Goal: Task Accomplishment & Management: Manage account settings

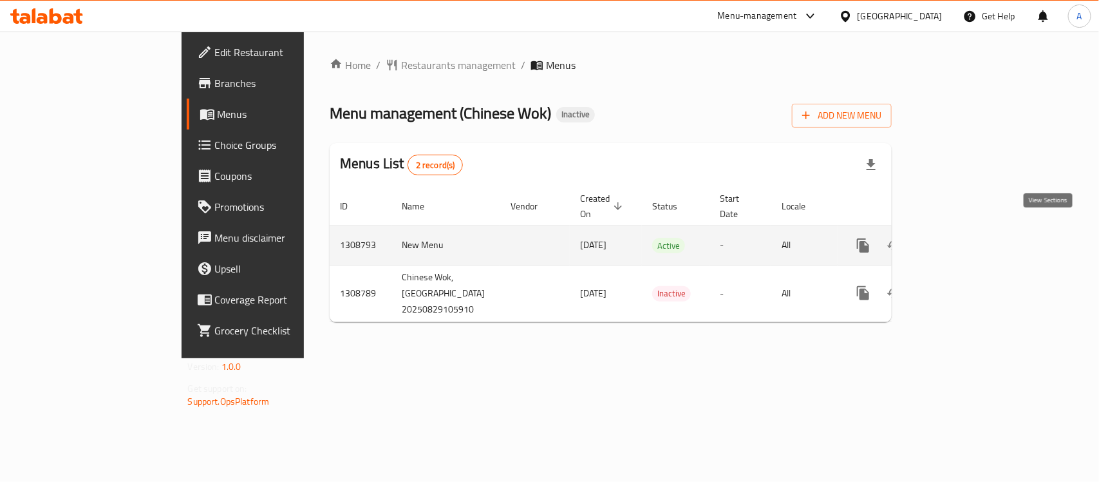
click at [964, 238] on icon "enhanced table" at bounding box center [956, 245] width 15 height 15
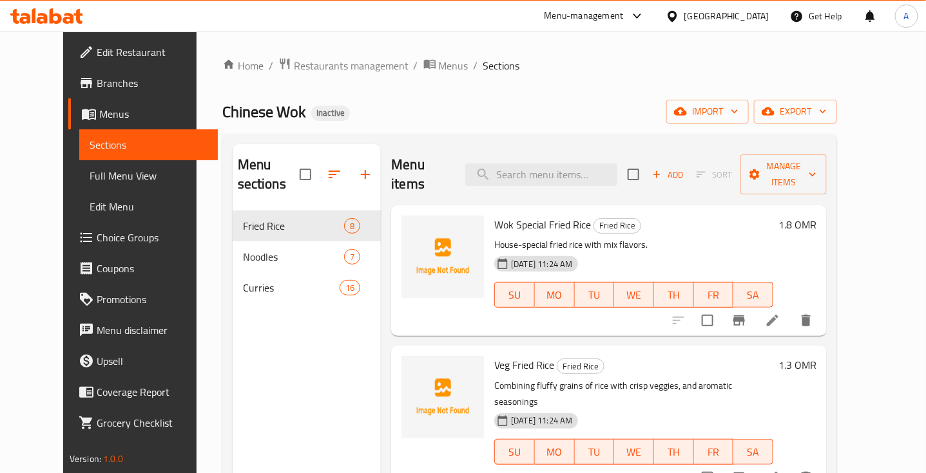
click at [531, 184] on div "Menu items Add Sort Manage items" at bounding box center [608, 174] width 435 height 61
click at [780, 313] on icon at bounding box center [772, 320] width 15 height 15
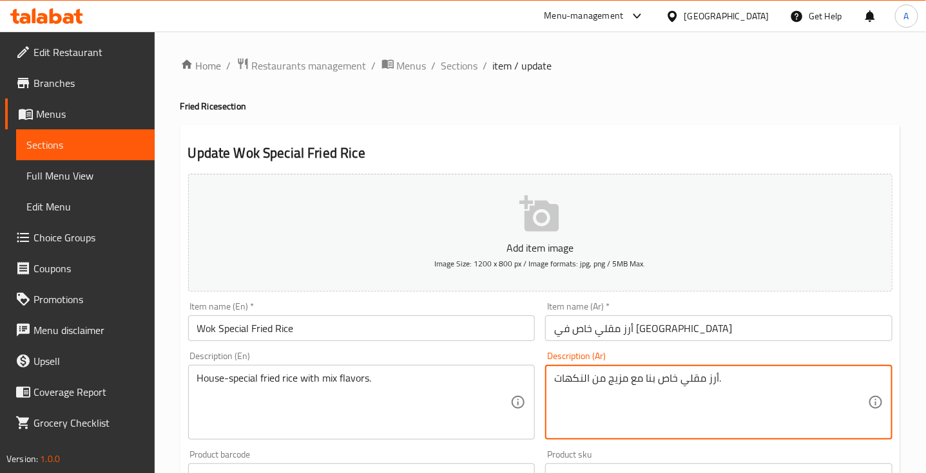
click at [649, 379] on textarea "أرز مقلي خاص بنا مع مزيج من النكهات." at bounding box center [711, 402] width 314 height 61
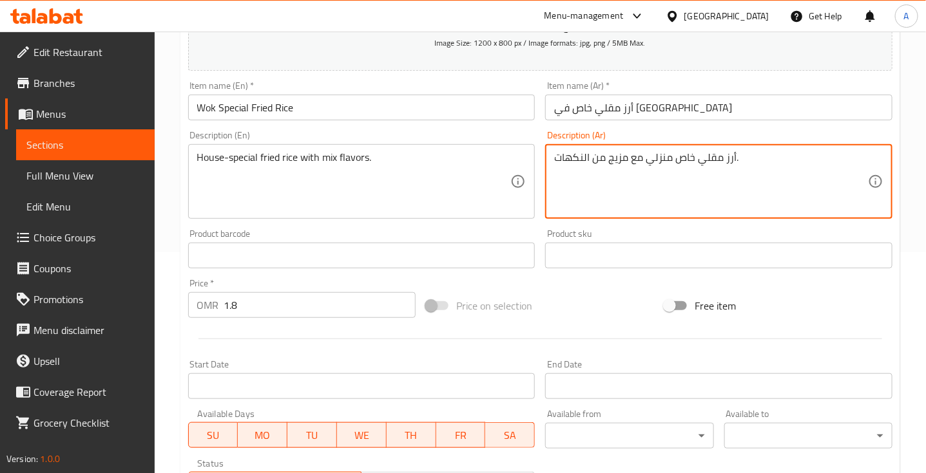
scroll to position [435, 0]
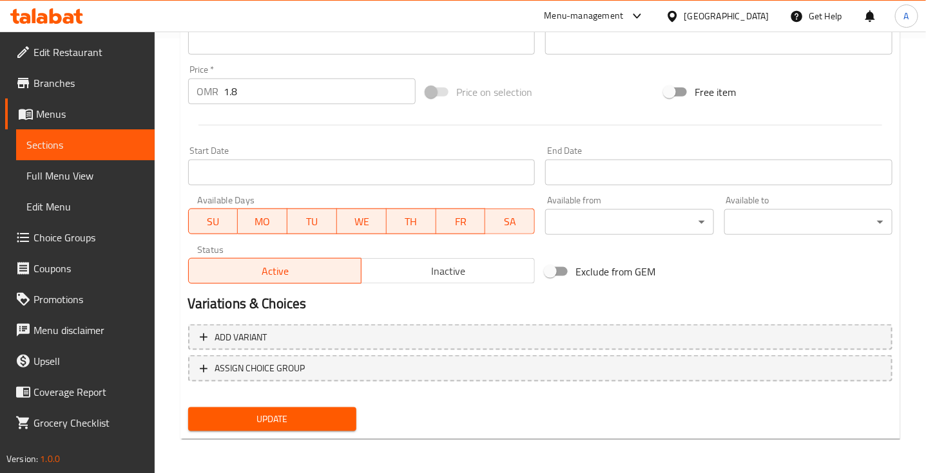
type textarea "أرز مقلي خاص منزلي مع مزيج من النكهات."
click at [313, 412] on span "Update" at bounding box center [271, 420] width 147 height 16
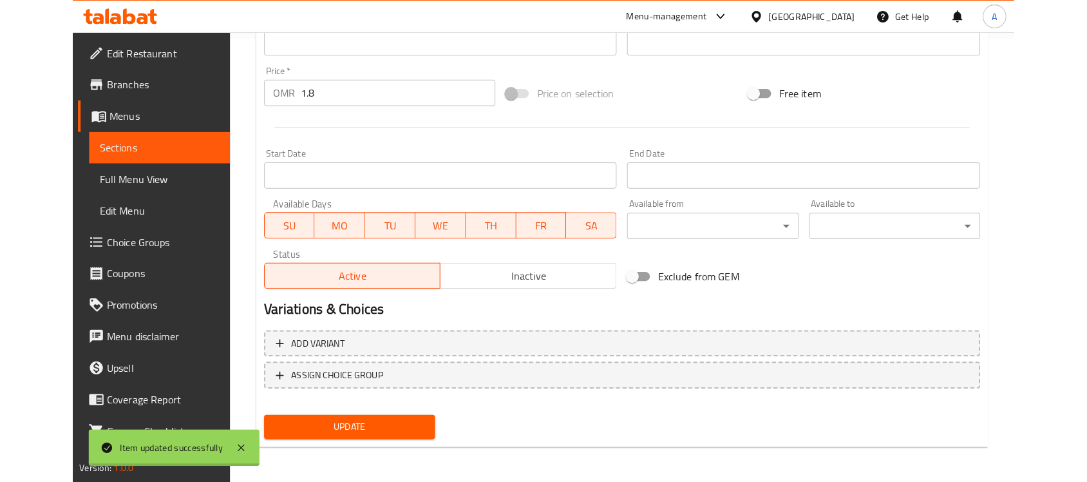
scroll to position [0, 0]
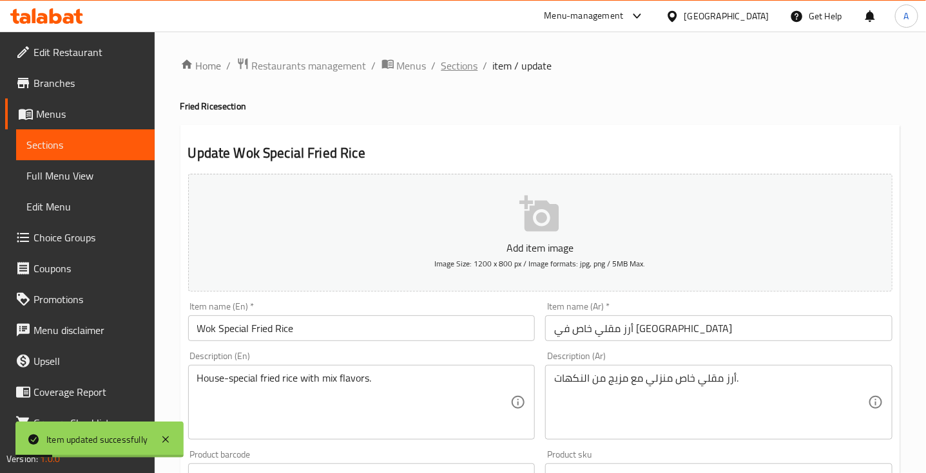
click at [464, 59] on span "Sections" at bounding box center [459, 65] width 37 height 15
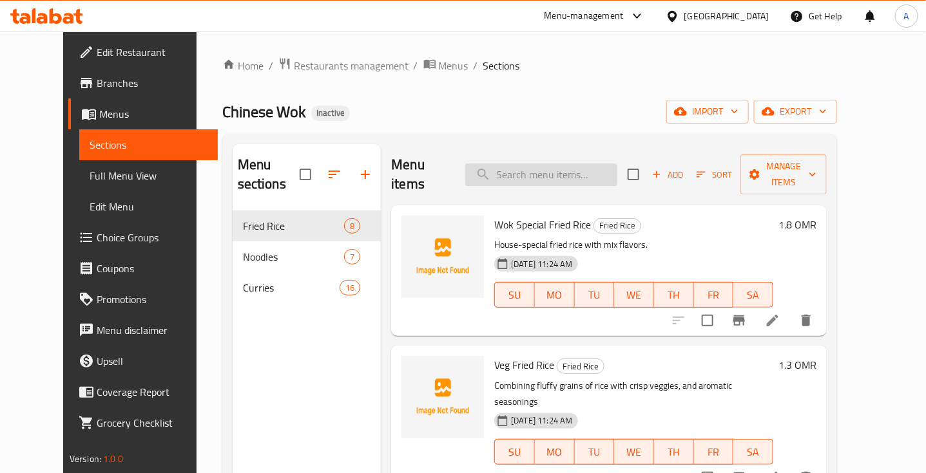
drag, startPoint x: 546, startPoint y: 180, endPoint x: 546, endPoint y: 165, distance: 15.5
click at [546, 165] on div "Menu items Add Sort Manage items" at bounding box center [608, 174] width 435 height 61
click at [546, 165] on input "search" at bounding box center [541, 175] width 152 height 23
paste input "Veg Fried Rice"
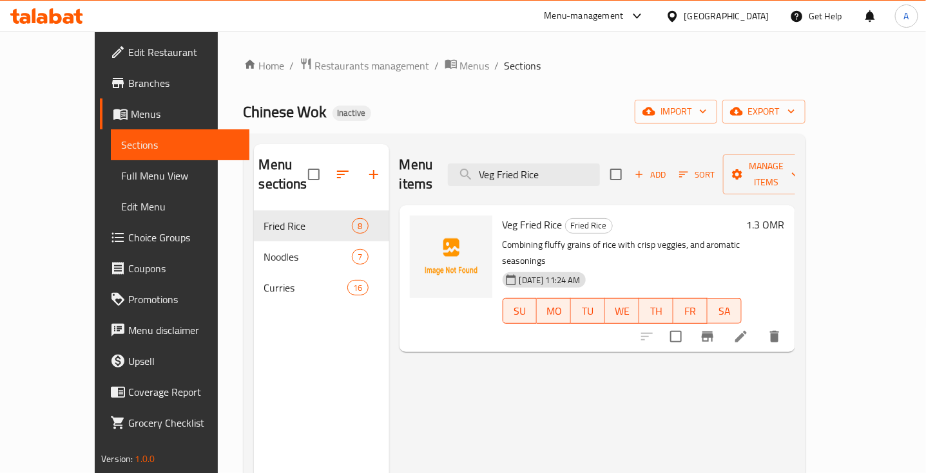
type input "Veg Fried Rice"
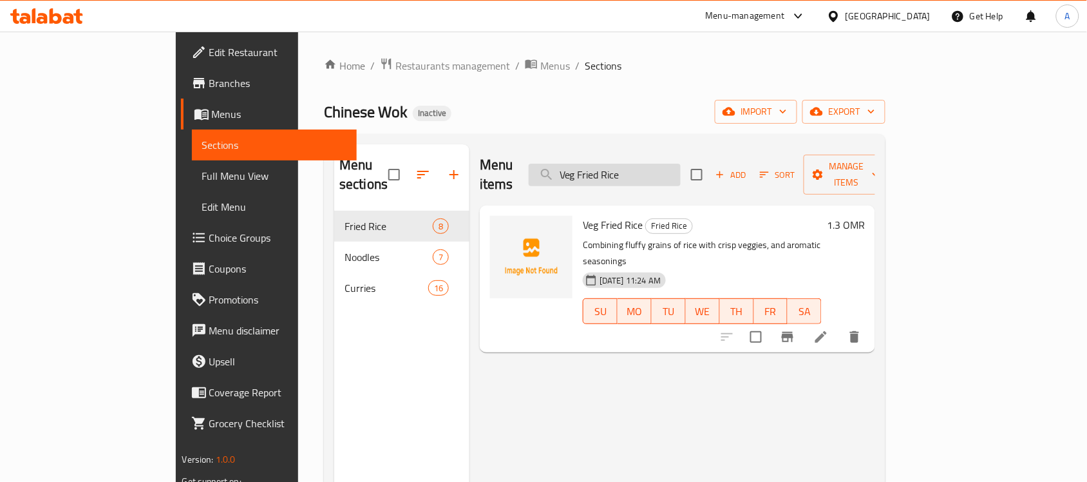
click at [628, 167] on input "Veg Fried Rice" at bounding box center [605, 175] width 152 height 23
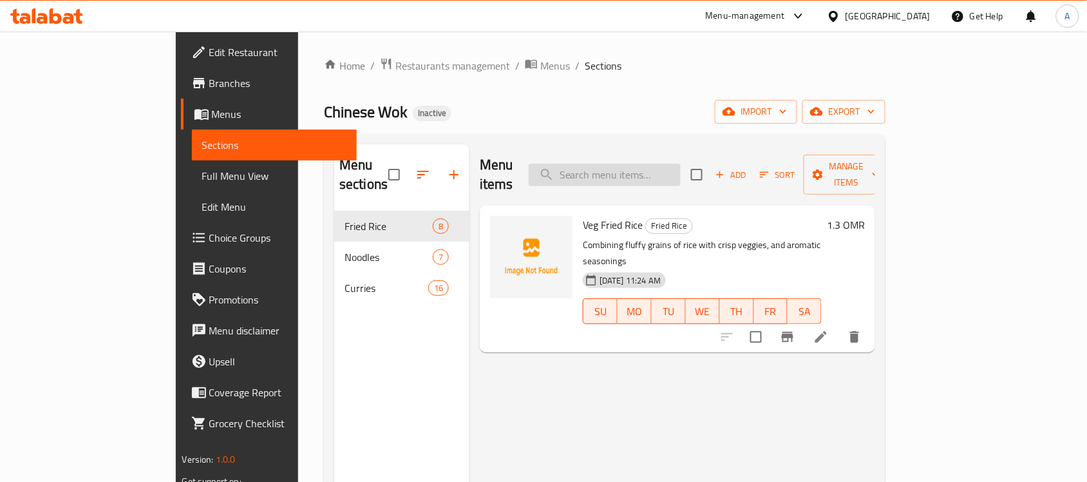
paste input "Veg Fried Rice"
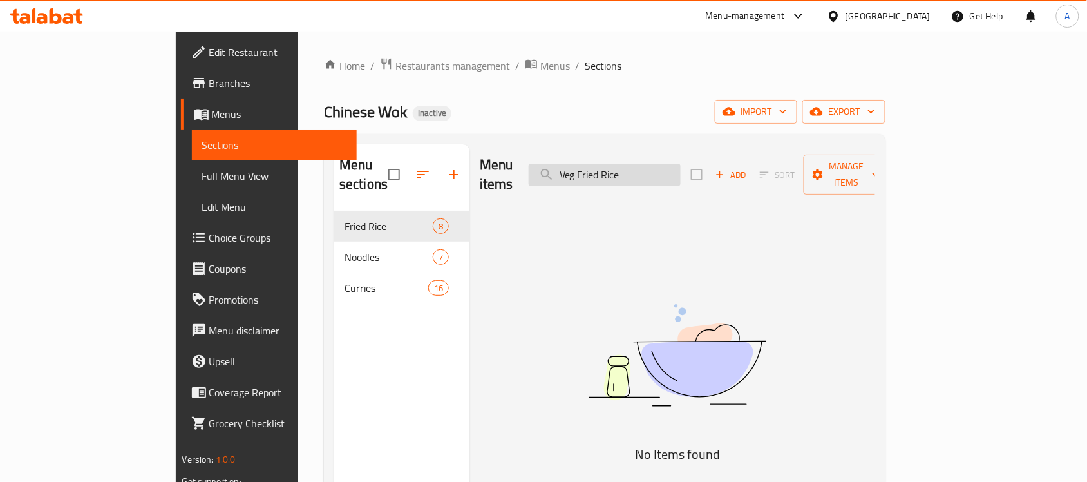
type input "Veg Fried Rice"
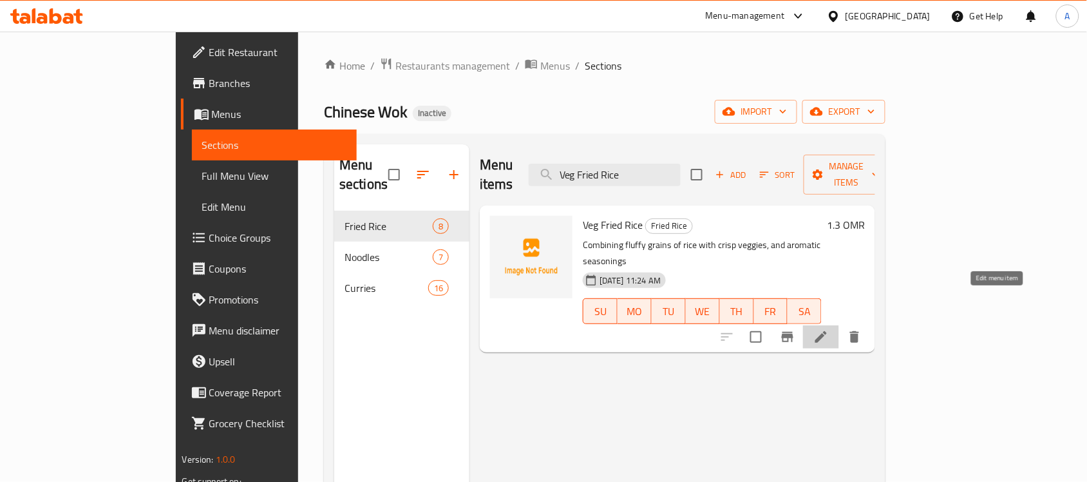
click at [827, 331] on icon at bounding box center [821, 337] width 12 height 12
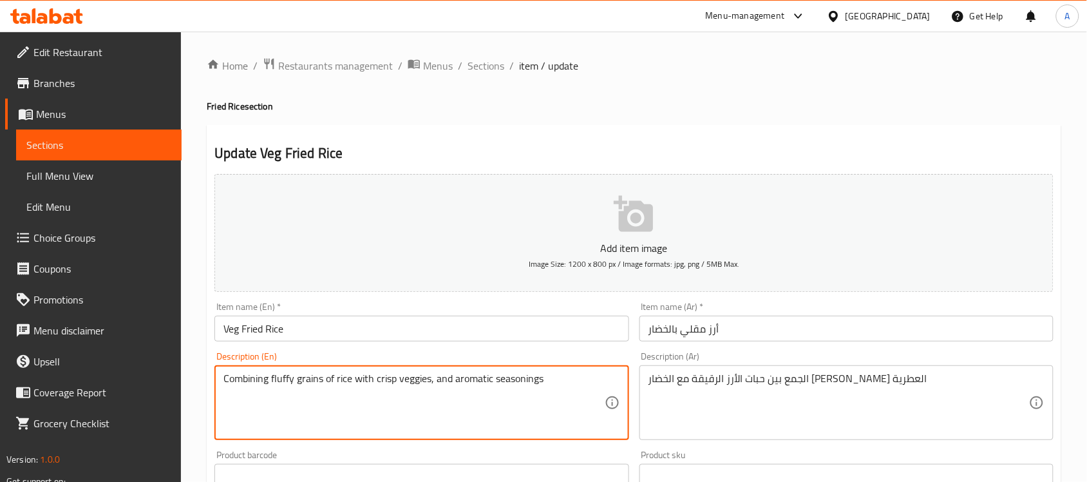
click at [446, 388] on textarea "Combining fluffy grains of rice with crisp veggies, and aromatic seasonings" at bounding box center [414, 402] width 381 height 61
paste textarea "lassic veg fried rice."
type textarea "Classic veg fried rice."
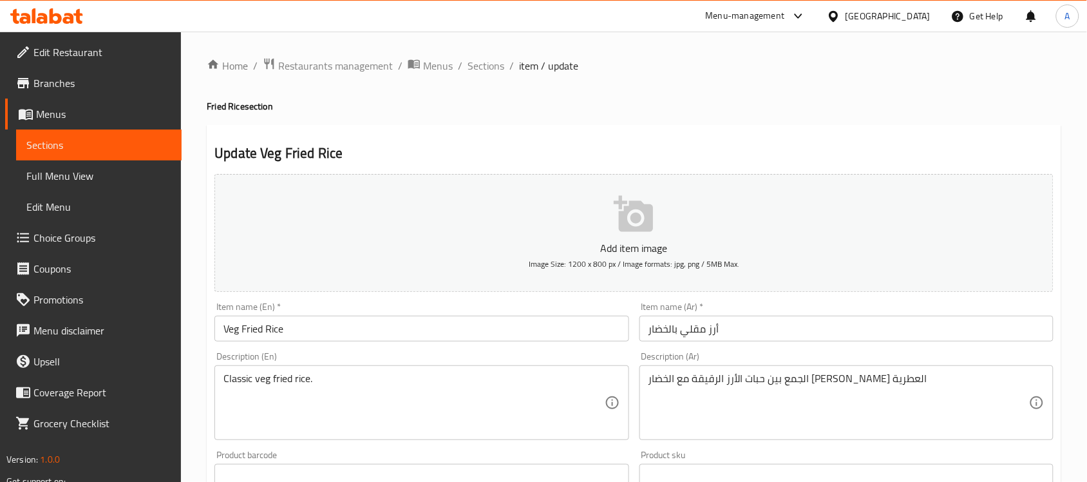
click at [759, 369] on div "الجمع بين حبات الأرز الرقيقة مع الخضار الهش والتوابل العطرية Description (Ar)" at bounding box center [847, 402] width 414 height 75
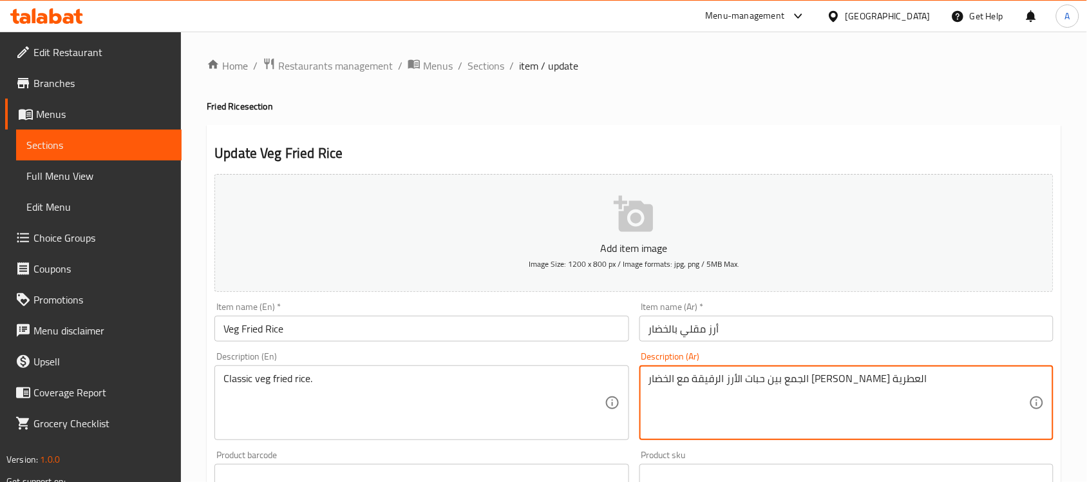
click at [759, 369] on div "الجمع بين حبات الأرز الرقيقة مع الخضار الهش والتوابل العطرية Description (Ar)" at bounding box center [847, 402] width 414 height 75
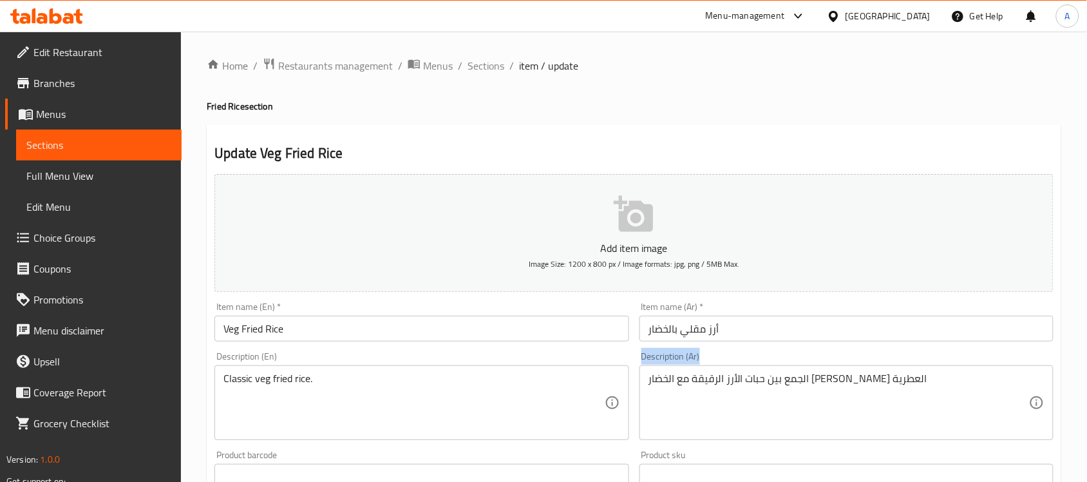
click at [759, 369] on div "الجمع بين حبات الأرز الرقيقة مع الخضار الهش والتوابل العطرية Description (Ar)" at bounding box center [847, 402] width 414 height 75
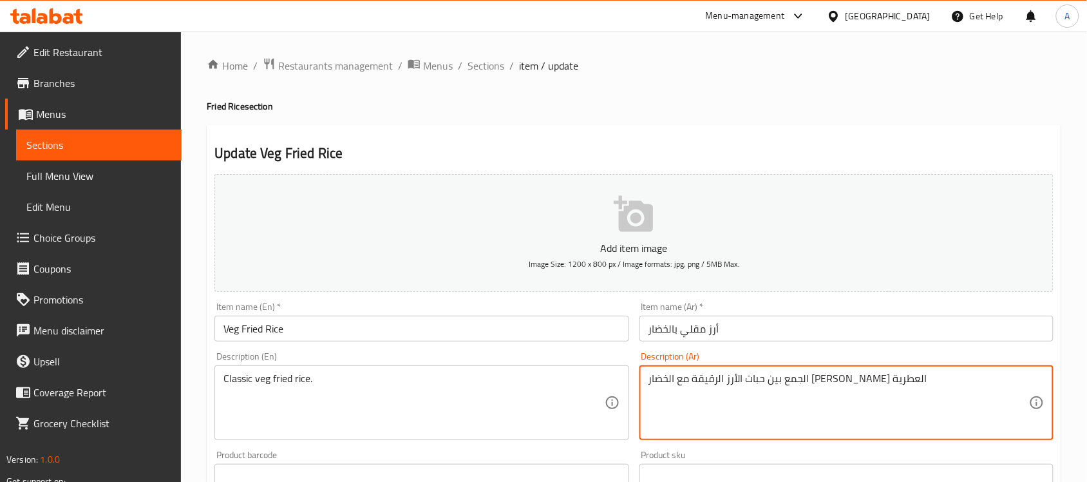
click at [742, 377] on textarea "الجمع بين حبات الأرز الرقيقة مع الخضار الهش والتوابل العطرية" at bounding box center [839, 402] width 381 height 61
paste textarea "رز مقلي بالخضار على الطريقة الكلاسيكية."
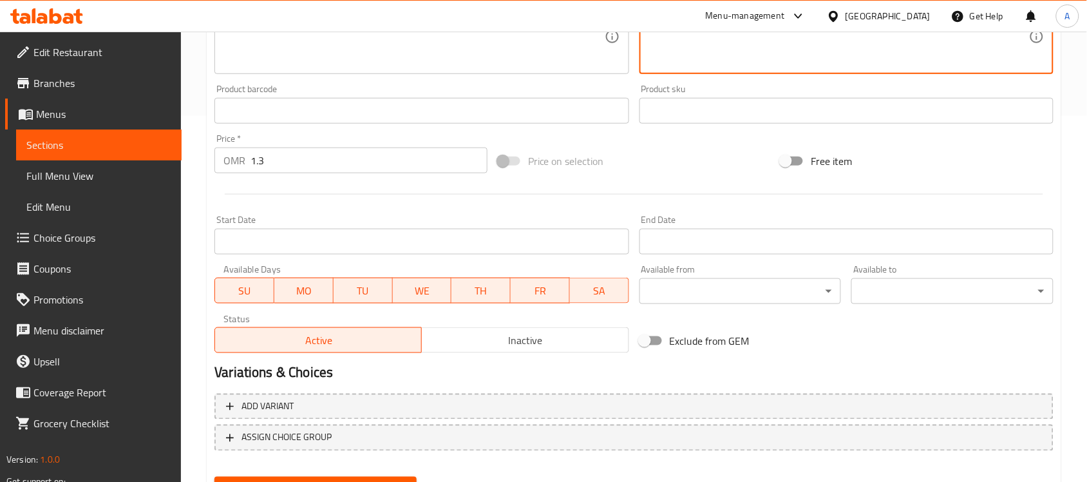
scroll to position [426, 0]
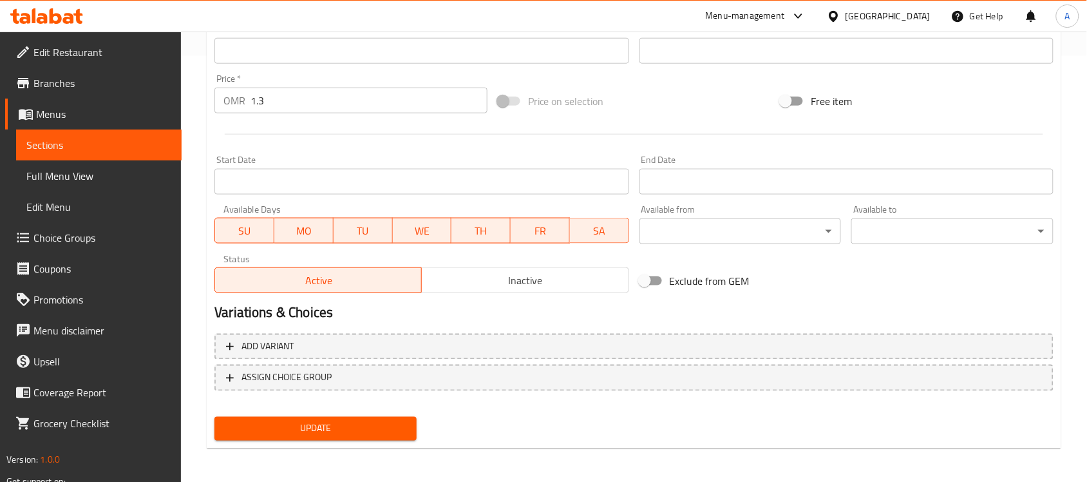
type textarea "أرز مقلي بالخضار على الطريقة الكلاسيكية."
click at [394, 430] on span "Update" at bounding box center [316, 429] width 182 height 16
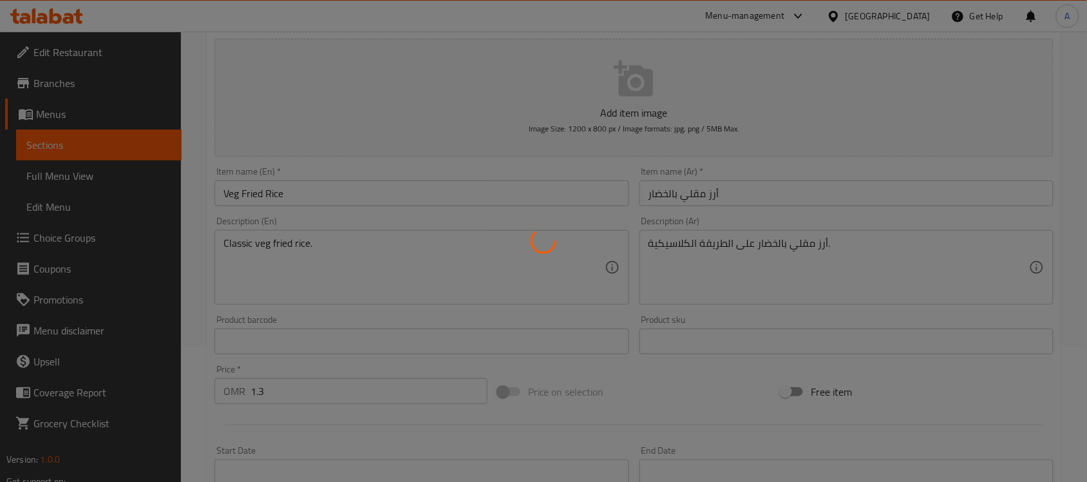
scroll to position [0, 0]
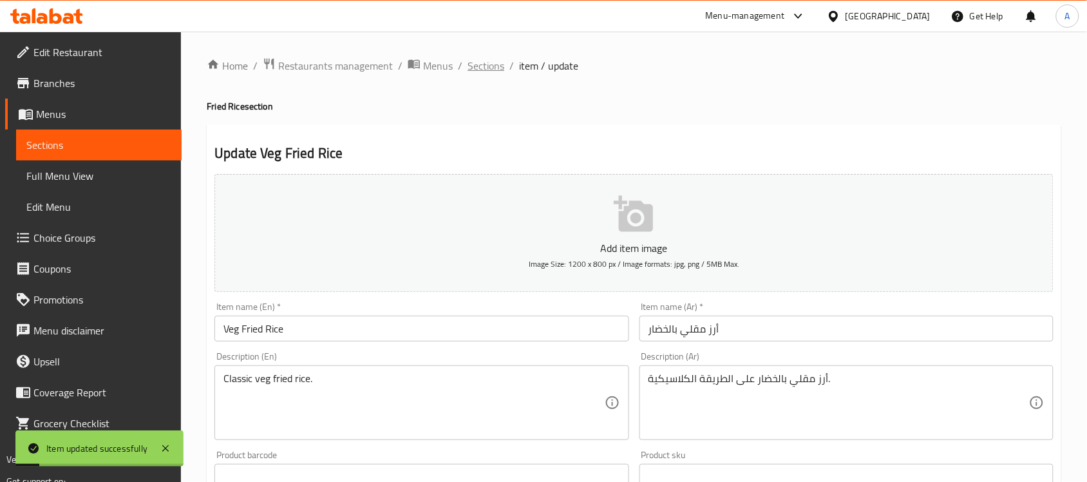
click at [483, 70] on span "Sections" at bounding box center [486, 65] width 37 height 15
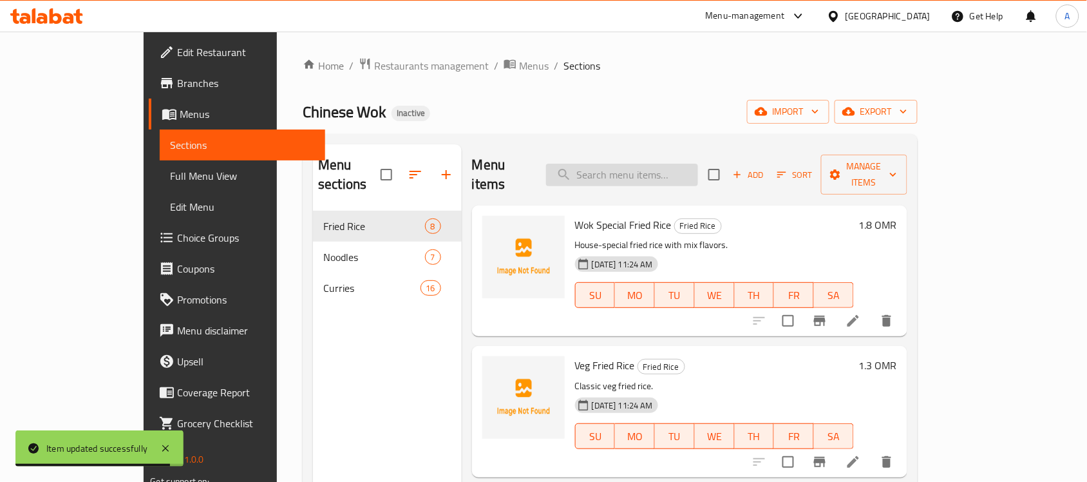
click at [661, 164] on input "search" at bounding box center [622, 175] width 152 height 23
paste input "Schezwan Noodles"
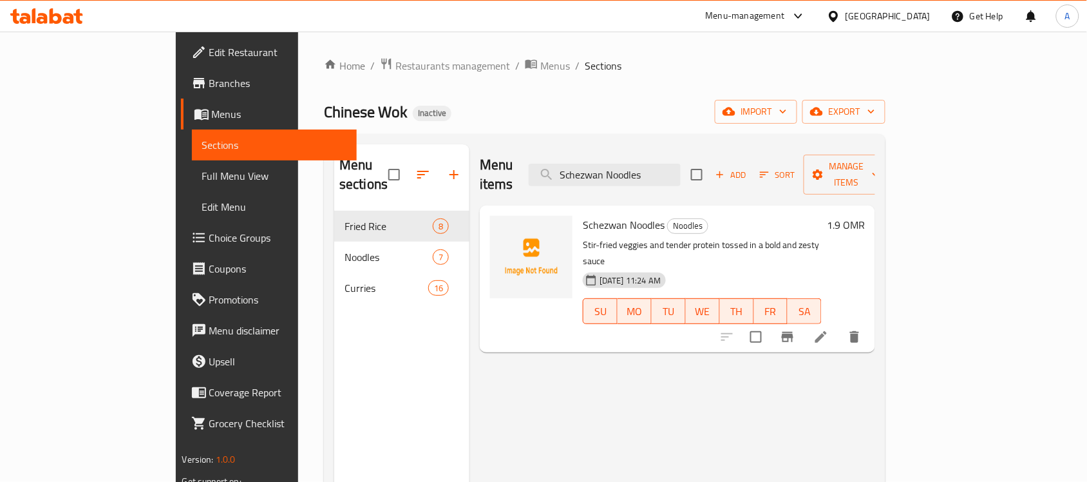
type input "Schezwan Noodles"
click at [839, 325] on li at bounding box center [821, 336] width 36 height 23
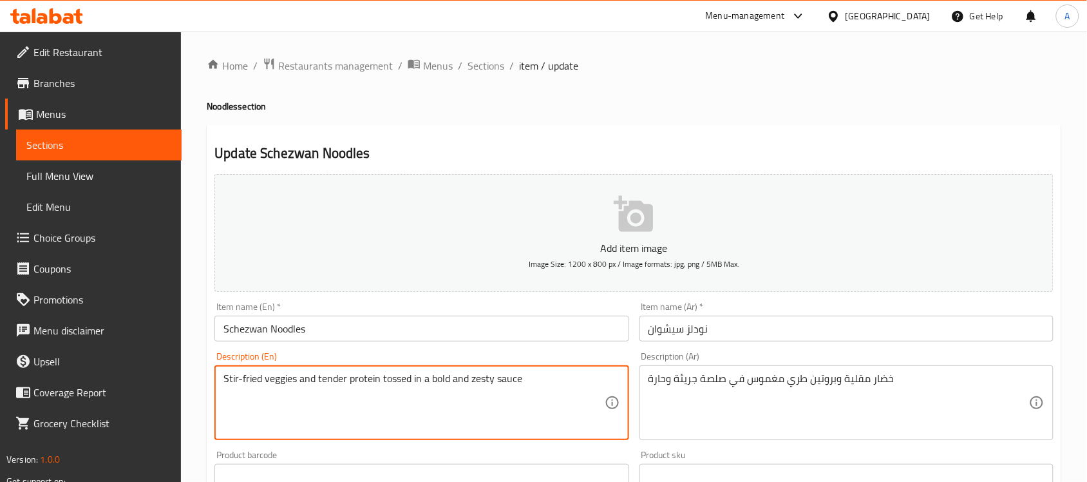
click at [426, 381] on textarea "Stir-fried veggies and tender protein tossed in a bold and zesty sauce" at bounding box center [414, 402] width 381 height 61
paste textarea "picy Schezwan-style noodles."
type textarea "Spicy Schezwan-style noodles."
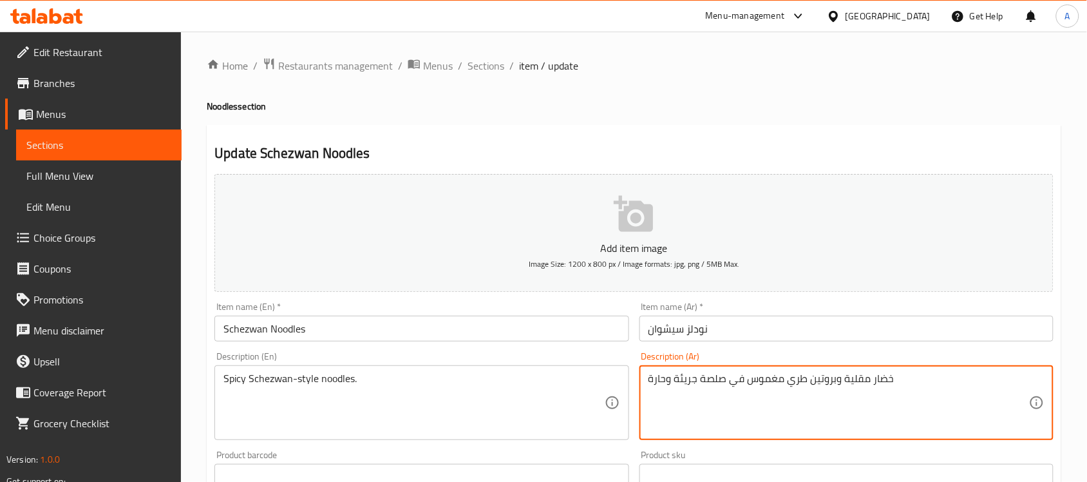
click at [700, 378] on textarea "خضار مقلية وبروتين طري مغموس في صلصة جريئة وحارة" at bounding box center [839, 402] width 381 height 61
paste textarea "نودلز حارة على طريقة شيزوان."
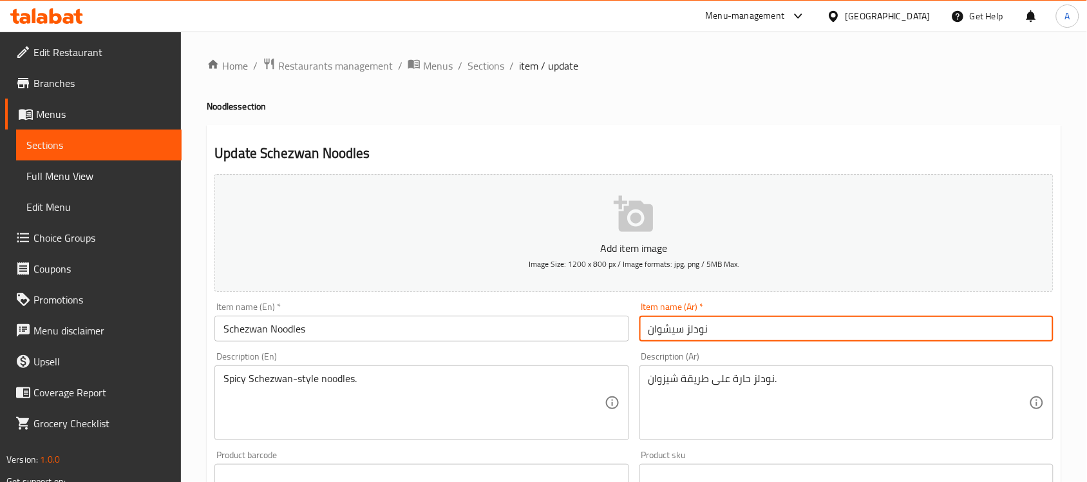
click at [652, 328] on input "نودلز سيشوان" at bounding box center [847, 329] width 414 height 26
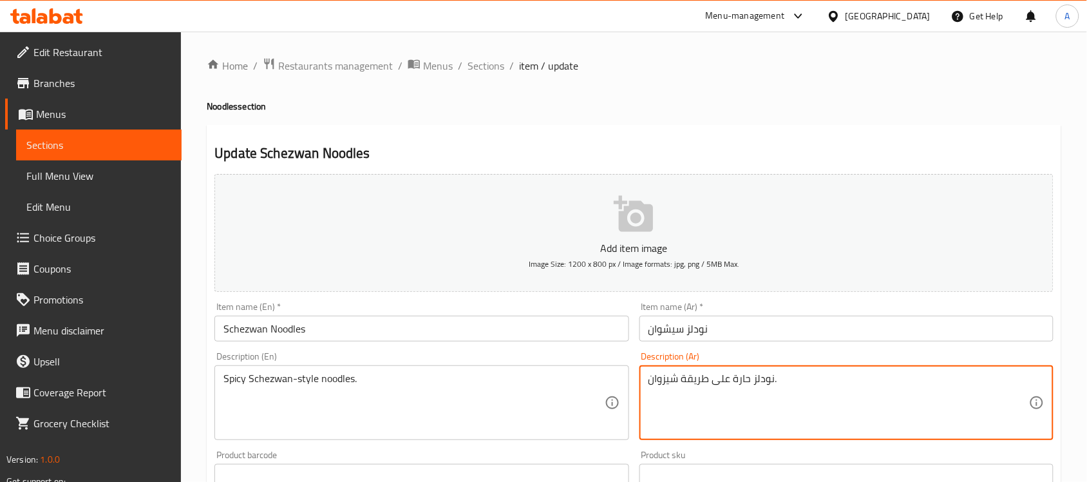
click at [658, 382] on textarea "نودلز حارة على طريقة شيزوان." at bounding box center [839, 402] width 381 height 61
paste textarea "يش"
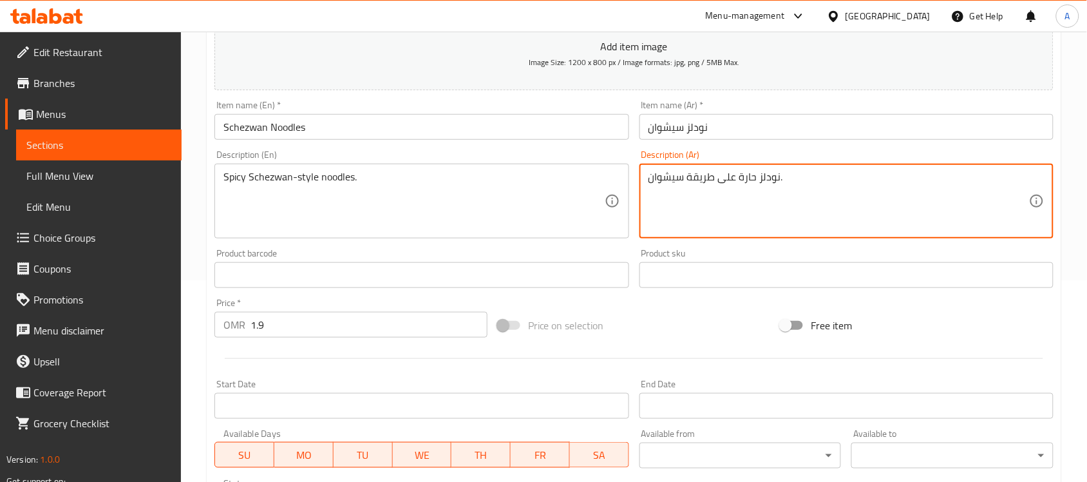
scroll to position [426, 0]
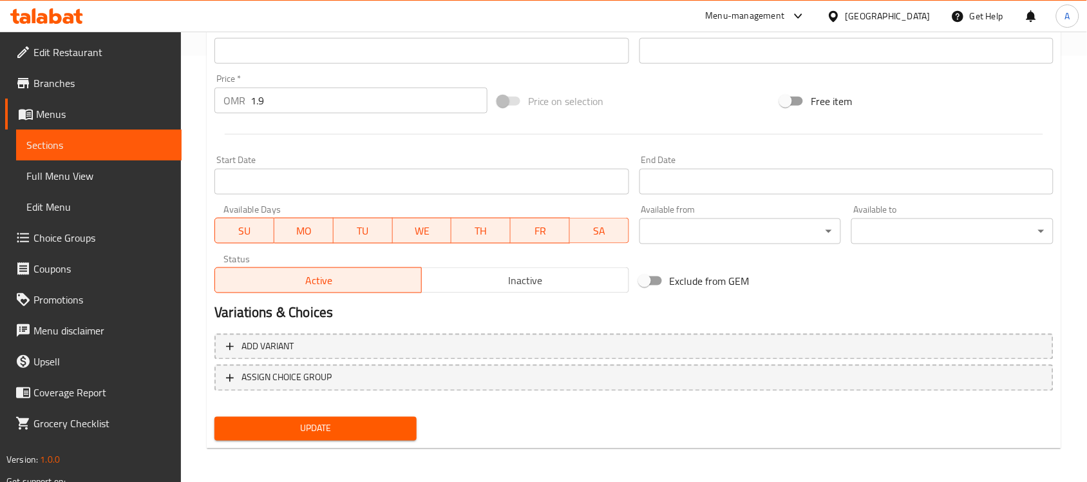
type textarea "نودلز حارة على طريقة سيشوان."
click at [371, 429] on span "Update" at bounding box center [316, 429] width 182 height 16
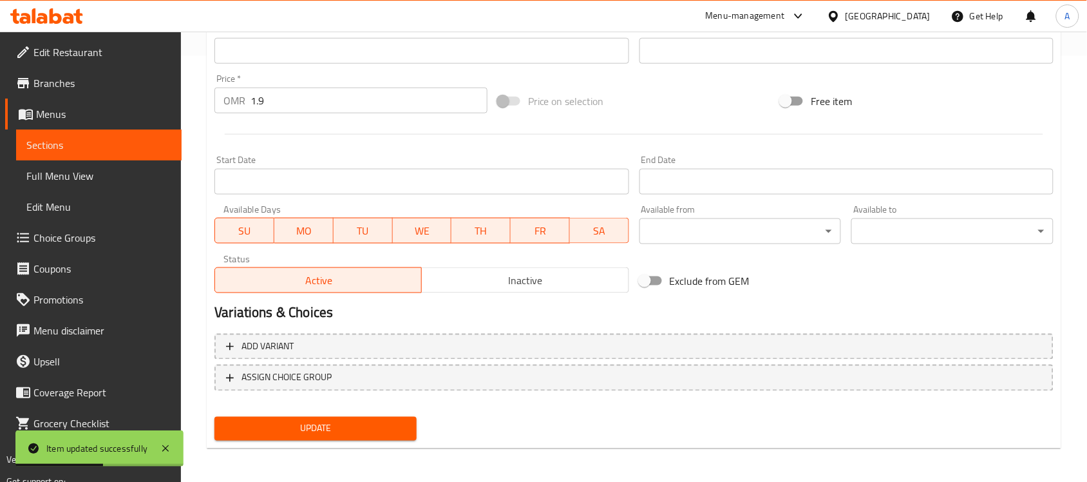
click at [642, 312] on h2 "Variations & Choices" at bounding box center [633, 312] width 839 height 19
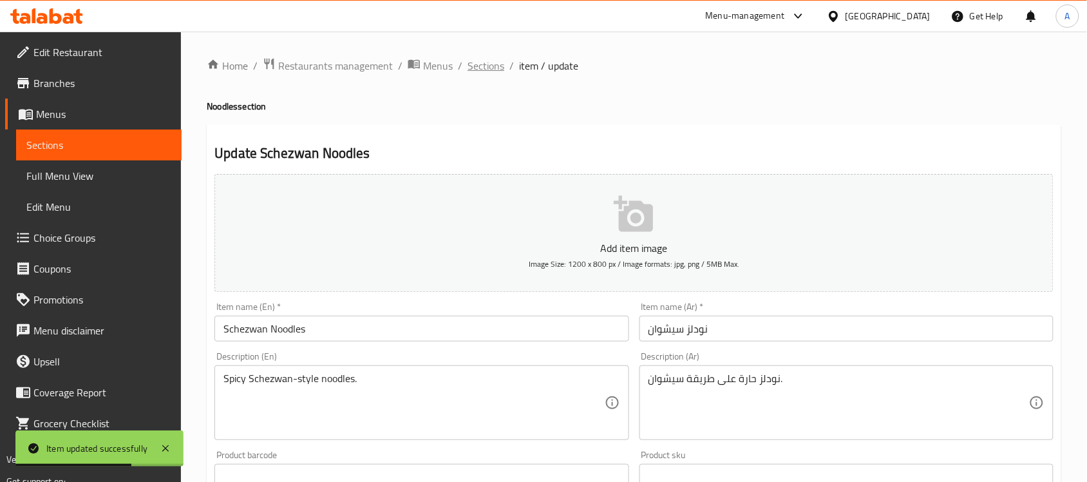
click at [483, 70] on span "Sections" at bounding box center [486, 65] width 37 height 15
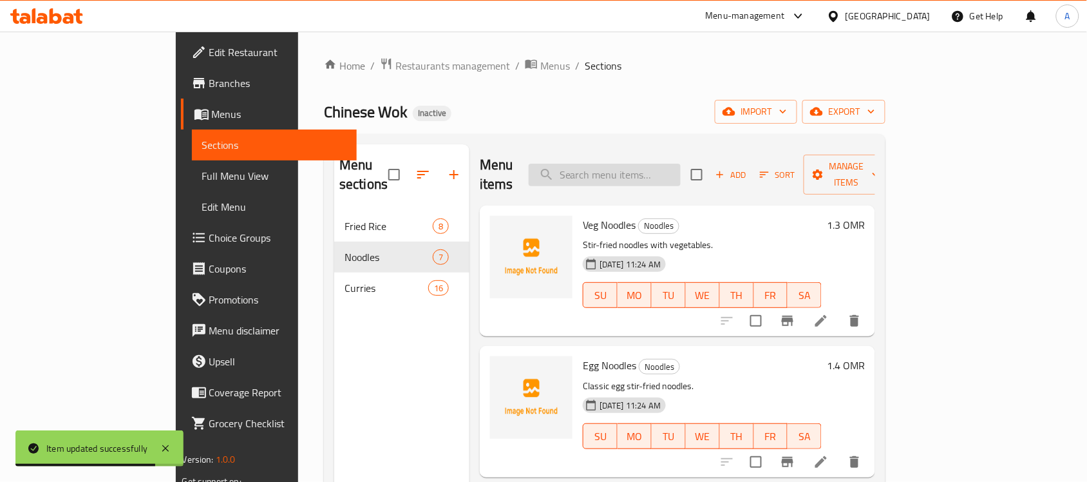
click at [655, 164] on input "search" at bounding box center [605, 175] width 152 height 23
paste input "Chilly Paneer Veg"
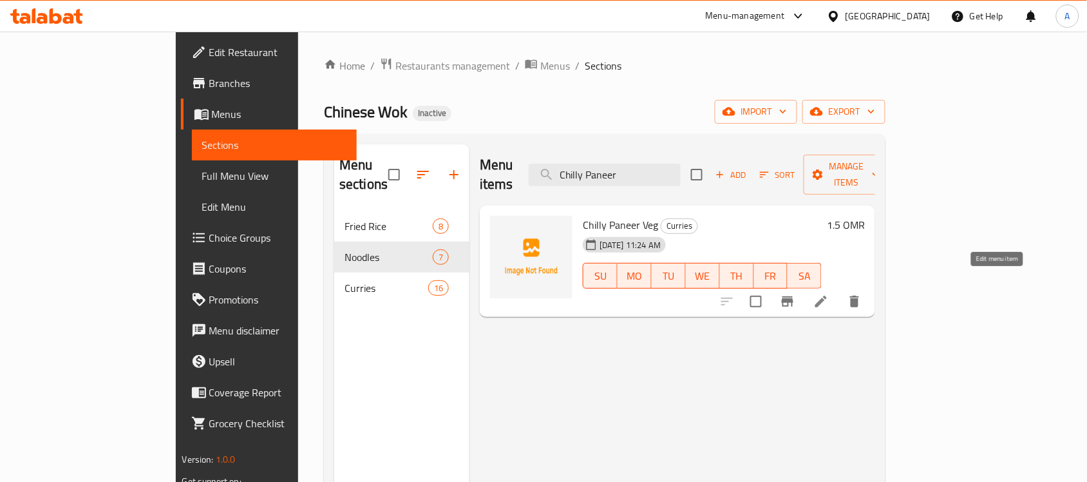
type input "Chilly Paneer"
click at [829, 294] on icon at bounding box center [820, 301] width 15 height 15
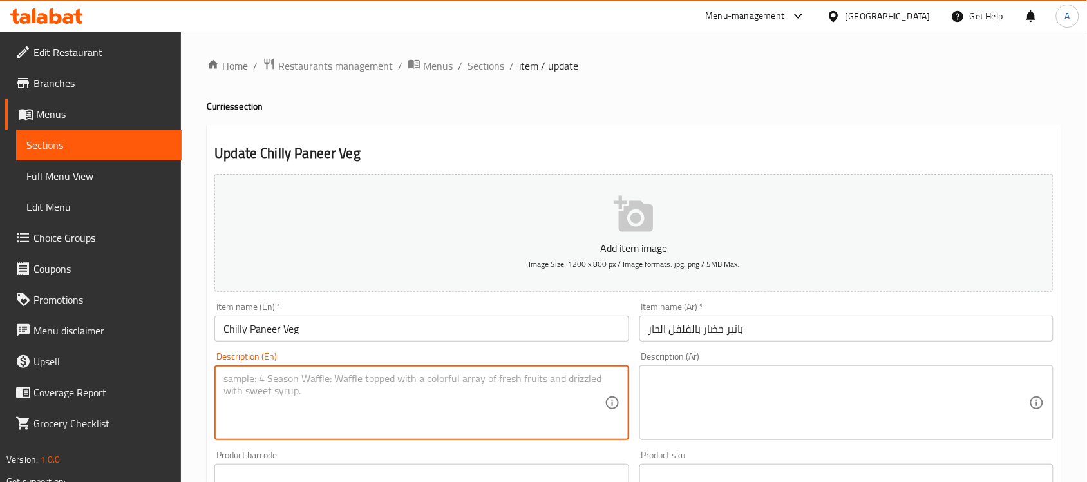
click at [468, 409] on textarea at bounding box center [414, 402] width 381 height 61
paste textarea "Spicy chili paneer with veggies."
type textarea "Spicy chili paneer with veggies."
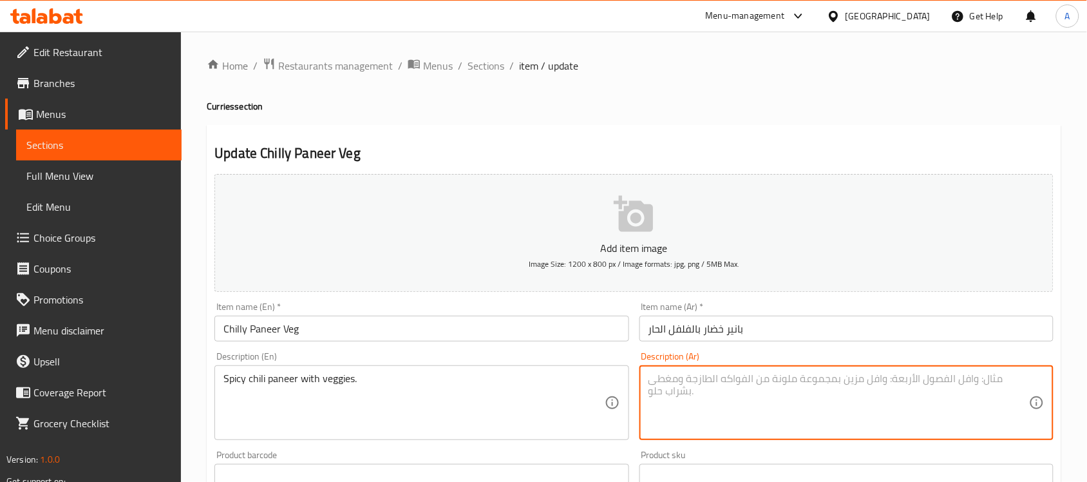
click at [778, 398] on textarea at bounding box center [839, 402] width 381 height 61
paste textarea "بانير الفلفل الحار مع الخضار."
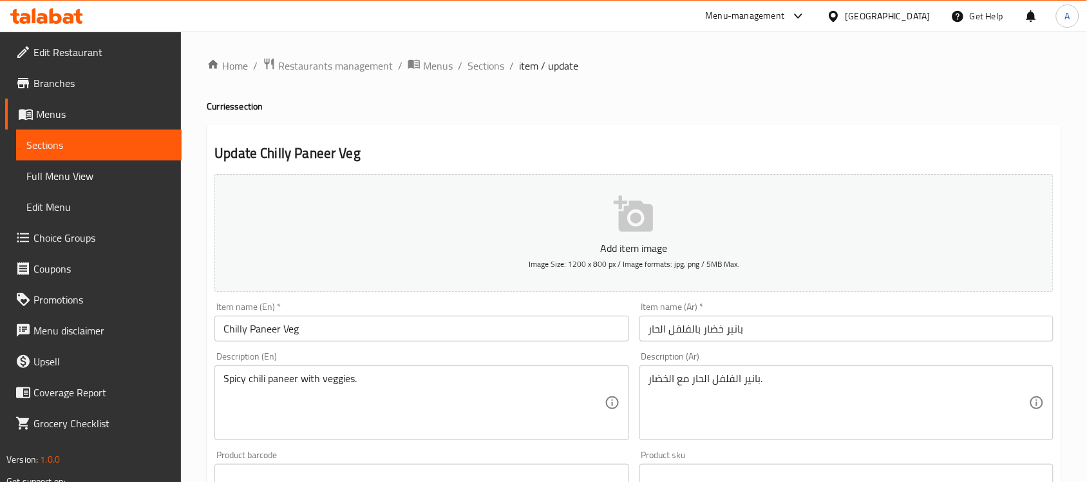
click at [642, 380] on div "بانير الفلفل الحار مع الخضار. Description (Ar)" at bounding box center [847, 402] width 414 height 75
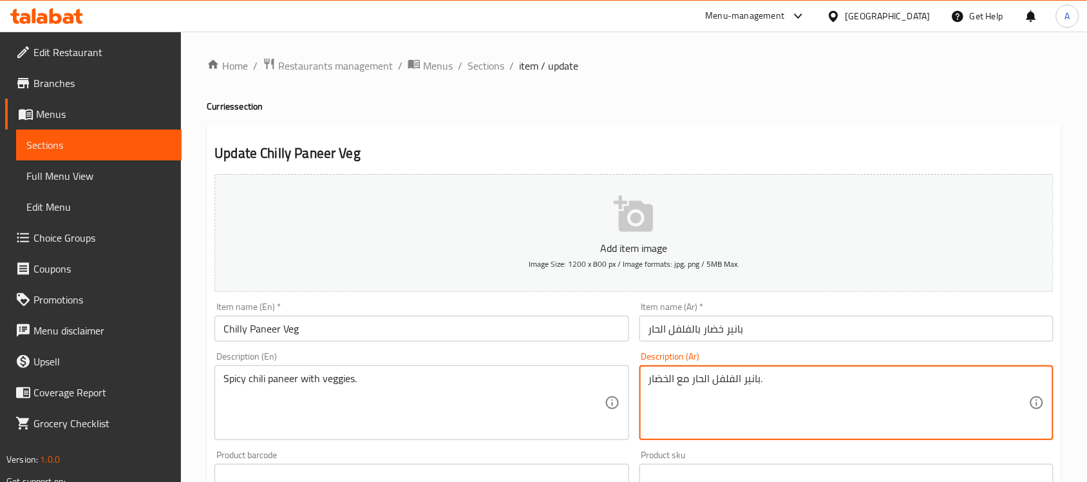
click at [742, 377] on textarea "بانير الفلفل الحار مع الخضار." at bounding box center [839, 402] width 381 height 61
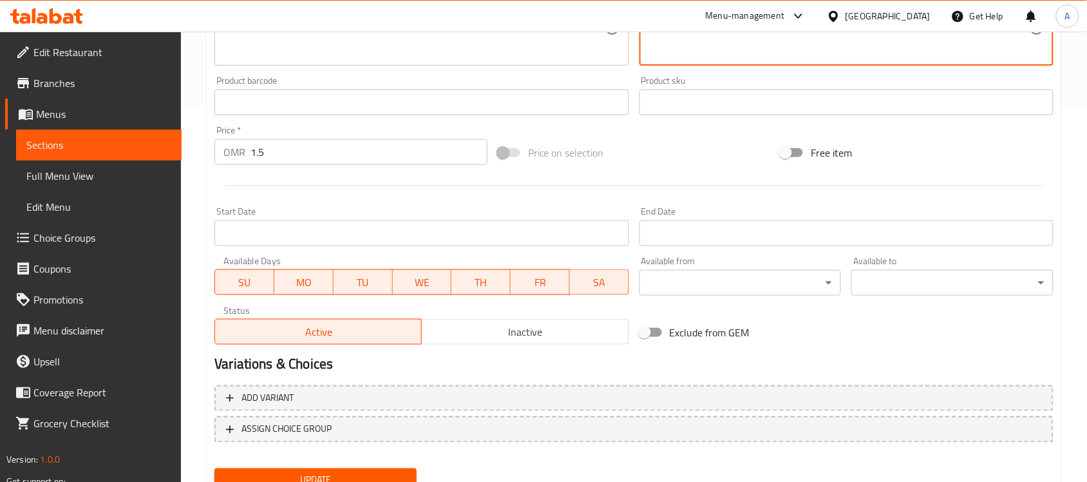
scroll to position [426, 0]
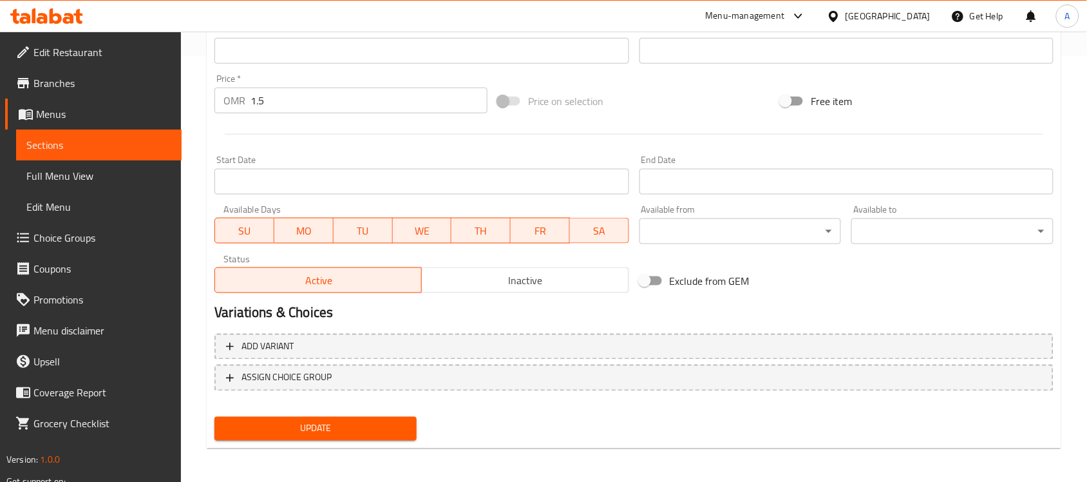
type textarea "بانير سبايسي بالفلفل الحار مع الخضار."
click at [388, 417] on button "Update" at bounding box center [315, 429] width 202 height 24
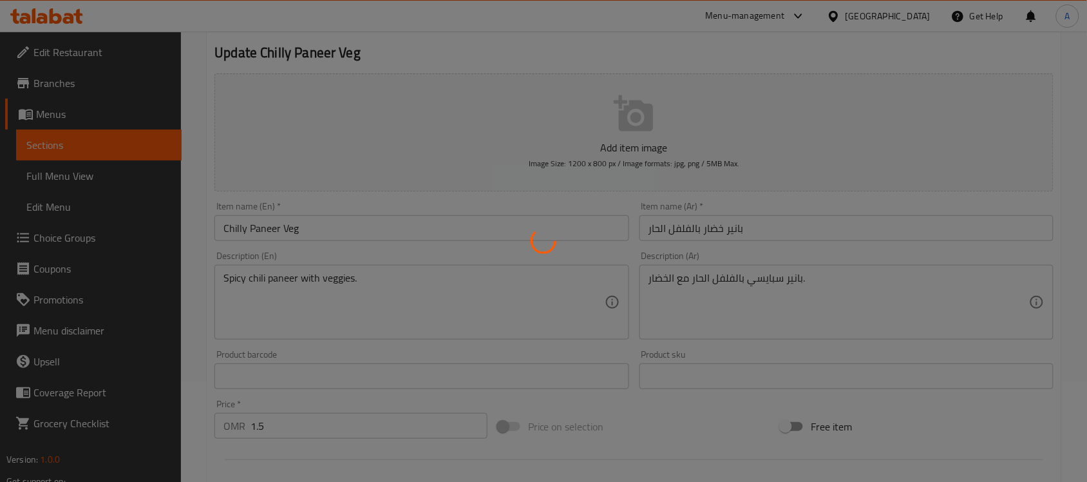
scroll to position [0, 0]
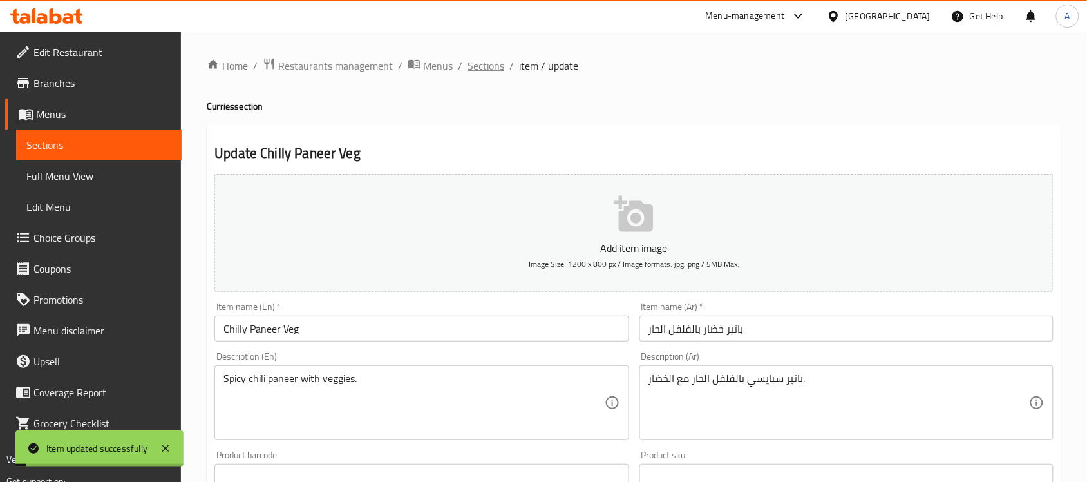
click at [490, 64] on span "Sections" at bounding box center [486, 65] width 37 height 15
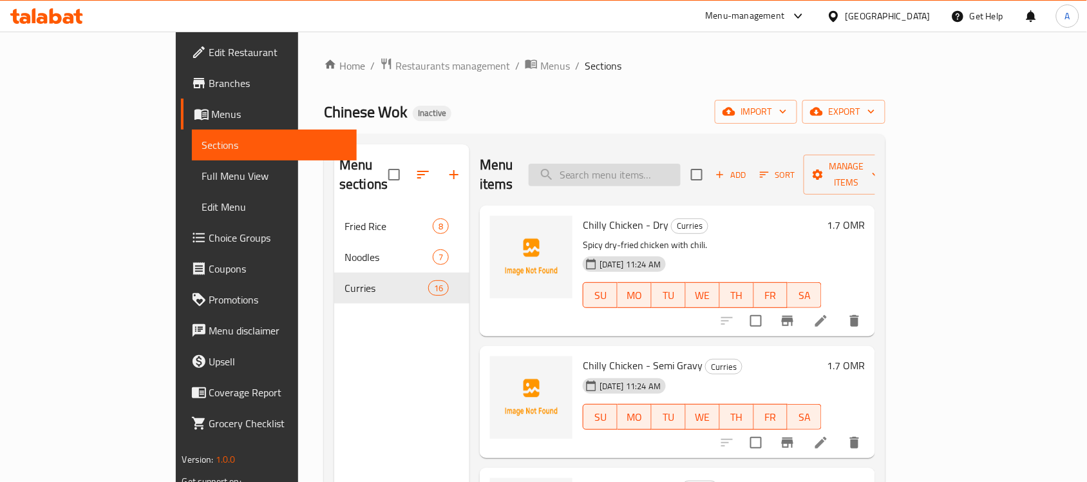
click at [667, 165] on input "search" at bounding box center [605, 175] width 152 height 23
paste input "Fluffy"
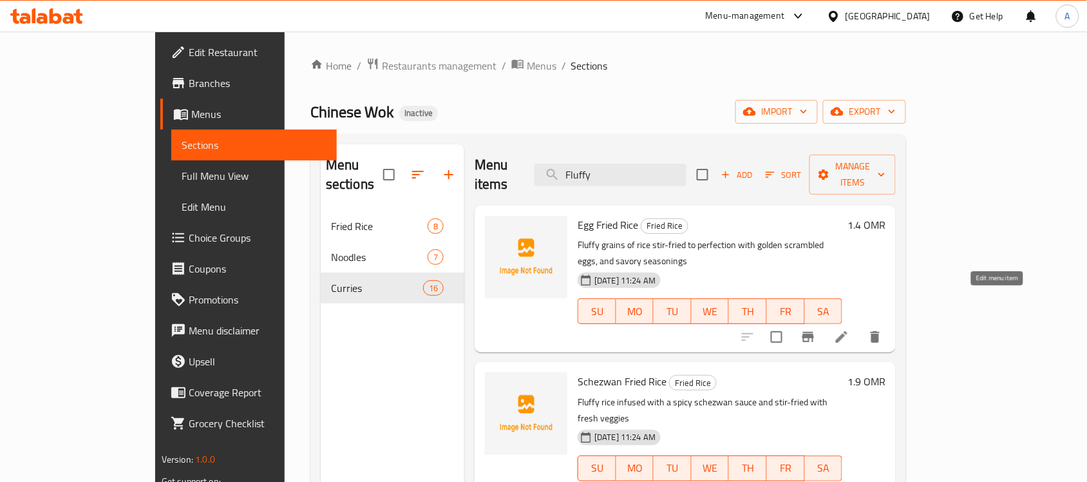
type input "Fluffy"
click at [189, 47] on span "Edit Restaurant" at bounding box center [258, 51] width 138 height 15
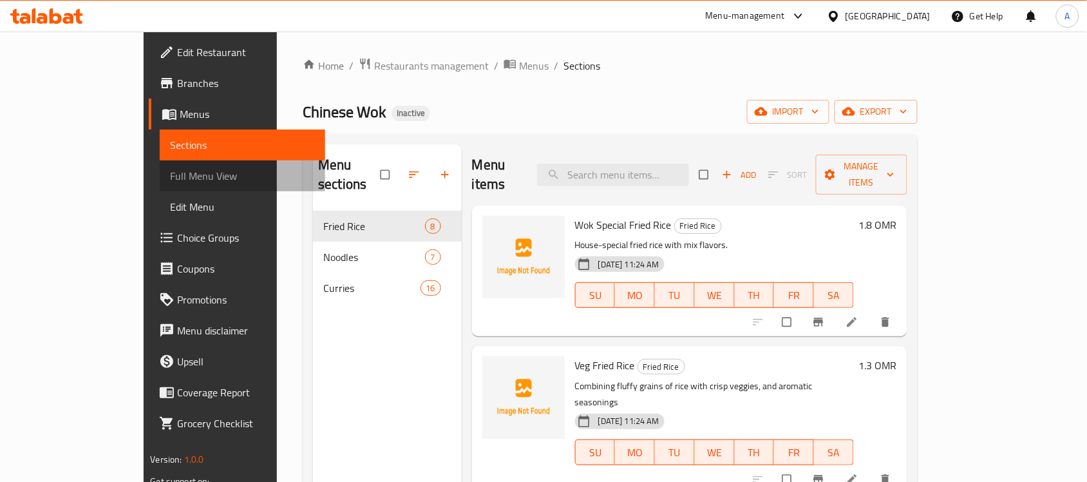
click at [170, 180] on span "Full Menu View" at bounding box center [242, 175] width 145 height 15
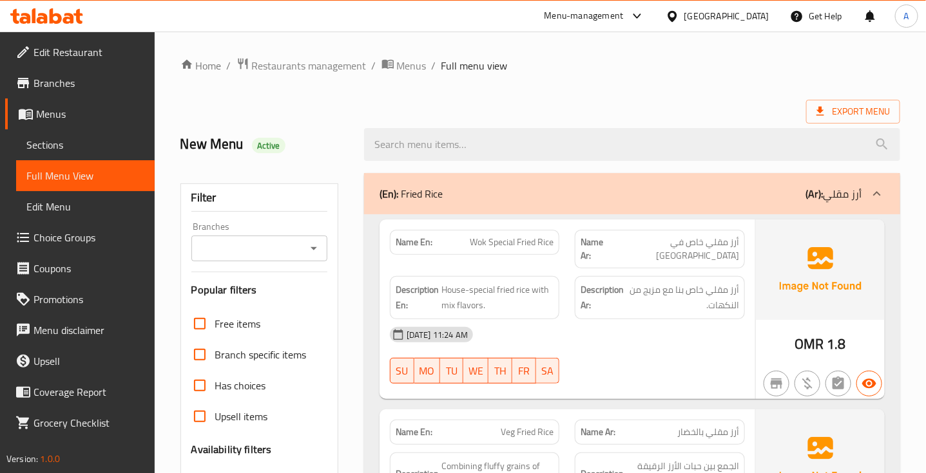
drag, startPoint x: 692, startPoint y: 87, endPoint x: 691, endPoint y: 103, distance: 16.2
click at [691, 103] on div "Export Menu" at bounding box center [539, 112] width 719 height 24
click at [543, 245] on span "Wok Special Fried Rice" at bounding box center [512, 243] width 84 height 14
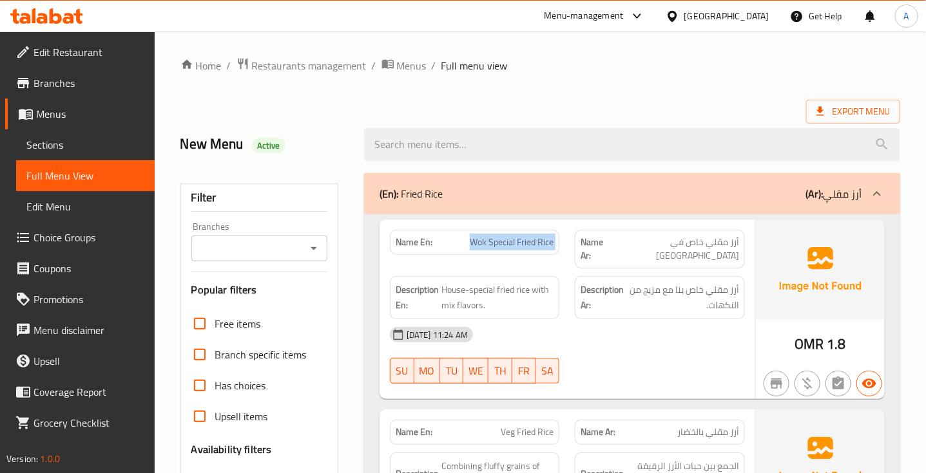
click at [543, 245] on span "Wok Special Fried Rice" at bounding box center [512, 243] width 84 height 14
copy span "Wok Special Fried Rice"
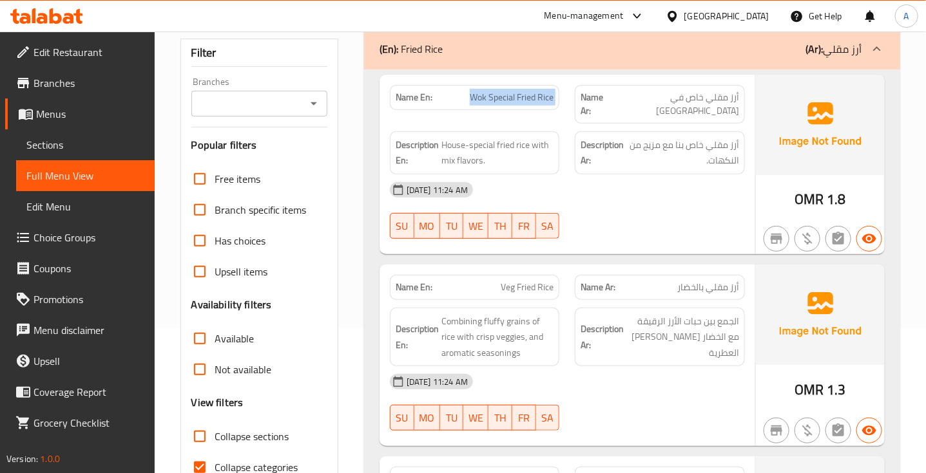
scroll to position [146, 0]
click at [716, 280] on span "أرز مقلي بالخضار" at bounding box center [708, 287] width 62 height 14
click at [527, 280] on span "Veg Fried Rice" at bounding box center [526, 287] width 53 height 14
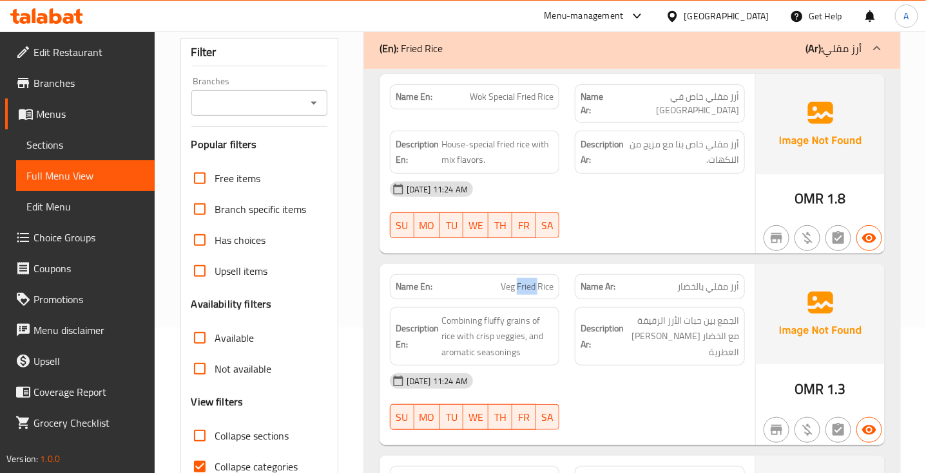
click at [527, 280] on span "Veg Fried Rice" at bounding box center [526, 287] width 53 height 14
copy span "Veg Fried Rice"
click at [803, 236] on button "button" at bounding box center [807, 238] width 26 height 26
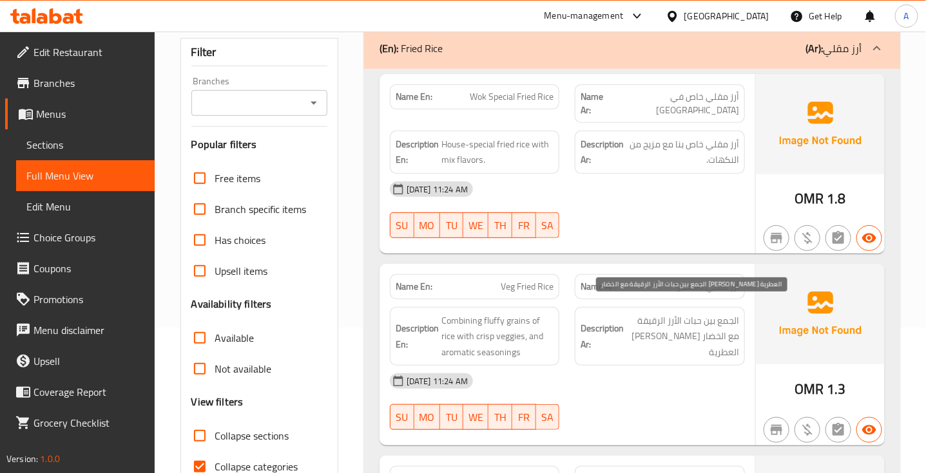
click at [674, 338] on span "الجمع بين حبات الأرز الرقيقة مع الخضار الهش والتوابل العطرية" at bounding box center [682, 337] width 113 height 48
click at [532, 281] on span "Veg Fried Rice" at bounding box center [526, 287] width 53 height 14
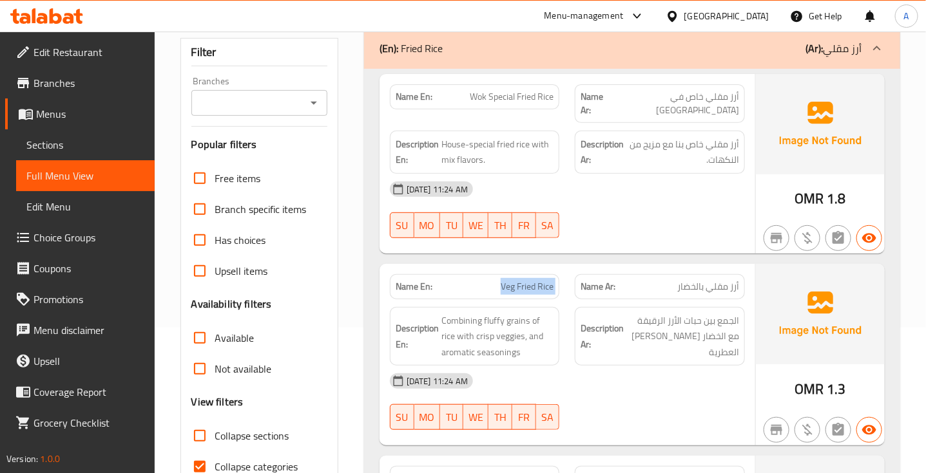
click at [532, 281] on span "Veg Fried Rice" at bounding box center [526, 287] width 53 height 14
copy span "Veg Fried Rice"
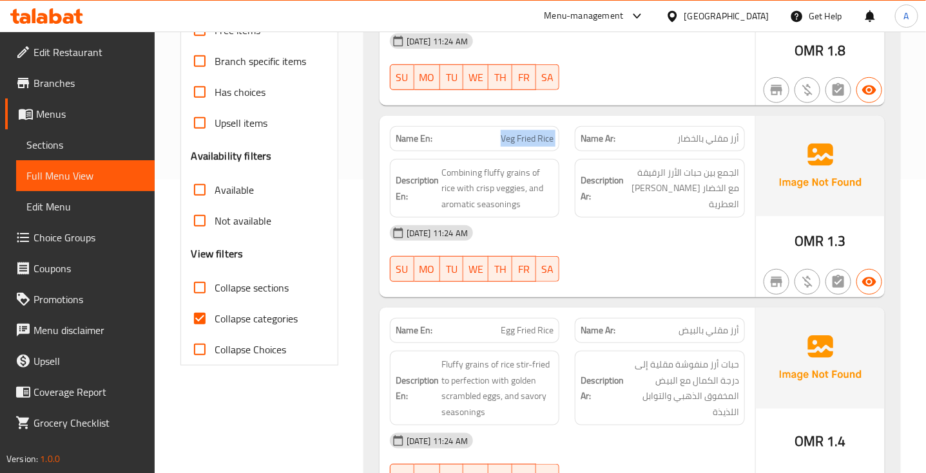
scroll to position [297, 0]
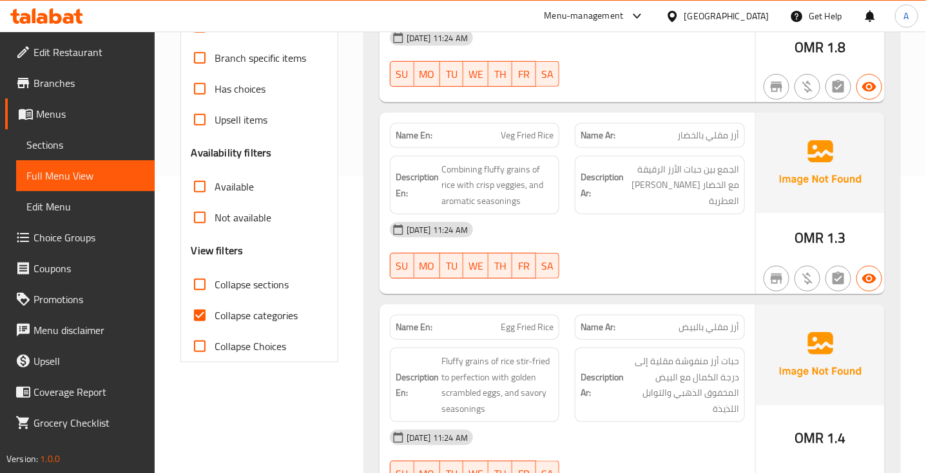
click at [537, 321] on span "Egg Fried Rice" at bounding box center [526, 328] width 53 height 14
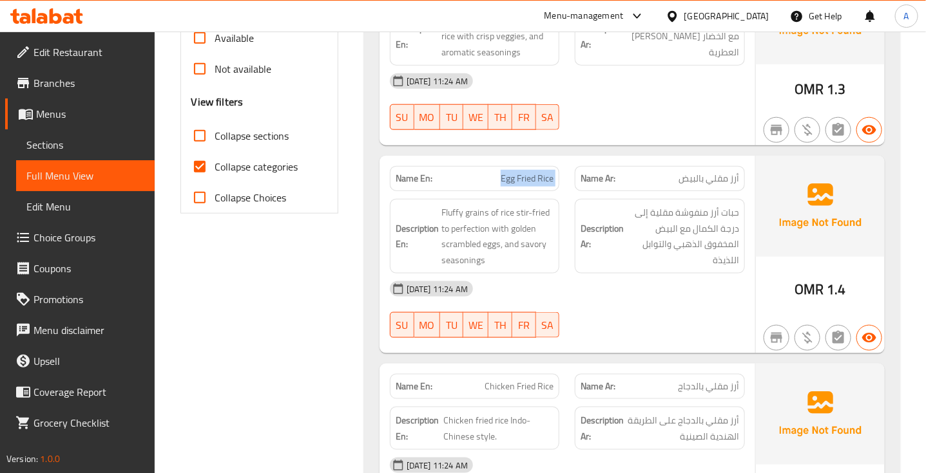
scroll to position [446, 0]
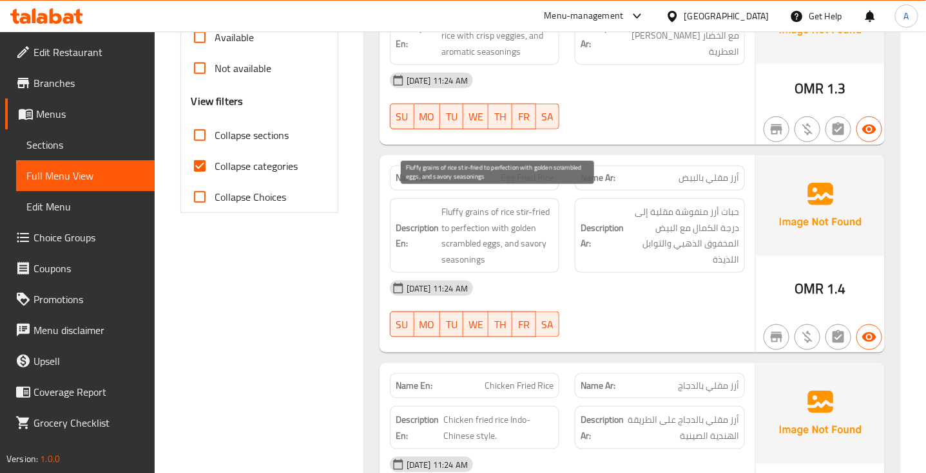
click at [444, 204] on span "Fluffy grains of rice stir-fried to perfection with golden scrambled eggs, and …" at bounding box center [497, 235] width 113 height 63
copy span "Fluffy"
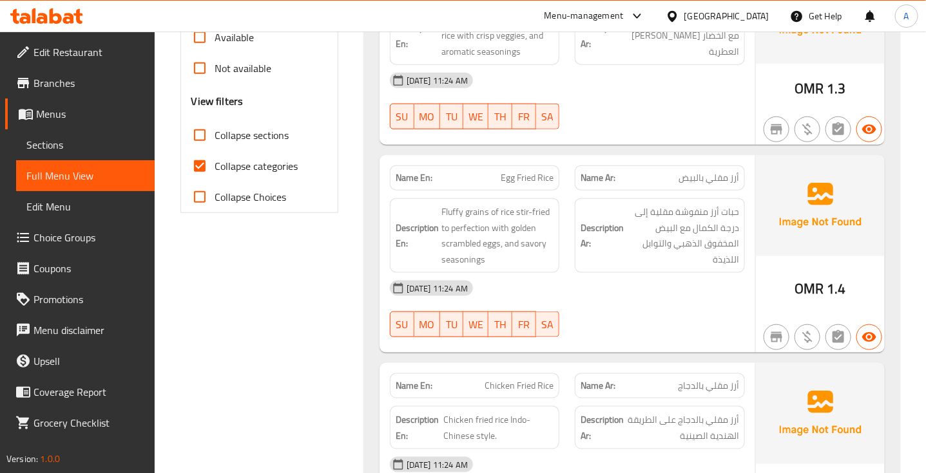
click at [670, 303] on div "29-08-2025 11:24 AM SU MO TU WE TH FR SA" at bounding box center [567, 309] width 370 height 72
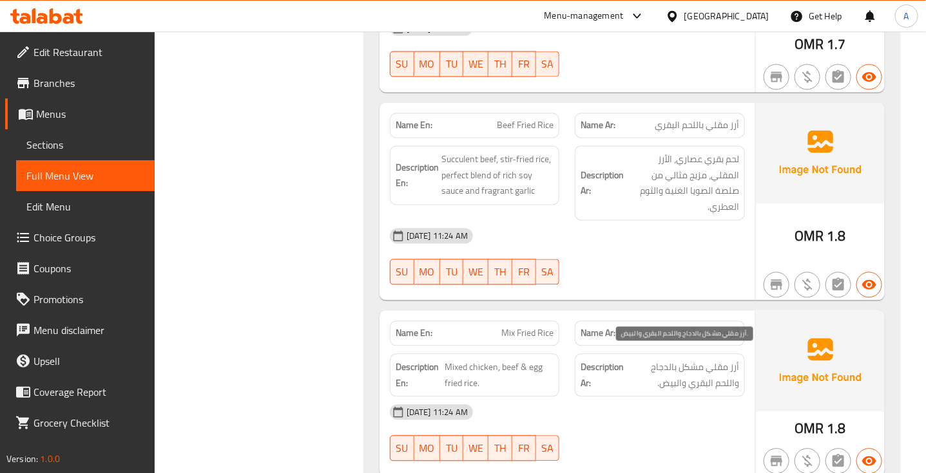
scroll to position [884, 0]
click at [538, 119] on span "Beef Fried Rice" at bounding box center [525, 126] width 57 height 14
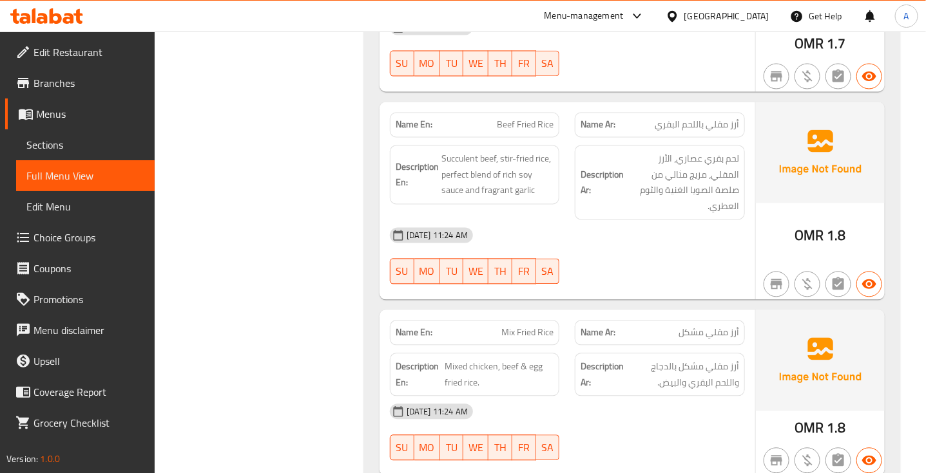
click at [698, 120] on span "أرز مقلي باللحم البقري" at bounding box center [696, 126] width 84 height 14
click at [451, 151] on span "Succulent beef, stir-fried rice, perfect blend of rich soy sauce and fragrant g…" at bounding box center [497, 175] width 113 height 48
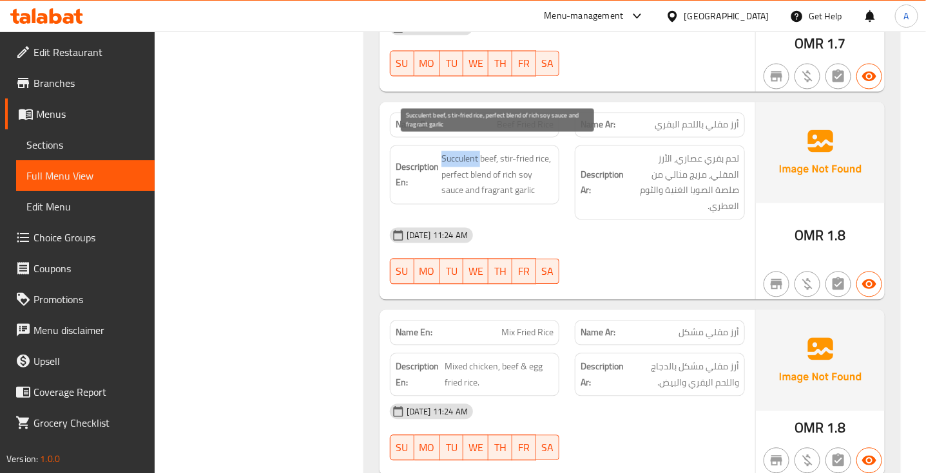
click at [451, 151] on span "Succulent beef, stir-fried rice, perfect blend of rich soy sauce and fragrant g…" at bounding box center [497, 175] width 113 height 48
copy span "Succulent"
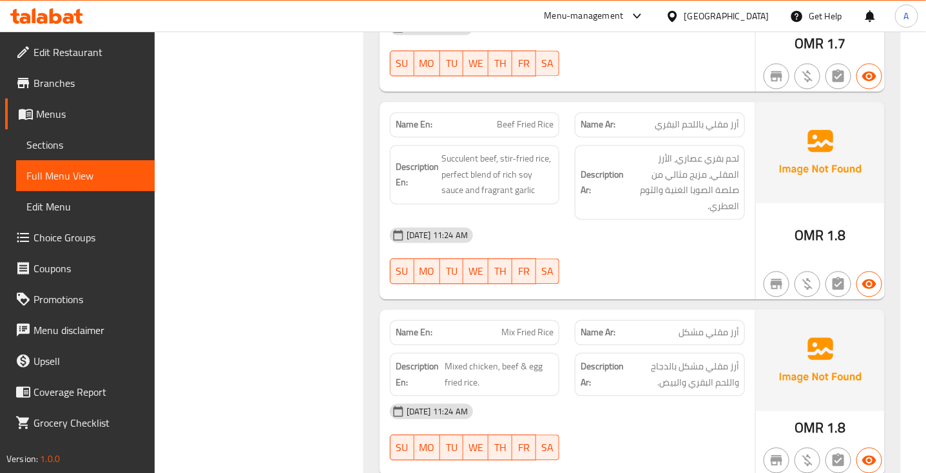
click at [645, 235] on div "29-08-2025 11:24 AM" at bounding box center [567, 235] width 370 height 31
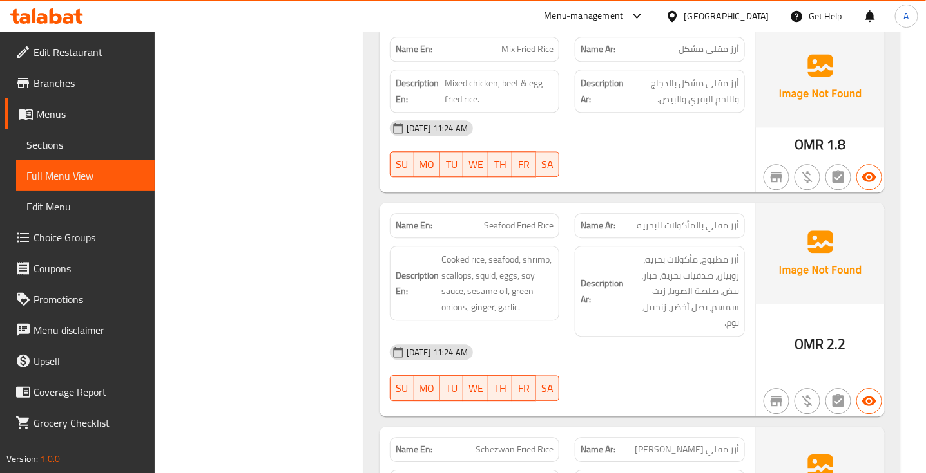
scroll to position [1169, 0]
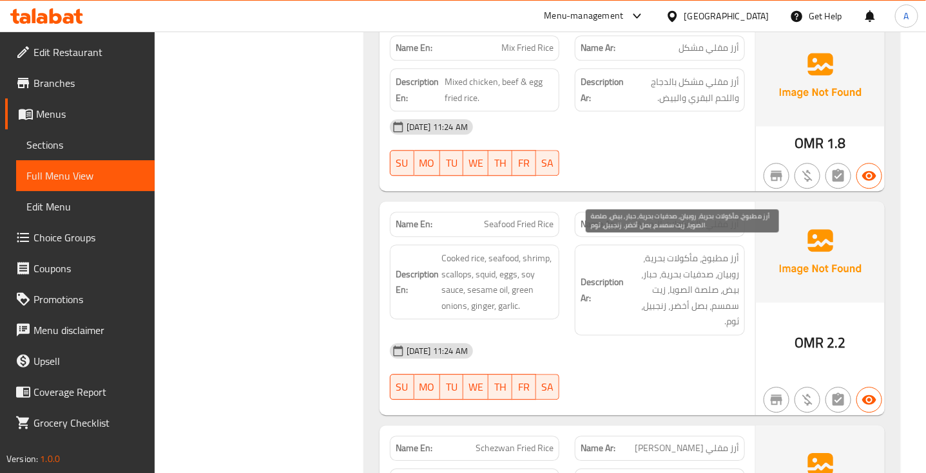
click at [725, 262] on span "أرز مطبوخ، مأكولات بحرية، روبيان، صدفيات بحرية، حبار، بيض، صلصة الصويا، زيت سمس…" at bounding box center [682, 290] width 113 height 79
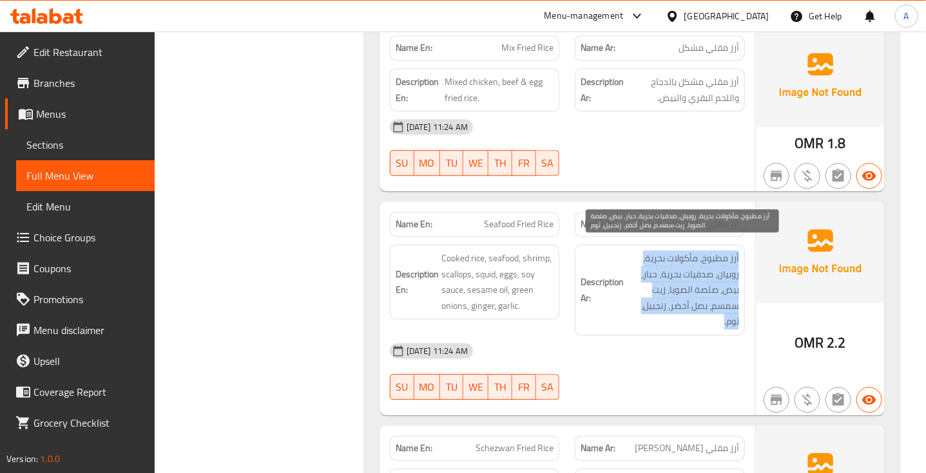
click at [725, 262] on span "أرز مطبوخ، مأكولات بحرية، روبيان، صدفيات بحرية، حبار، بيض، صلصة الصويا، زيت سمس…" at bounding box center [682, 290] width 113 height 79
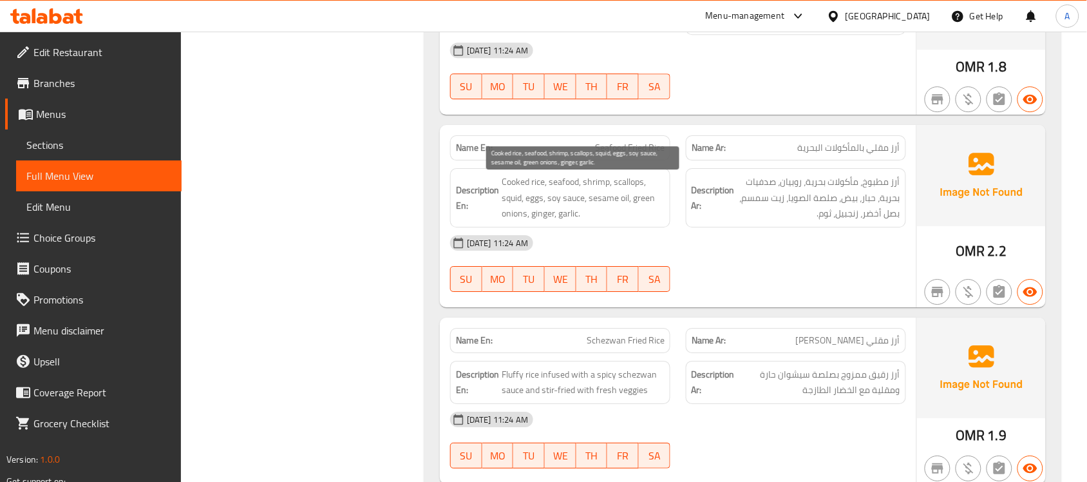
click at [629, 187] on span "Cooked rice, seafood, shrimp, scallops, squid, eggs, soy sauce, sesame oil, gre…" at bounding box center [583, 198] width 163 height 48
copy span "scallops"
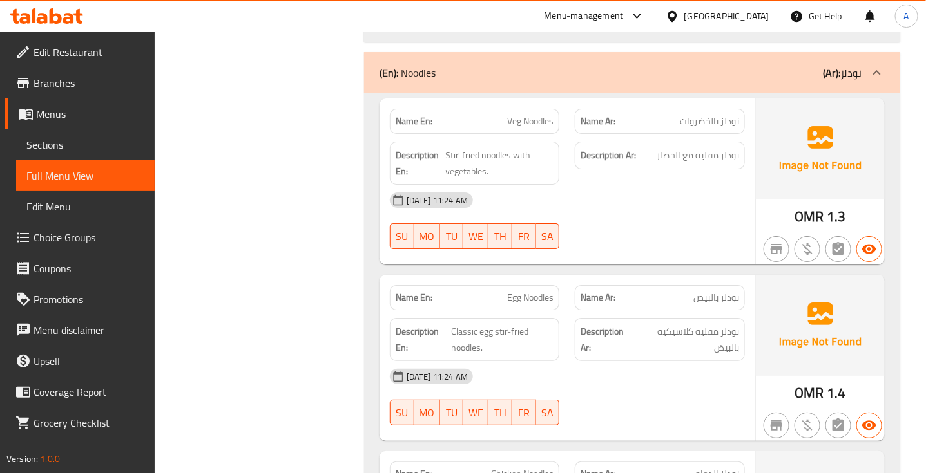
scroll to position [1762, 0]
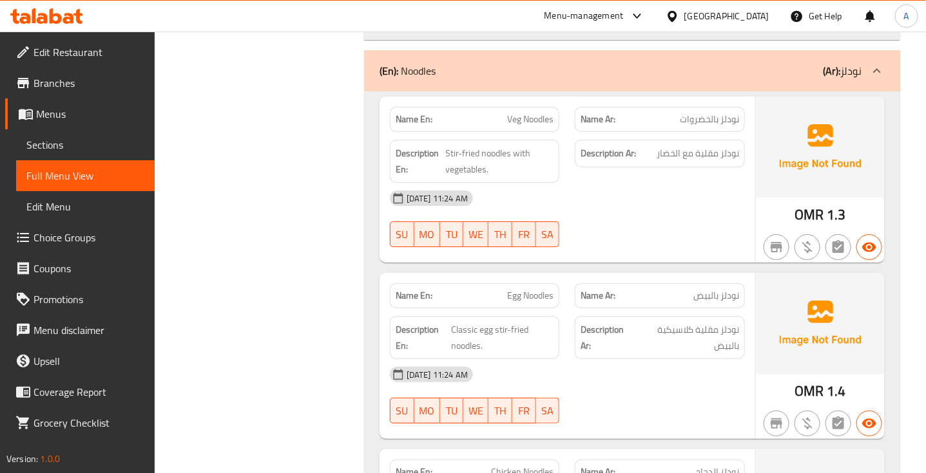
click at [743, 240] on div at bounding box center [659, 247] width 185 height 15
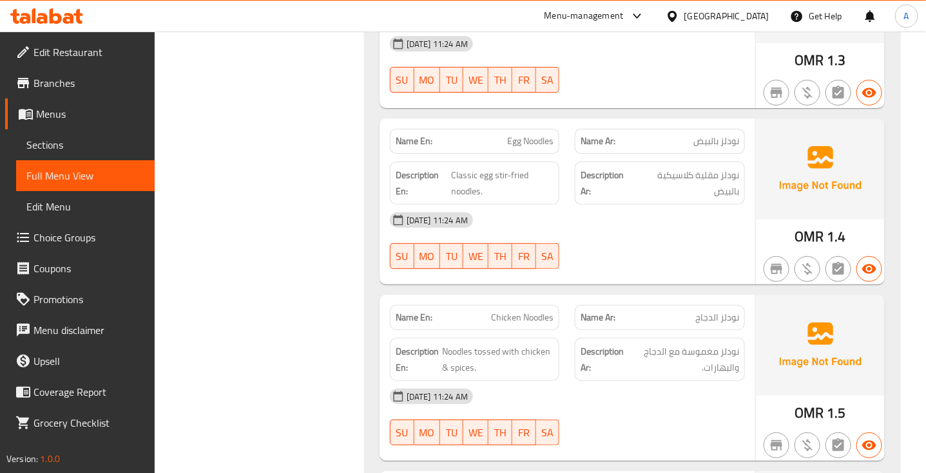
scroll to position [1917, 0]
click at [672, 229] on div "29-08-2025 11:24 AM SU MO TU WE TH FR SA" at bounding box center [567, 240] width 370 height 72
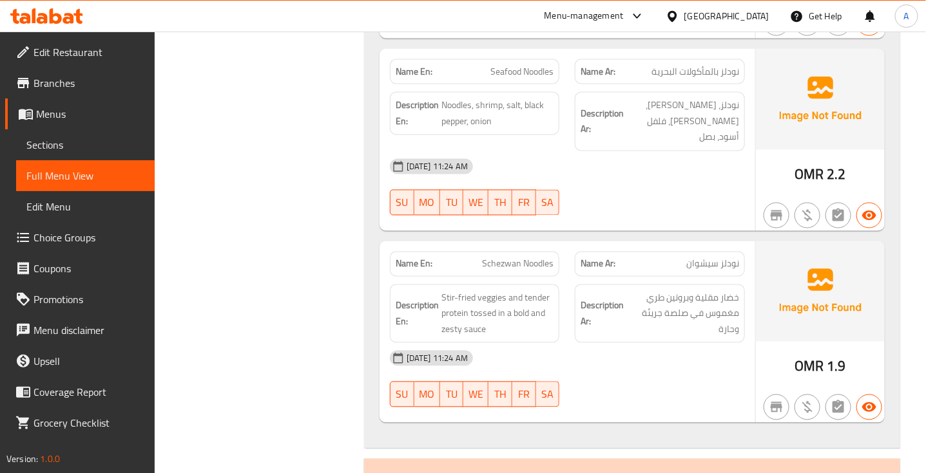
scroll to position [2693, 0]
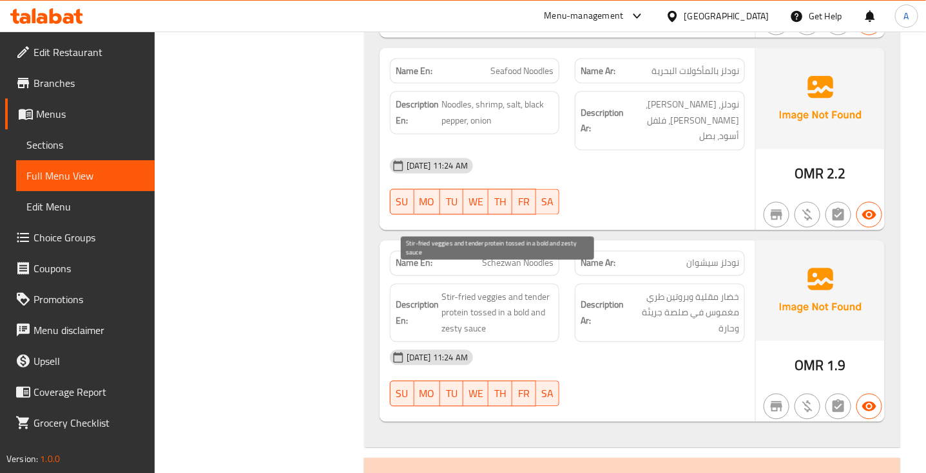
click at [457, 309] on span "Stir-fried veggies and tender protein tossed in a bold and zesty sauce" at bounding box center [497, 314] width 113 height 48
copy span "zesty"
click at [457, 309] on span "Stir-fried veggies and tender protein tossed in a bold and zesty sauce" at bounding box center [497, 314] width 113 height 48
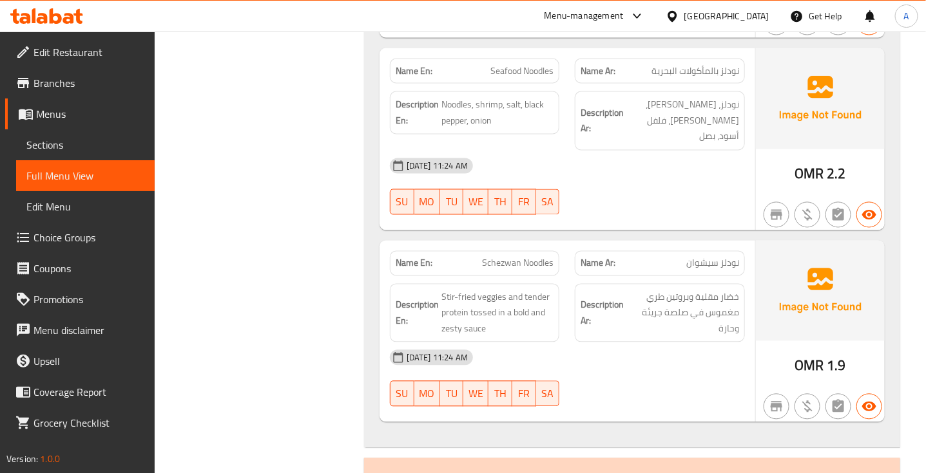
click at [655, 319] on div "Description Ar: خضار مقلية وبروتين طري مغموس في صلصة جريئة وحارة" at bounding box center [660, 313] width 170 height 59
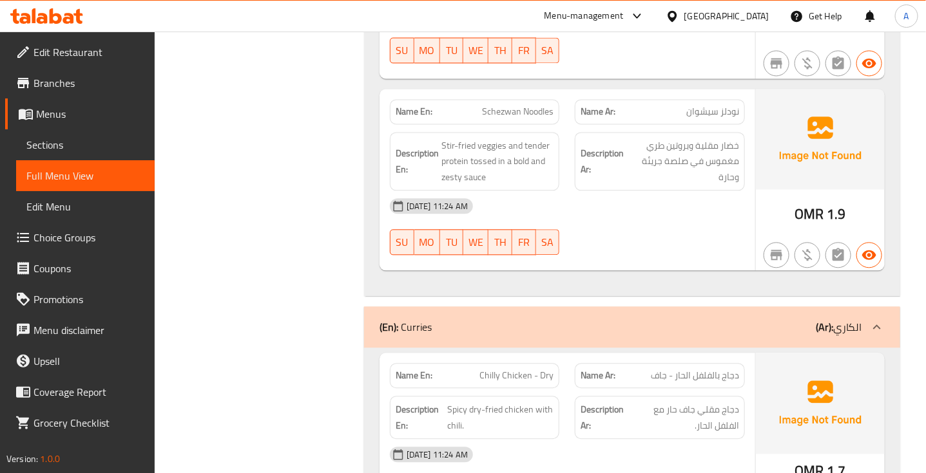
scroll to position [2844, 0]
click at [501, 106] on span "Schezwan Noodles" at bounding box center [517, 113] width 71 height 14
copy span "Schezwan Noodles"
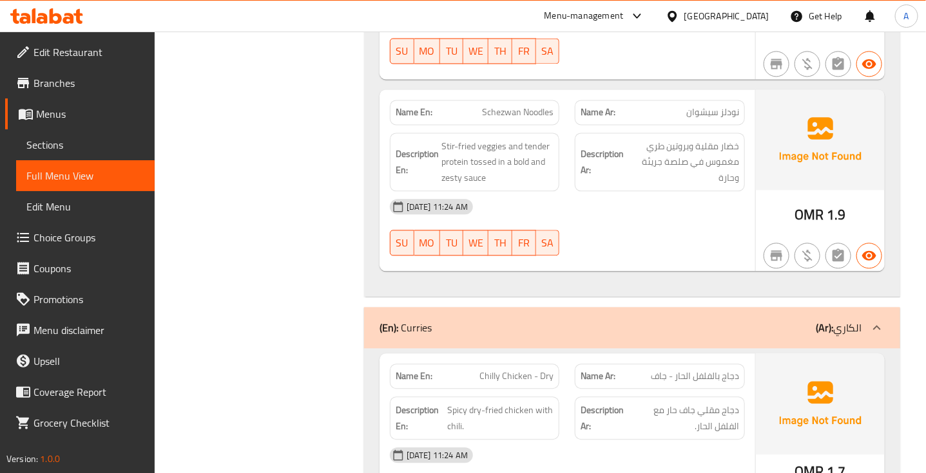
click at [633, 209] on div "29-08-2025 11:24 AM SU MO TU WE TH FR SA" at bounding box center [567, 227] width 370 height 72
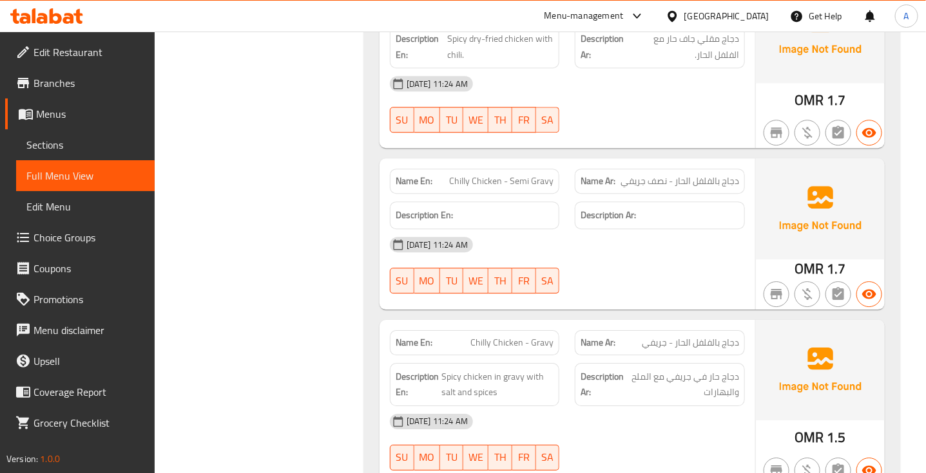
scroll to position [3219, 0]
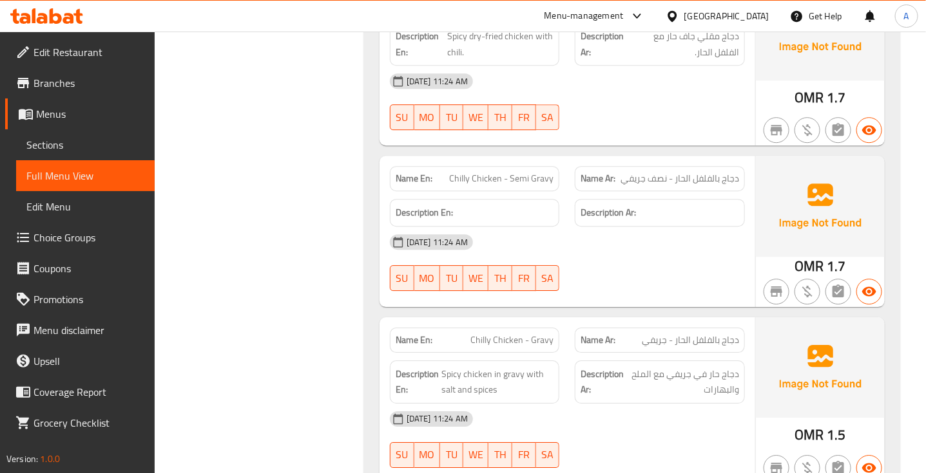
click at [529, 334] on span "Chilly Chicken - Gravy" at bounding box center [511, 341] width 83 height 14
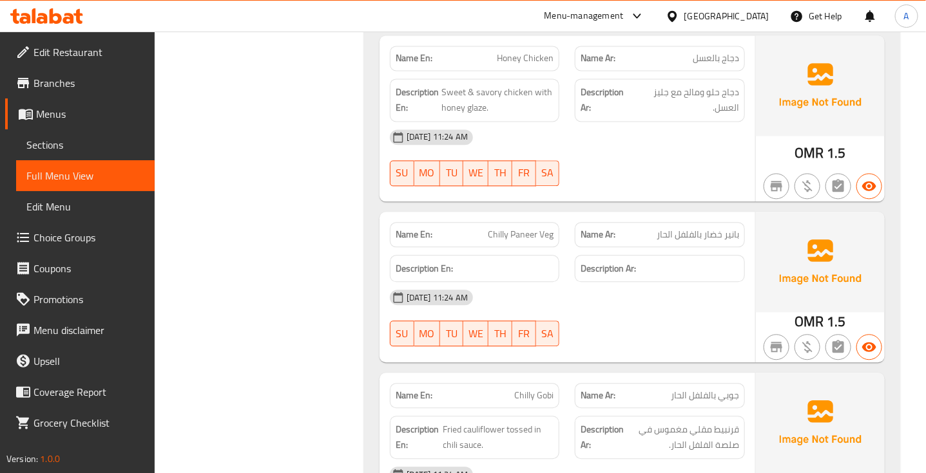
scroll to position [4739, 0]
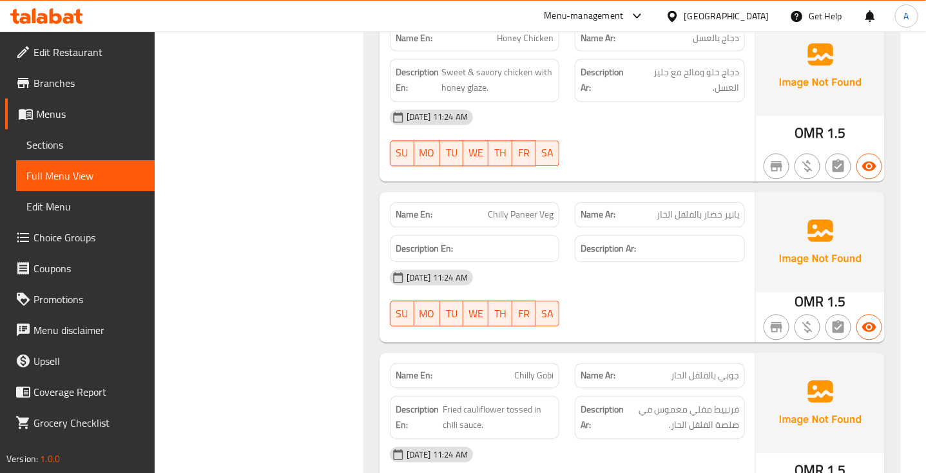
click at [536, 208] on span "Chilly Paneer Veg" at bounding box center [521, 215] width 66 height 14
copy span "Chilly Paneer Veg"
click at [629, 290] on div "29-08-2025 11:24 AM SU MO TU WE TH FR SA" at bounding box center [567, 298] width 370 height 72
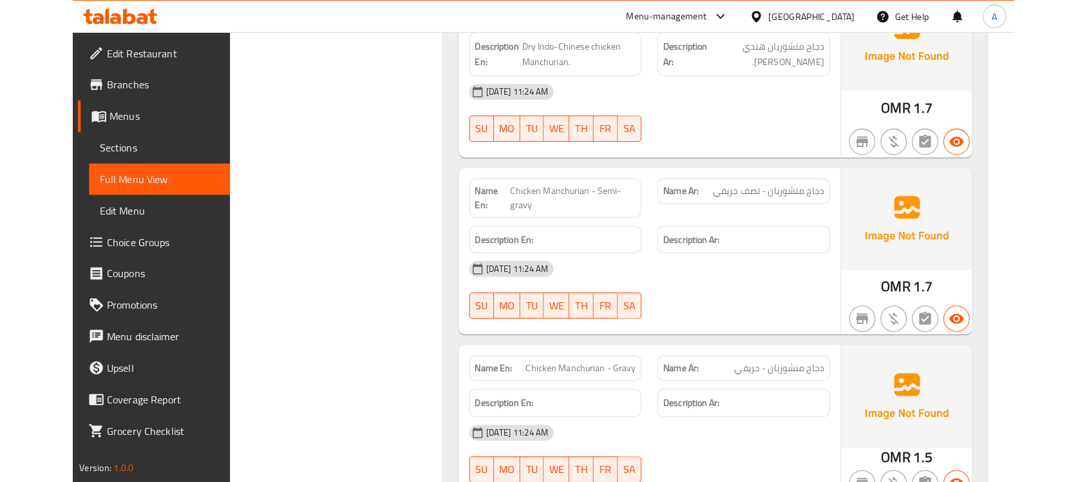
scroll to position [3724, 0]
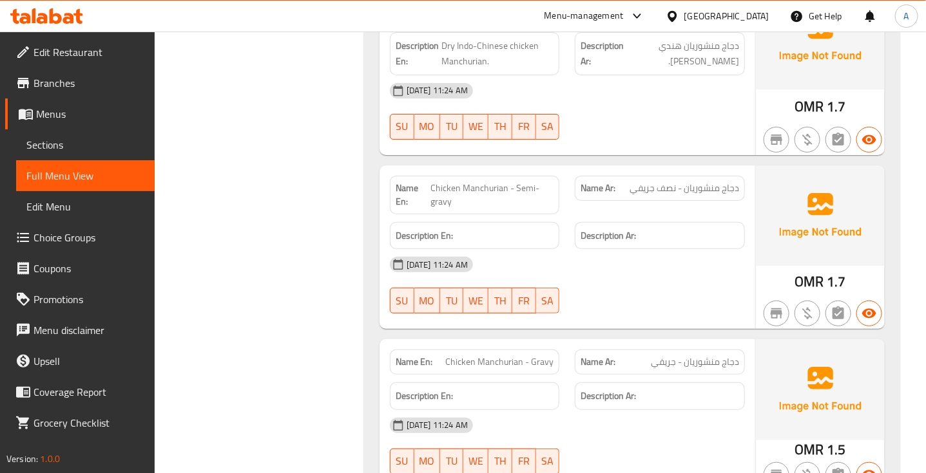
click at [685, 95] on div "29-08-2025 11:24 AM SU MO TU WE TH FR SA" at bounding box center [567, 111] width 370 height 72
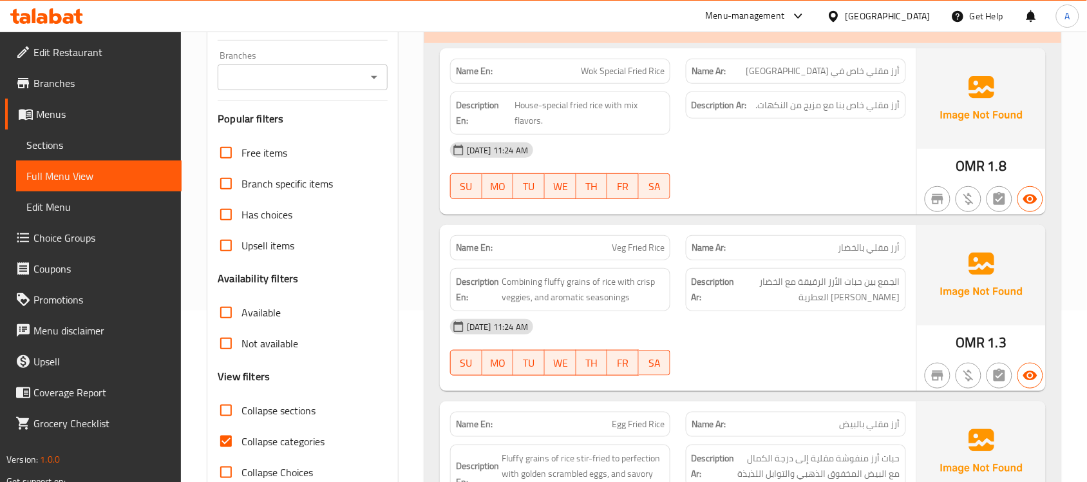
scroll to position [282, 0]
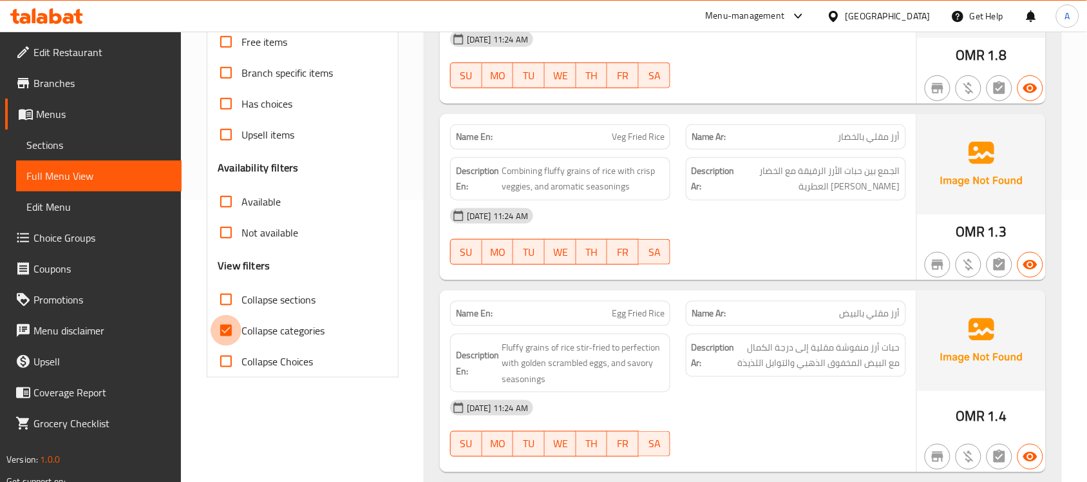
click at [223, 324] on input "Collapse categories" at bounding box center [226, 330] width 31 height 31
checkbox input "false"
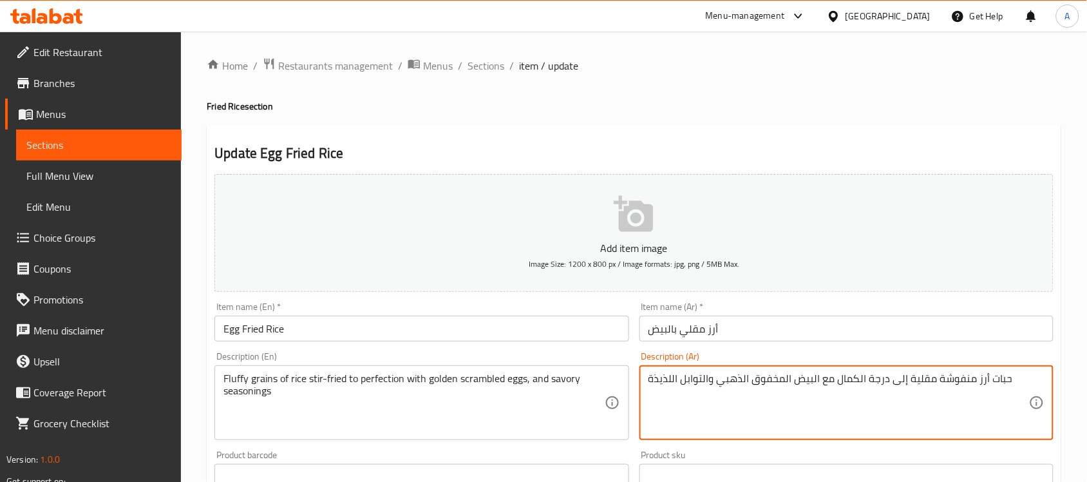
click at [947, 382] on textarea "حبات أرز منفوشة مقلية إلى درجة الكمال مع البيض المخفوق الذهبي والتوابل اللذيذة" at bounding box center [839, 402] width 381 height 61
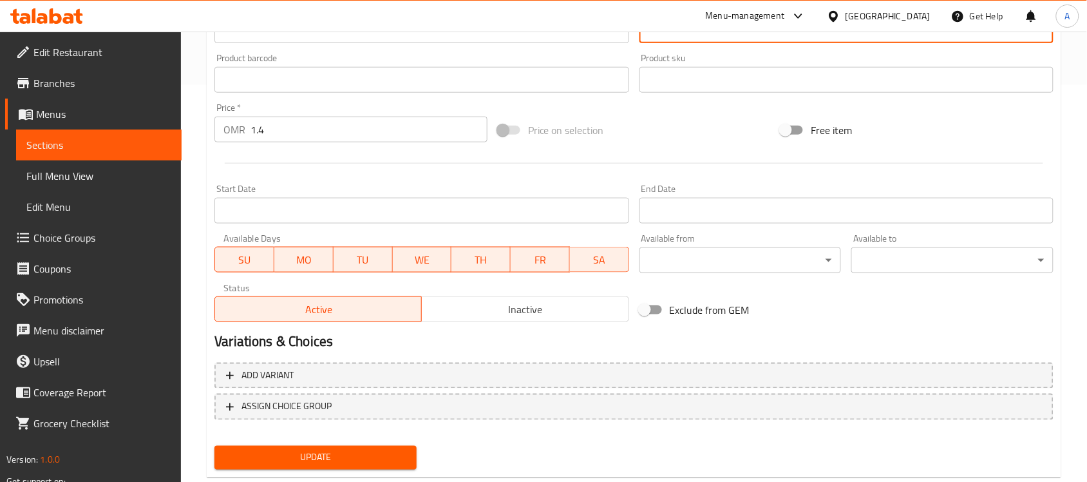
scroll to position [426, 0]
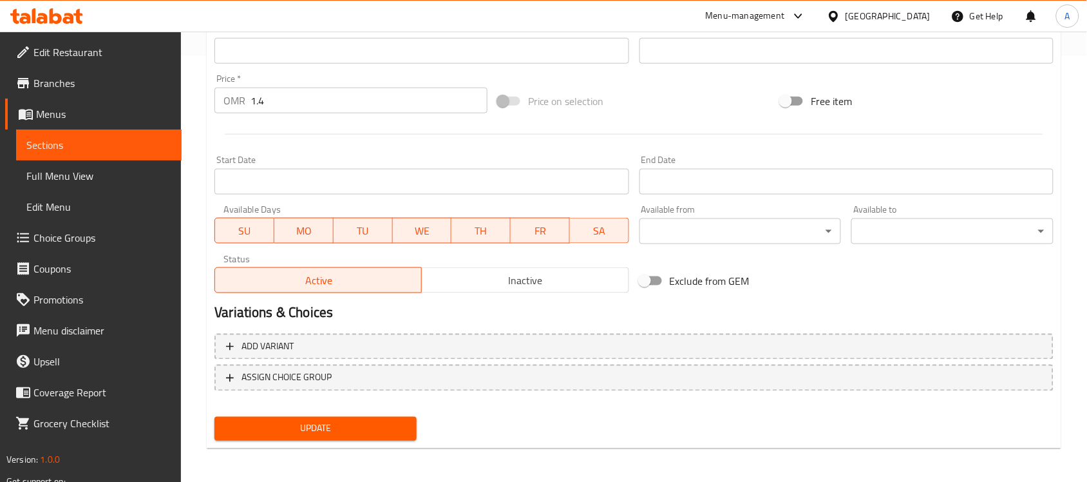
type textarea "حبات أرز فلافي مقلية إلى درجة الكمال مع البيض المخفوق الذهبي والتوابل اللذيذة"
click at [403, 426] on span "Update" at bounding box center [316, 429] width 182 height 16
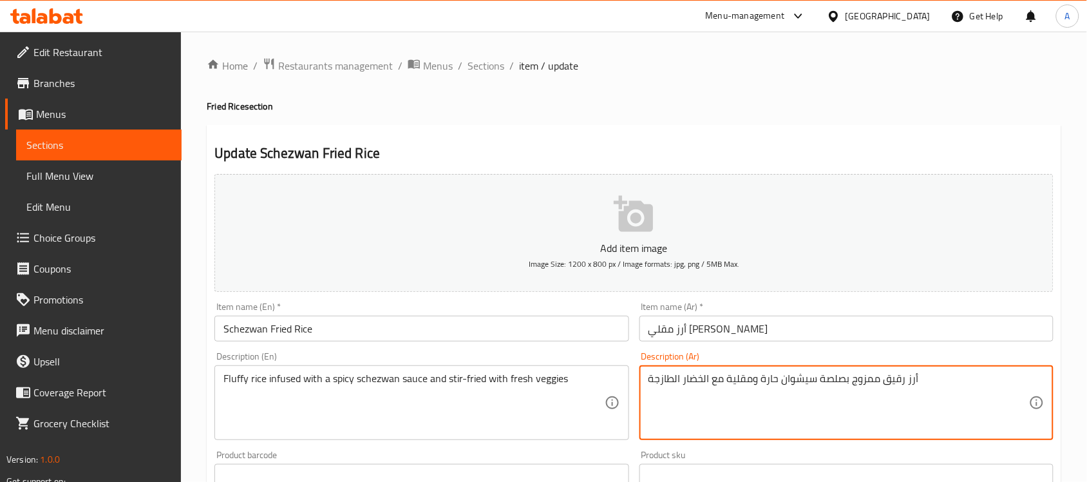
click at [896, 377] on textarea "أرز رقيق ممزوج بصلصة سيشوان حارة ومقلية مع الخضار الطازجة" at bounding box center [839, 402] width 381 height 61
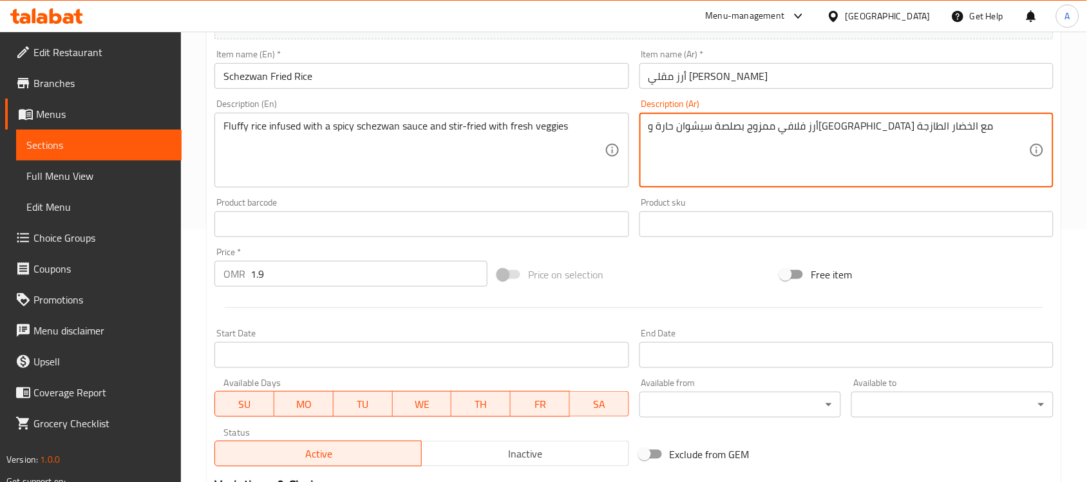
scroll to position [426, 0]
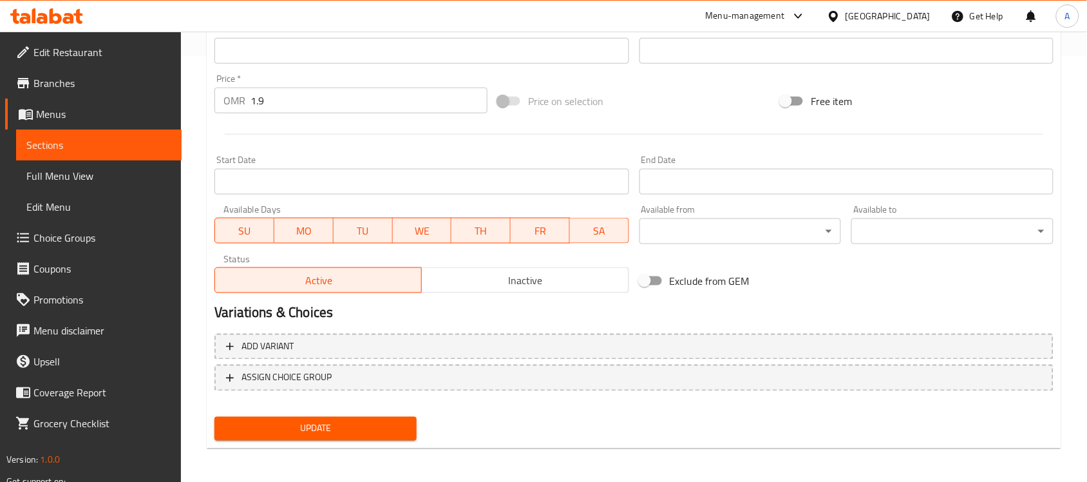
type textarea "أرز فلافي ممزوج بصلصة سيشوان حارة و[GEOGRAPHIC_DATA] مع الخضار الطازجة"
click at [381, 429] on span "Update" at bounding box center [316, 429] width 182 height 16
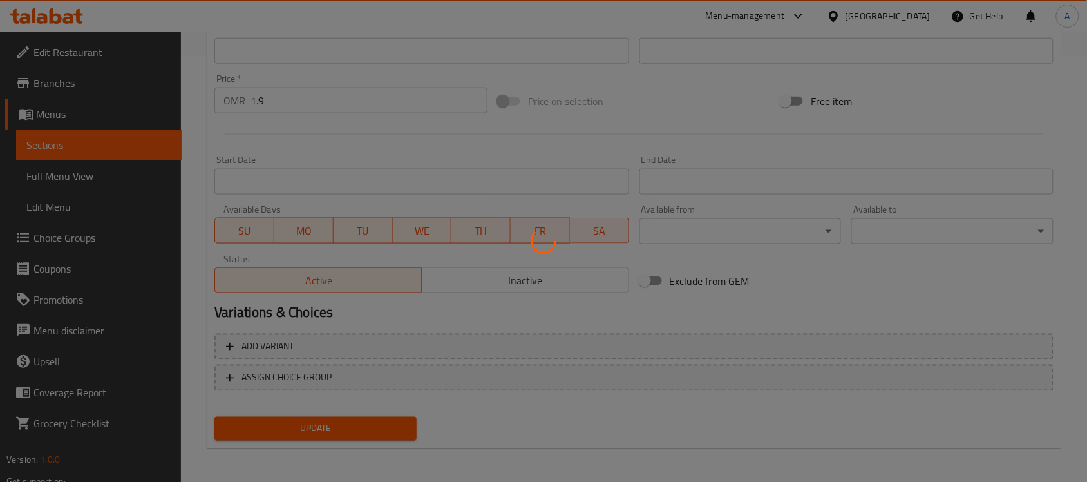
scroll to position [0, 0]
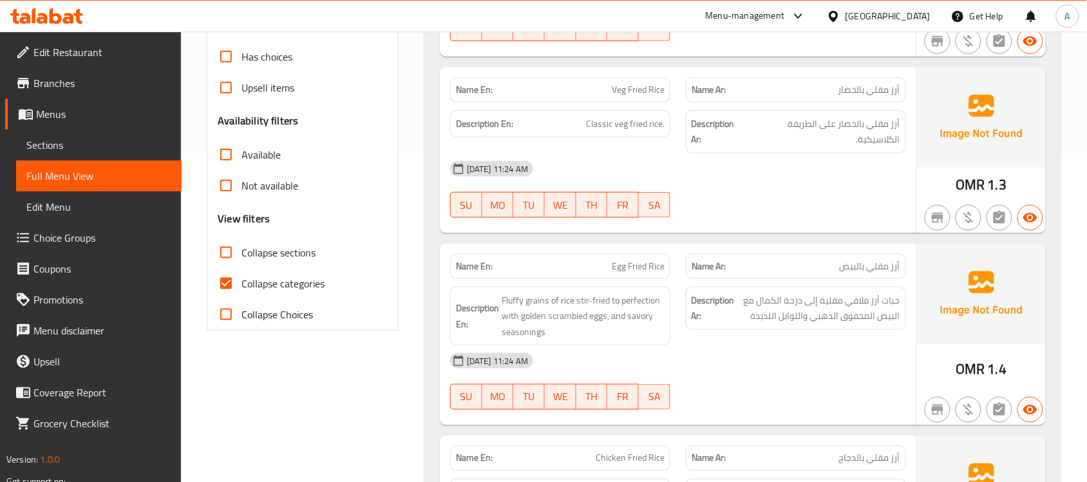
scroll to position [330, 0]
click at [234, 289] on input "Collapse categories" at bounding box center [226, 282] width 31 height 31
checkbox input "false"
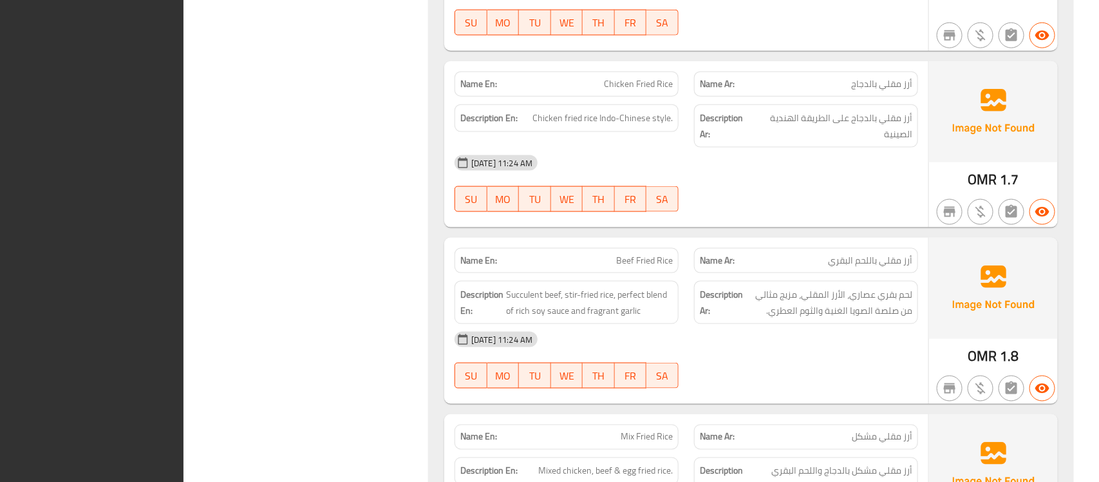
scroll to position [1054, 0]
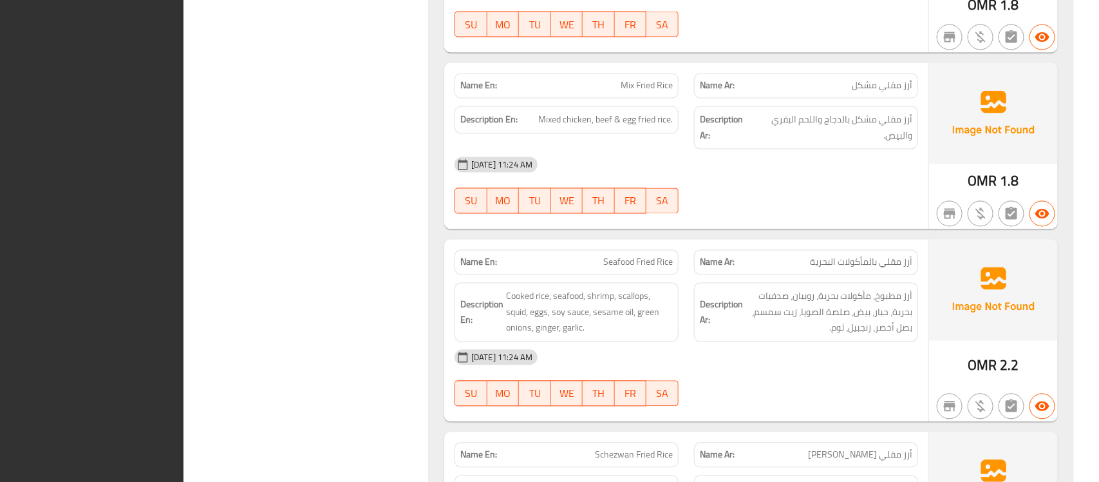
click at [774, 144] on span "أرز مقلي مشكل بالدجاج واللحم البقري والبيض." at bounding box center [833, 128] width 159 height 32
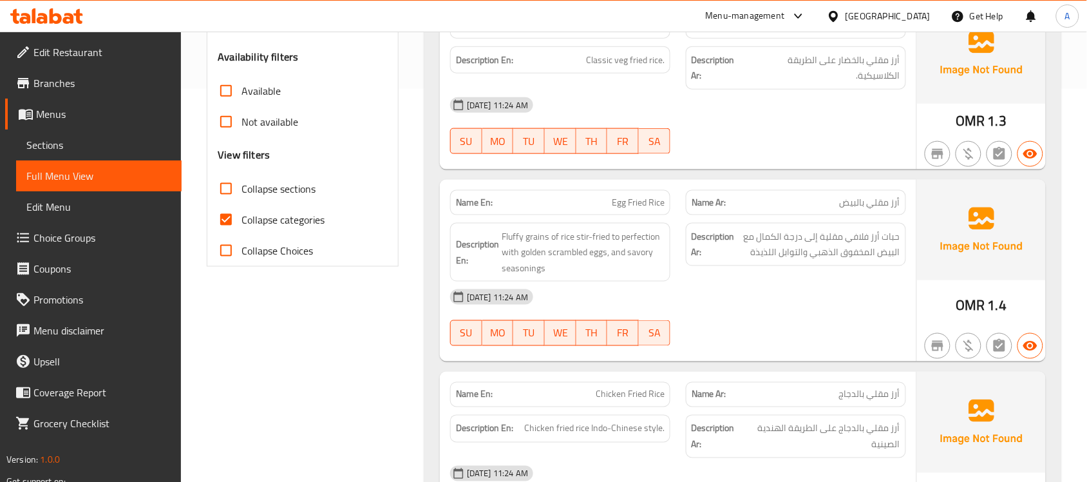
scroll to position [394, 0]
click at [223, 216] on input "Collapse categories" at bounding box center [226, 219] width 31 height 31
checkbox input "false"
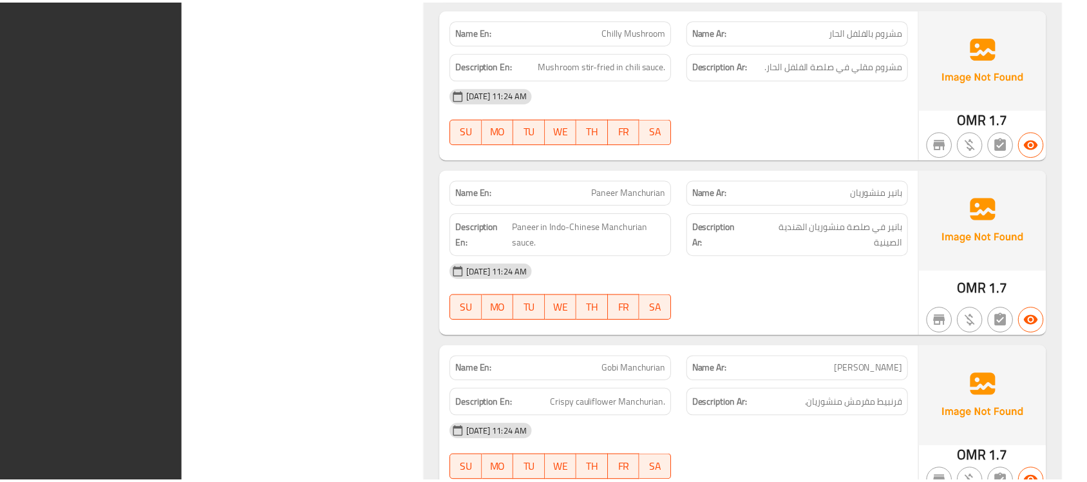
scroll to position [5159, 0]
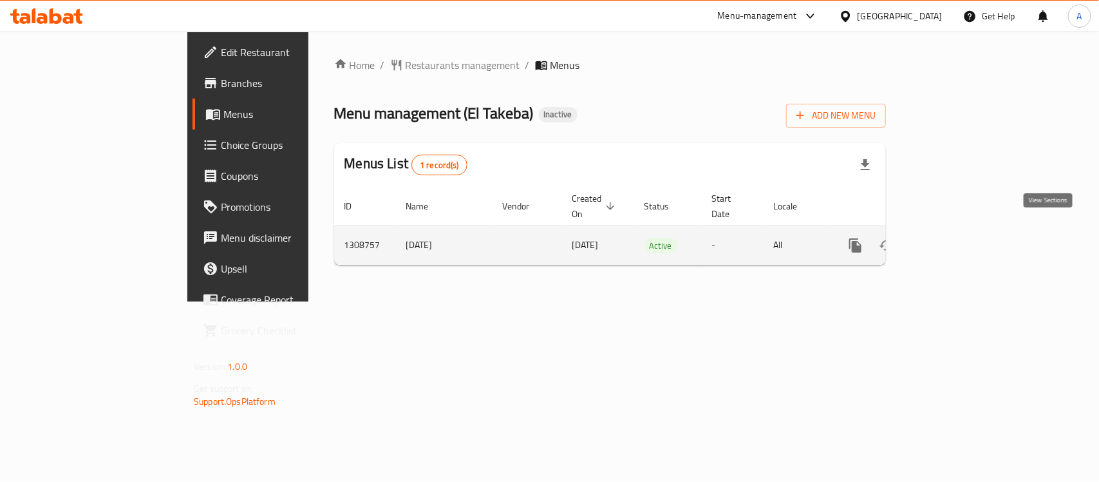
click at [956, 238] on icon "enhanced table" at bounding box center [948, 245] width 15 height 15
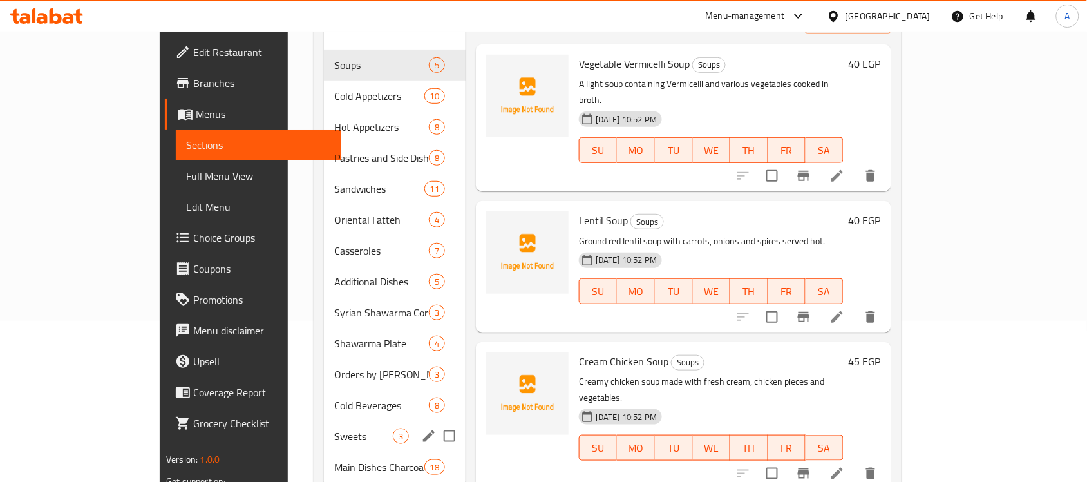
scroll to position [182, 0]
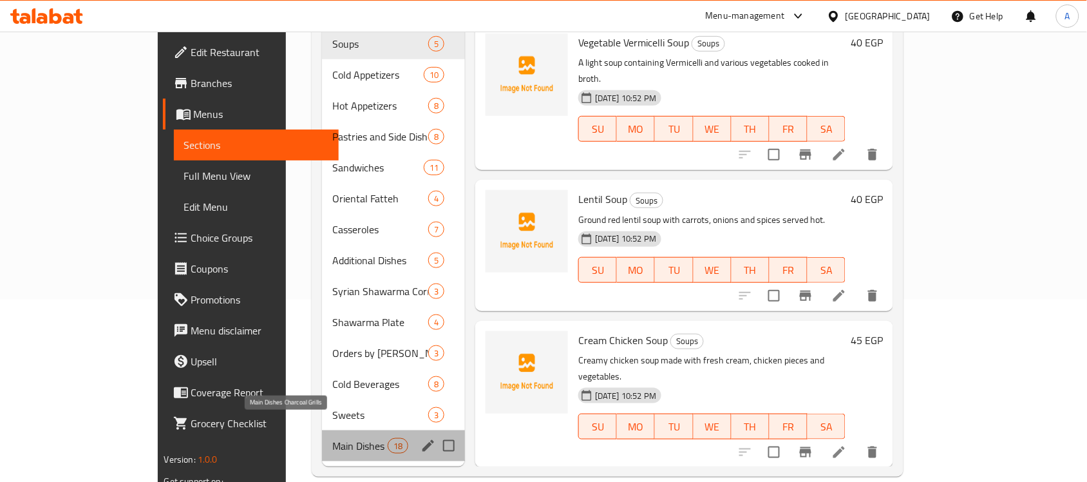
click at [332, 438] on span "Main Dishes Charcoal Grills" at bounding box center [359, 445] width 55 height 15
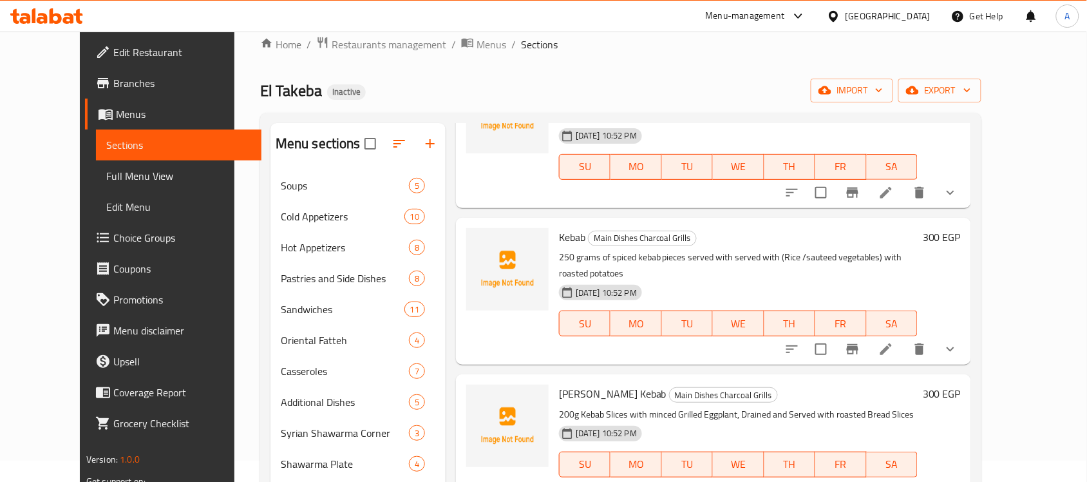
scroll to position [403, 0]
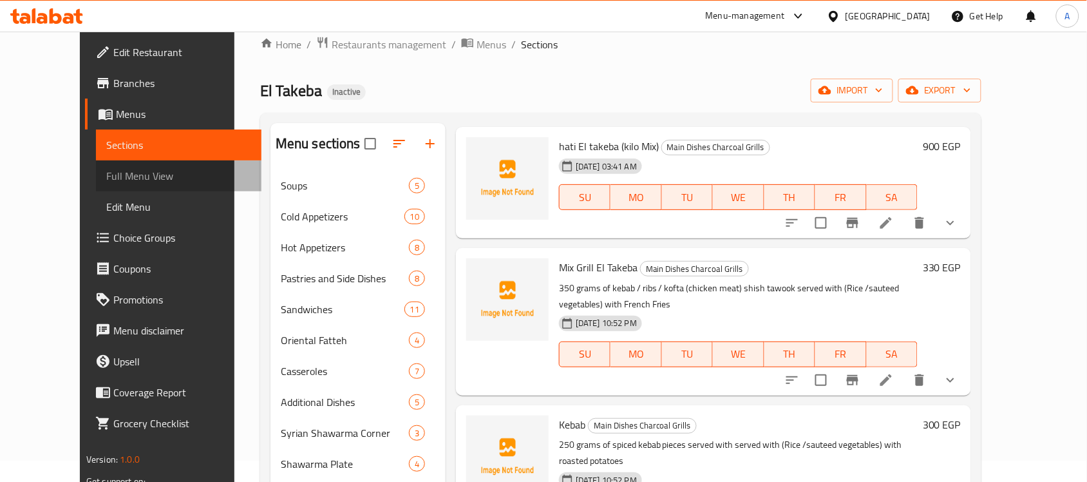
click at [106, 179] on span "Full Menu View" at bounding box center [178, 175] width 145 height 15
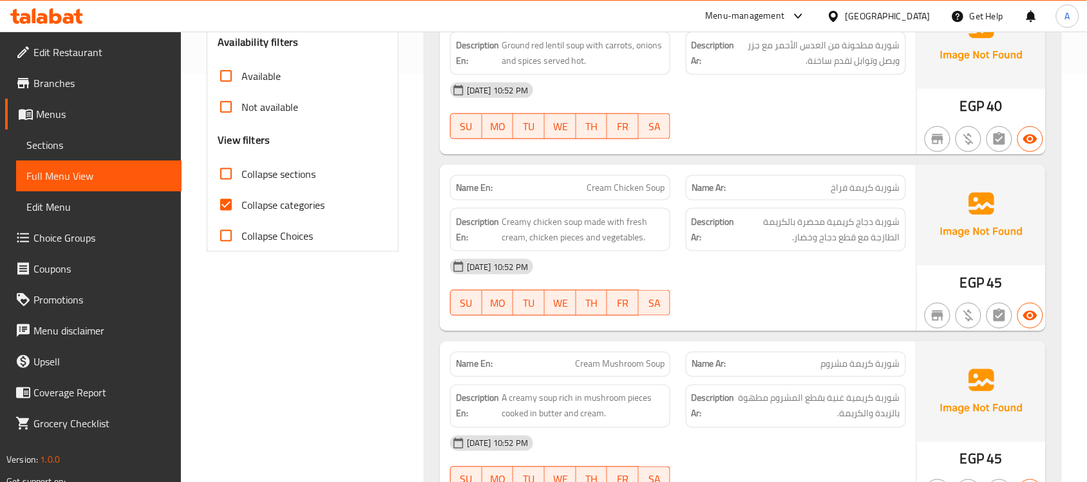
scroll to position [424, 0]
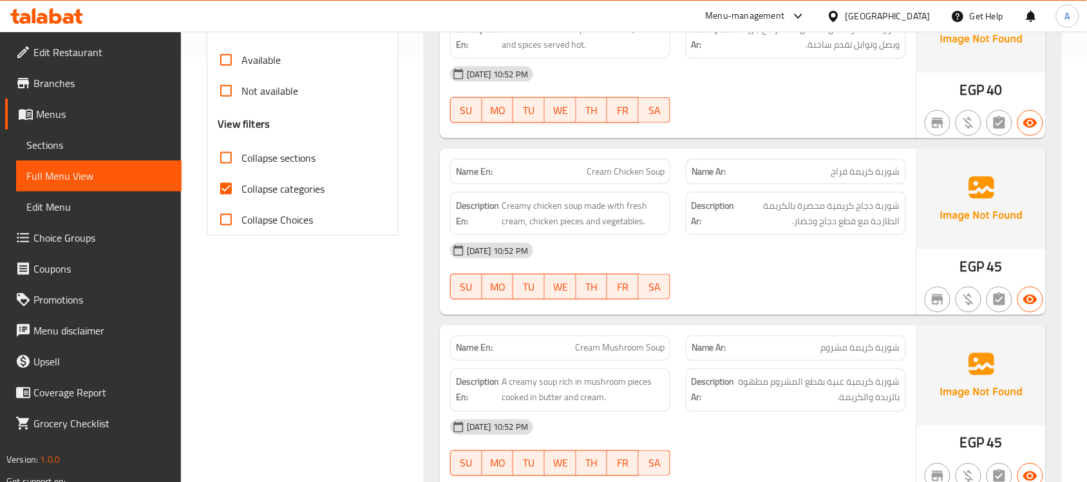
click at [272, 188] on span "Collapse categories" at bounding box center [283, 188] width 83 height 15
click at [242, 188] on input "Collapse categories" at bounding box center [226, 188] width 31 height 31
checkbox input "false"
click at [256, 146] on label "Collapse sections" at bounding box center [263, 157] width 105 height 31
click at [242, 146] on input "Collapse sections" at bounding box center [226, 157] width 31 height 31
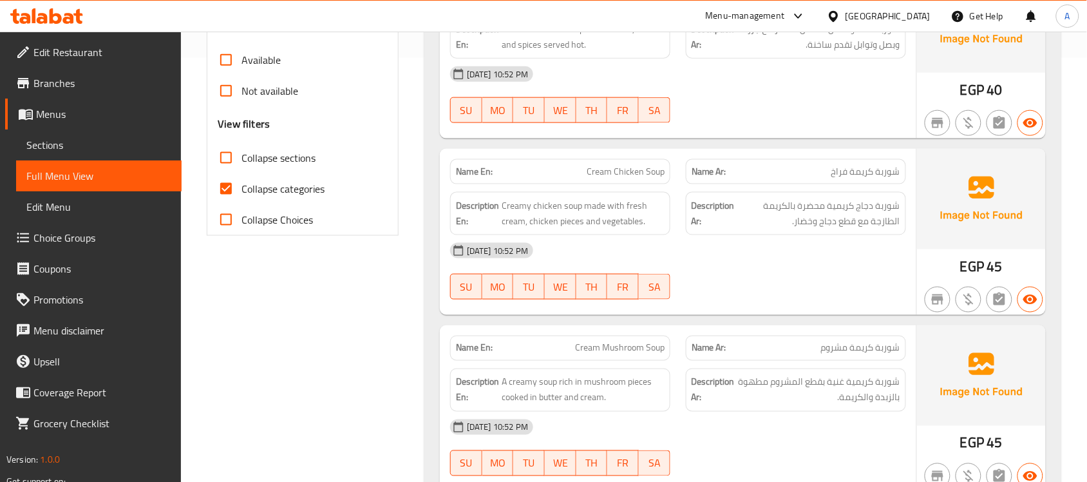
checkbox input "true"
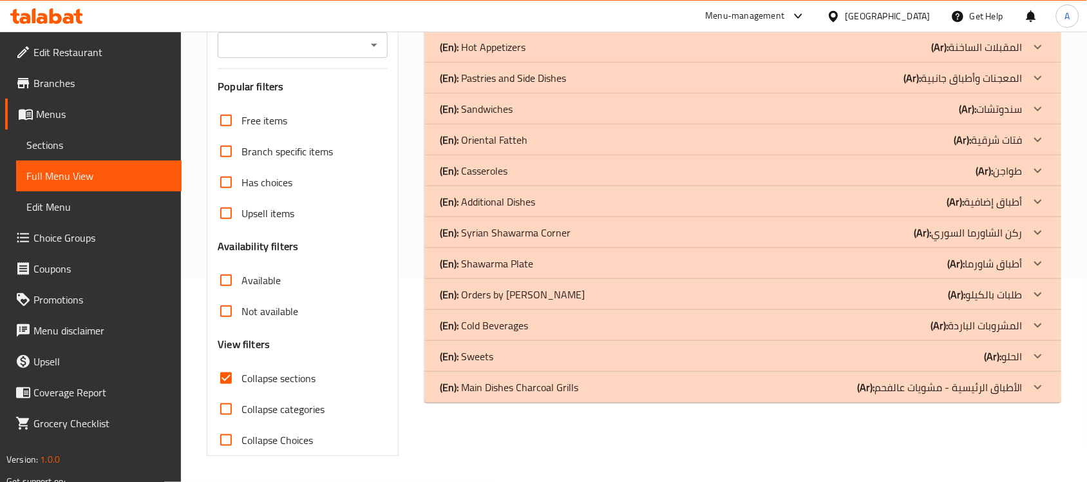
scroll to position [204, 0]
click at [752, 393] on div "(En): Main Dishes Charcoal Grills (Ar): الأطباق الرئيسية - مشويات عالفحم" at bounding box center [731, 386] width 583 height 15
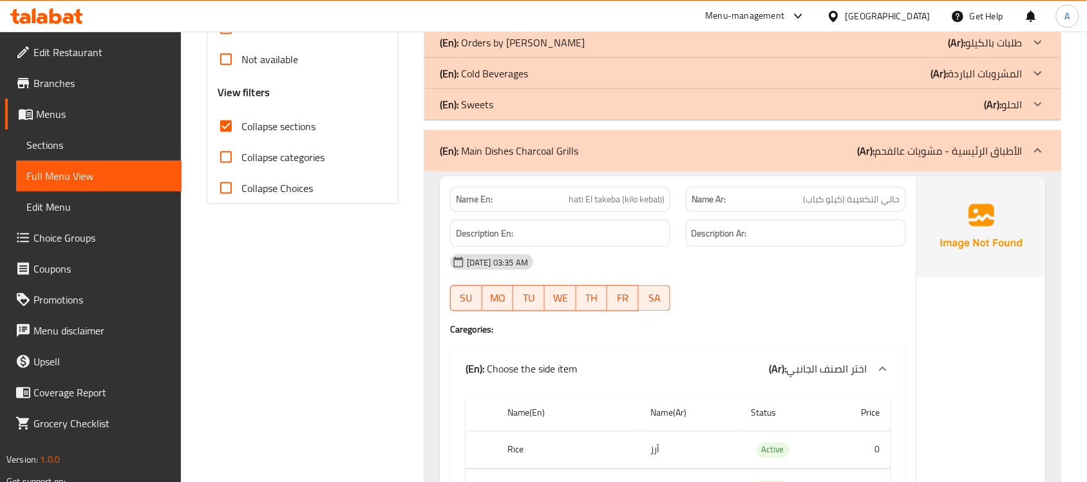
scroll to position [365, 0]
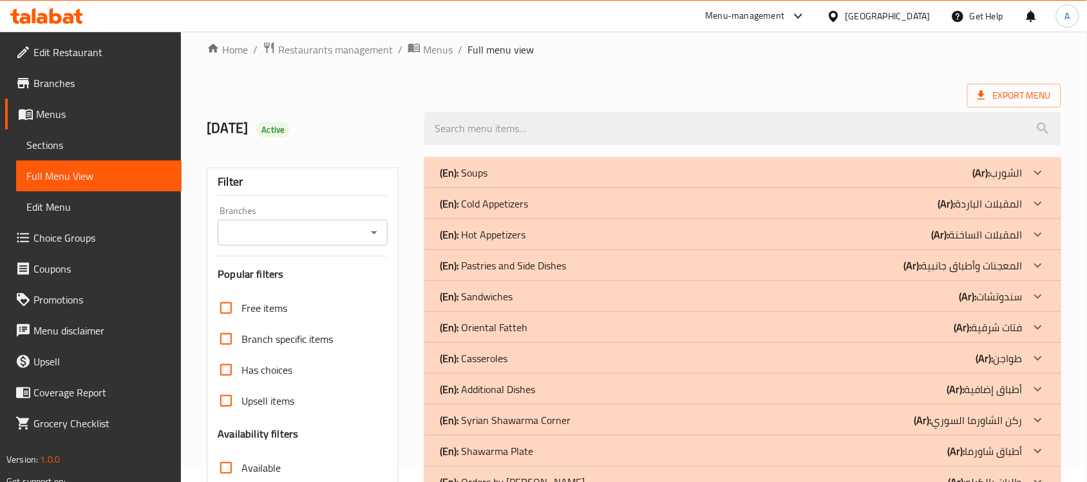
scroll to position [0, 0]
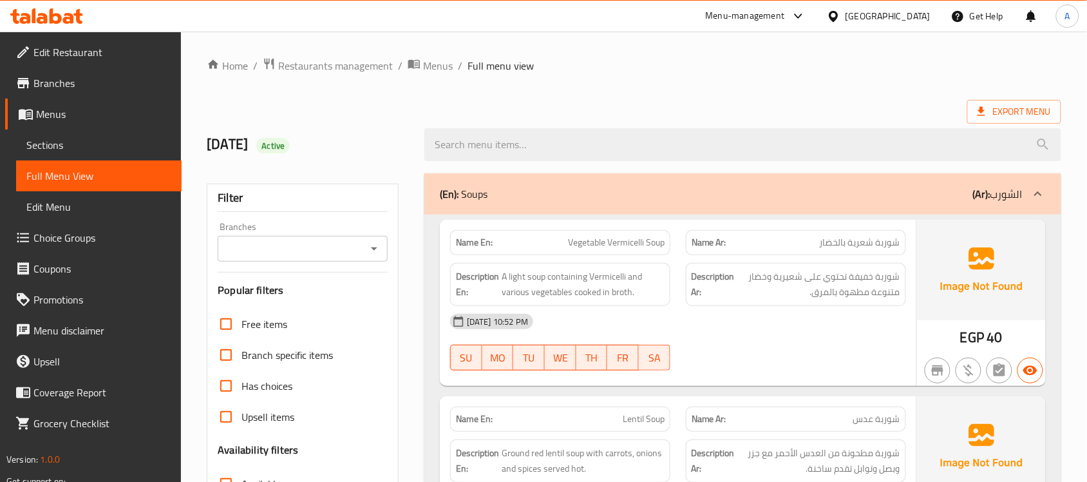
click at [75, 247] on link "Choice Groups" at bounding box center [93, 237] width 176 height 31
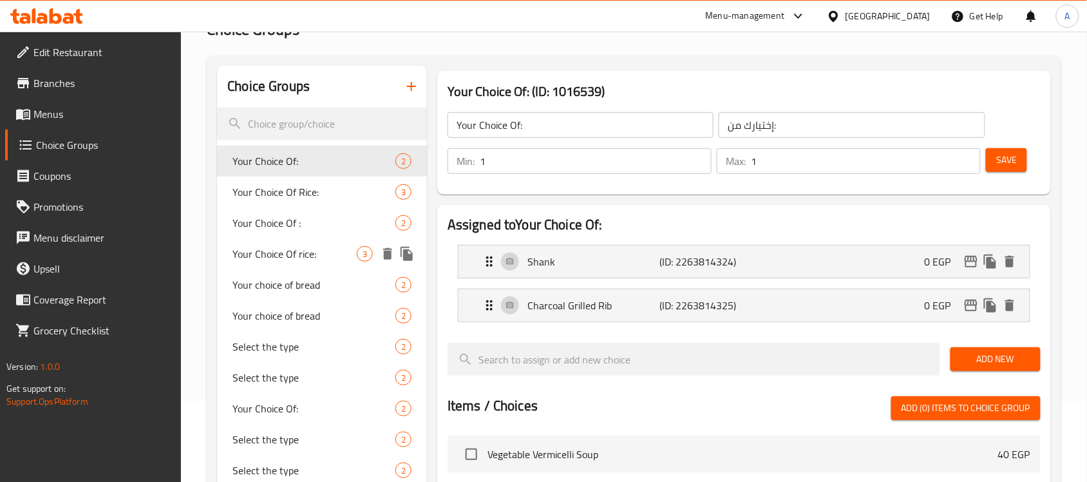
scroll to position [242, 0]
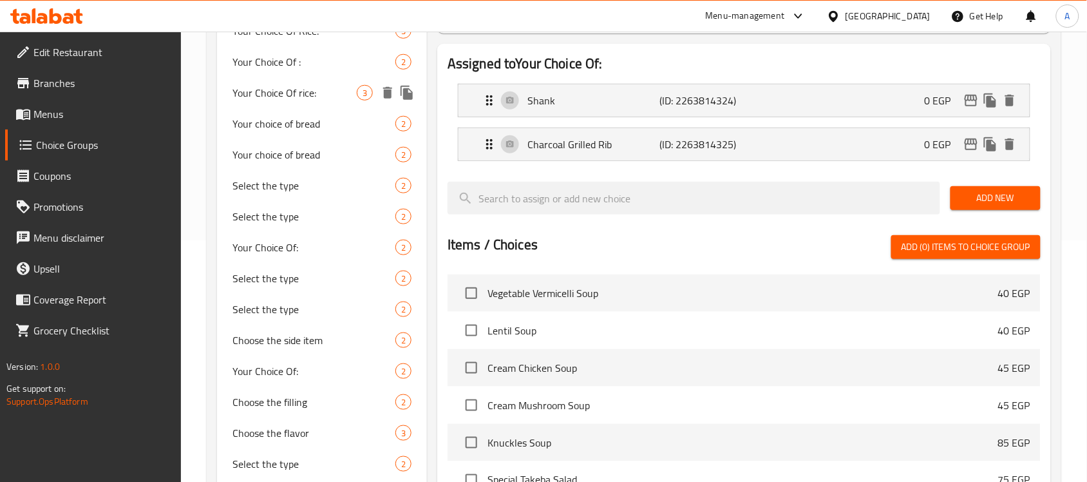
click at [303, 89] on span "Your Choice Of rice:" at bounding box center [295, 92] width 124 height 15
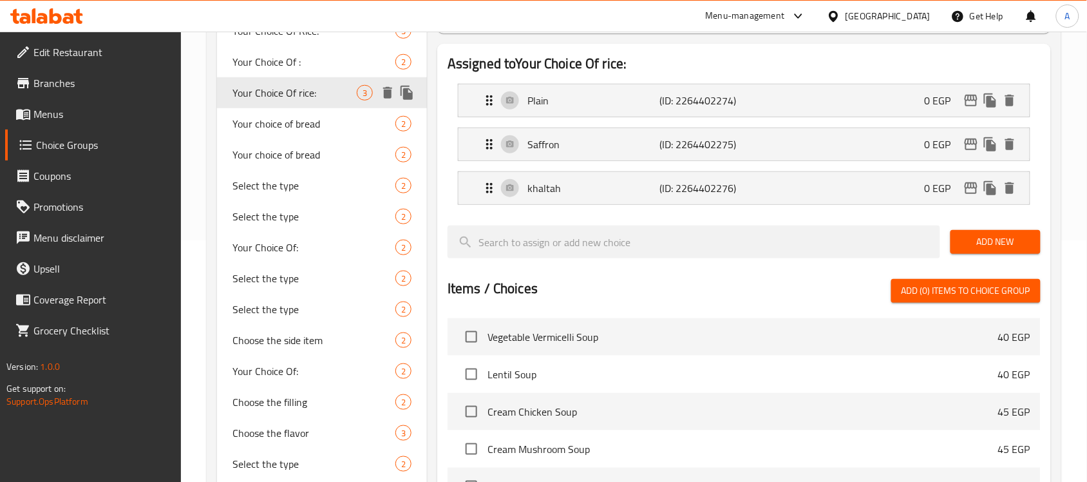
type input "Your Choice Of rice:"
type input "إختيارك من الارز:"
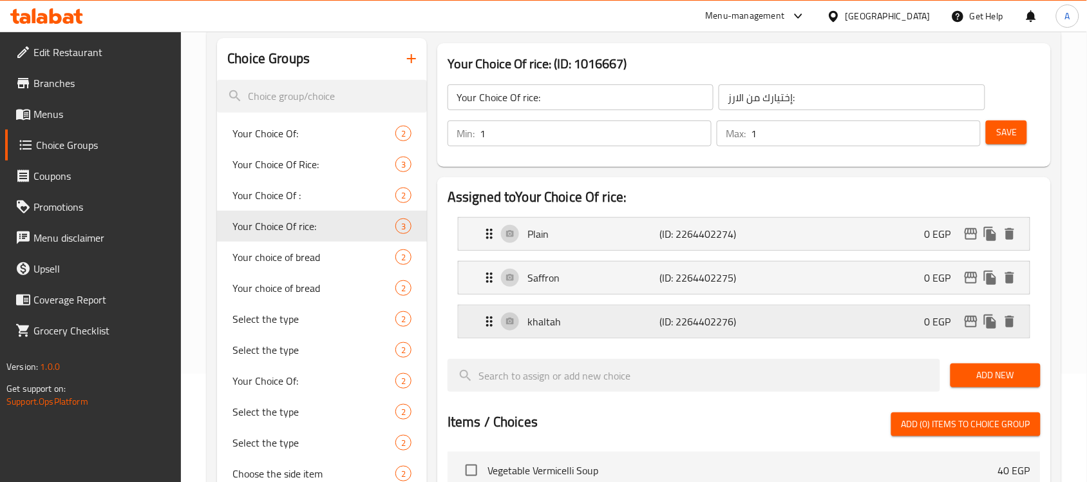
scroll to position [81, 0]
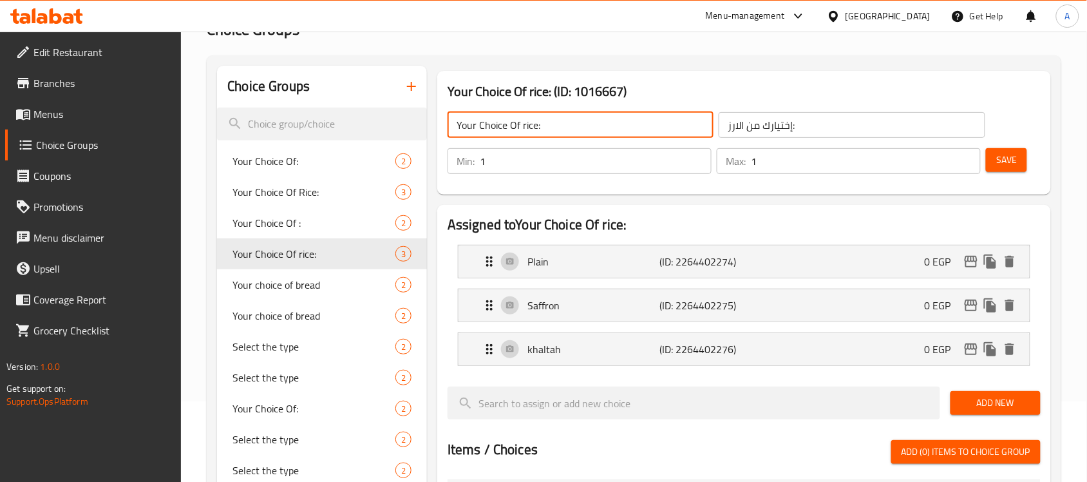
click at [533, 126] on input "Your Choice Of rice:" at bounding box center [581, 125] width 266 height 26
type input "Your Choice Of :"
click at [736, 126] on input "إختيارك من الارز:" at bounding box center [852, 125] width 266 height 26
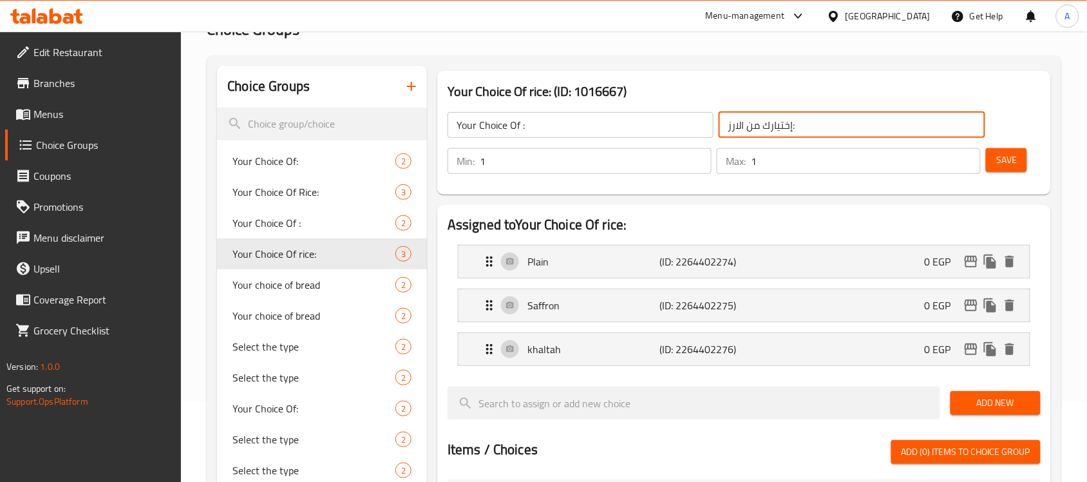
click at [736, 126] on input "إختيارك من الارز:" at bounding box center [852, 125] width 266 height 26
click at [571, 265] on p "Plain" at bounding box center [594, 261] width 132 height 15
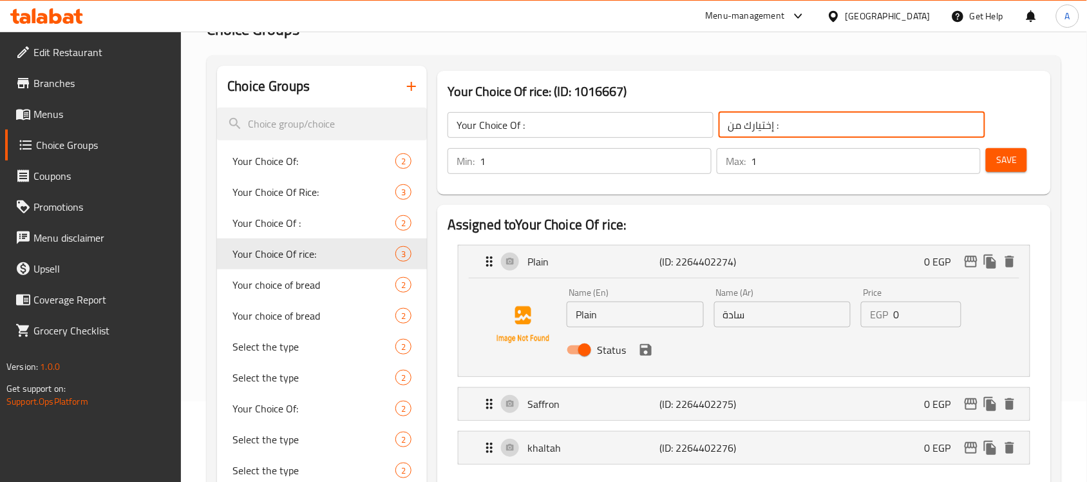
type input "إختيارك من :"
click at [619, 316] on input "Plain" at bounding box center [635, 314] width 137 height 26
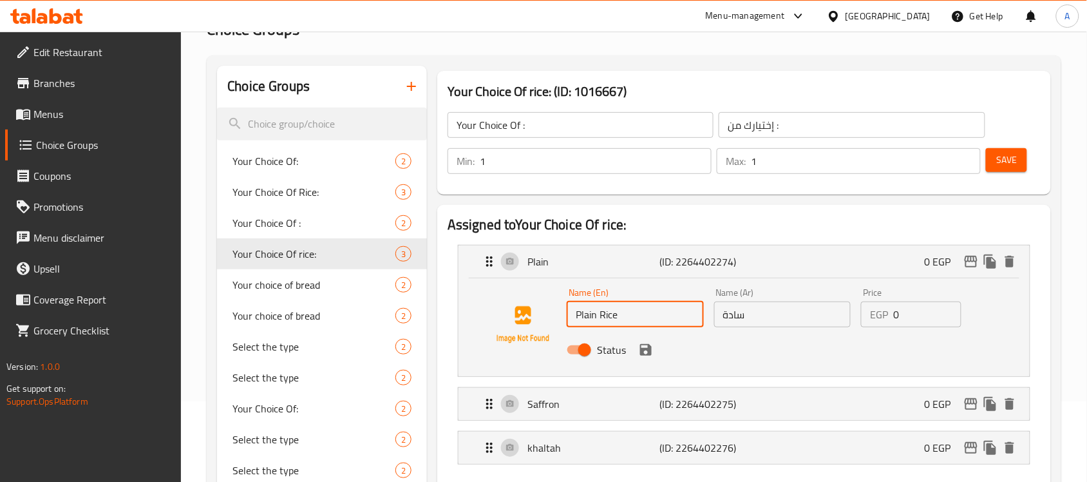
type input "Plain Rice"
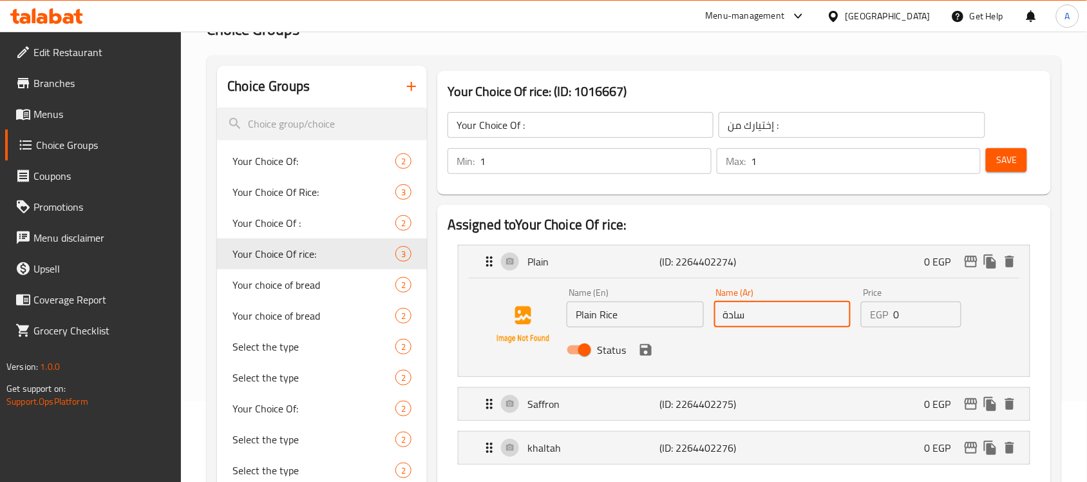
click at [725, 319] on input "سادة" at bounding box center [782, 314] width 137 height 26
type input "أرز سادة"
click at [607, 307] on input "Plain Rice" at bounding box center [635, 314] width 137 height 26
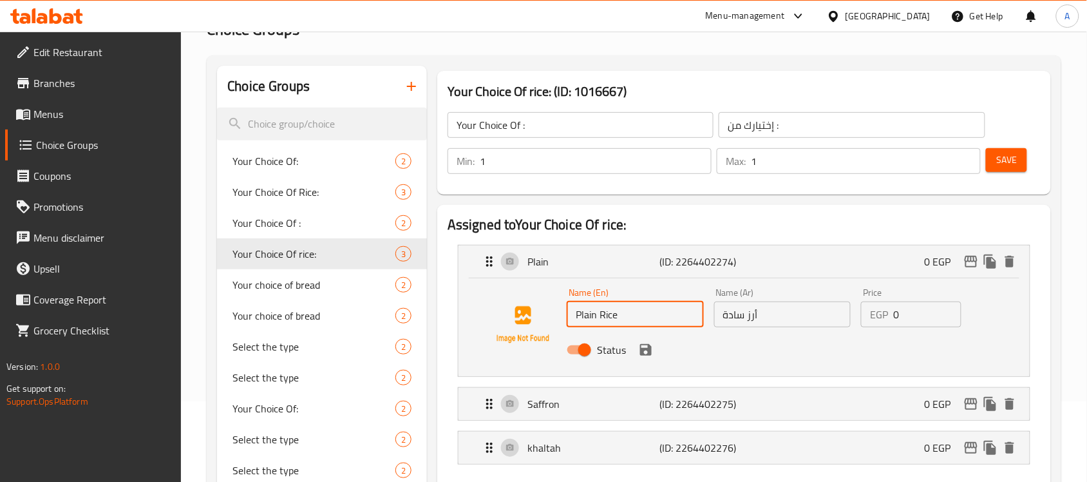
click at [607, 307] on input "Plain Rice" at bounding box center [635, 314] width 137 height 26
click at [629, 415] on div "Saffron (ID: 2264402275) 0 EGP" at bounding box center [748, 404] width 533 height 32
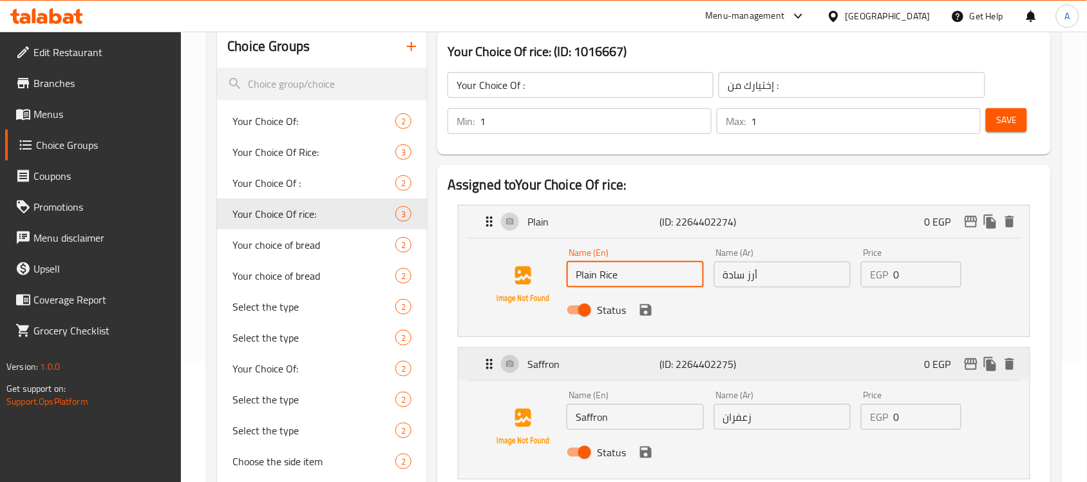
scroll to position [161, 0]
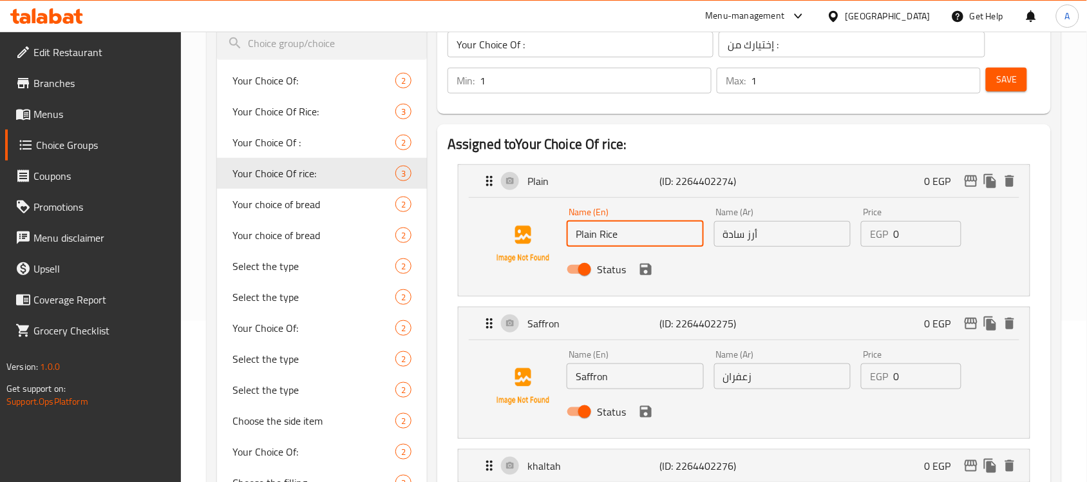
click at [616, 384] on input "Saffron" at bounding box center [635, 376] width 137 height 26
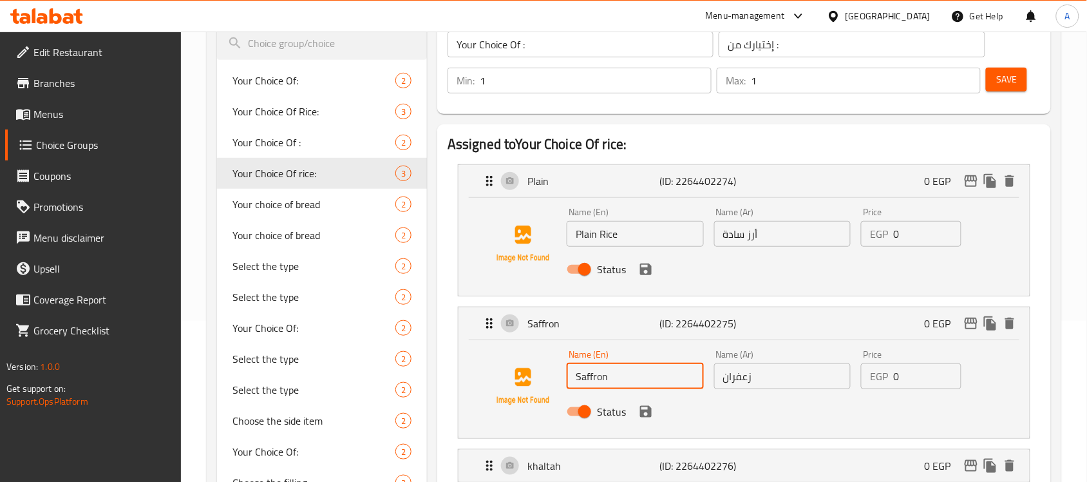
paste input "Rice"
type input "Saffron Rice"
click at [752, 235] on input "أرز سادة" at bounding box center [782, 234] width 137 height 26
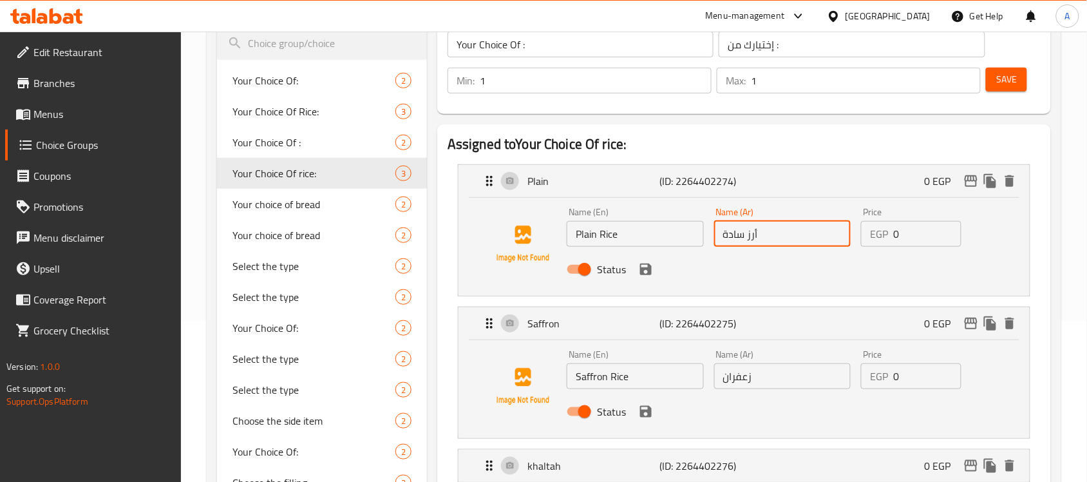
click at [752, 235] on input "أرز سادة" at bounding box center [782, 234] width 137 height 26
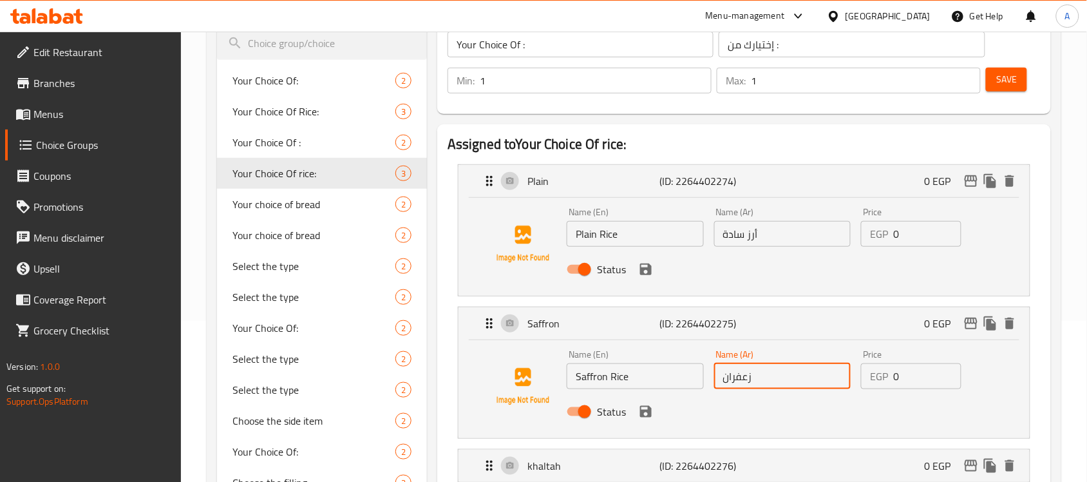
click at [721, 384] on input "زعفران" at bounding box center [782, 376] width 137 height 26
paste input "أرز"
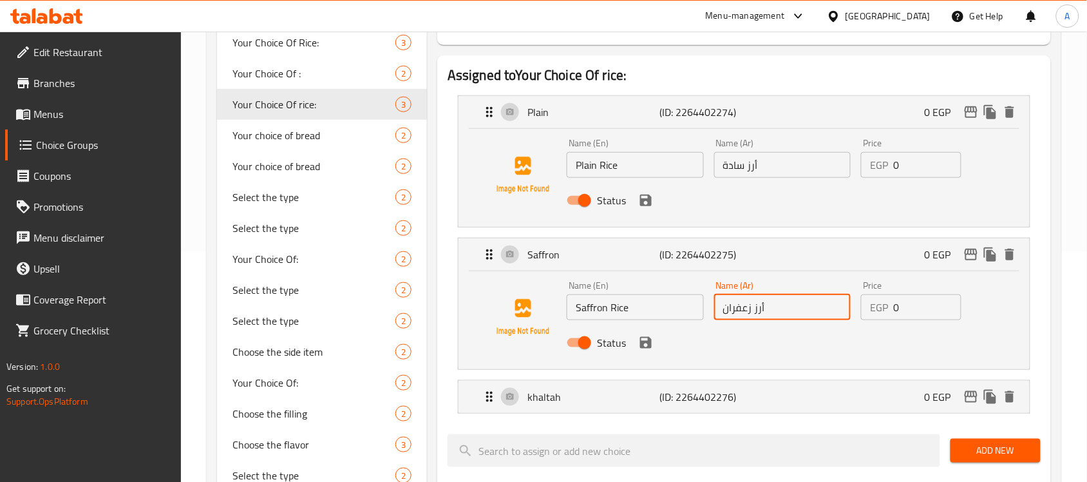
scroll to position [322, 0]
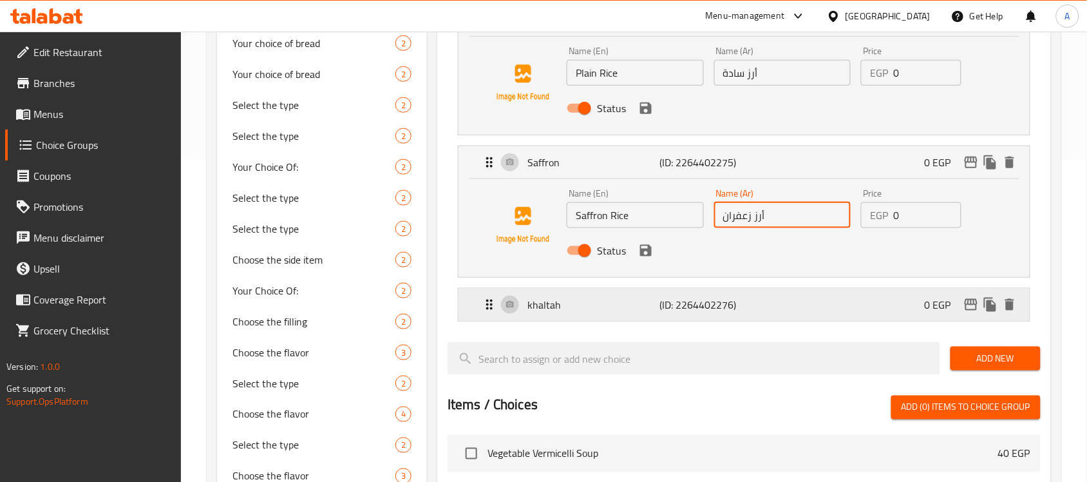
click at [694, 316] on div "khaltah (ID: 2264402276) 0 EGP" at bounding box center [748, 305] width 533 height 32
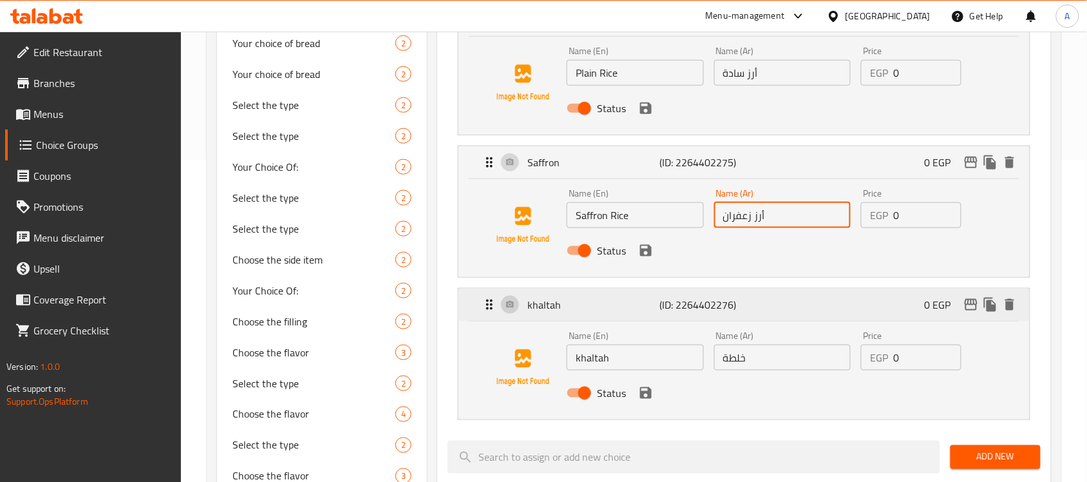
scroll to position [403, 0]
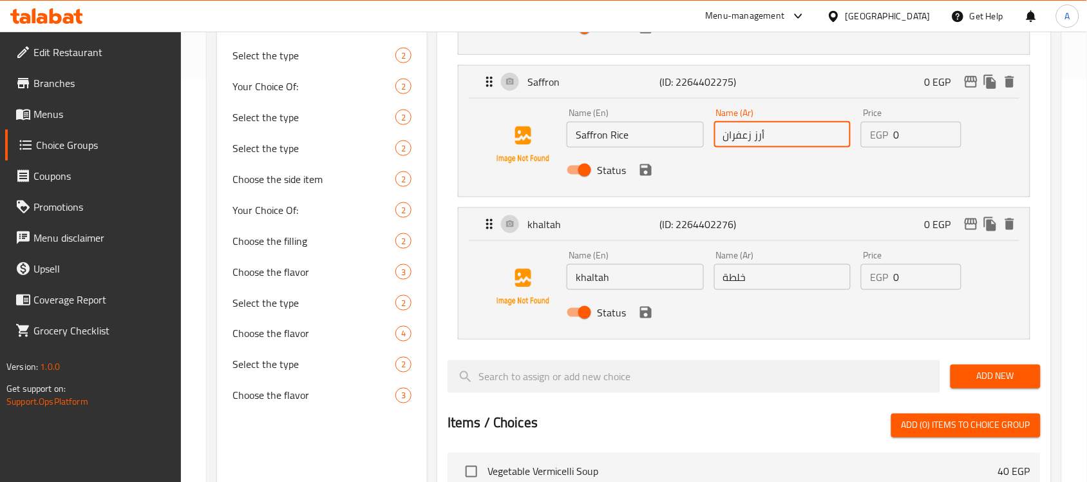
type input "أرز زعفران"
click at [760, 278] on input "خلطة" at bounding box center [782, 277] width 137 height 26
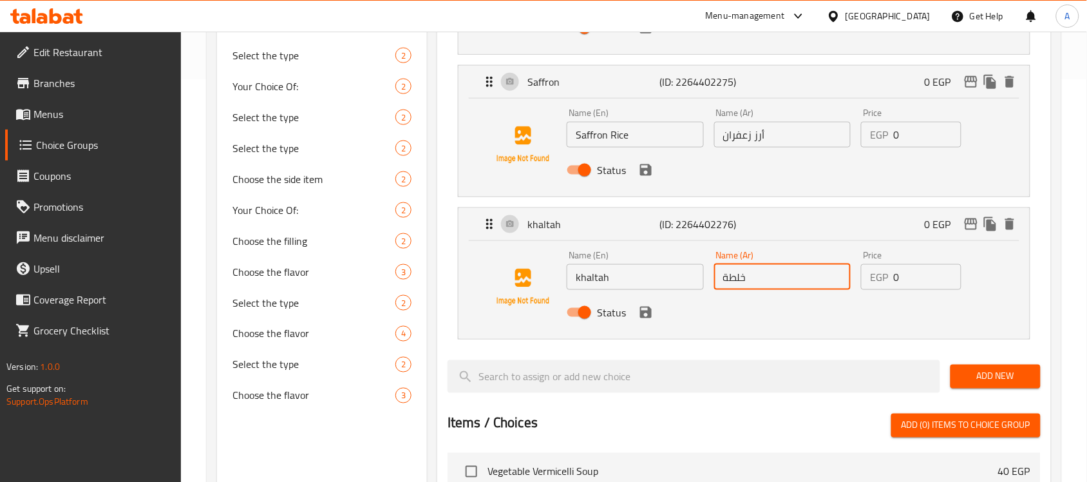
click at [725, 281] on input "خلطة" at bounding box center [782, 277] width 137 height 26
paste input "أرز"
type input "أرز خلطة"
click at [622, 133] on input "Saffron Rice" at bounding box center [635, 135] width 137 height 26
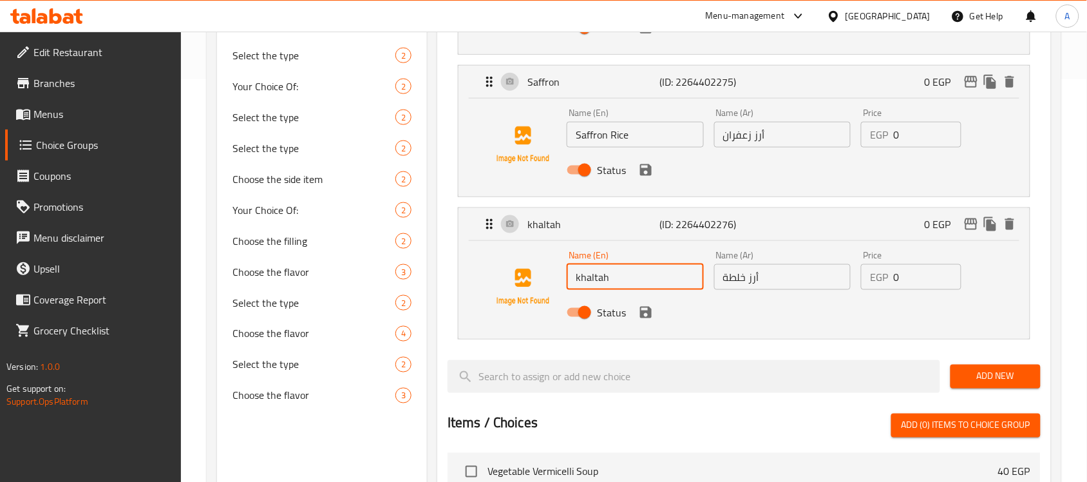
click at [629, 274] on input "khaltah" at bounding box center [635, 277] width 137 height 26
paste input "Rice"
type input "khaltah Rice"
click at [1020, 376] on span "Add New" at bounding box center [996, 376] width 70 height 16
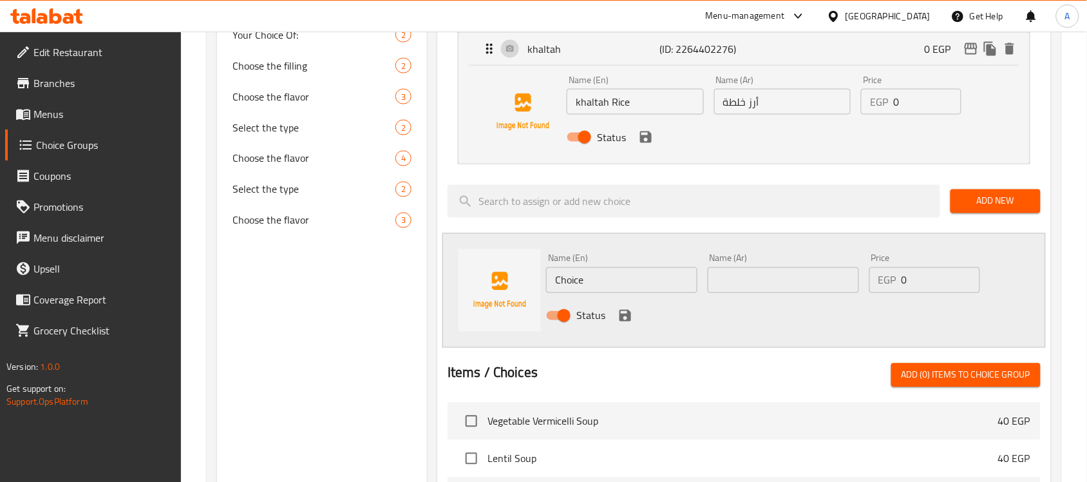
scroll to position [644, 0]
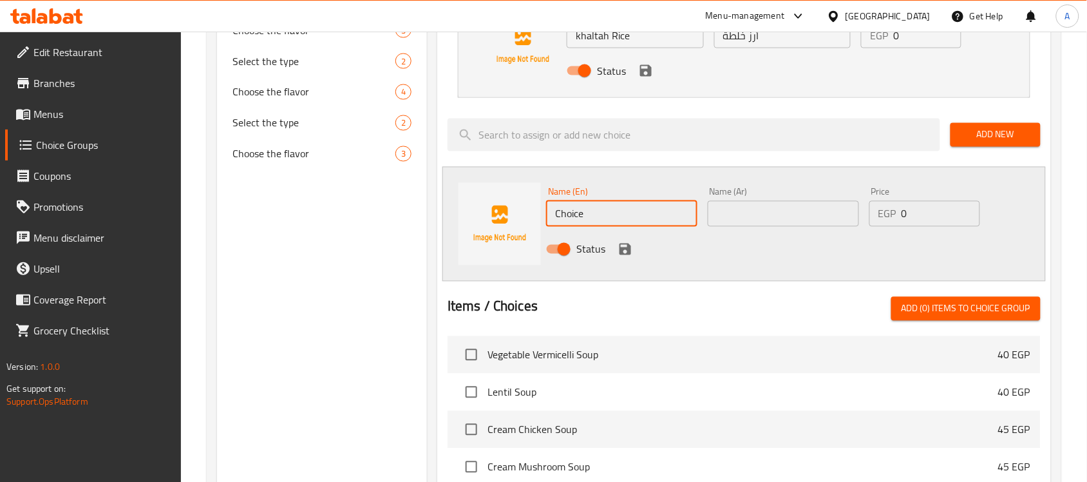
click at [581, 204] on input "Choice" at bounding box center [621, 214] width 151 height 26
click at [581, 213] on input "text" at bounding box center [621, 214] width 151 height 26
type input "س"
type input "sauteed vegetables"
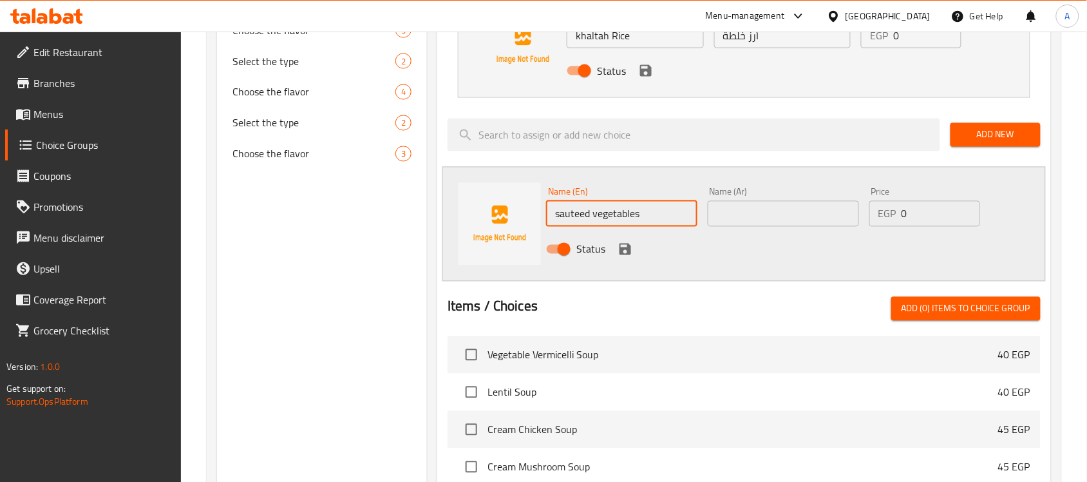
click at [780, 213] on input "text" at bounding box center [783, 214] width 151 height 26
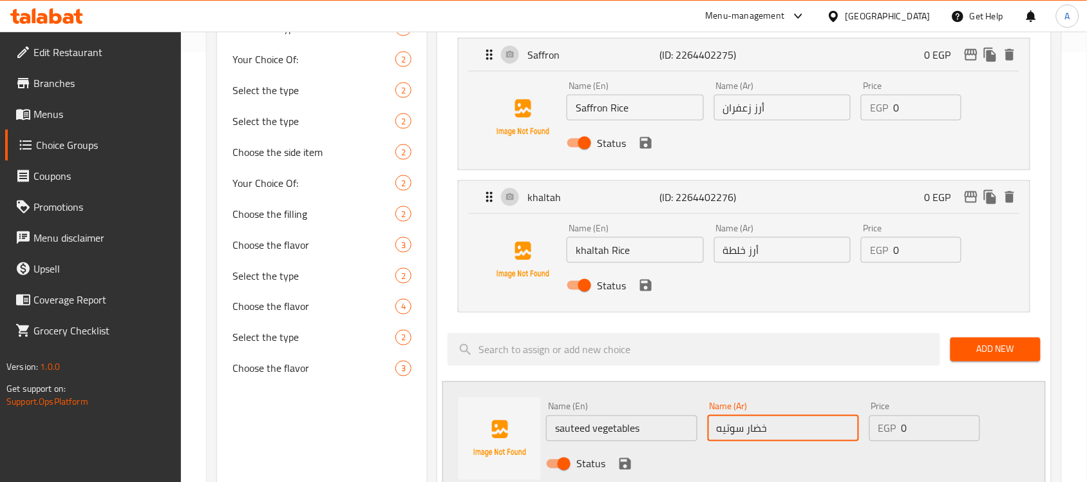
scroll to position [564, 0]
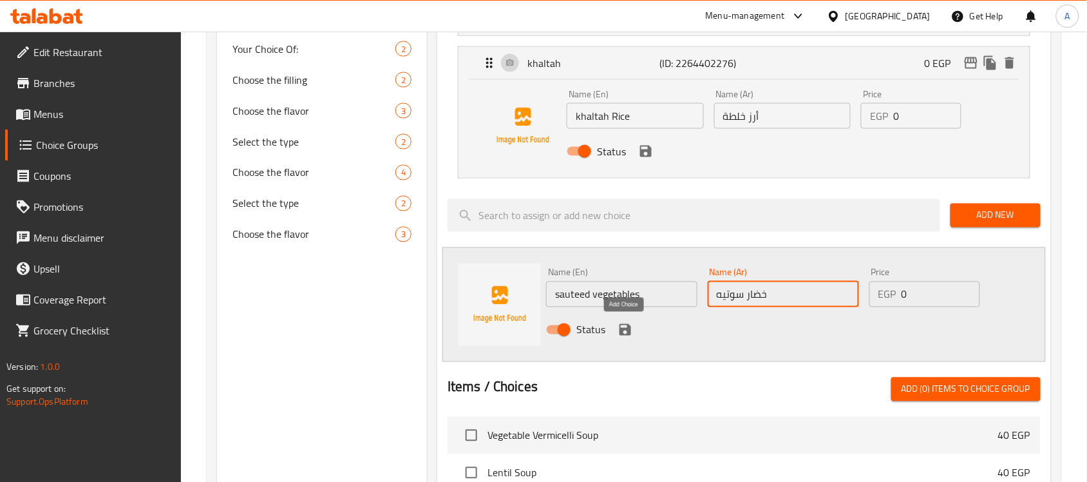
type input "خضار سوتيه"
click at [629, 327] on icon "save" at bounding box center [626, 330] width 12 height 12
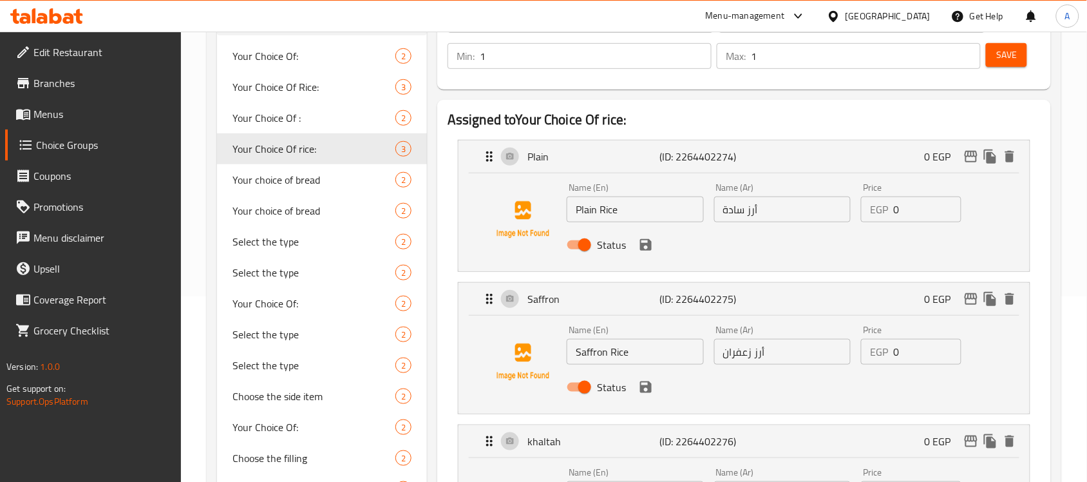
scroll to position [161, 0]
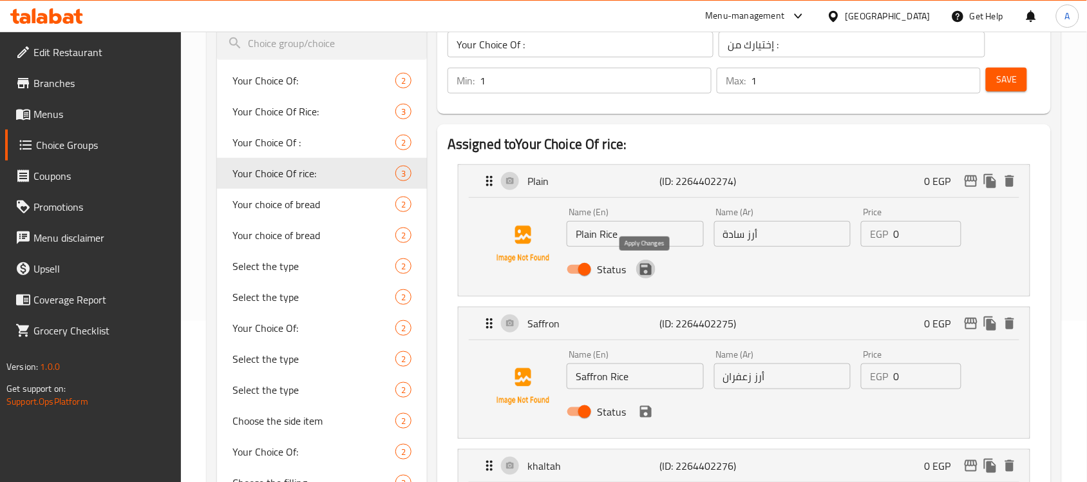
click at [644, 278] on button "save" at bounding box center [645, 269] width 19 height 19
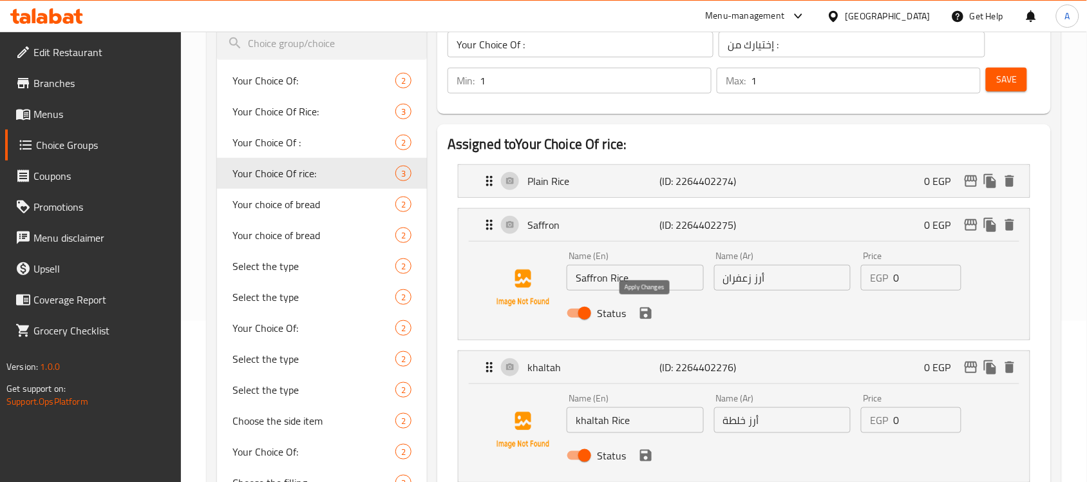
click at [649, 319] on icon "save" at bounding box center [645, 312] width 15 height 15
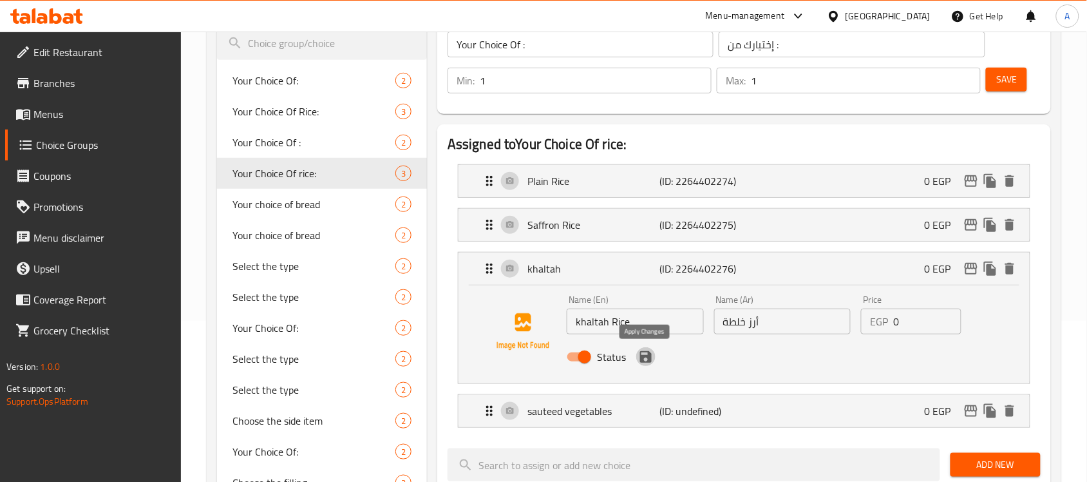
click at [649, 365] on icon "save" at bounding box center [645, 356] width 15 height 15
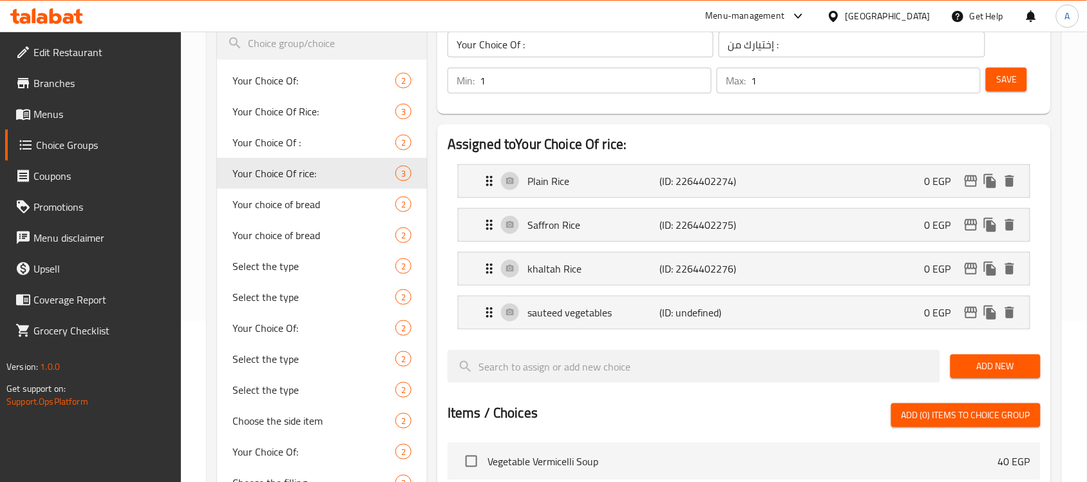
click at [1000, 88] on span "Save" at bounding box center [1006, 79] width 21 height 16
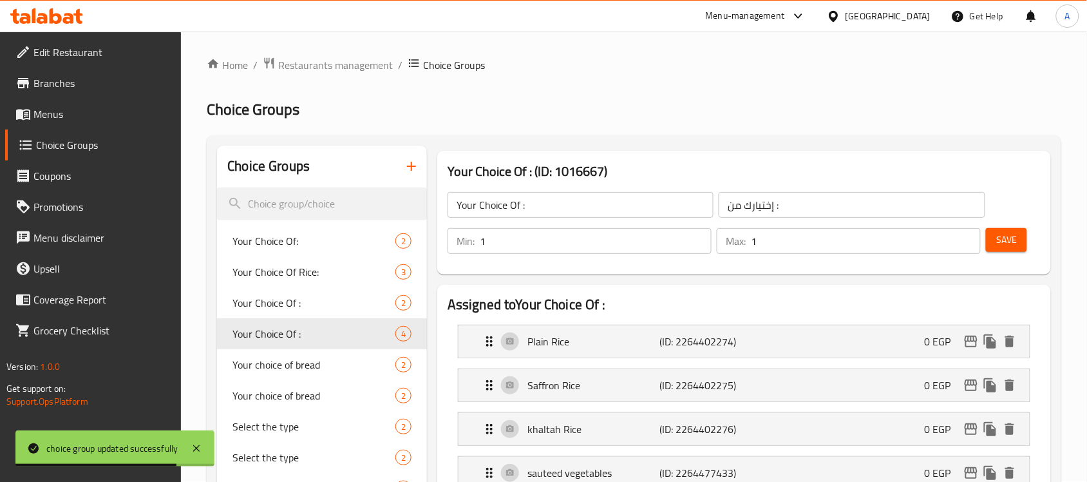
scroll to position [0, 0]
click at [1016, 235] on span "Save" at bounding box center [1006, 241] width 21 height 16
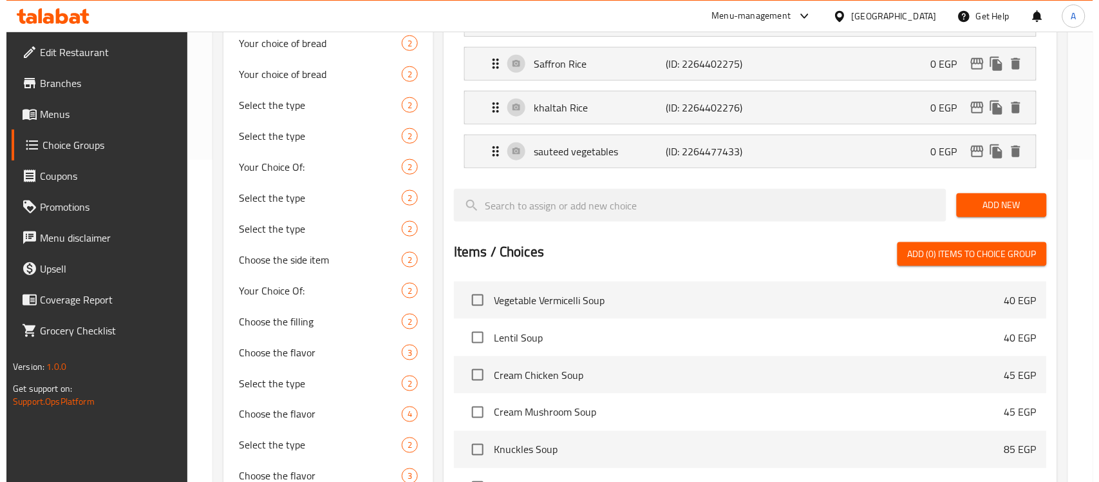
scroll to position [548, 0]
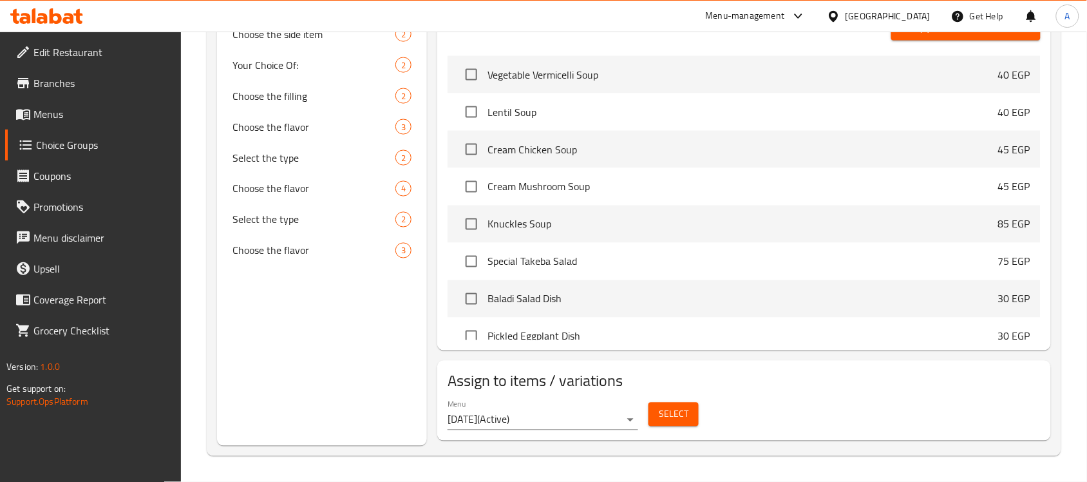
click at [667, 414] on span "Select" at bounding box center [674, 414] width 30 height 16
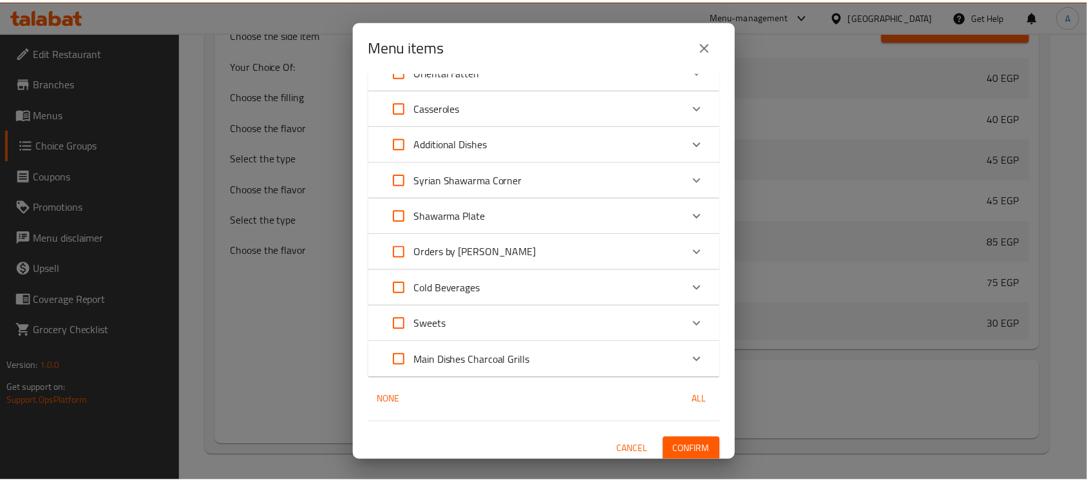
scroll to position [245, 0]
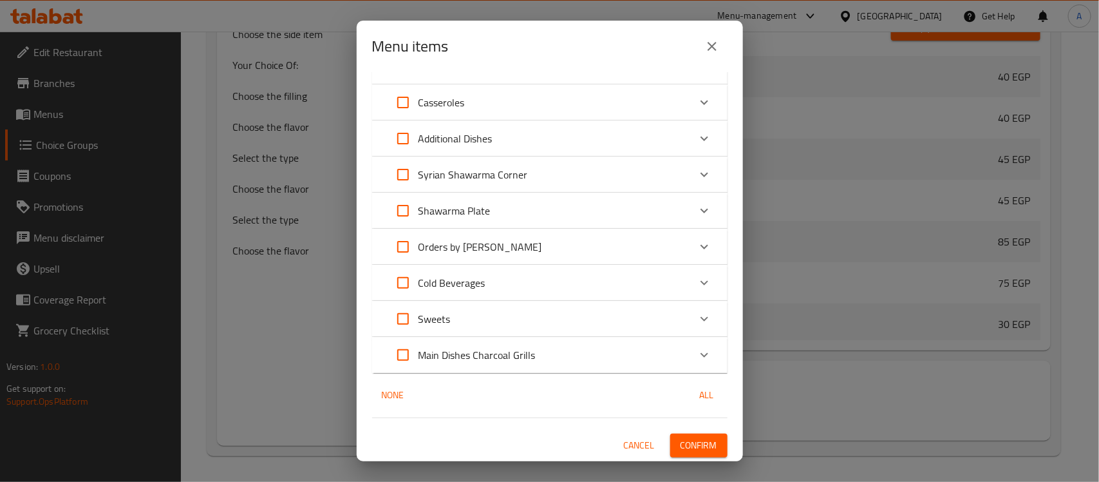
click at [406, 351] on input "Expand" at bounding box center [403, 354] width 31 height 31
checkbox input "true"
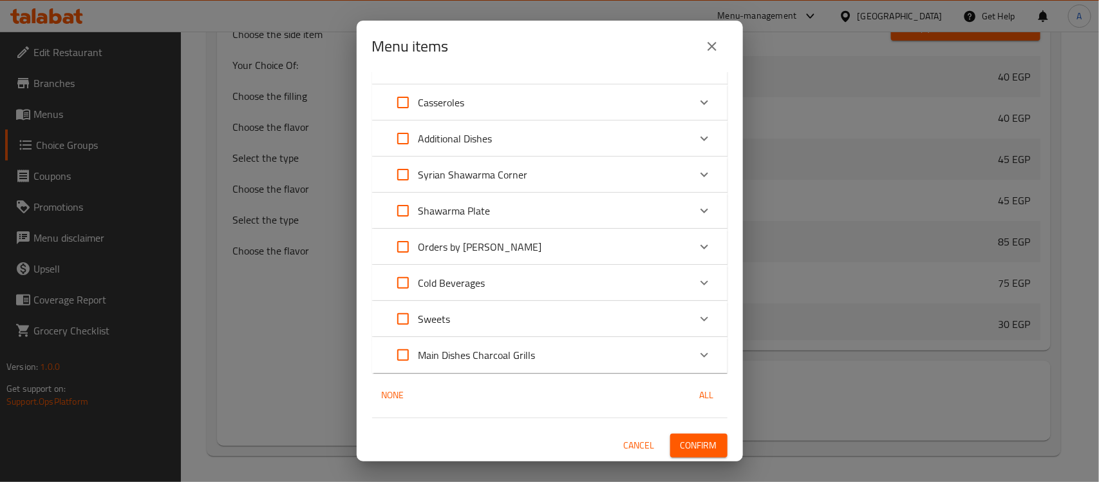
checkbox input "true"
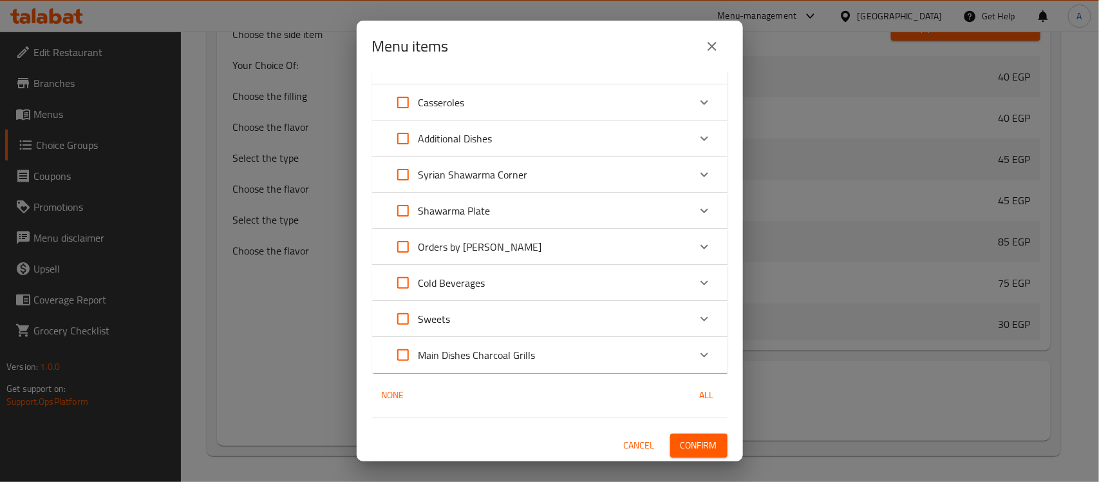
checkbox input "true"
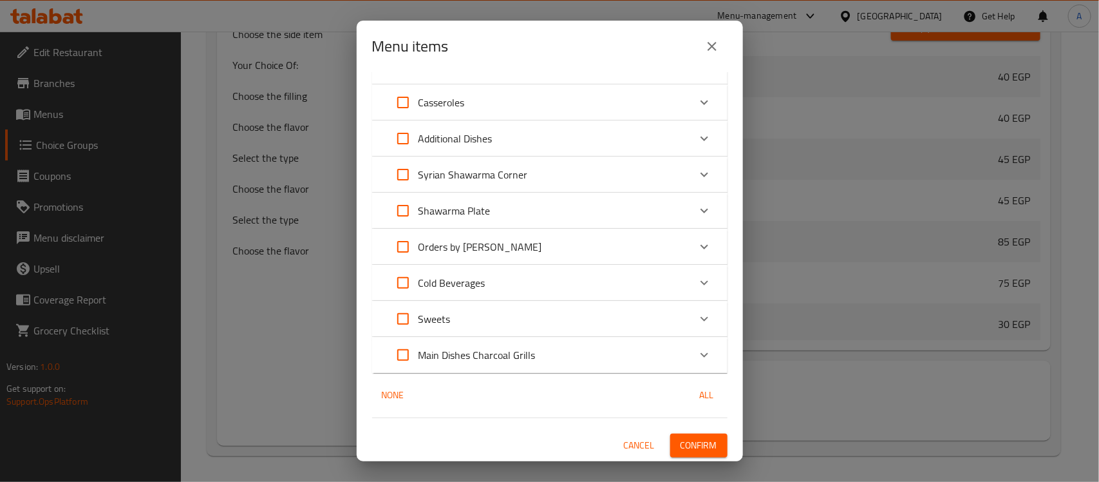
checkbox input "true"
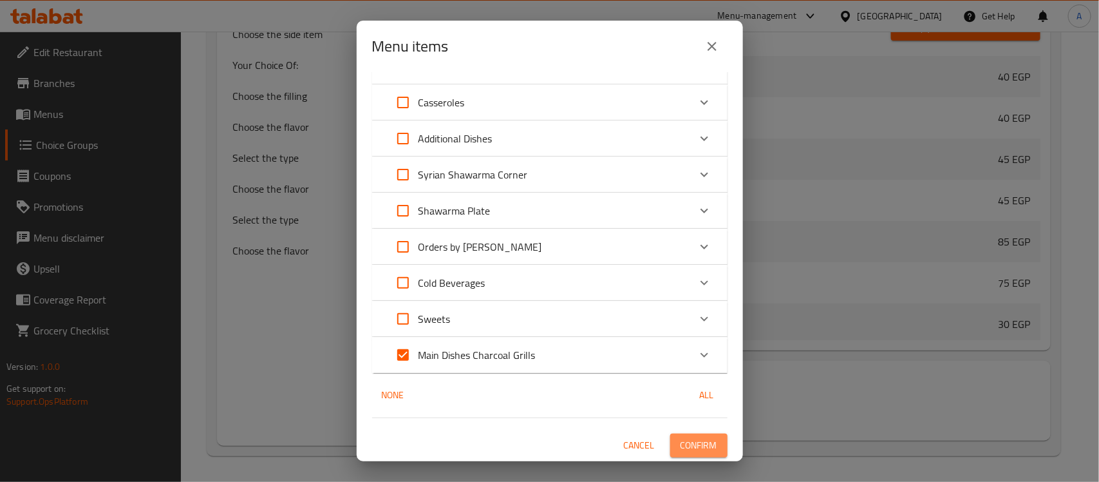
click at [694, 446] on span "Confirm" at bounding box center [699, 445] width 37 height 16
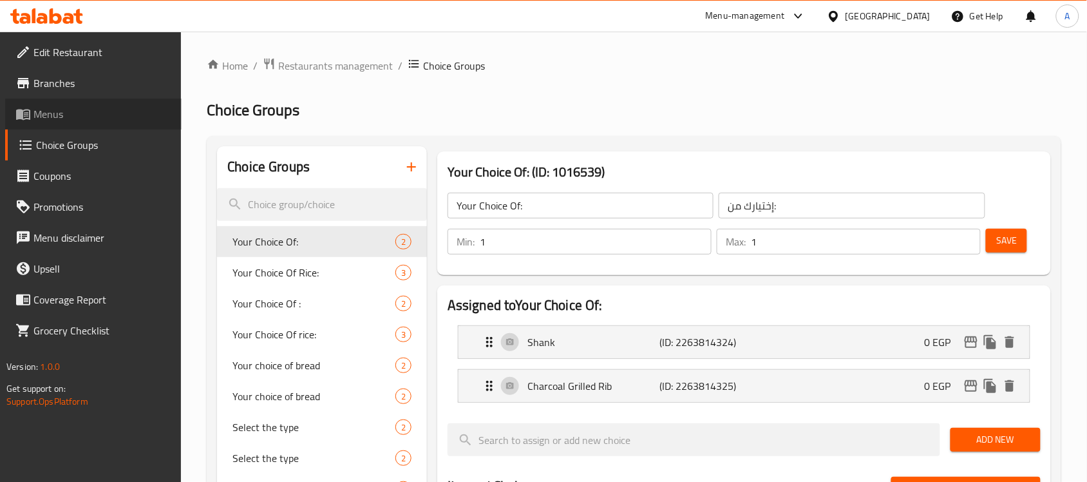
click at [52, 117] on span "Menus" at bounding box center [102, 113] width 138 height 15
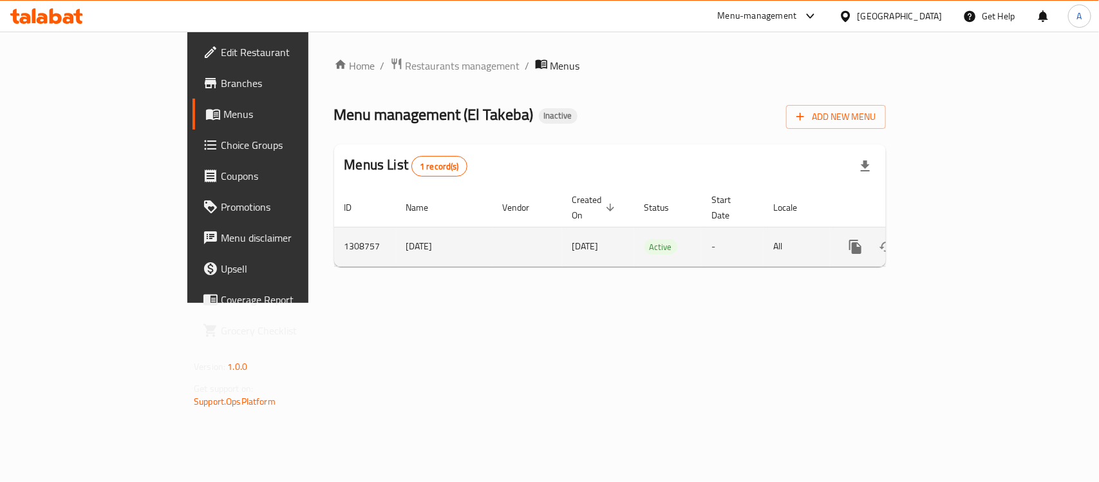
click at [956, 240] on icon "enhanced table" at bounding box center [948, 246] width 15 height 15
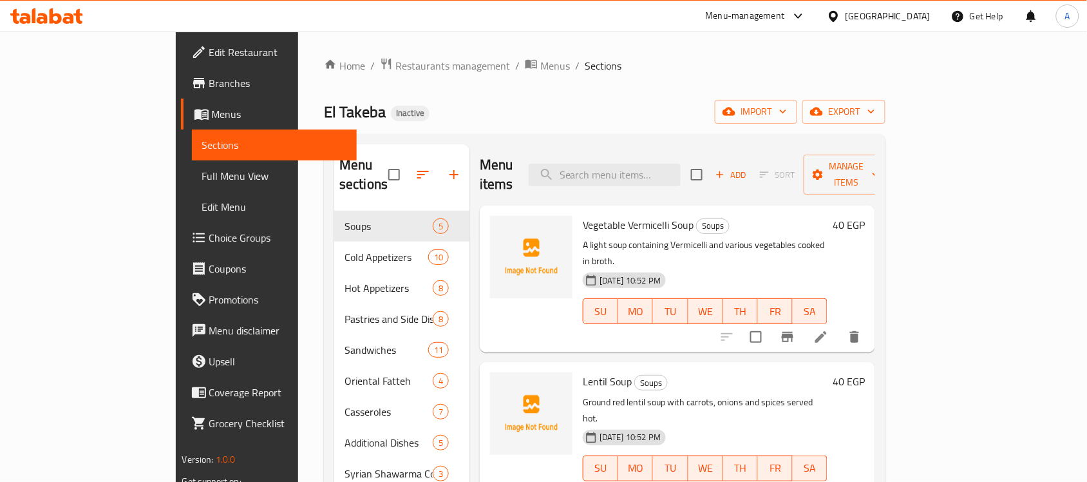
scroll to position [182, 0]
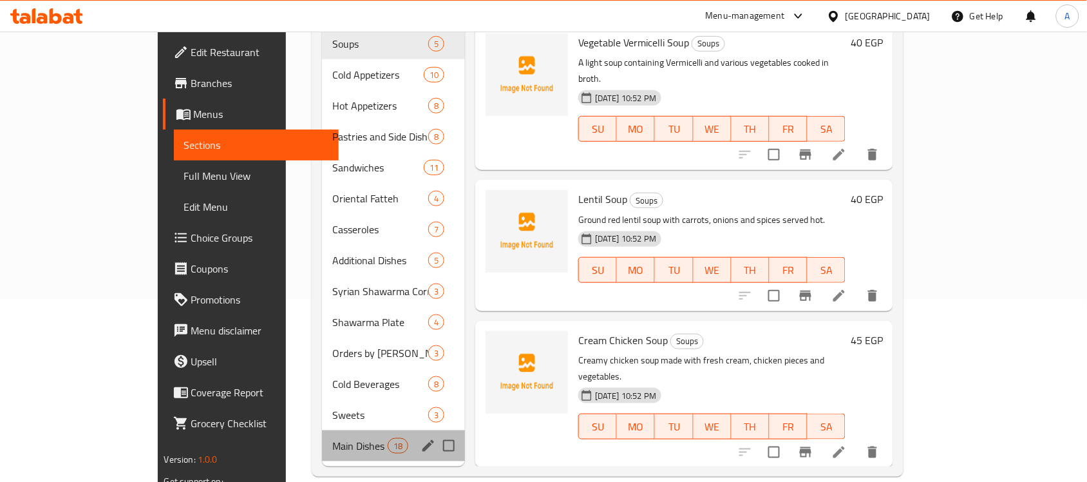
click at [322, 430] on div "Main Dishes Charcoal Grills 18" at bounding box center [393, 445] width 143 height 31
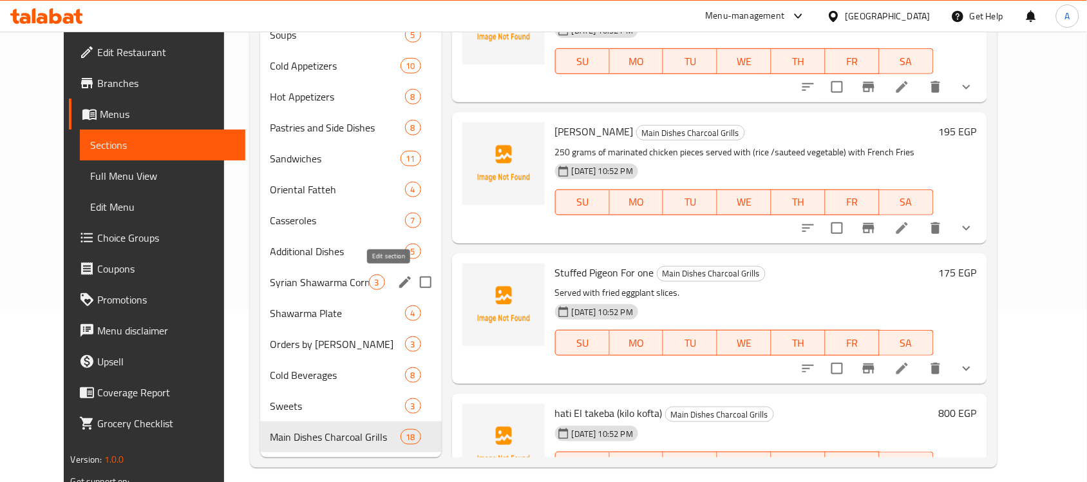
scroll to position [182, 0]
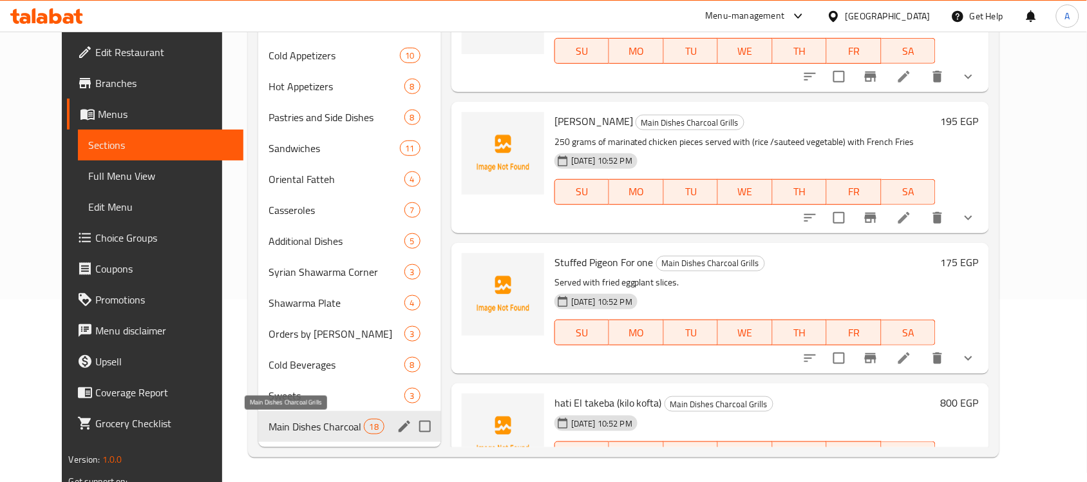
click at [271, 428] on span "Main Dishes Charcoal Grills" at bounding box center [316, 426] width 95 height 15
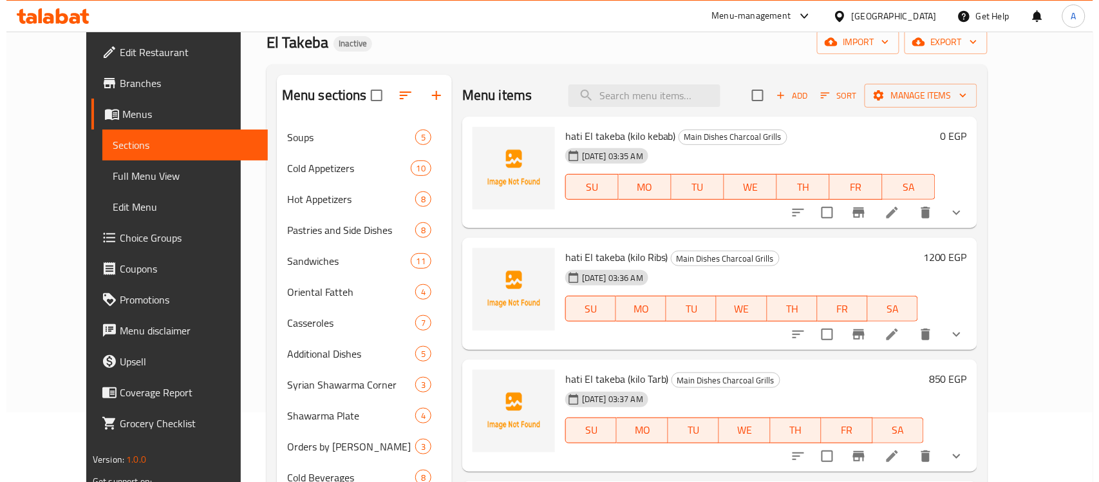
scroll to position [0, 0]
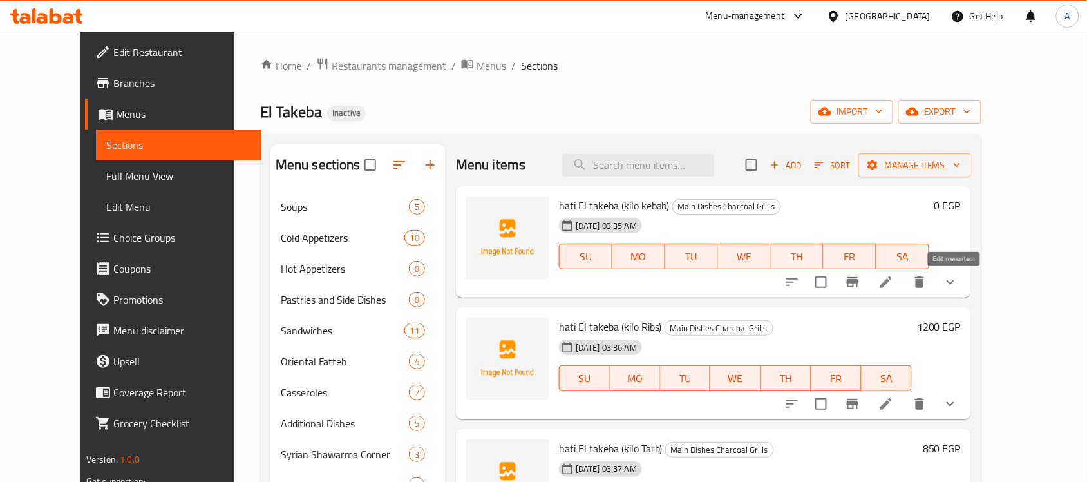
click at [894, 276] on icon at bounding box center [886, 281] width 15 height 15
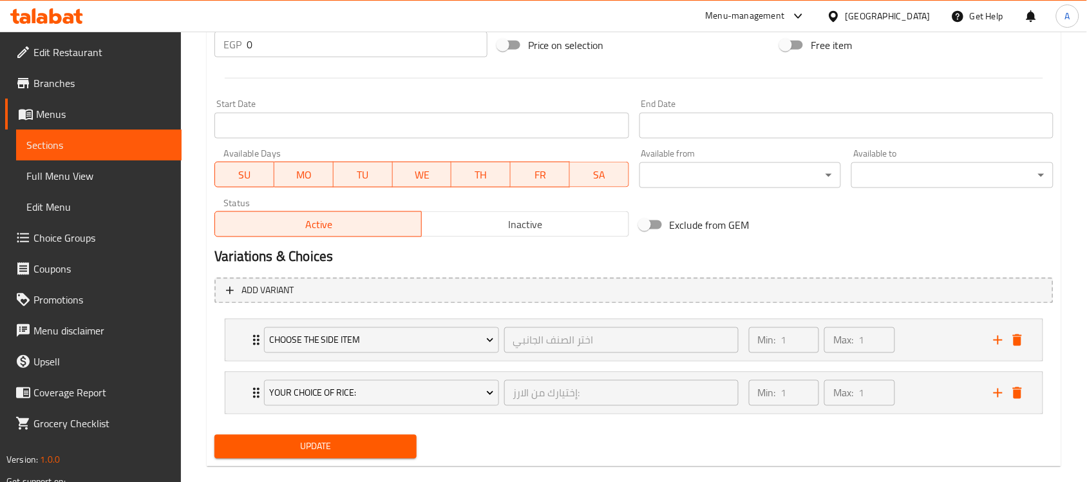
scroll to position [502, 0]
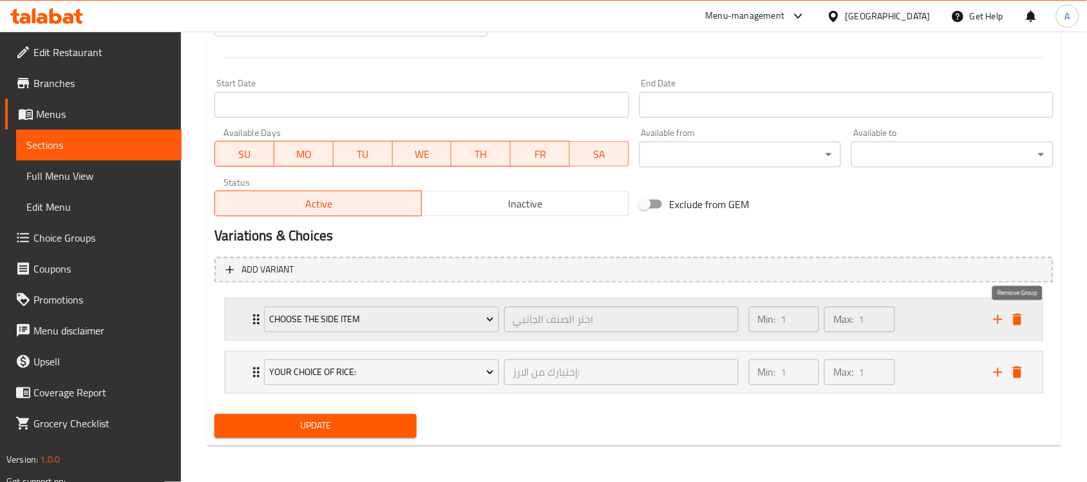
click at [1012, 320] on icon "delete" at bounding box center [1017, 319] width 15 height 15
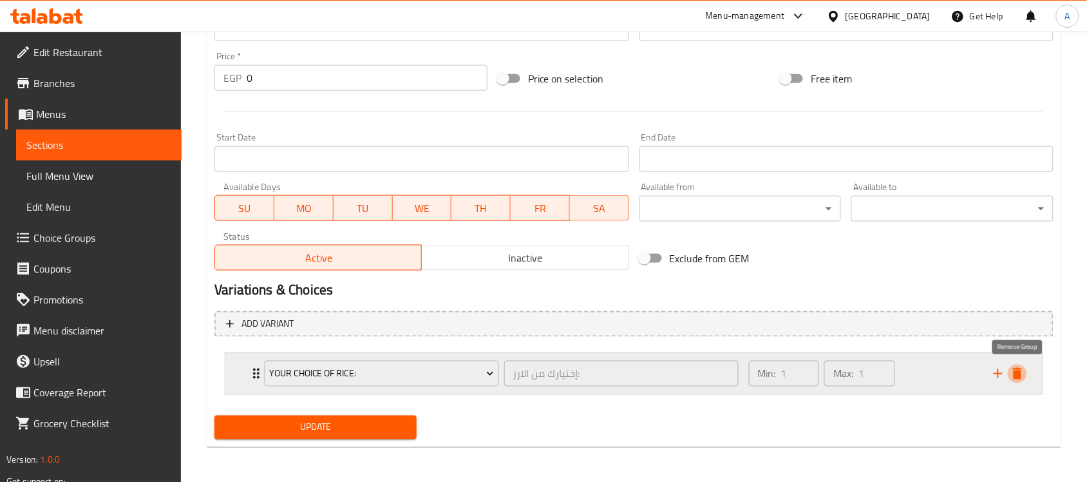
click at [1018, 372] on icon "delete" at bounding box center [1017, 374] width 9 height 12
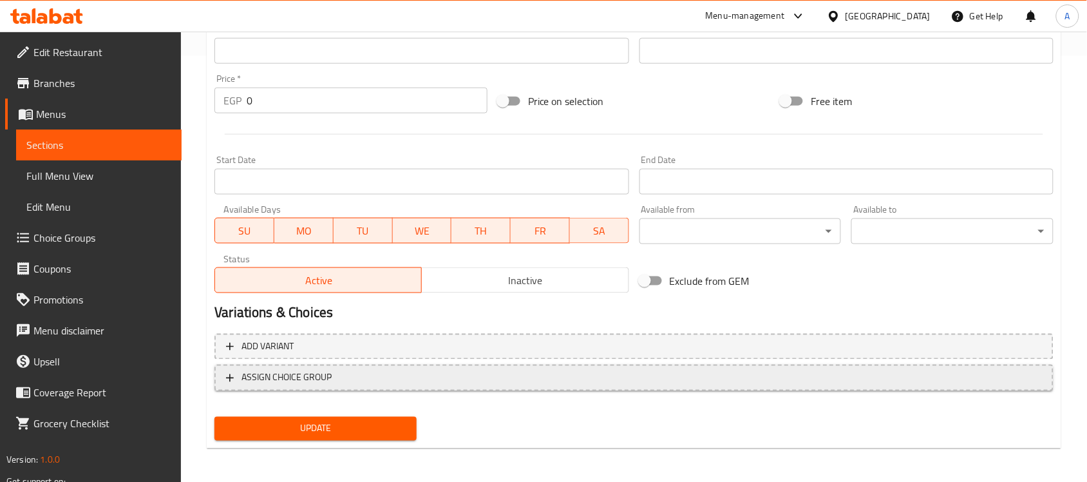
click at [288, 380] on span "ASSIGN CHOICE GROUP" at bounding box center [287, 378] width 90 height 16
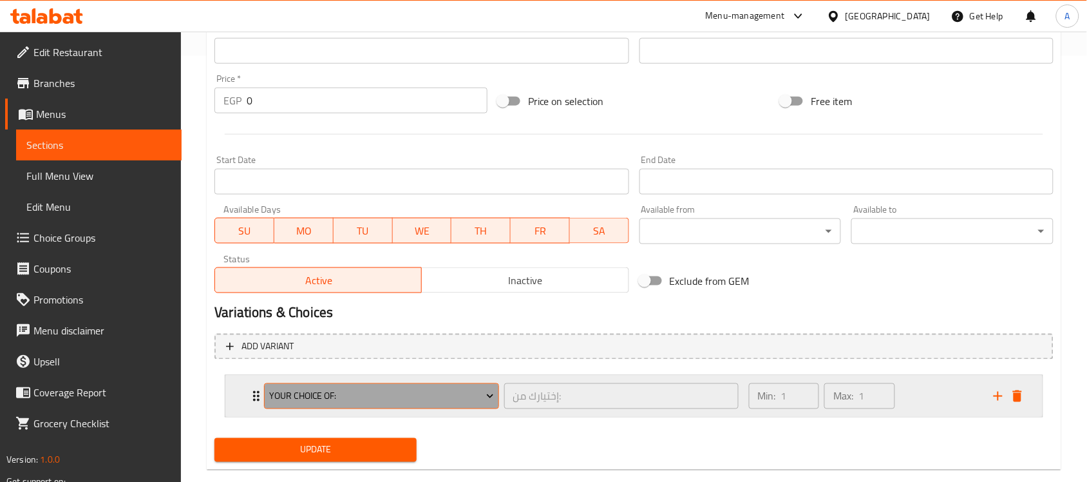
click at [308, 394] on span "Your Choice Of:" at bounding box center [381, 396] width 225 height 16
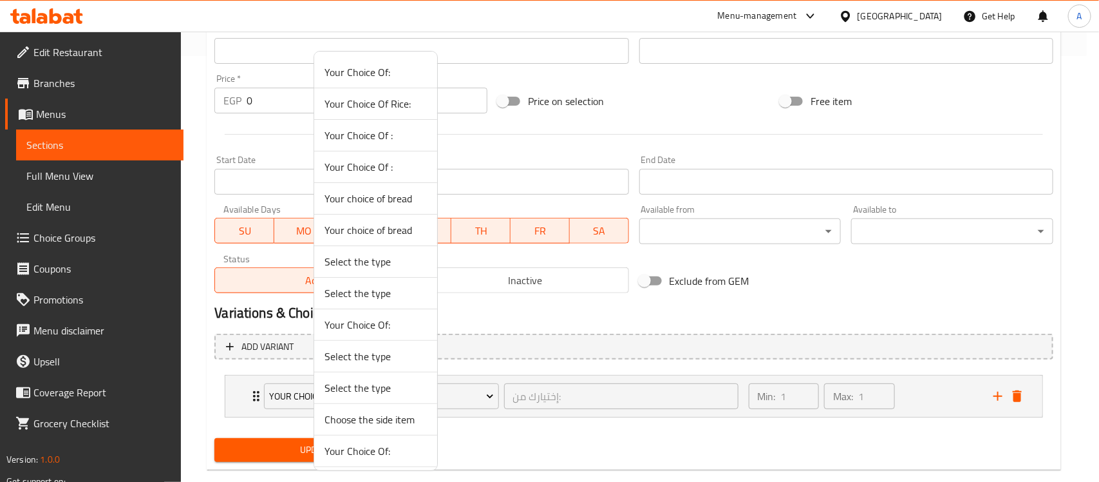
click at [381, 68] on span "Your Choice Of:" at bounding box center [376, 71] width 102 height 15
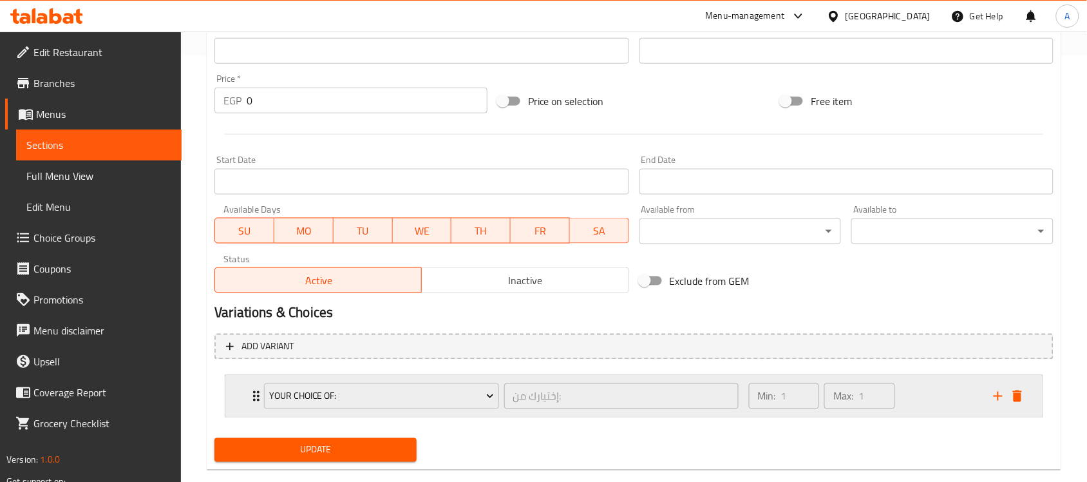
click at [938, 388] on div "Min: 1 ​ Max: 1 ​" at bounding box center [863, 396] width 245 height 41
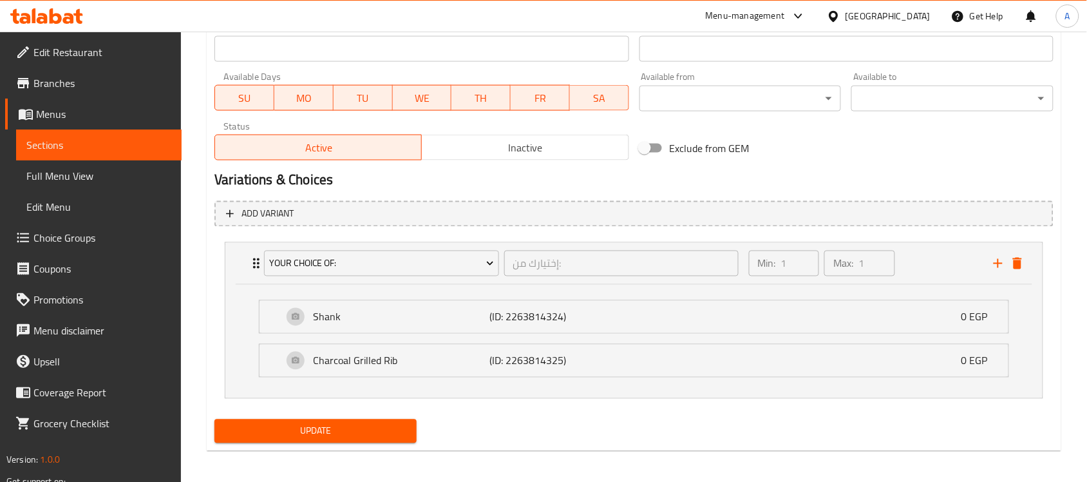
scroll to position [564, 0]
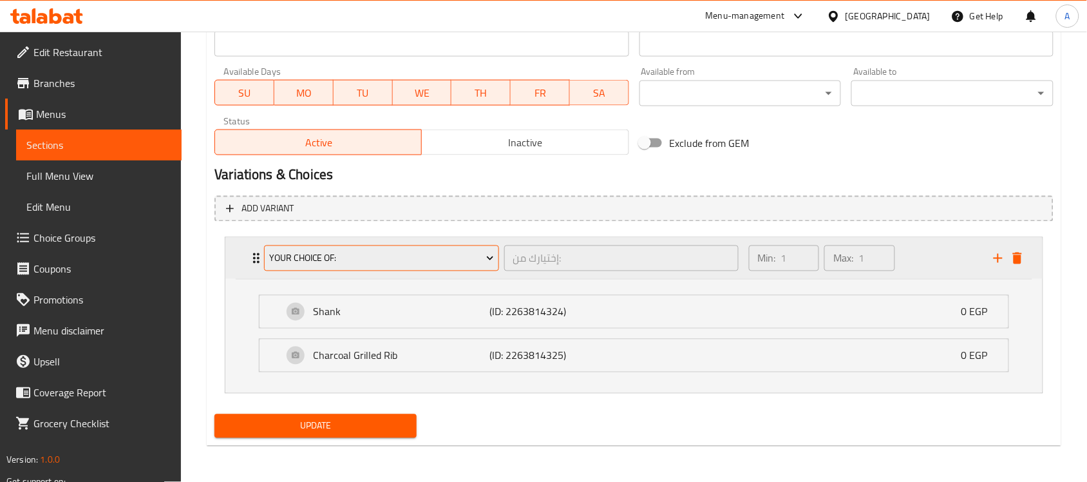
click at [388, 265] on span "Your Choice Of:" at bounding box center [381, 259] width 225 height 16
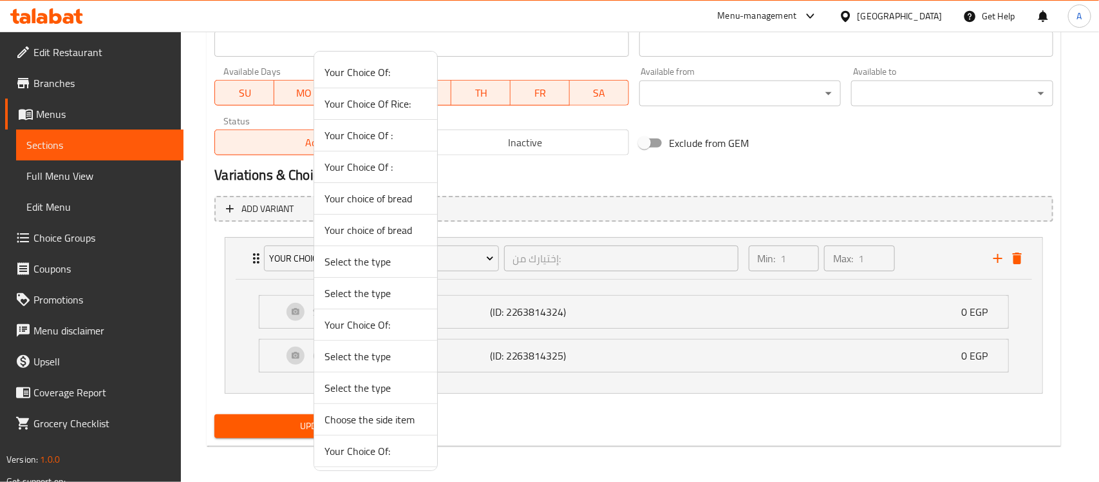
click at [593, 435] on div at bounding box center [549, 241] width 1099 height 482
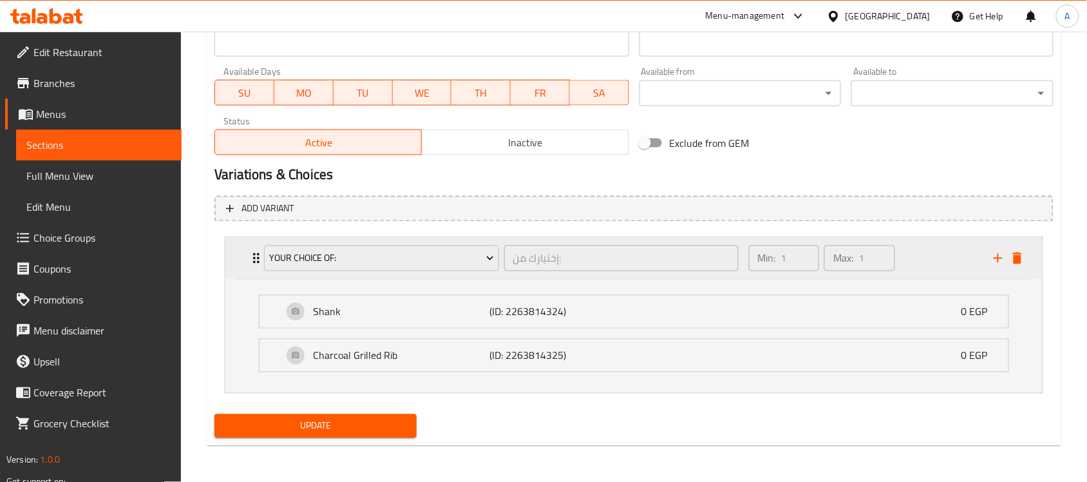
click at [1020, 267] on div "Expand" at bounding box center [1008, 258] width 39 height 19
click at [1016, 252] on icon "delete" at bounding box center [1017, 258] width 9 height 12
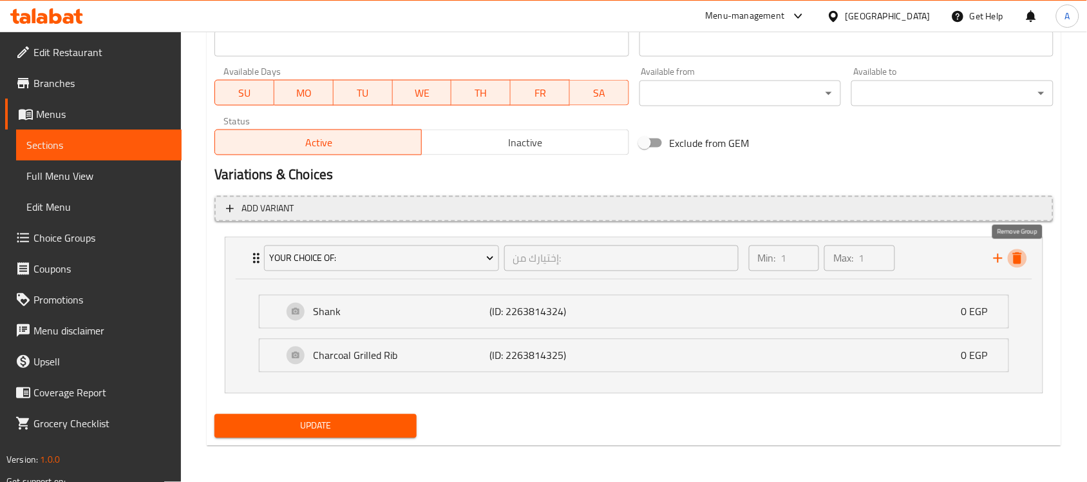
scroll to position [426, 0]
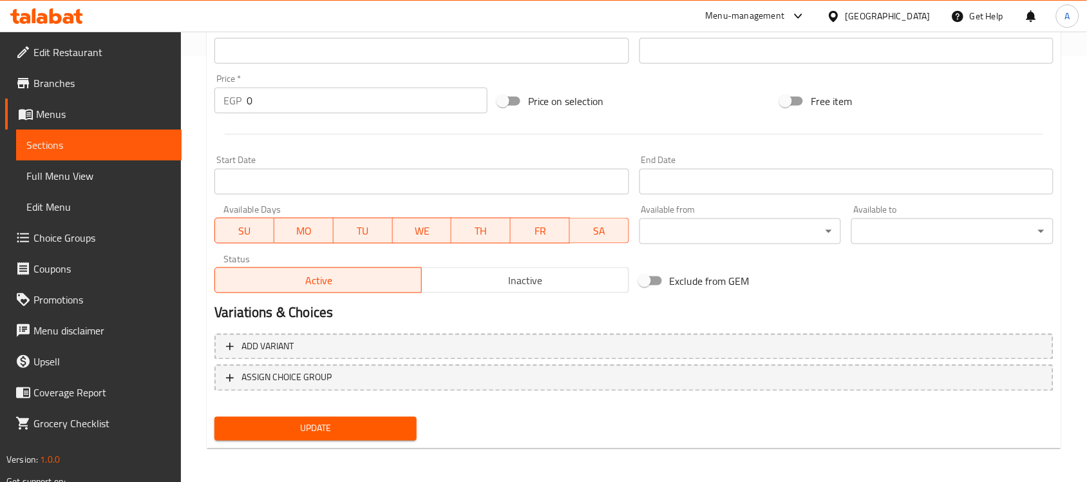
click at [380, 422] on span "Update" at bounding box center [316, 429] width 182 height 16
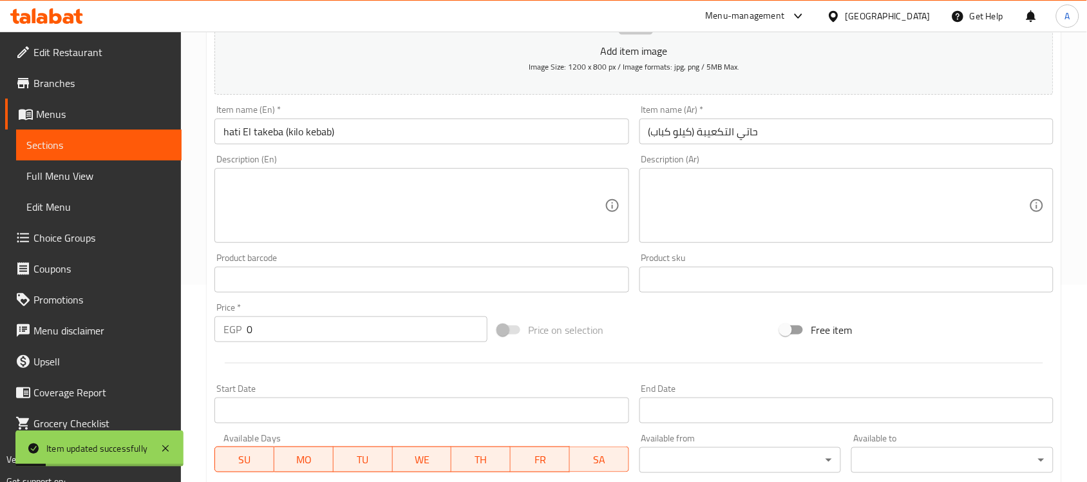
scroll to position [0, 0]
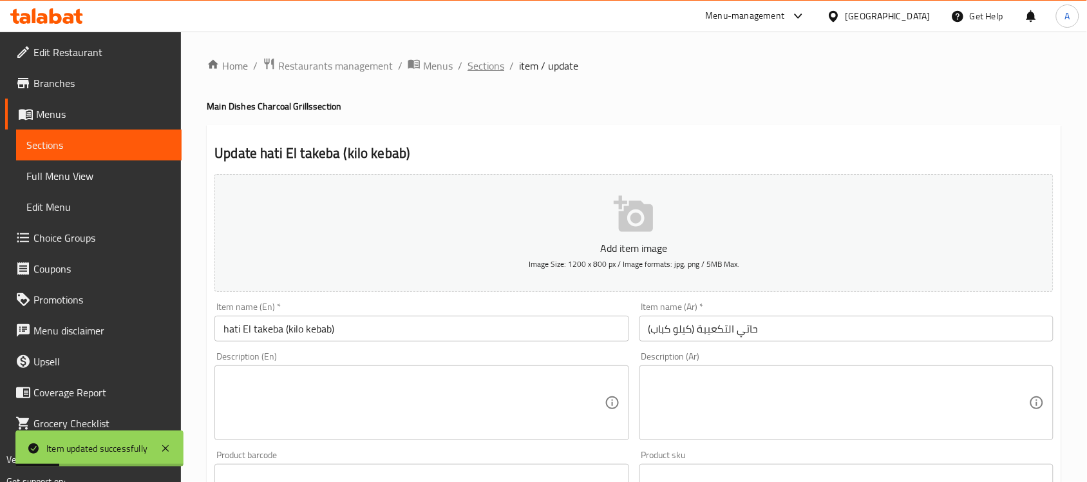
click at [490, 59] on span "Sections" at bounding box center [486, 65] width 37 height 15
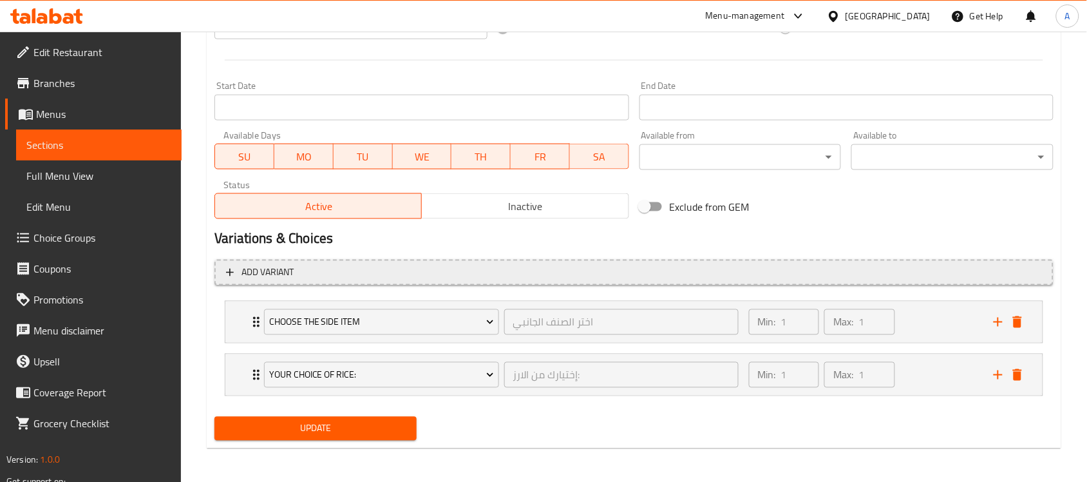
scroll to position [502, 0]
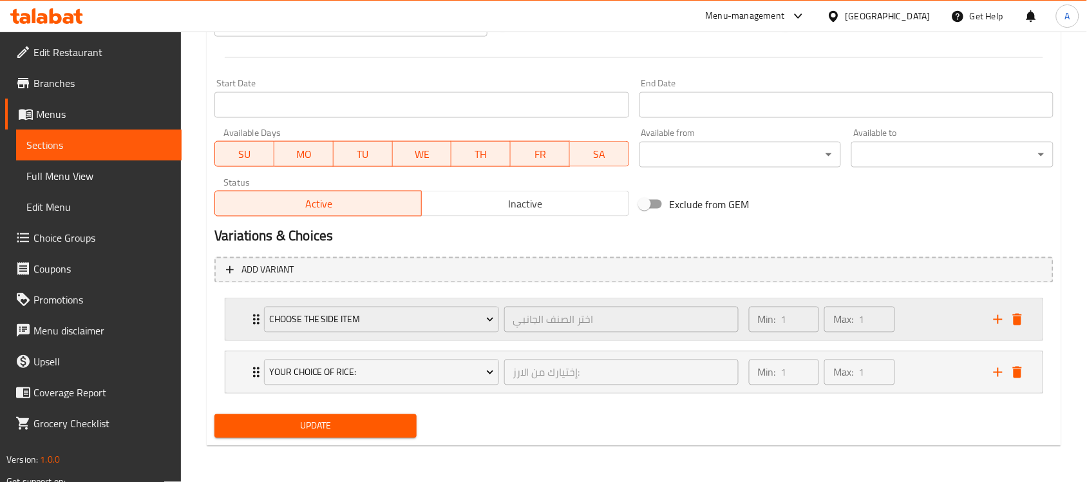
click at [937, 311] on div "Min: 1 ​ Max: 1 ​" at bounding box center [863, 319] width 245 height 41
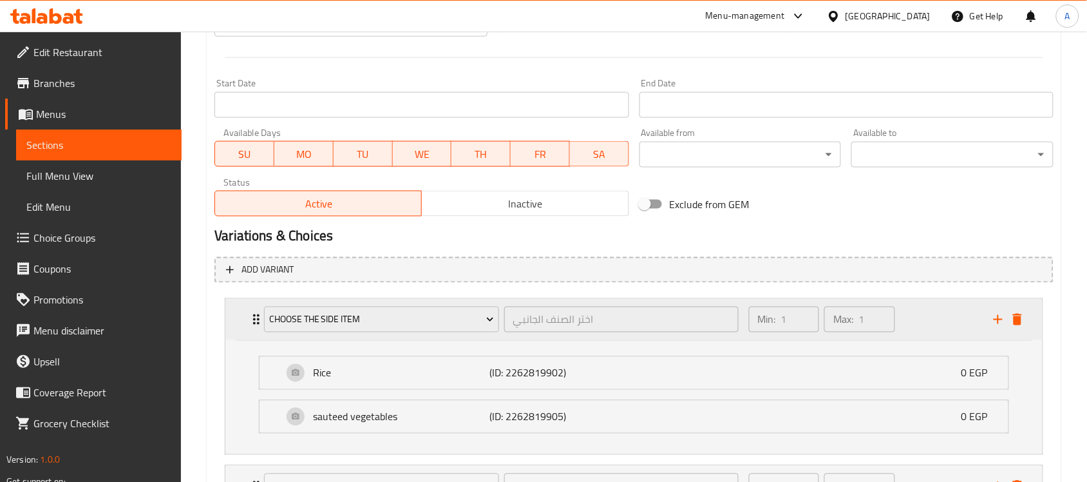
click at [933, 312] on div "Min: 1 ​ Max: 1 ​" at bounding box center [863, 319] width 245 height 41
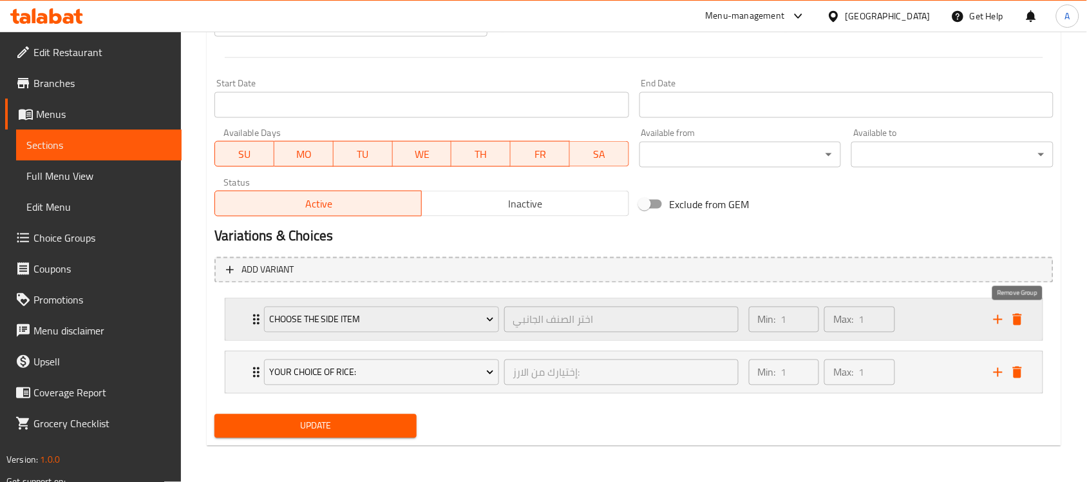
click at [1020, 314] on icon "delete" at bounding box center [1017, 320] width 9 height 12
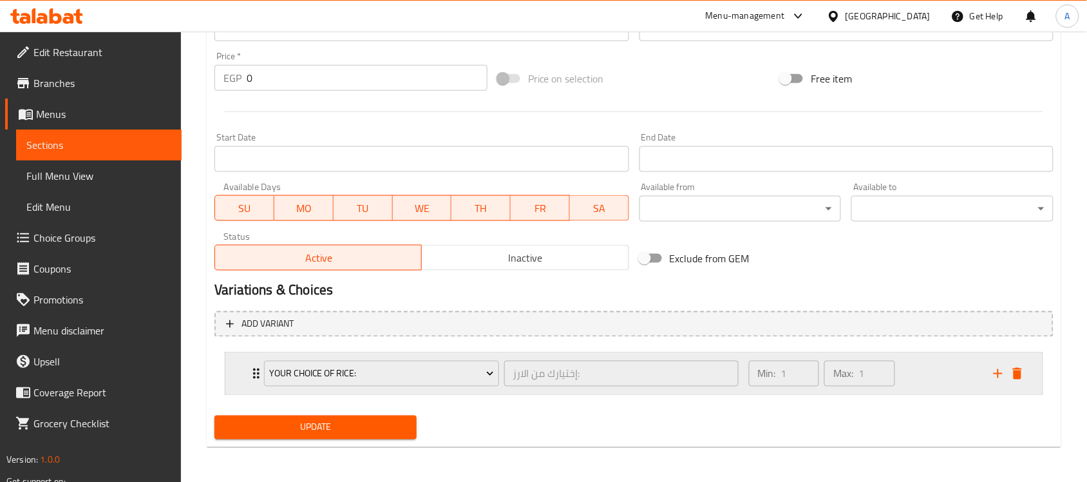
click at [1025, 369] on icon "delete" at bounding box center [1017, 373] width 15 height 15
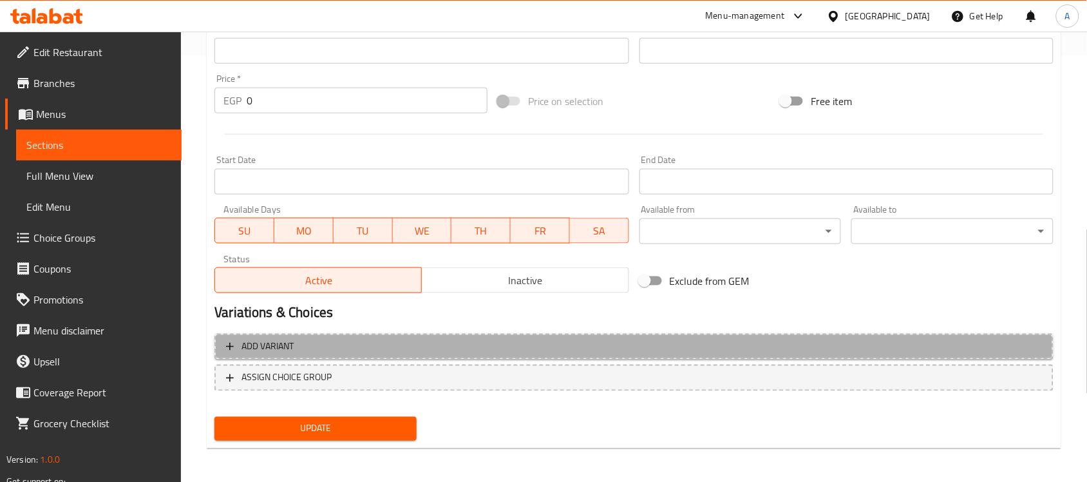
click at [282, 349] on span "Add variant" at bounding box center [268, 347] width 52 height 16
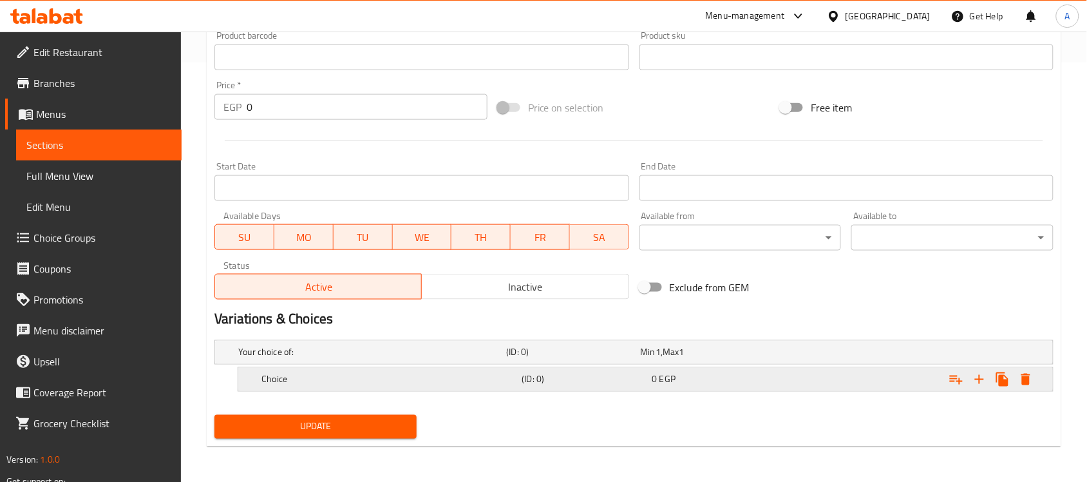
click at [330, 379] on h5 "Choice" at bounding box center [389, 379] width 255 height 13
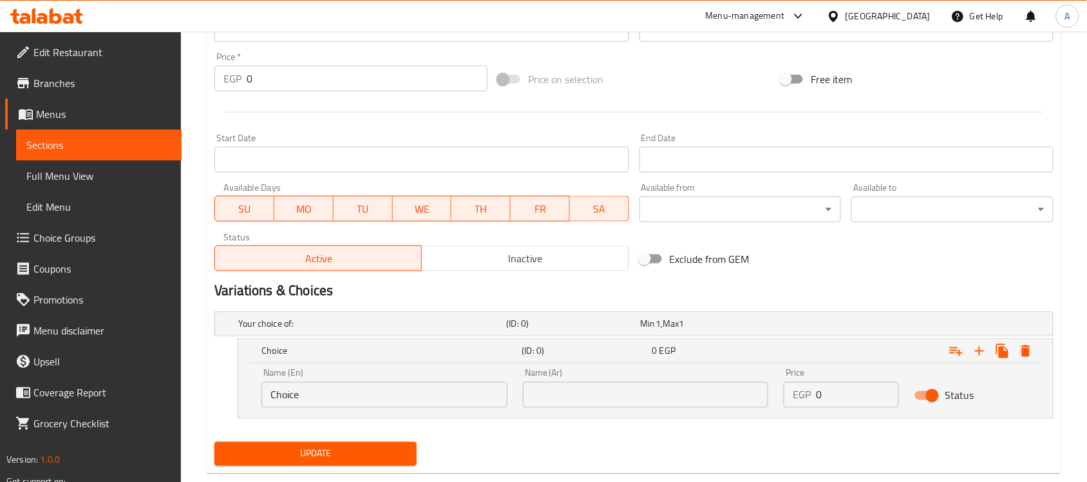
scroll to position [475, 0]
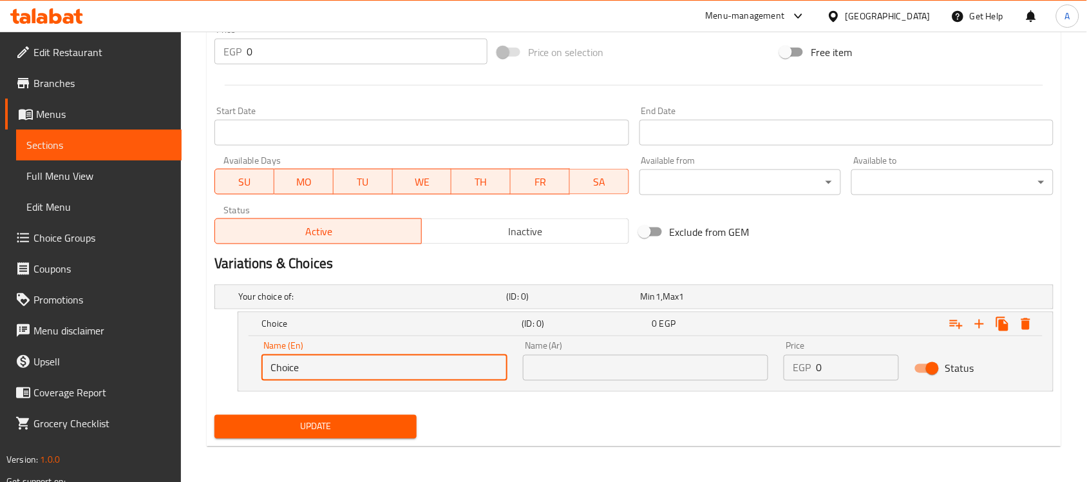
click at [332, 362] on input "Choice" at bounding box center [385, 368] width 246 height 26
click at [336, 371] on input "text" at bounding box center [385, 368] width 246 height 26
type input "Rice"
click at [658, 369] on input "text" at bounding box center [646, 368] width 246 height 26
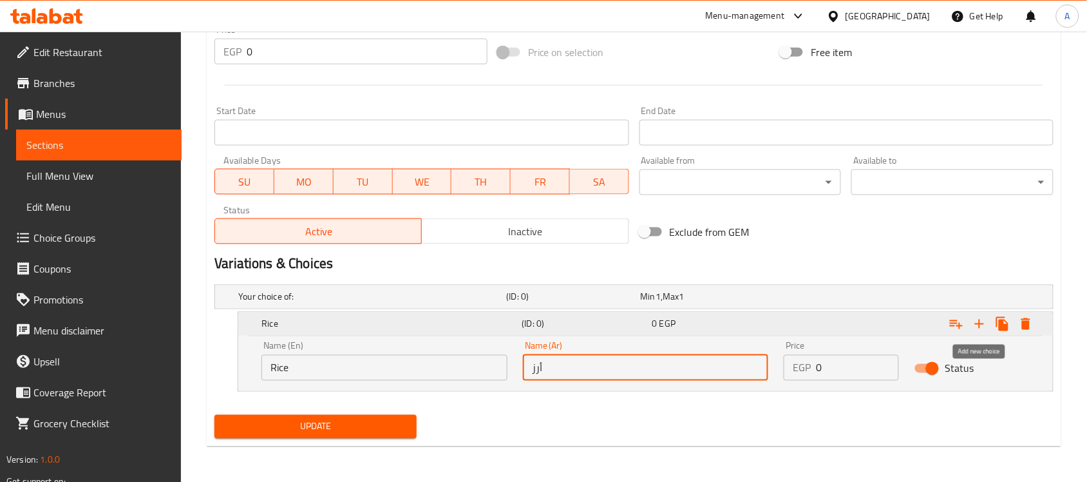
type input "أرز"
click at [978, 326] on icon "Expand" at bounding box center [979, 323] width 15 height 15
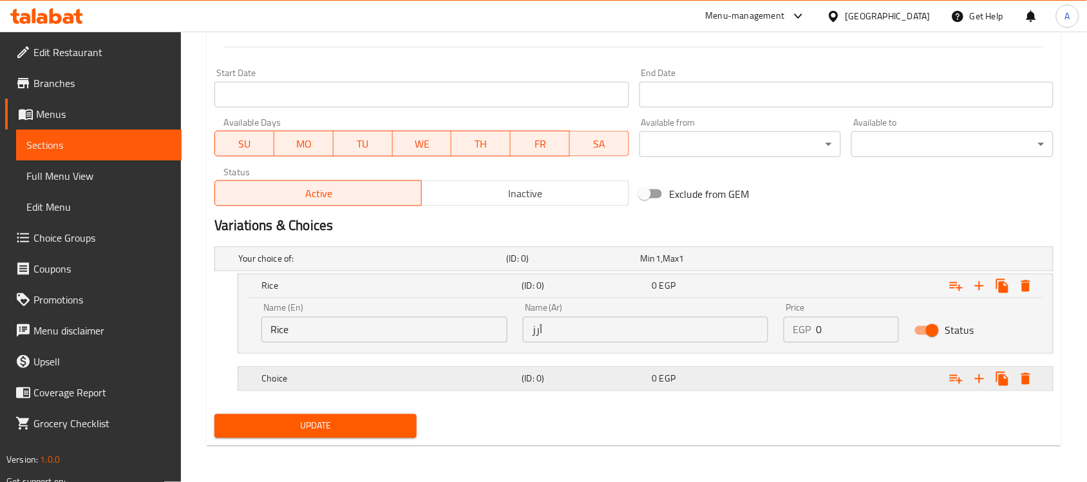
click at [316, 381] on h5 "Choice" at bounding box center [389, 378] width 255 height 13
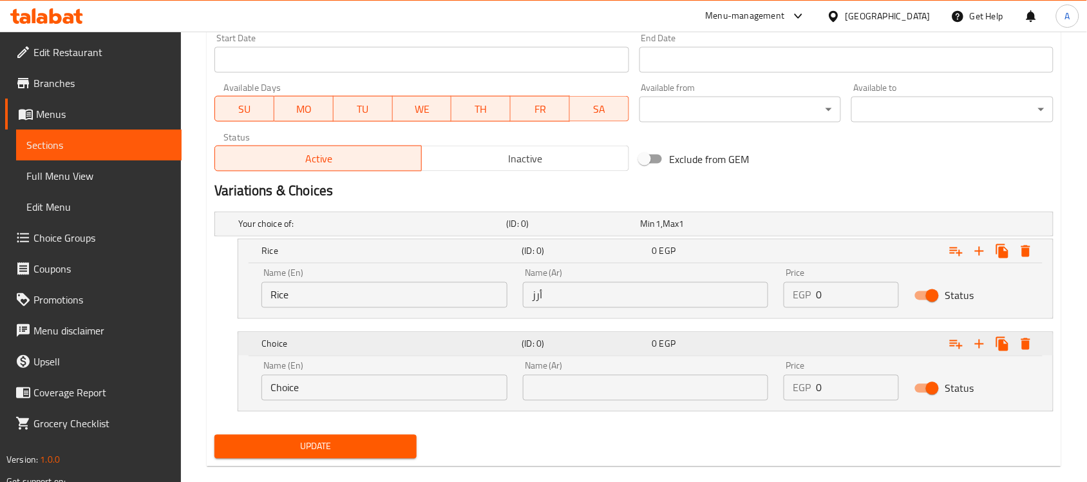
scroll to position [567, 0]
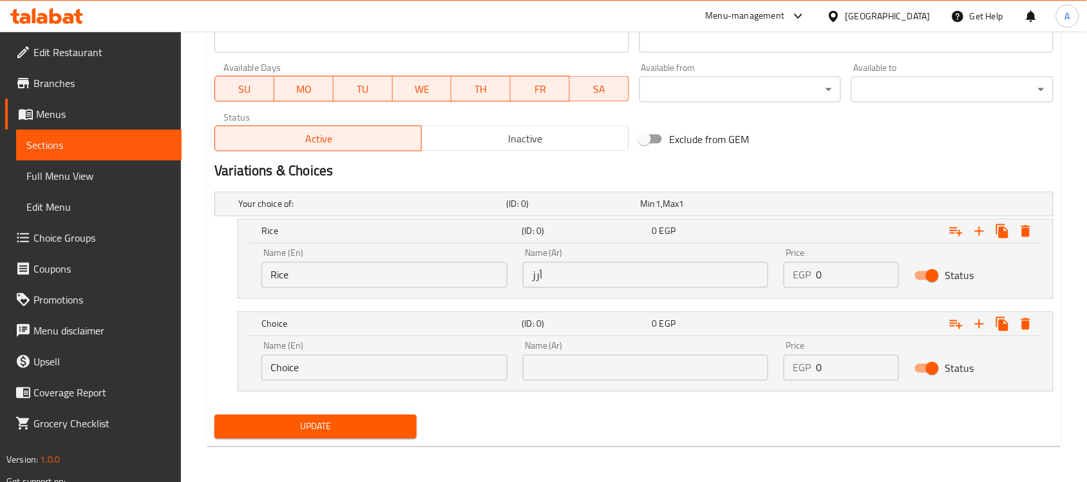
click at [316, 372] on input "Choice" at bounding box center [385, 368] width 246 height 26
type input "س"
click at [295, 374] on input "sautéed ve" at bounding box center [385, 368] width 246 height 26
click at [345, 370] on input "sauteed ve" at bounding box center [385, 368] width 246 height 26
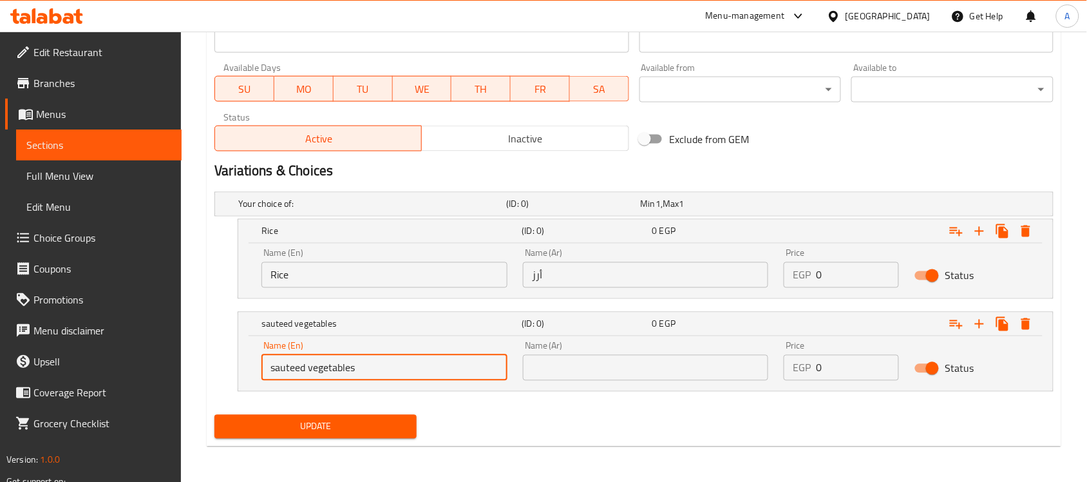
type input "sauteed vegetables"
click at [656, 375] on input "text" at bounding box center [646, 368] width 246 height 26
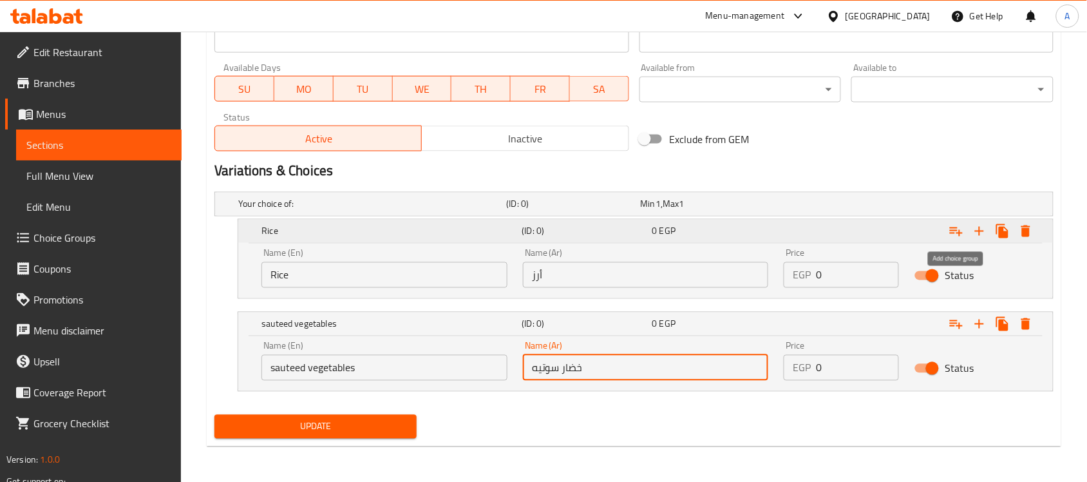
type input "خضار سوتيه"
click at [963, 230] on icon "Expand" at bounding box center [956, 231] width 15 height 15
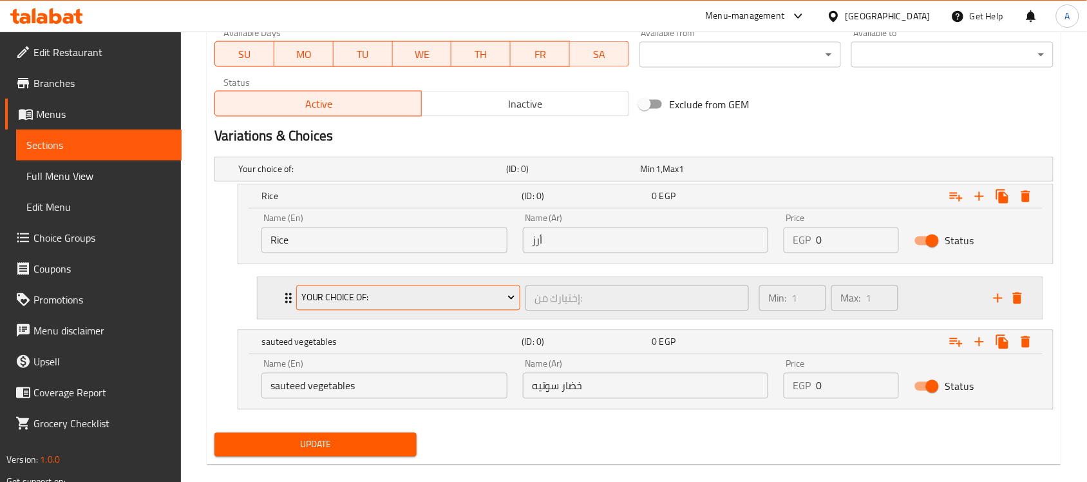
scroll to position [622, 0]
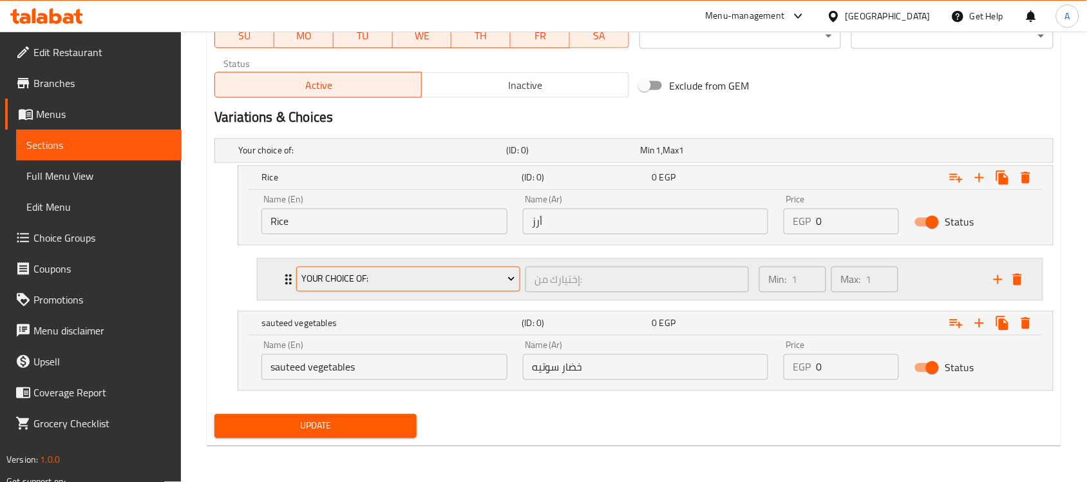
click at [401, 274] on span "Your Choice Of:" at bounding box center [408, 279] width 214 height 16
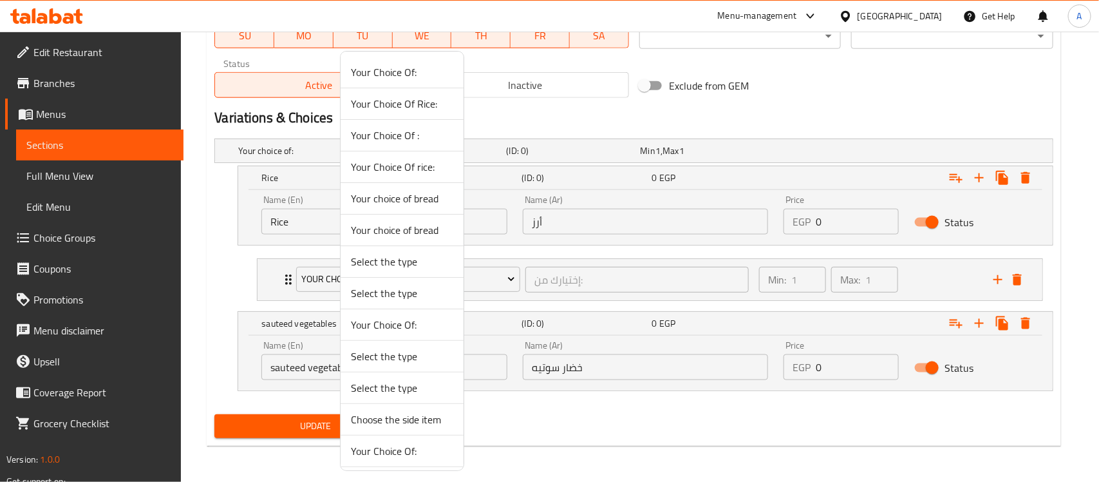
click at [994, 281] on div at bounding box center [549, 241] width 1099 height 482
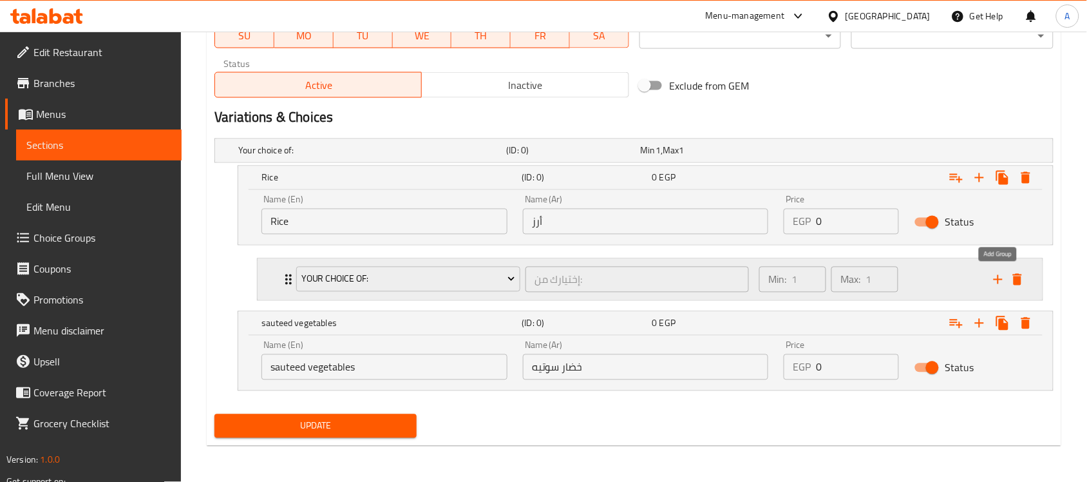
click at [996, 282] on icon "add" at bounding box center [998, 279] width 15 height 15
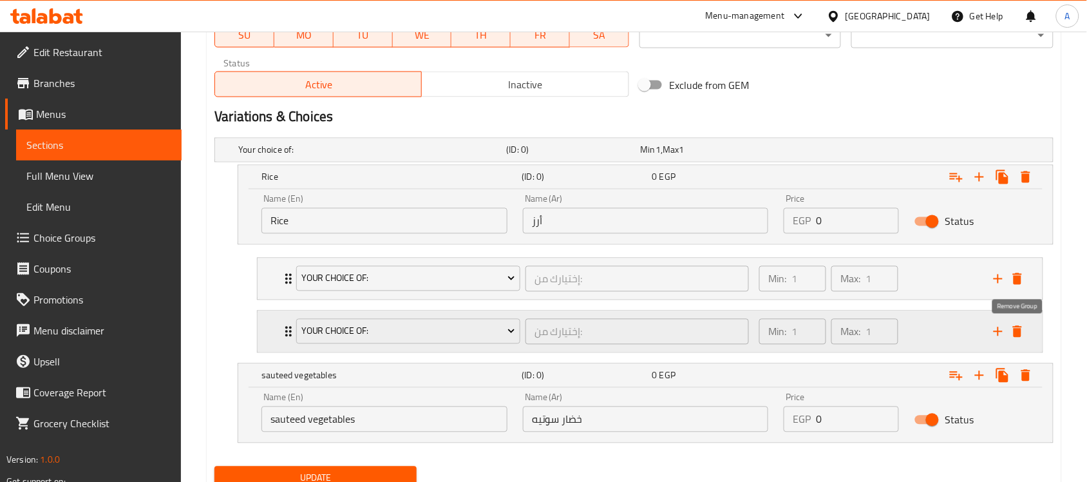
click at [1022, 334] on icon "delete" at bounding box center [1017, 332] width 9 height 12
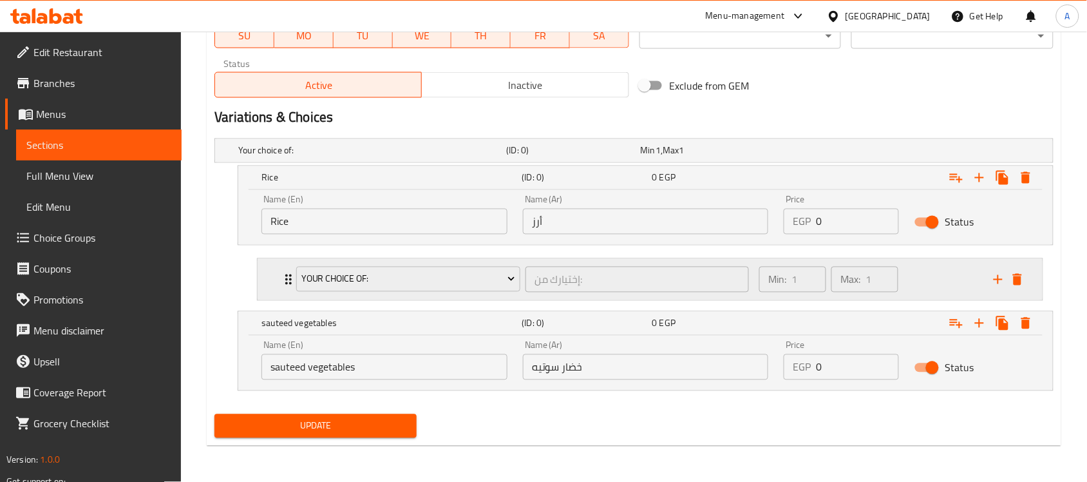
click at [928, 277] on div "Min: 1 ​ Max: 1 ​" at bounding box center [869, 279] width 234 height 41
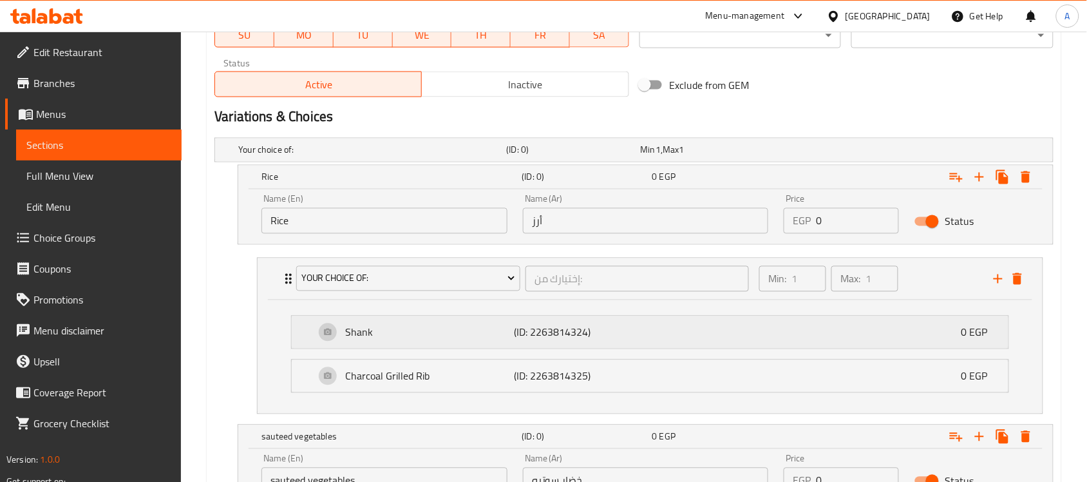
click at [454, 332] on p "Shank" at bounding box center [429, 332] width 169 height 15
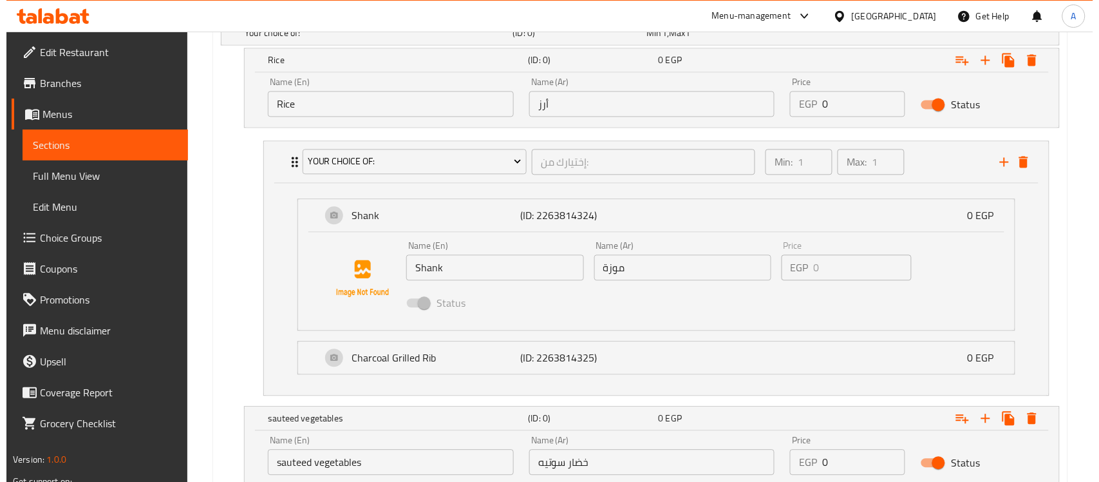
scroll to position [702, 0]
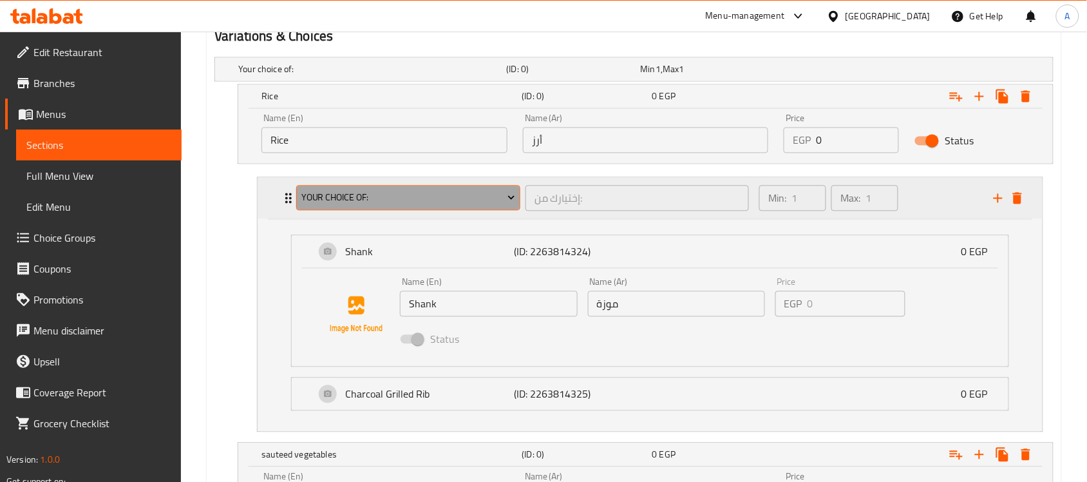
click at [406, 202] on span "Your Choice Of:" at bounding box center [408, 198] width 214 height 16
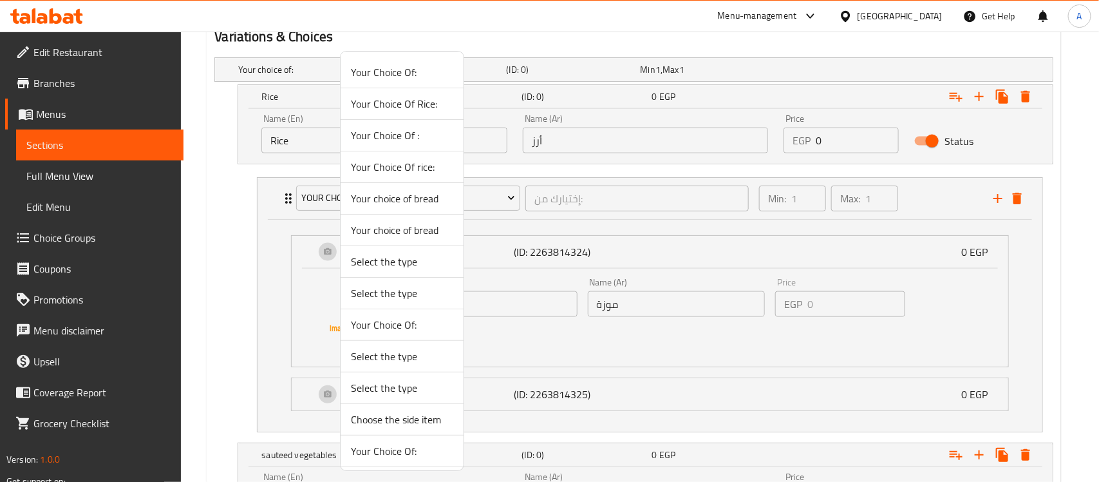
click at [414, 172] on span "Your Choice Of rice:" at bounding box center [402, 166] width 102 height 15
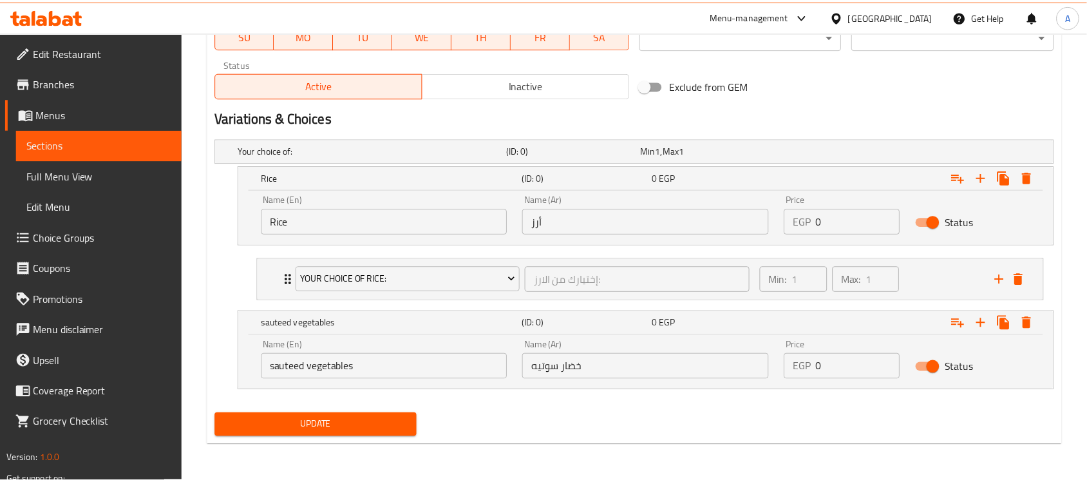
scroll to position [622, 0]
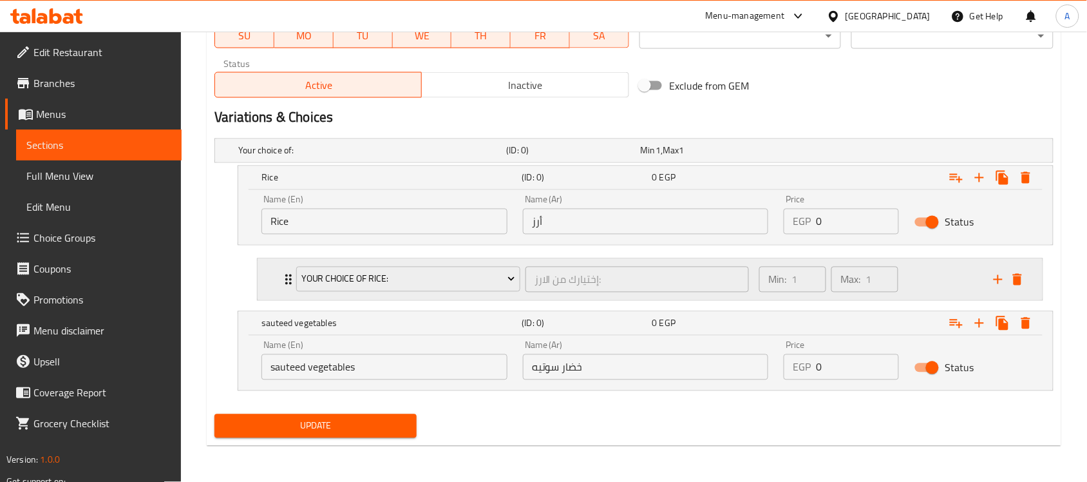
click at [925, 285] on div "Min: 1 ​ Max: 1 ​" at bounding box center [869, 279] width 234 height 41
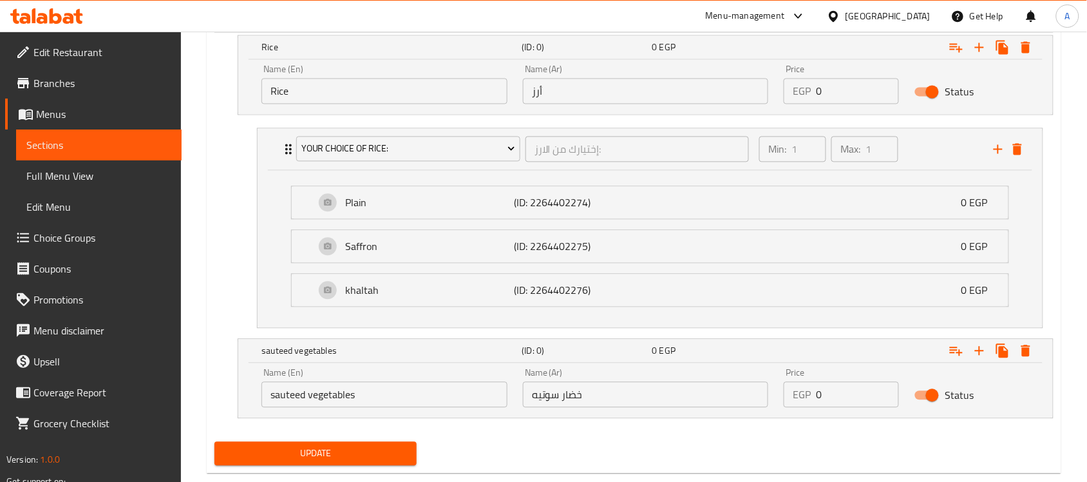
scroll to position [780, 0]
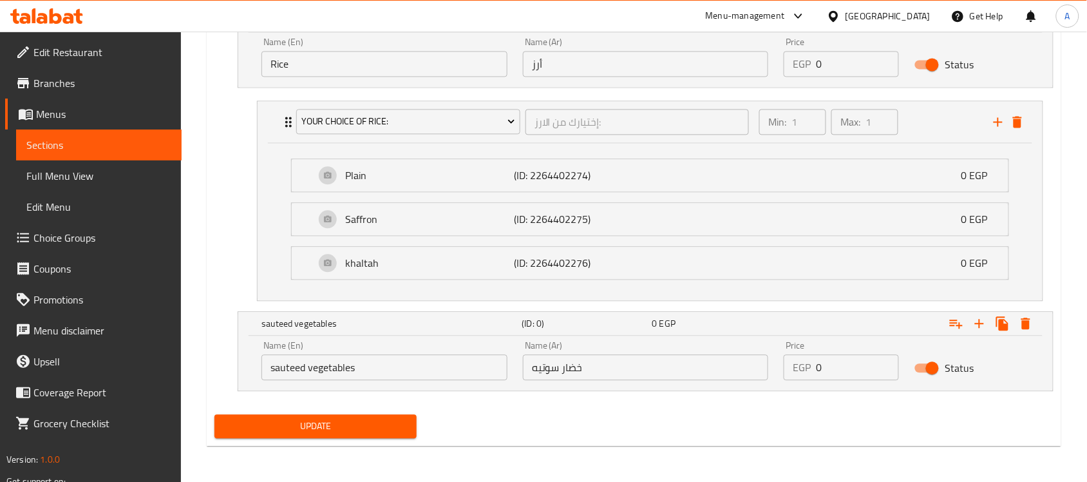
click at [374, 430] on span "Update" at bounding box center [316, 426] width 182 height 16
click at [361, 419] on span "Update" at bounding box center [316, 426] width 182 height 16
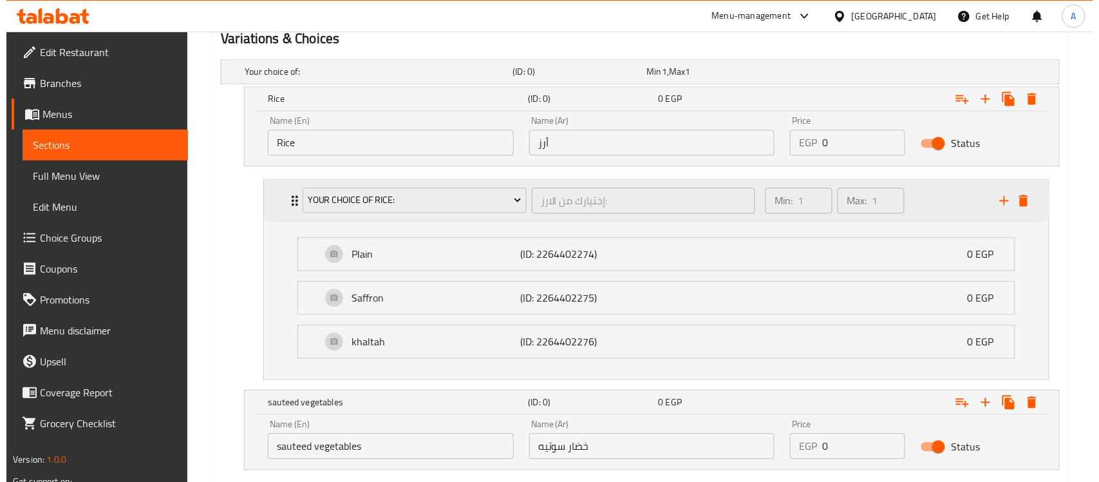
scroll to position [619, 0]
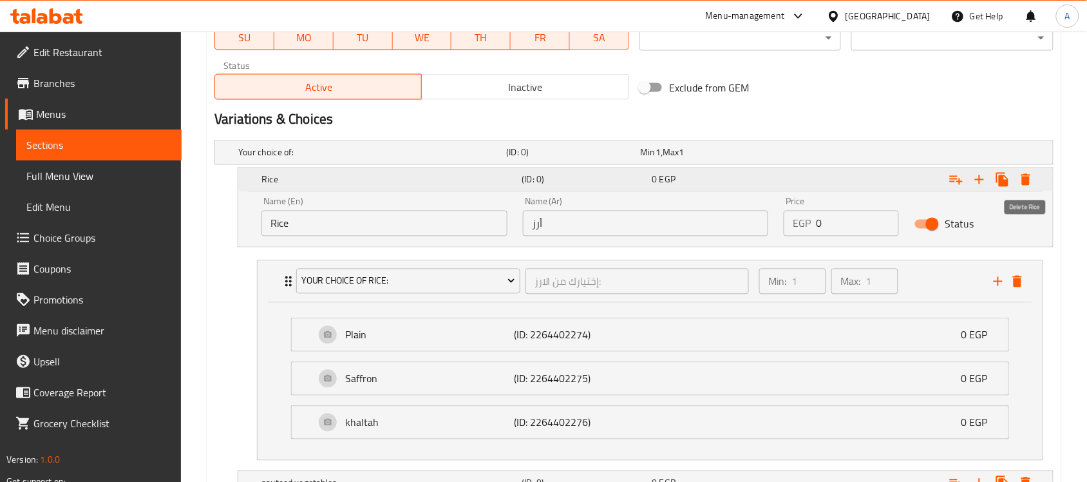
click at [1022, 175] on icon "Expand" at bounding box center [1026, 180] width 9 height 12
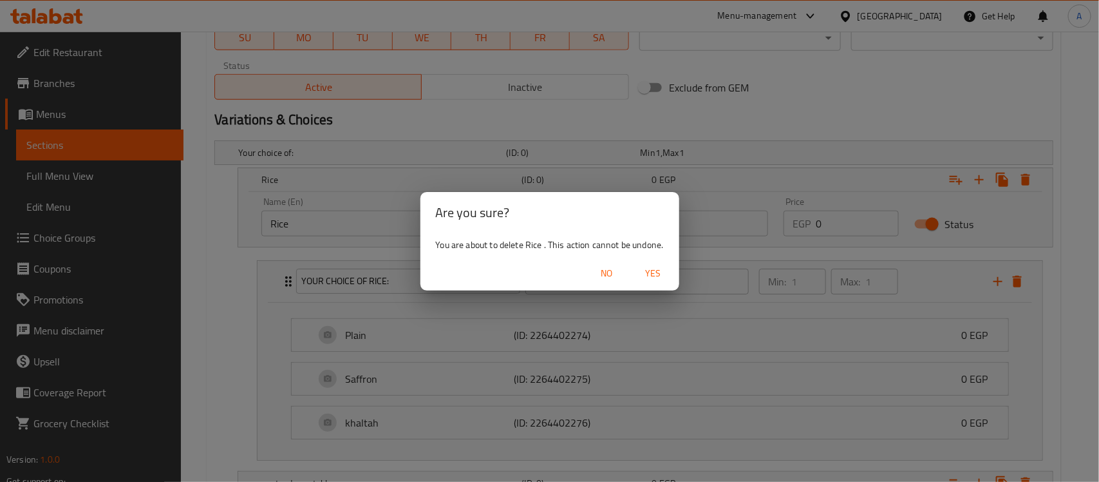
click at [645, 268] on span "Yes" at bounding box center [653, 273] width 31 height 16
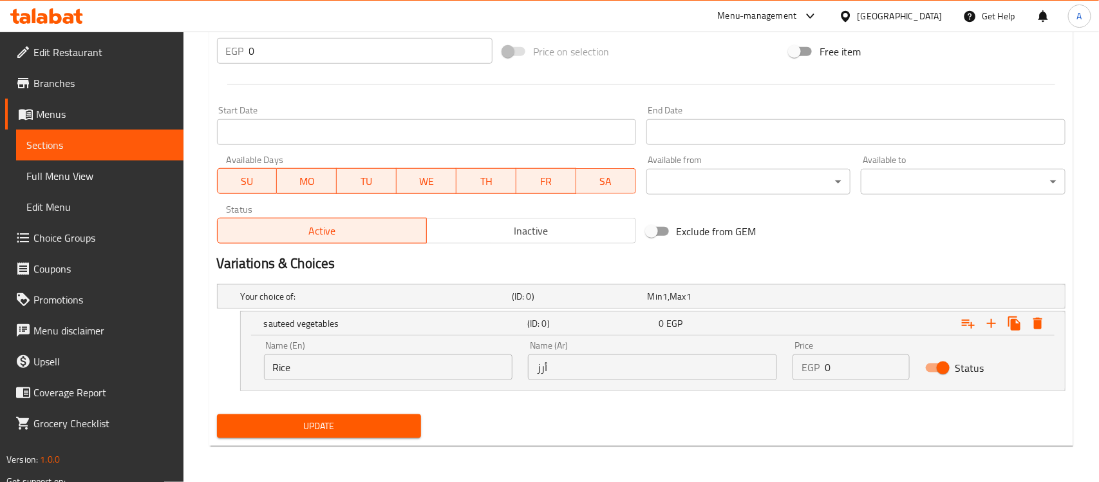
scroll to position [475, 0]
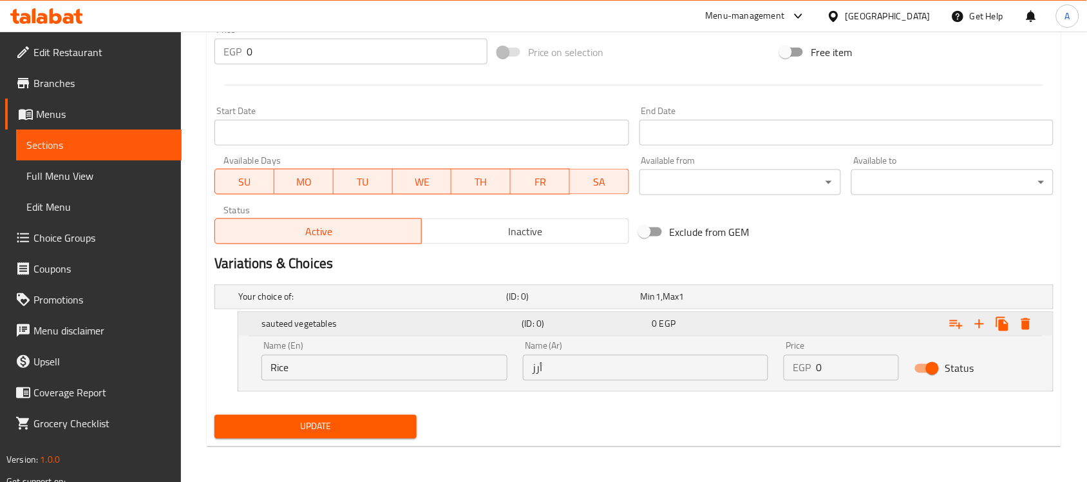
click at [1027, 318] on icon "Expand" at bounding box center [1026, 324] width 9 height 12
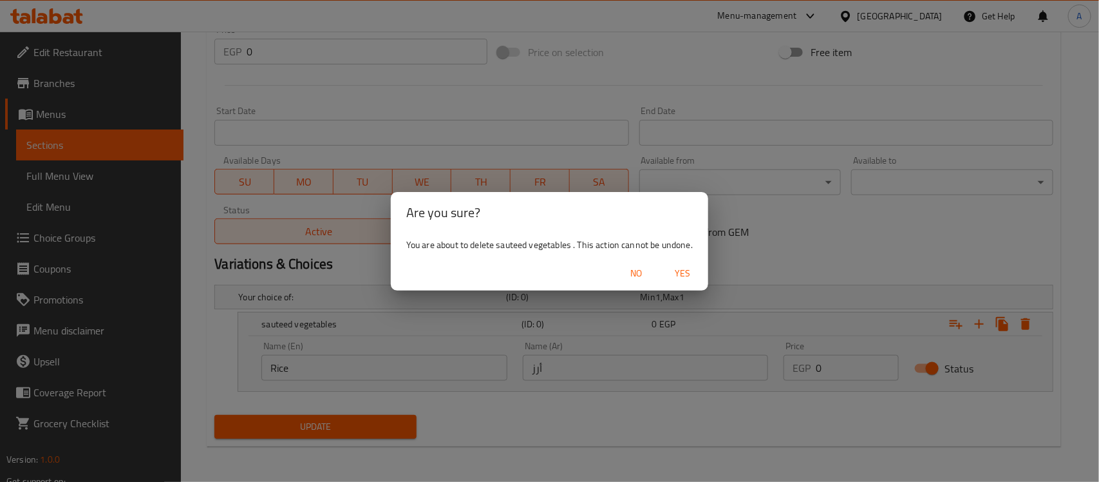
click at [678, 268] on span "Yes" at bounding box center [682, 273] width 31 height 16
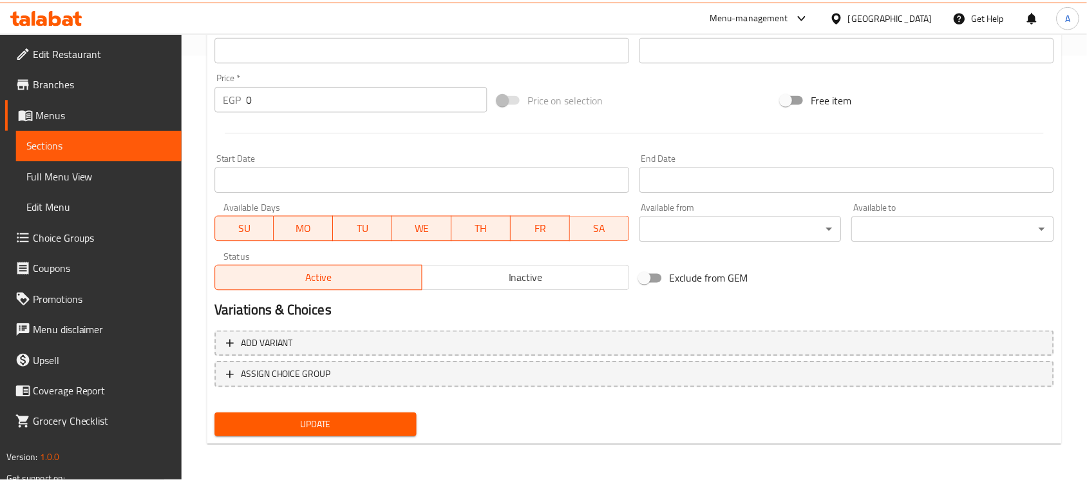
scroll to position [426, 0]
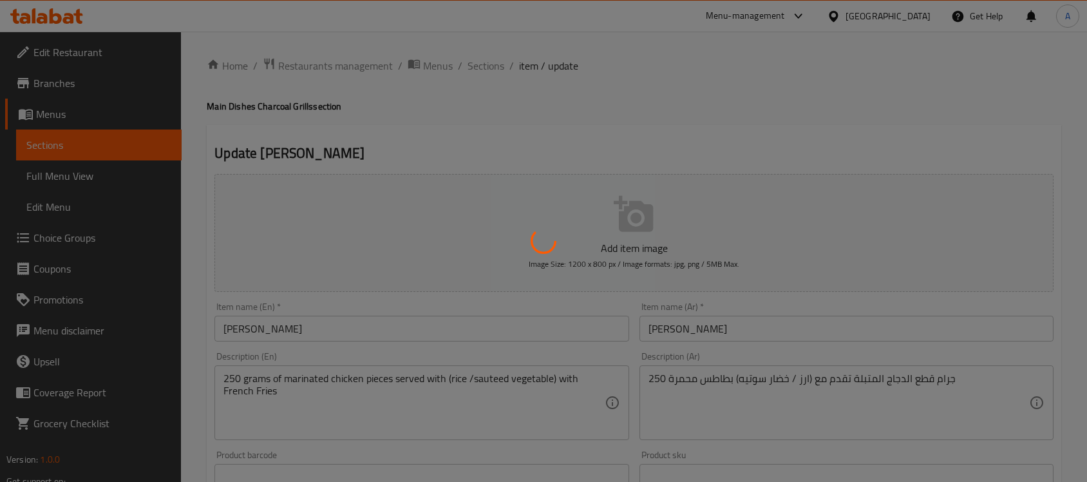
type input "اختر الصنف الجانبي"
type input "1"
type input "إختيارك من الارز:"
type input "1"
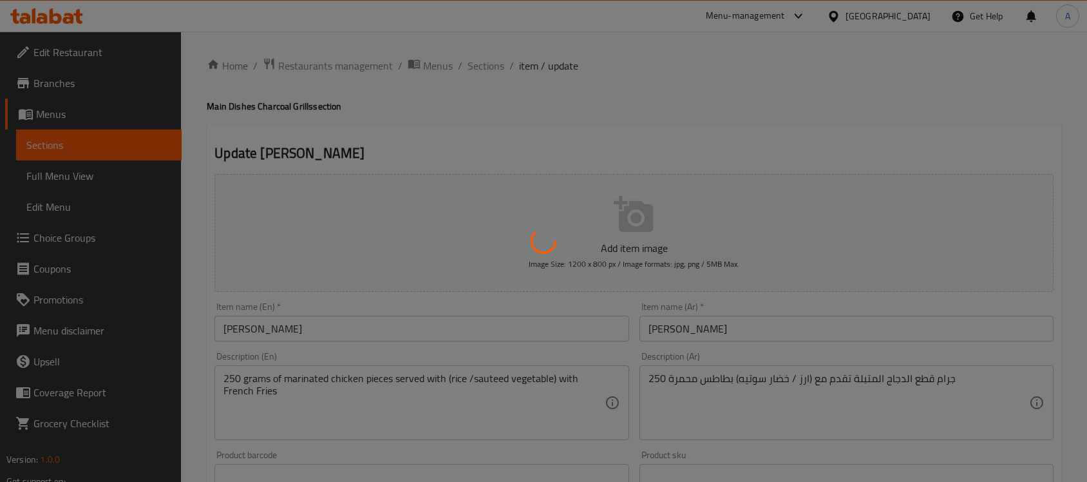
type input "1"
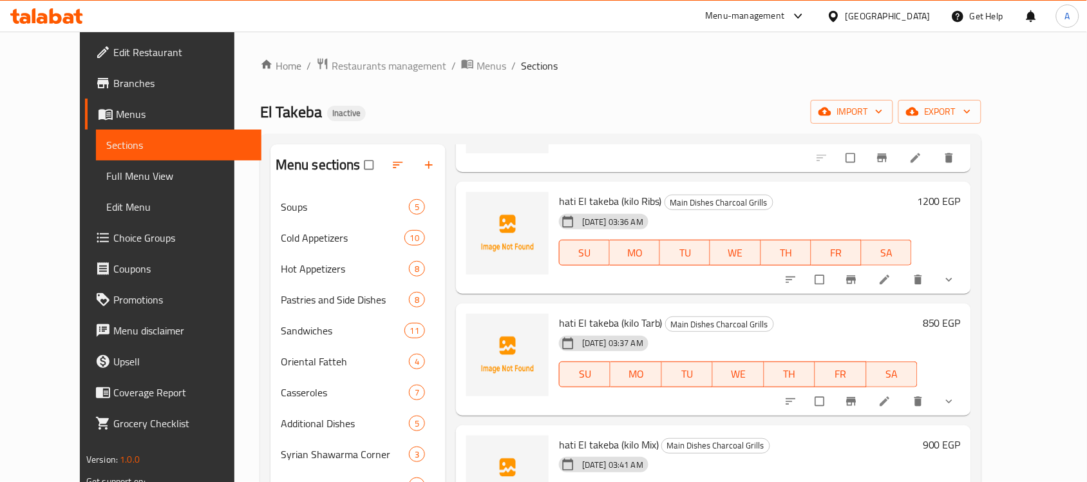
scroll to position [161, 0]
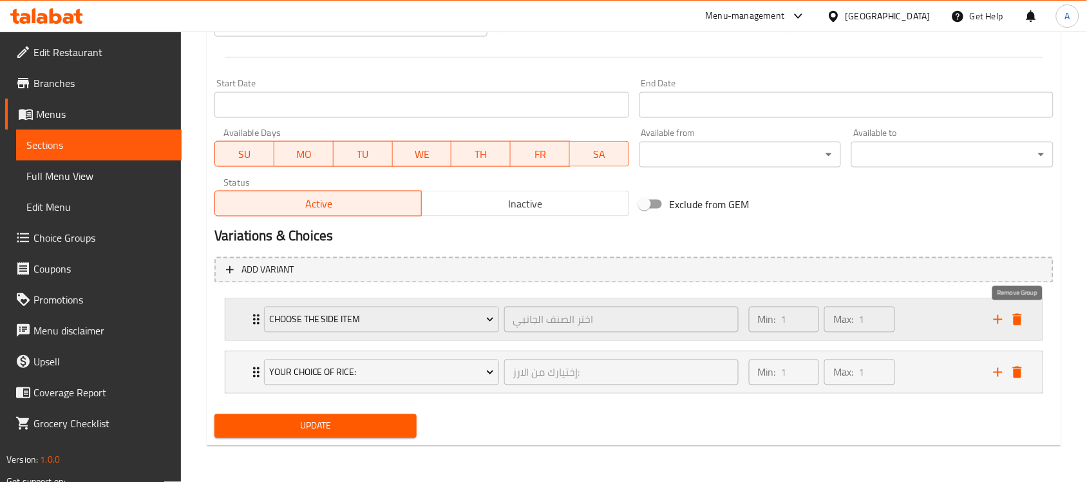
click at [1022, 319] on icon "delete" at bounding box center [1017, 319] width 15 height 15
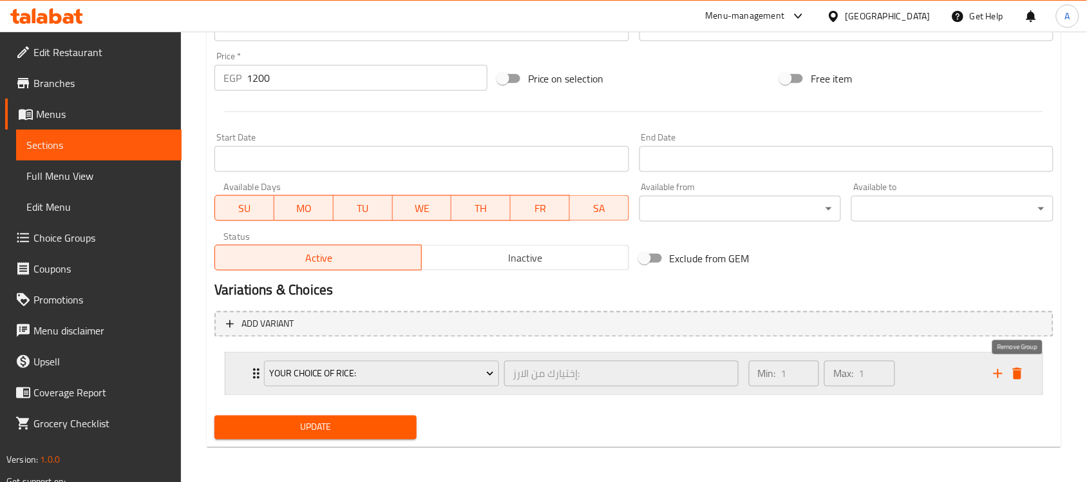
click at [1016, 372] on icon "delete" at bounding box center [1017, 374] width 9 height 12
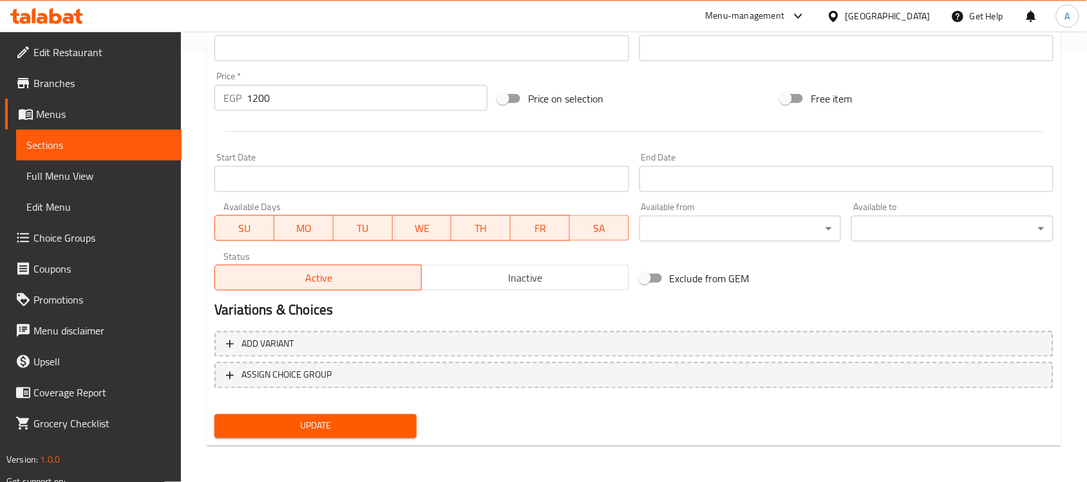
scroll to position [426, 0]
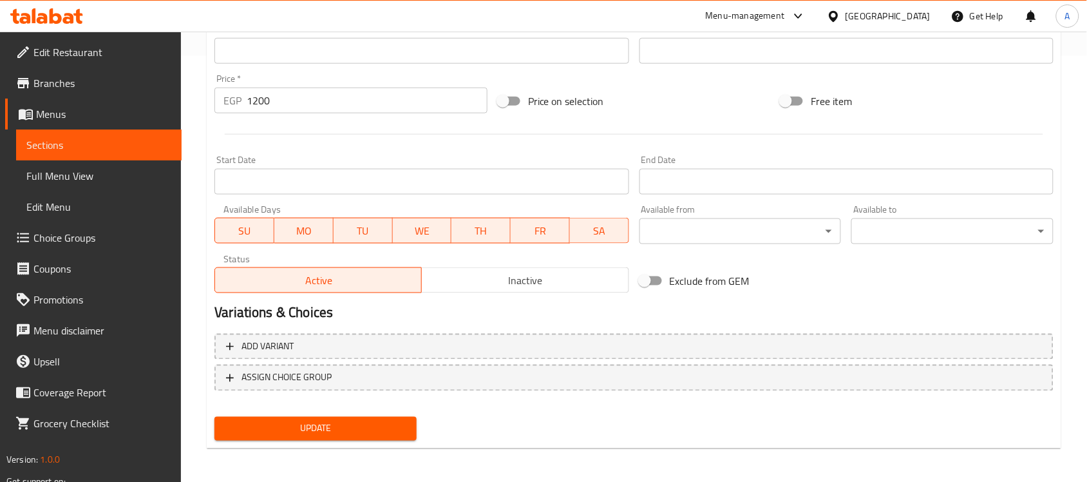
click at [309, 421] on span "Update" at bounding box center [316, 429] width 182 height 16
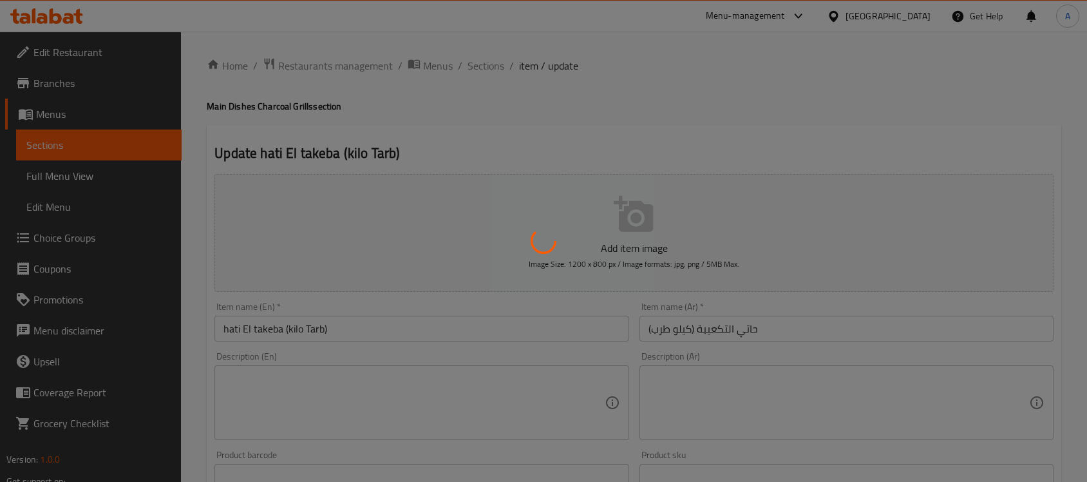
type input "اختر الصنف الجانبي"
type input "1"
type input "إختيارك من الارز:"
type input "1"
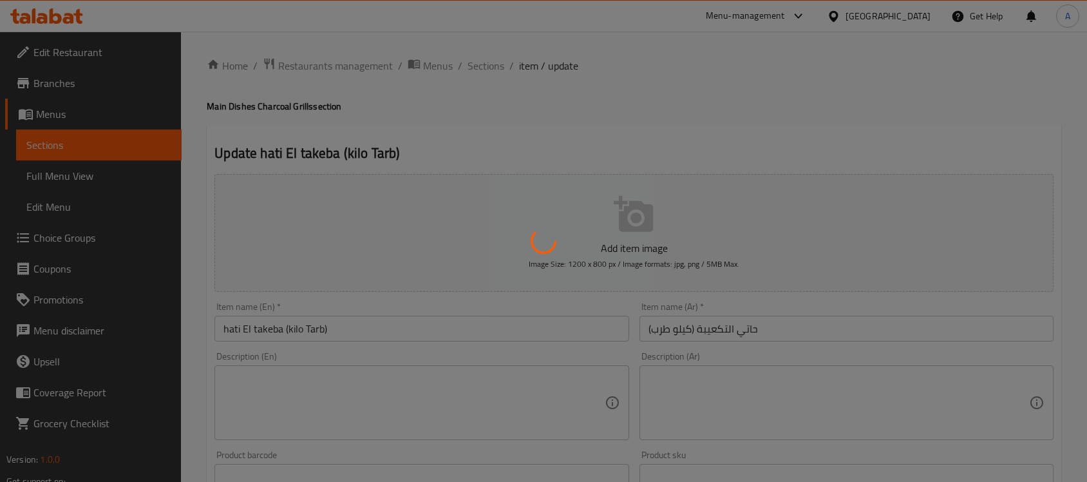
type input "1"
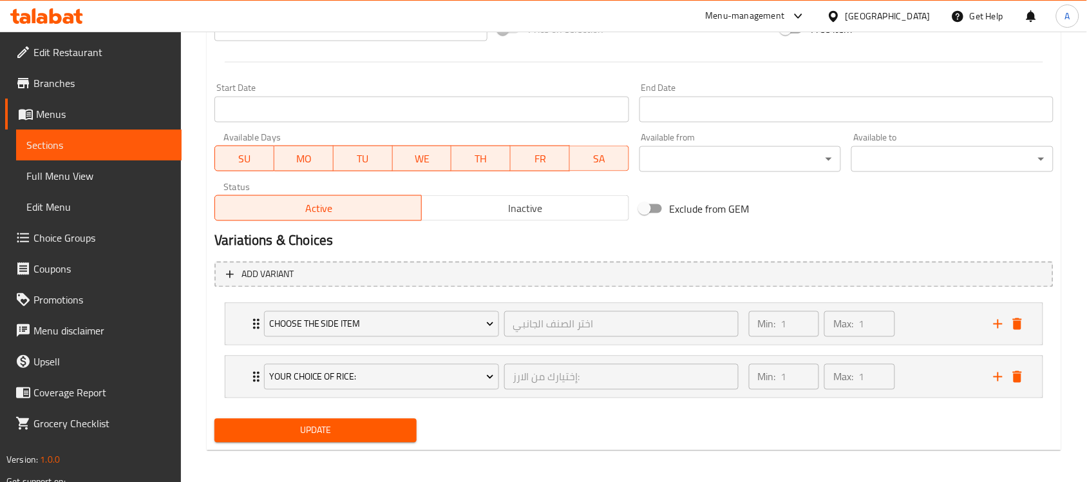
scroll to position [502, 0]
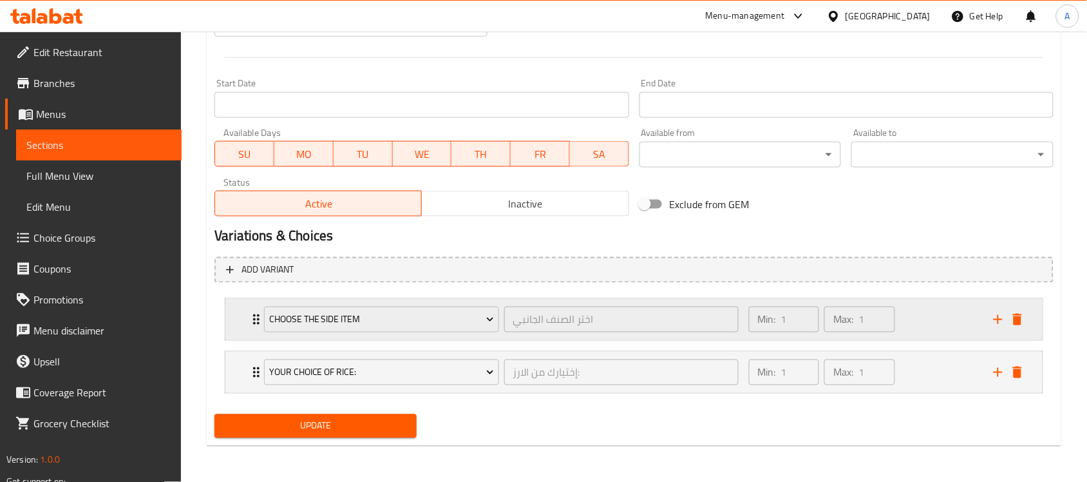
click at [1022, 314] on icon "delete" at bounding box center [1017, 320] width 9 height 12
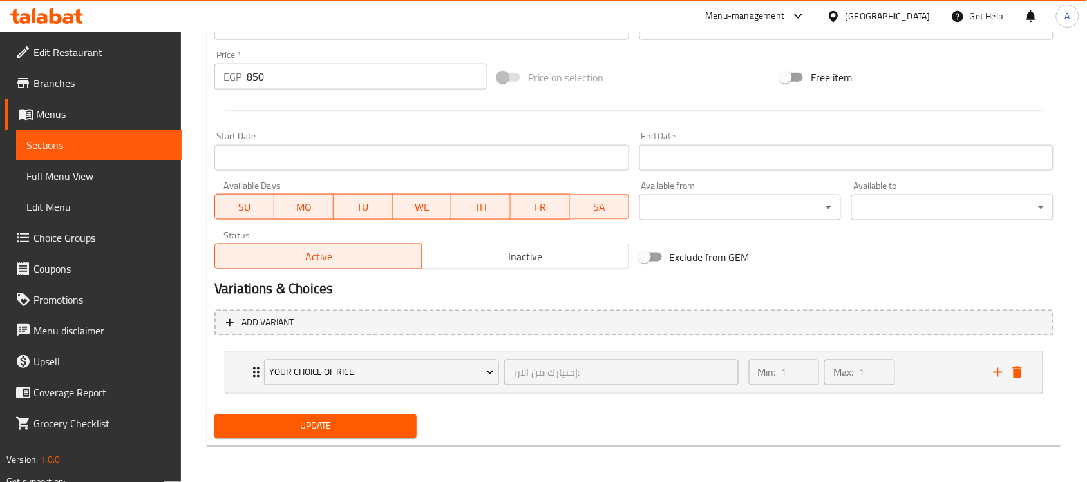
scroll to position [448, 0]
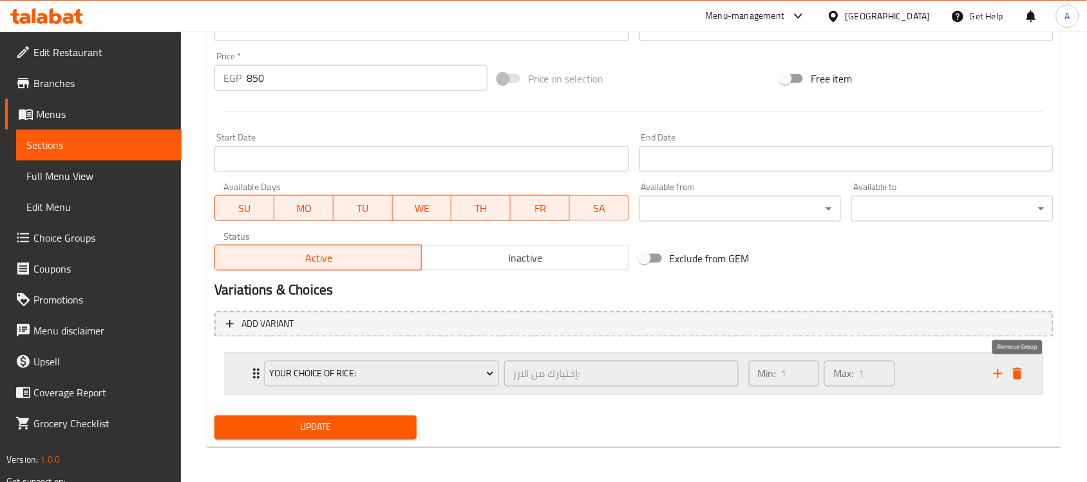
click at [1014, 367] on icon "delete" at bounding box center [1017, 373] width 15 height 15
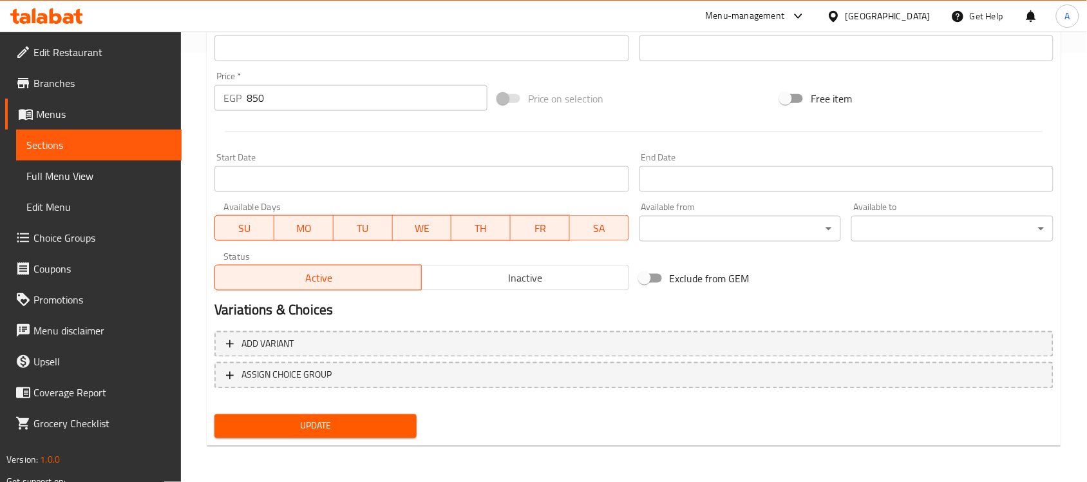
scroll to position [426, 0]
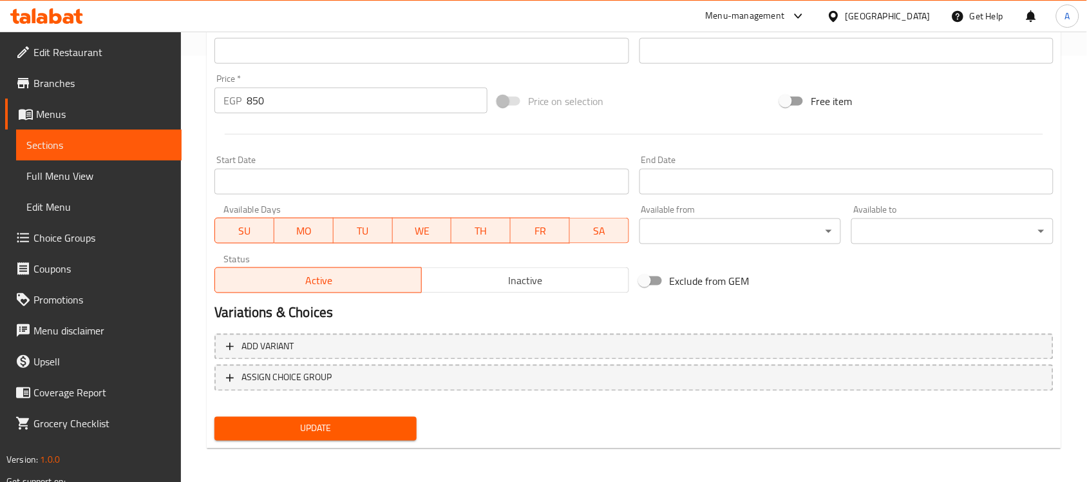
click at [366, 421] on span "Update" at bounding box center [316, 429] width 182 height 16
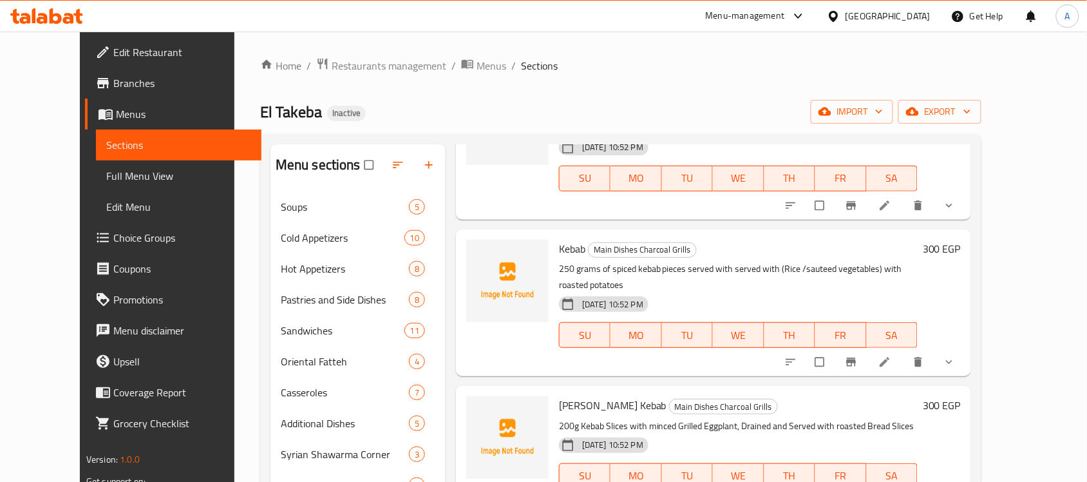
scroll to position [644, 0]
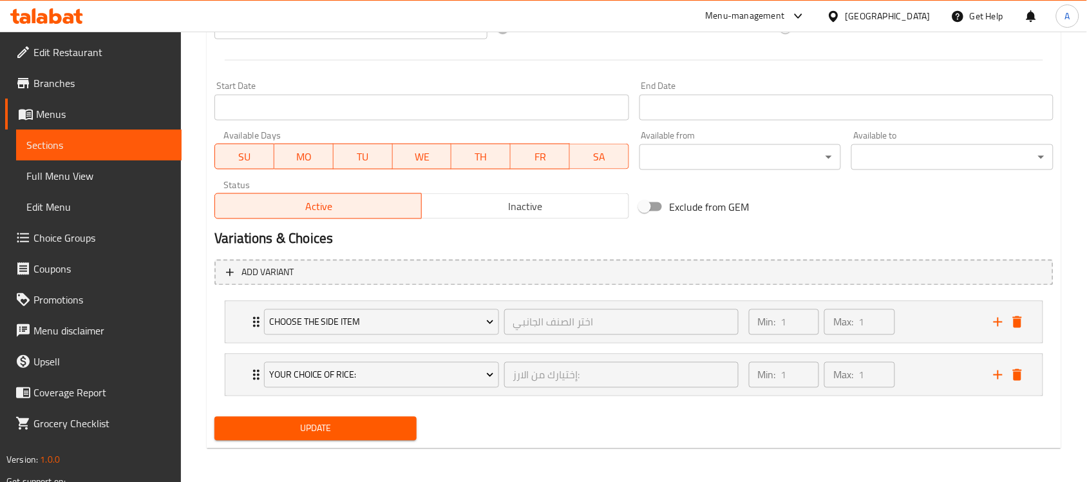
scroll to position [502, 0]
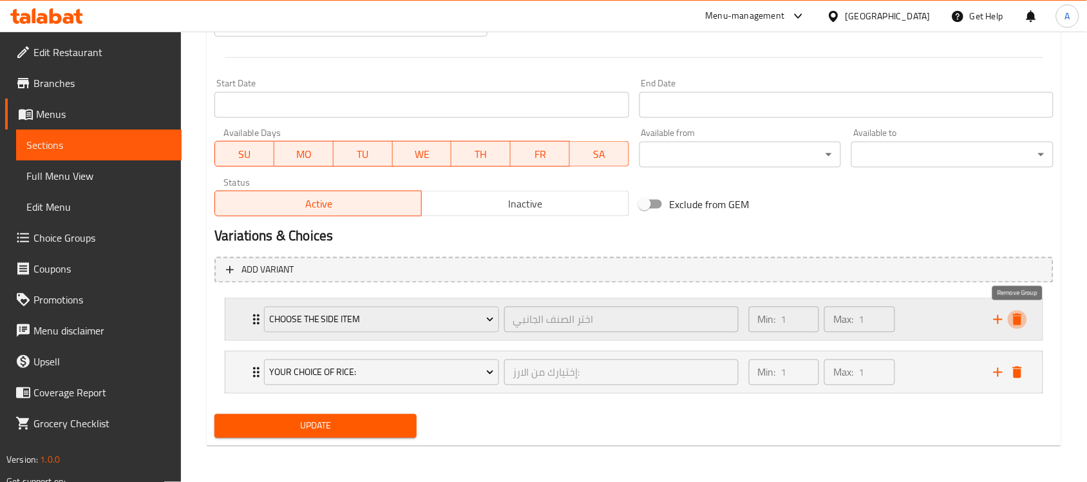
click at [1026, 319] on button "delete" at bounding box center [1017, 319] width 19 height 19
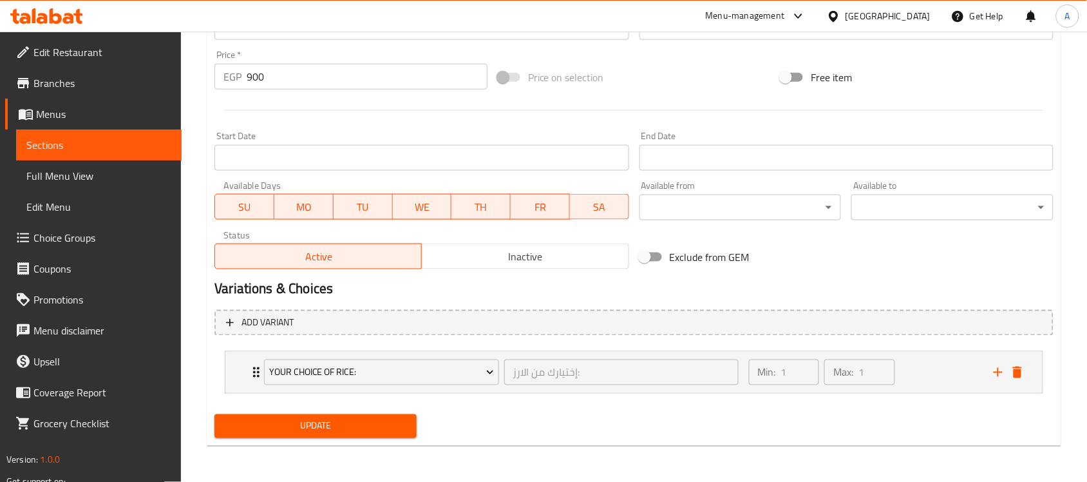
scroll to position [448, 0]
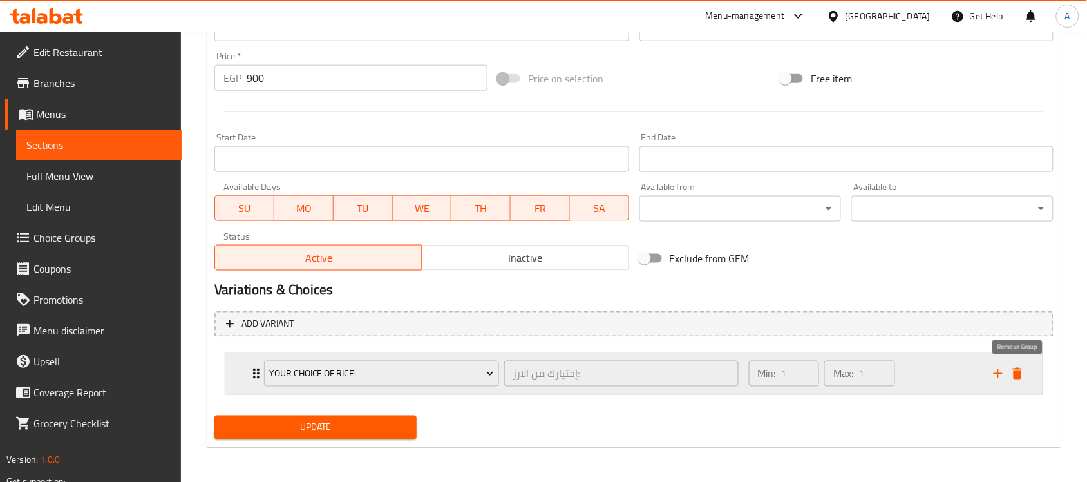
click at [1013, 370] on icon "delete" at bounding box center [1017, 373] width 15 height 15
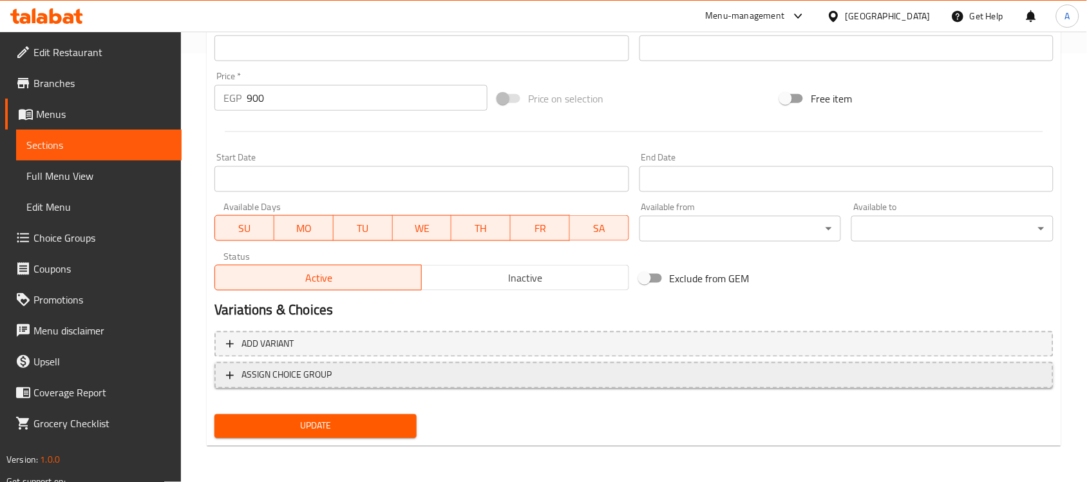
scroll to position [426, 0]
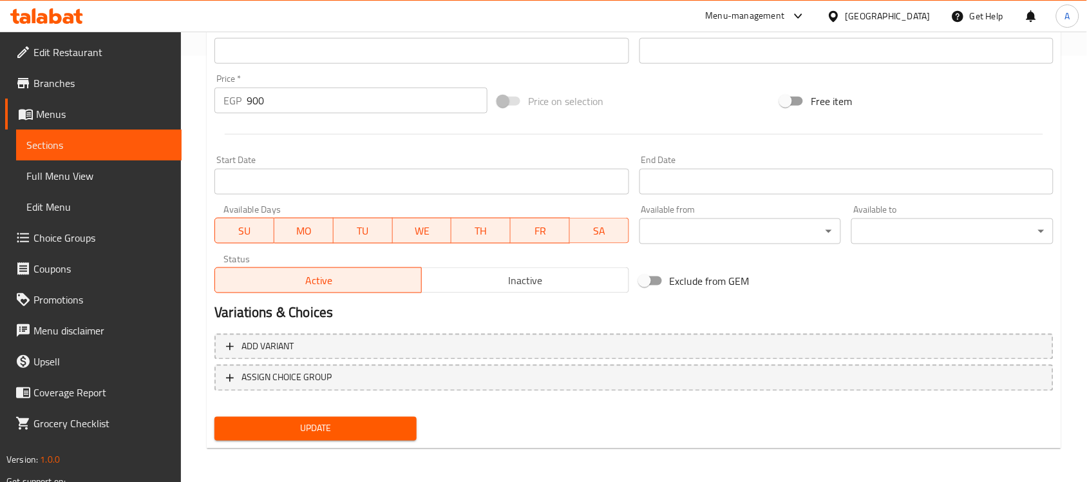
click at [258, 412] on div "Update" at bounding box center [315, 429] width 213 height 34
click at [281, 421] on span "Update" at bounding box center [316, 429] width 182 height 16
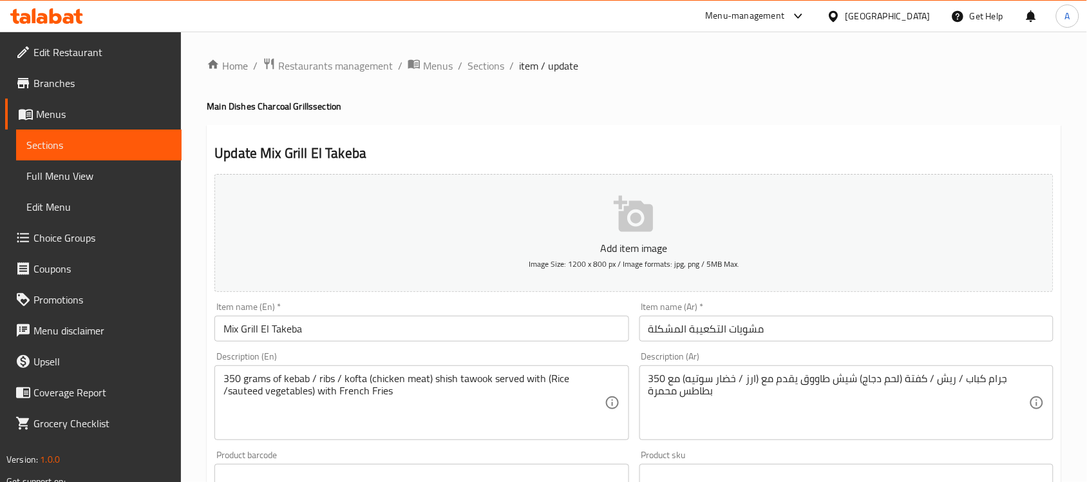
scroll to position [502, 0]
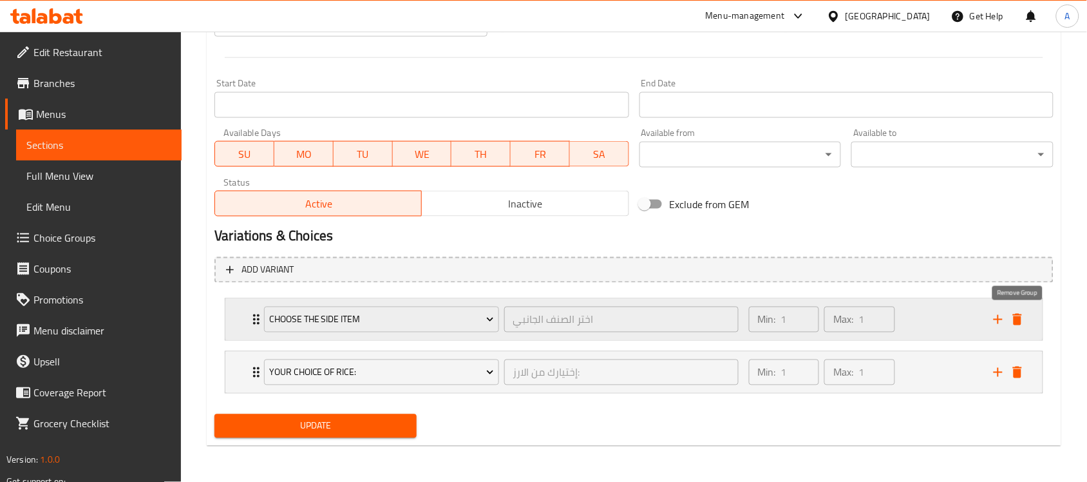
click at [1025, 318] on icon "delete" at bounding box center [1017, 319] width 15 height 15
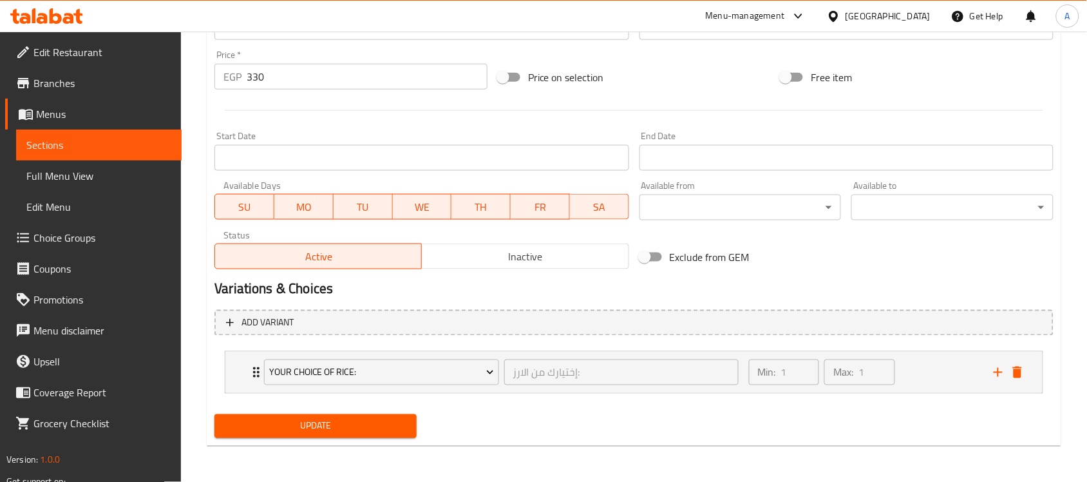
scroll to position [448, 0]
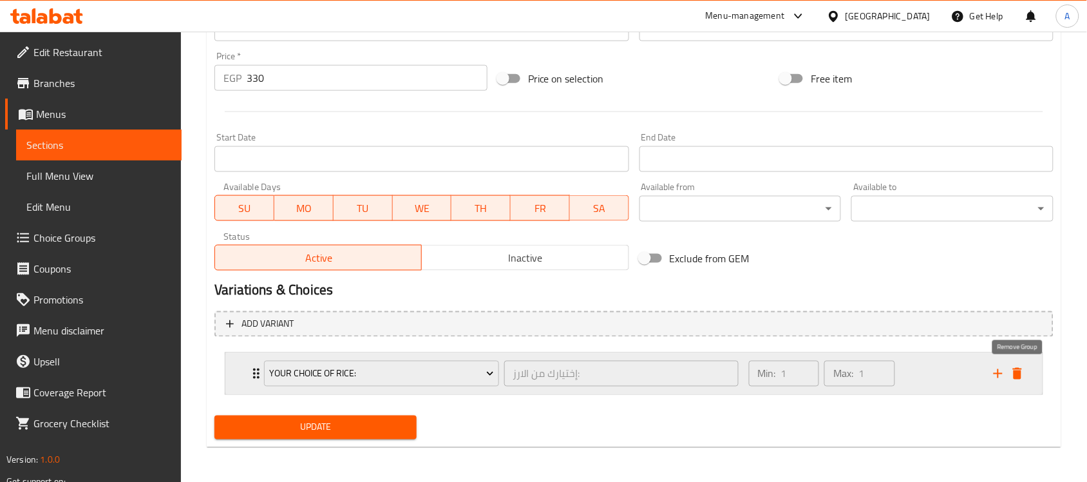
click at [1022, 366] on icon "delete" at bounding box center [1017, 373] width 15 height 15
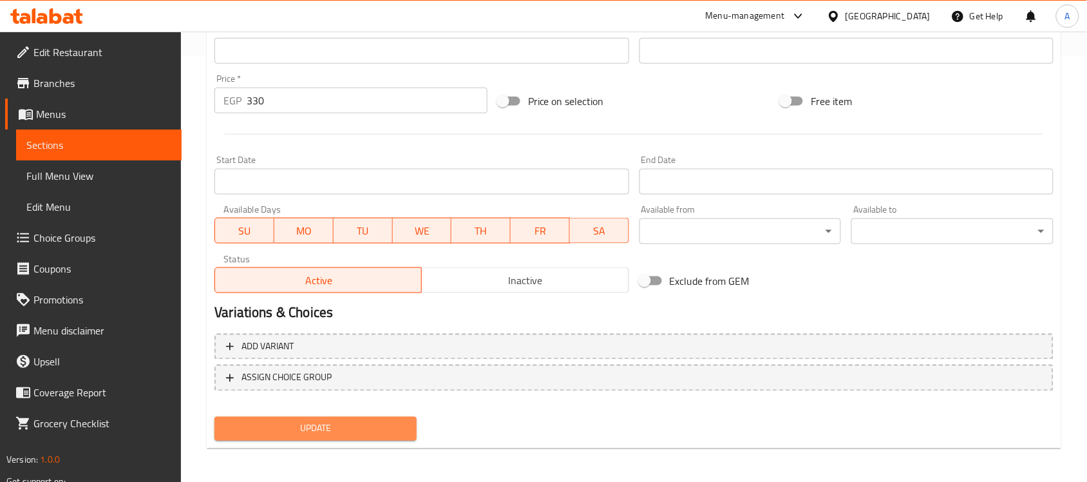
click at [274, 422] on span "Update" at bounding box center [316, 429] width 182 height 16
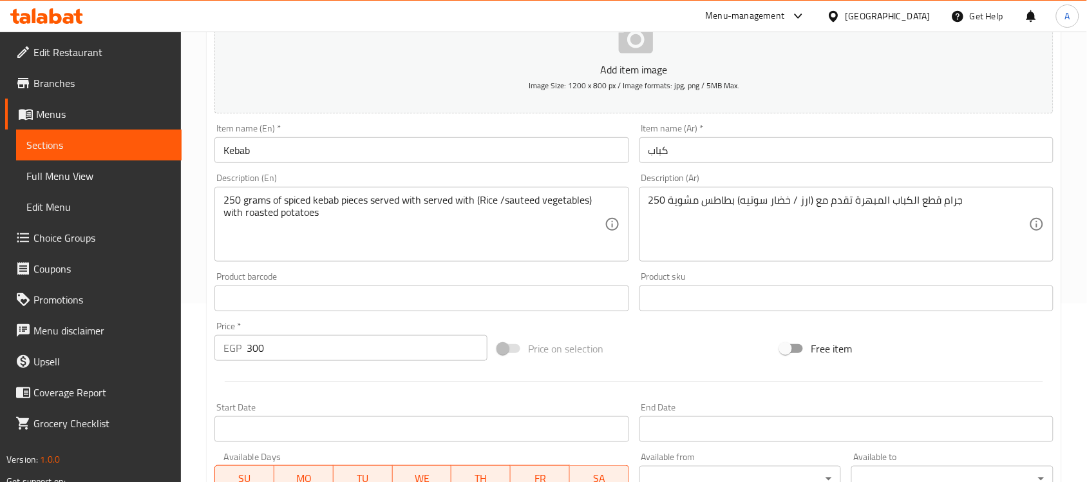
scroll to position [555, 0]
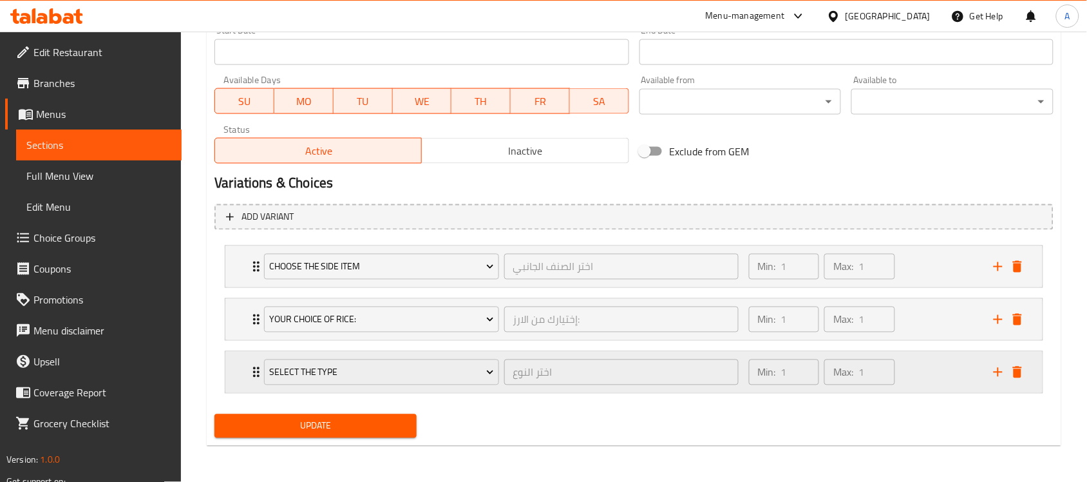
click at [927, 378] on div "Min: 1 ​ Max: 1 ​" at bounding box center [863, 372] width 245 height 41
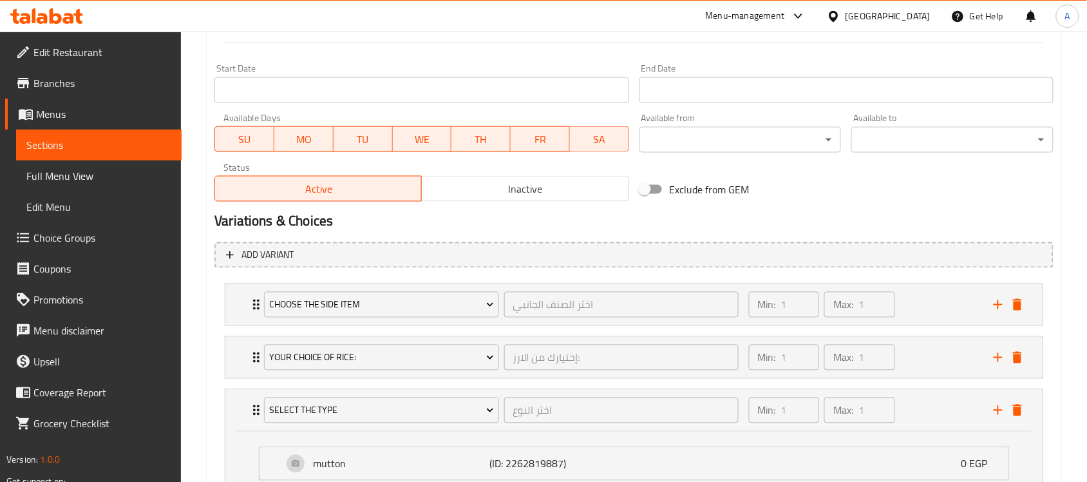
scroll to position [589, 0]
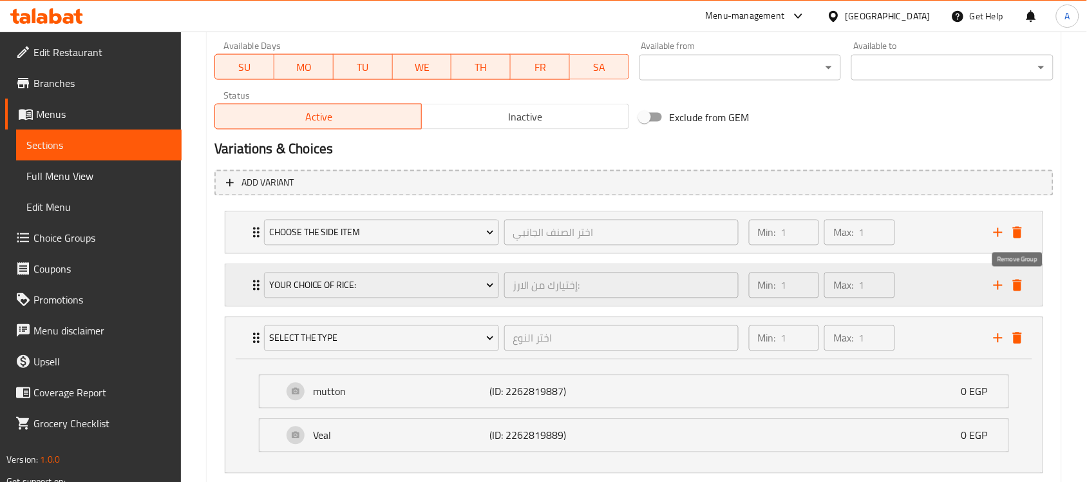
click at [1023, 281] on icon "delete" at bounding box center [1017, 285] width 15 height 15
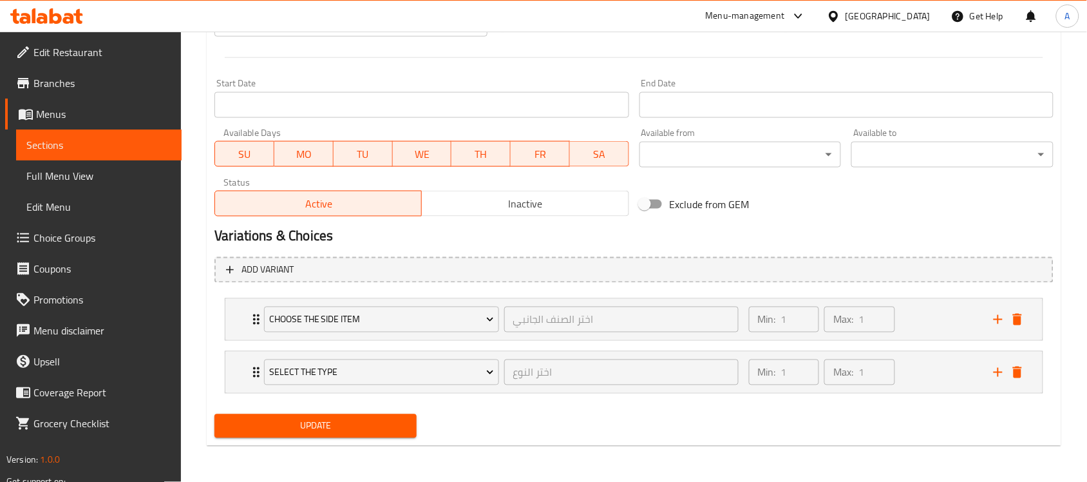
scroll to position [502, 0]
click at [1022, 314] on icon "delete" at bounding box center [1017, 320] width 9 height 12
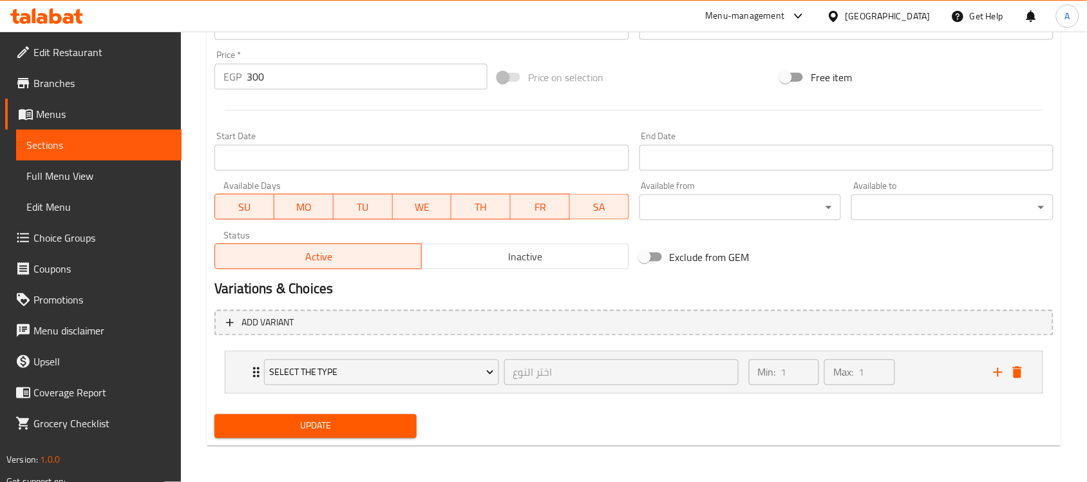
scroll to position [448, 0]
click at [375, 436] on button "Update" at bounding box center [315, 427] width 202 height 24
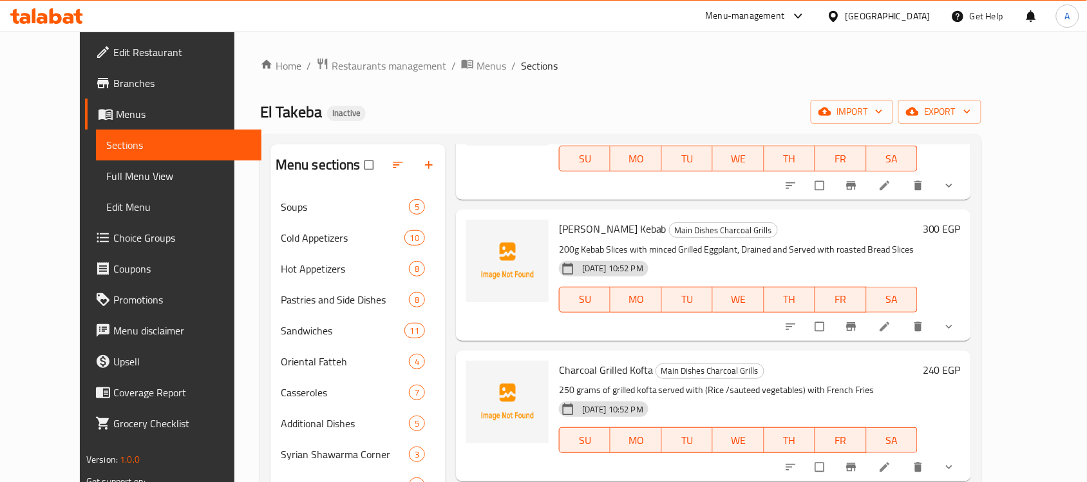
scroll to position [805, 0]
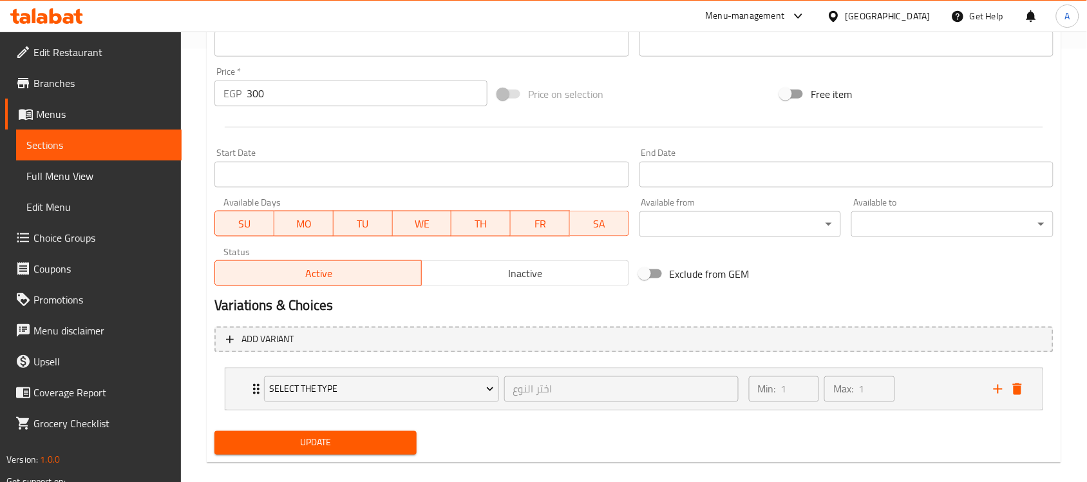
scroll to position [448, 0]
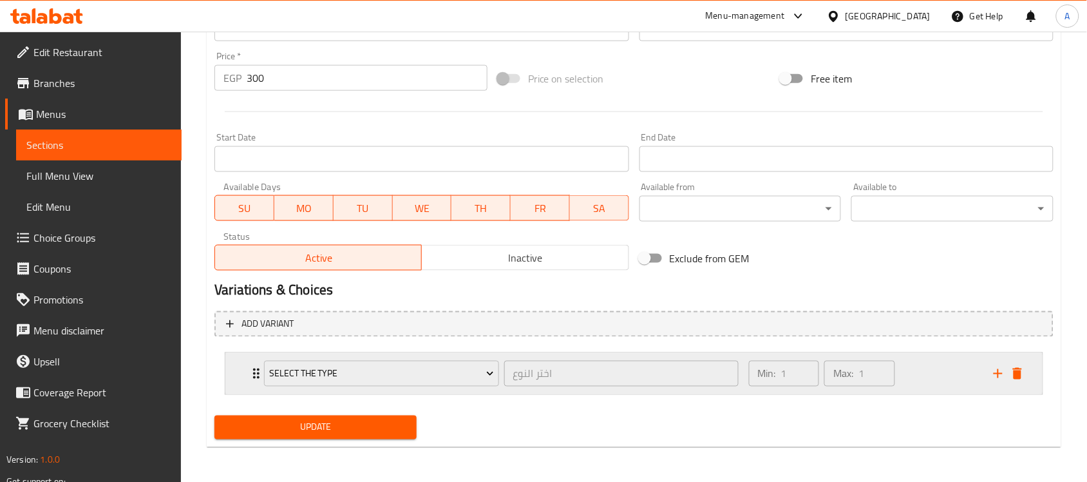
click at [913, 372] on div "Min: 1 ​ Max: 1 ​" at bounding box center [863, 373] width 245 height 41
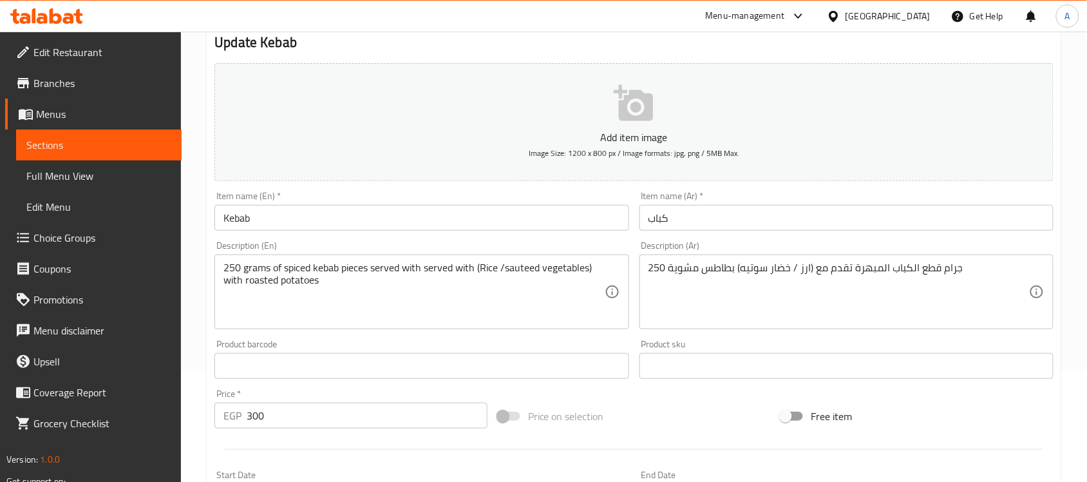
scroll to position [0, 0]
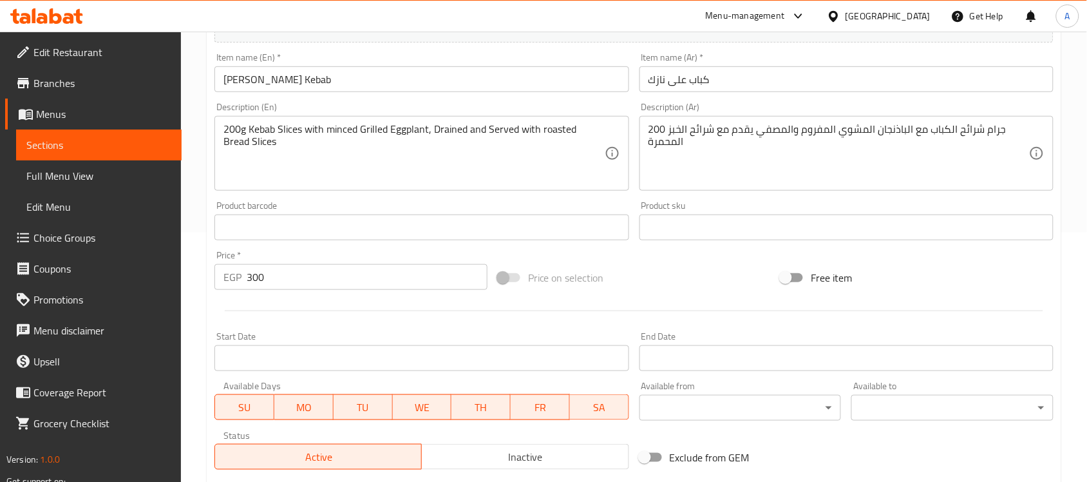
scroll to position [502, 0]
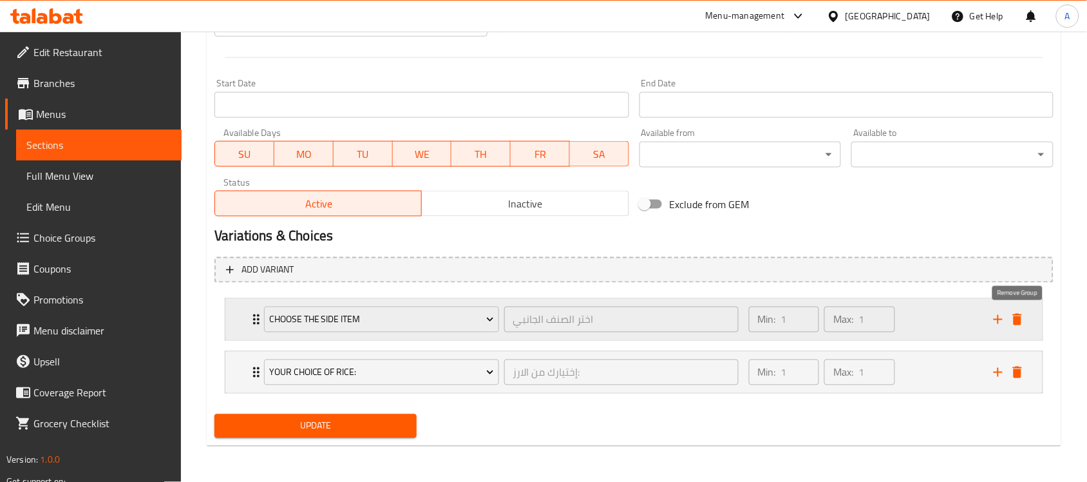
click at [1021, 314] on icon "delete" at bounding box center [1017, 320] width 9 height 12
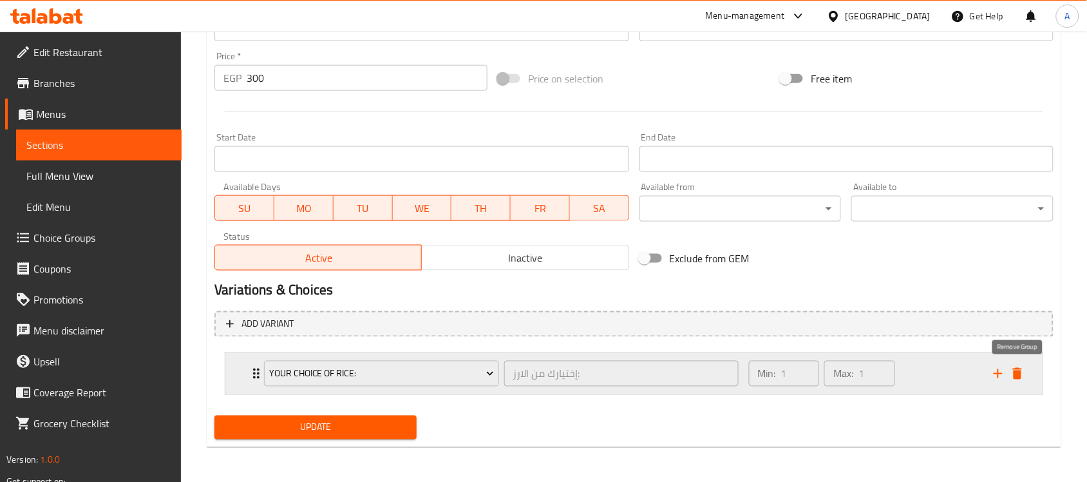
click at [1023, 377] on icon "delete" at bounding box center [1017, 373] width 15 height 15
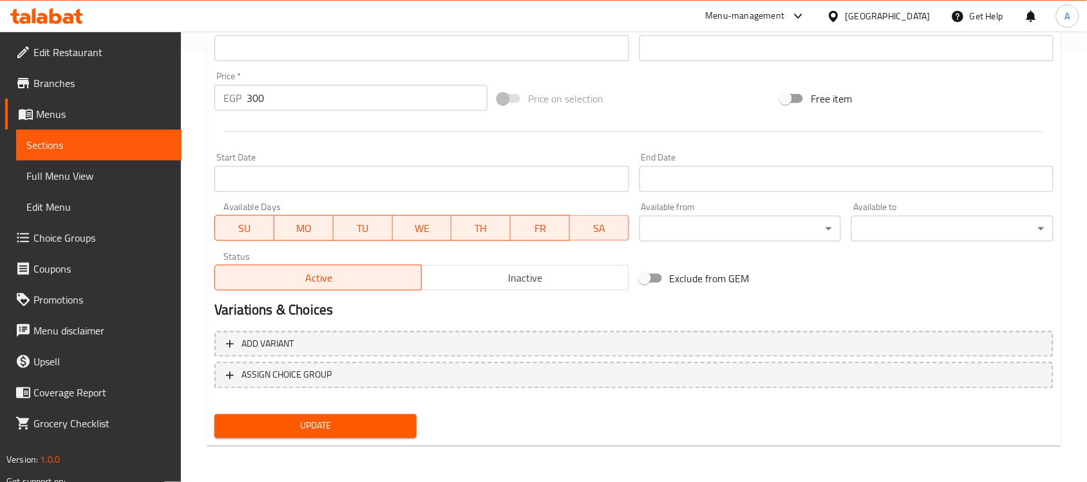
scroll to position [426, 0]
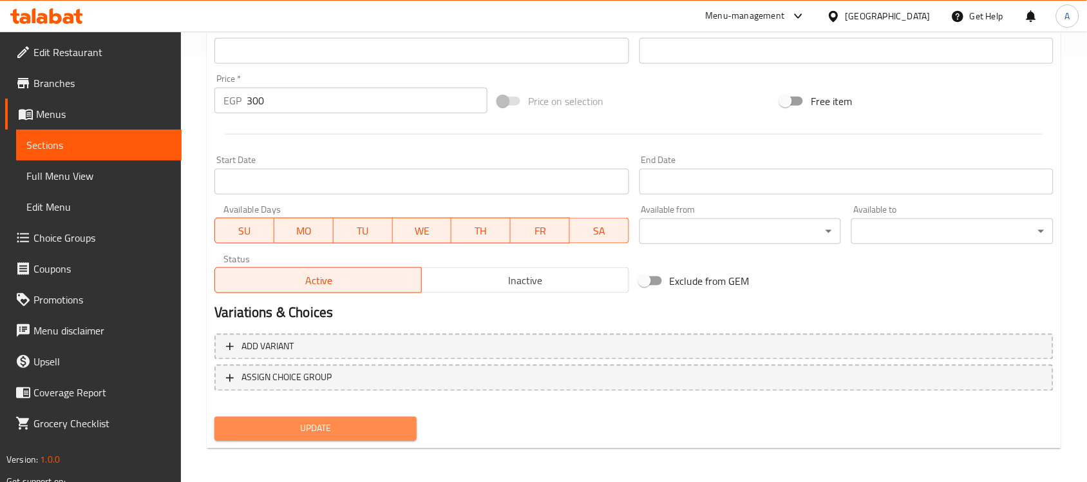
click at [362, 421] on span "Update" at bounding box center [316, 429] width 182 height 16
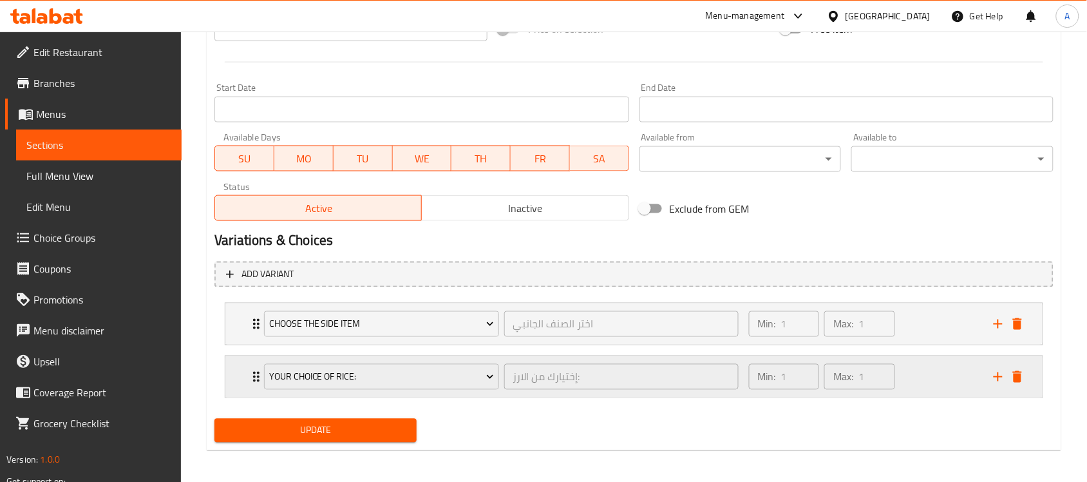
scroll to position [502, 0]
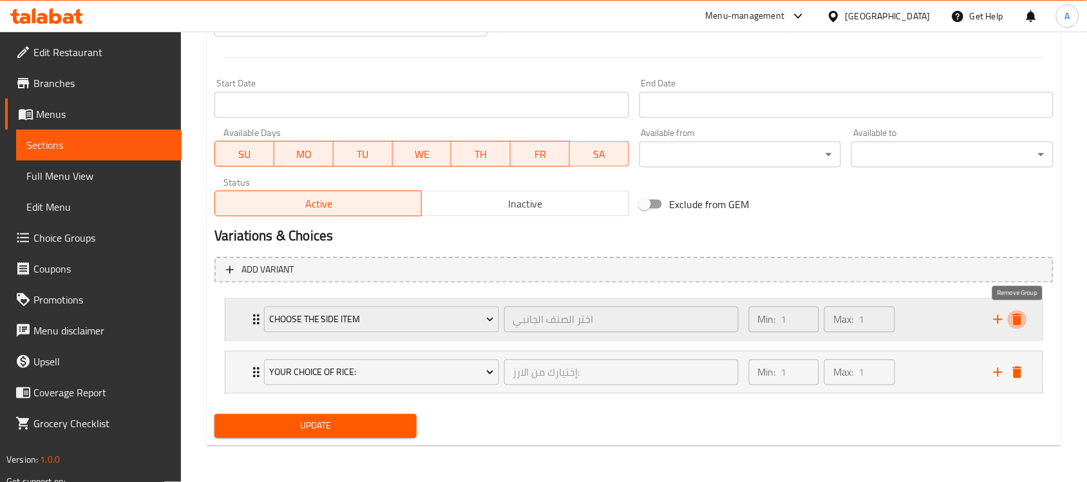
click at [1024, 313] on icon "delete" at bounding box center [1017, 319] width 15 height 15
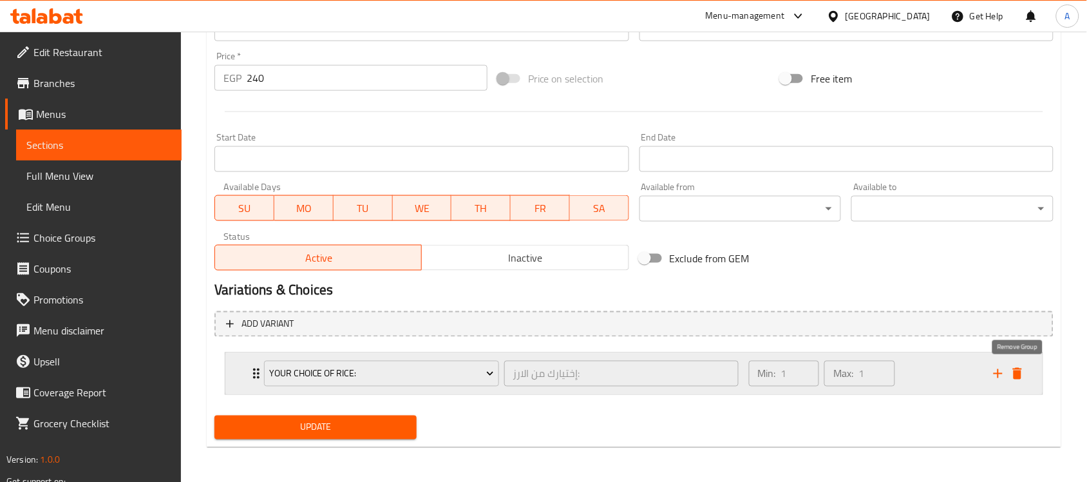
click at [1018, 377] on icon "delete" at bounding box center [1017, 374] width 9 height 12
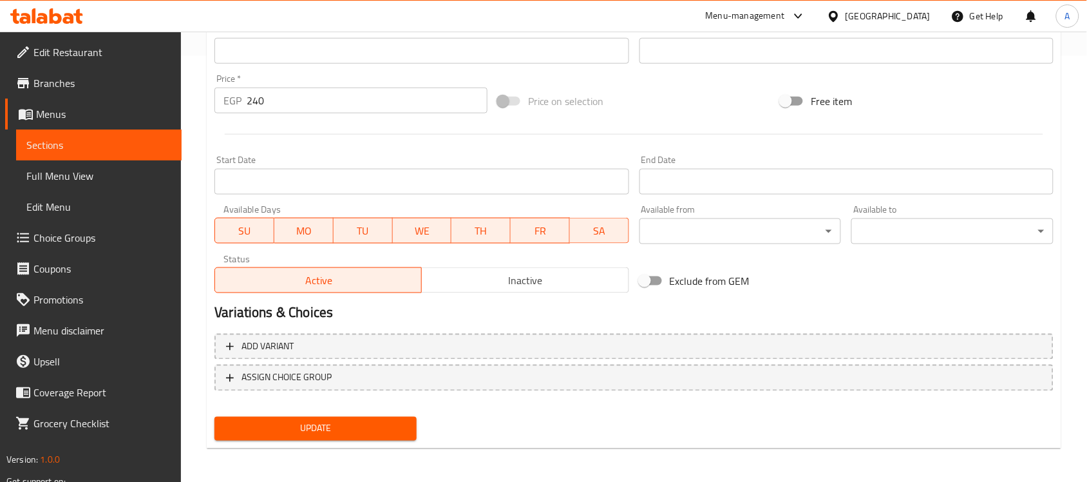
click at [374, 433] on span "Update" at bounding box center [316, 429] width 182 height 16
click at [361, 435] on button "Update" at bounding box center [315, 429] width 202 height 24
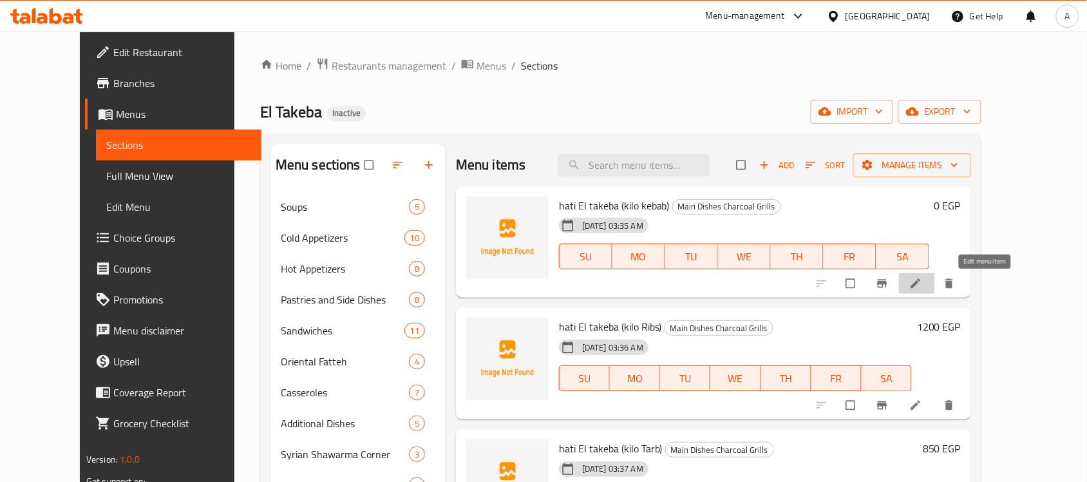
click at [922, 284] on icon at bounding box center [915, 283] width 13 height 13
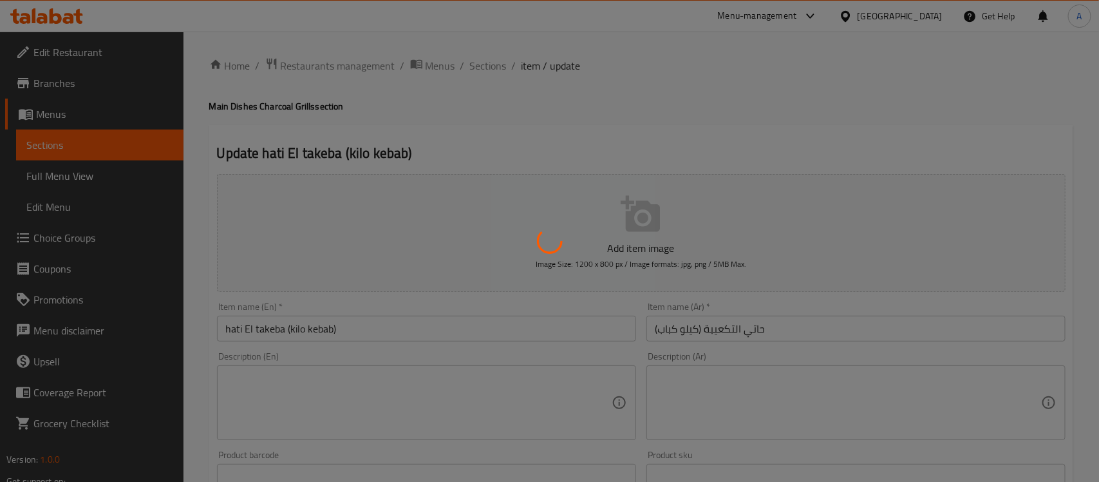
type input "إختيارك من :"
type input "1"
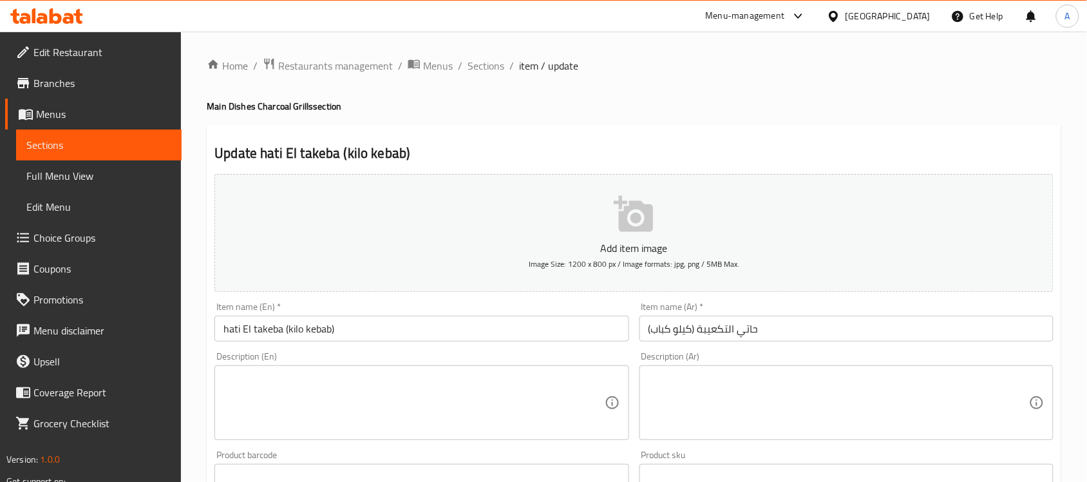
click at [364, 306] on div "Item name (En)   * hati El takeba (kilo kebab) Item name (En) *" at bounding box center [421, 321] width 414 height 39
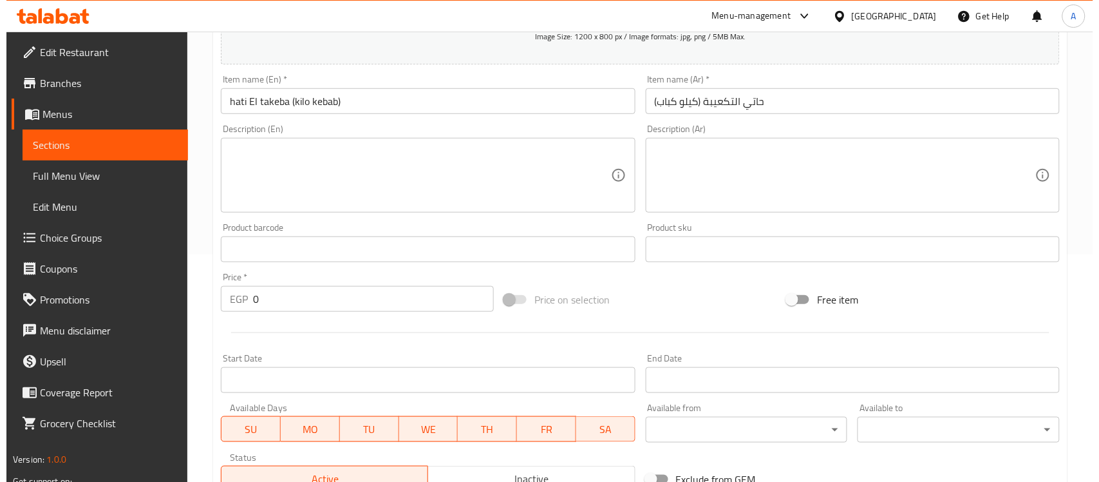
scroll to position [287, 0]
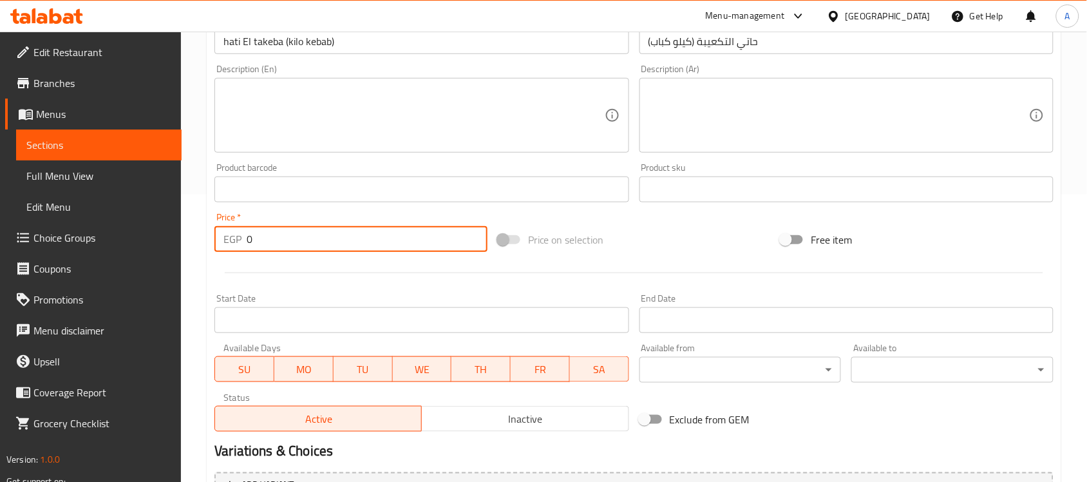
drag, startPoint x: 268, startPoint y: 238, endPoint x: 224, endPoint y: 220, distance: 47.6
click at [236, 236] on div "EGP 0 Price *" at bounding box center [350, 239] width 273 height 26
type input "1000"
click at [375, 295] on div "Start Date Start Date" at bounding box center [421, 313] width 414 height 39
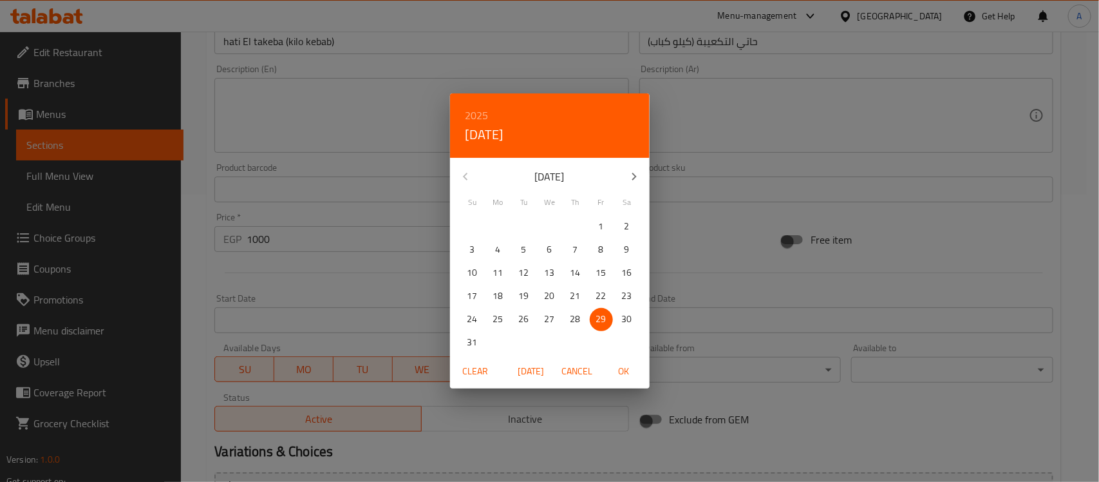
click at [580, 368] on span "Cancel" at bounding box center [577, 371] width 31 height 16
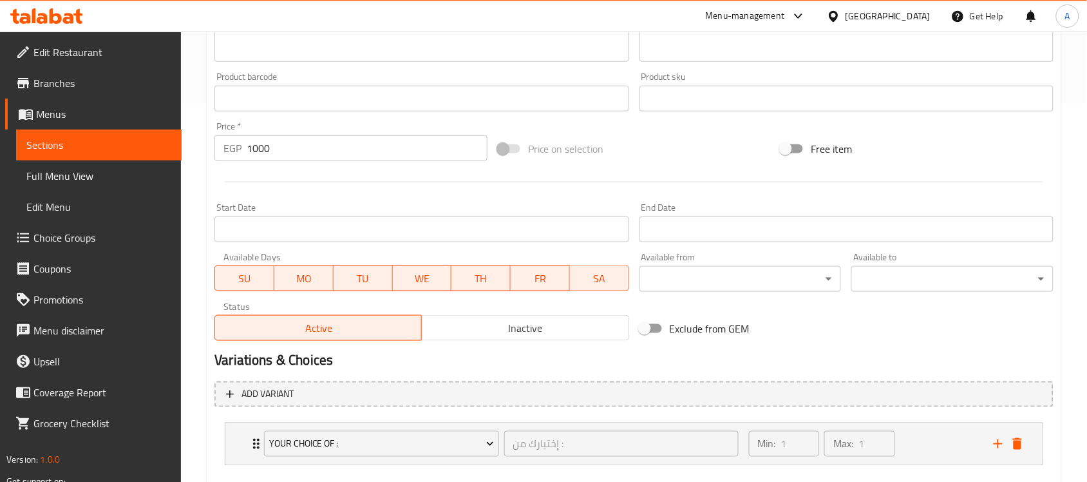
scroll to position [448, 0]
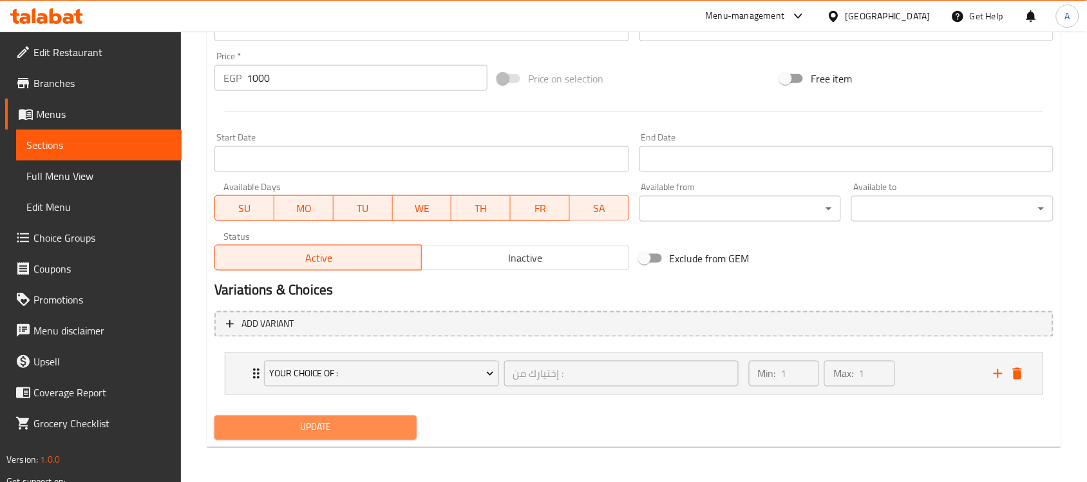
click at [345, 422] on span "Update" at bounding box center [316, 427] width 182 height 16
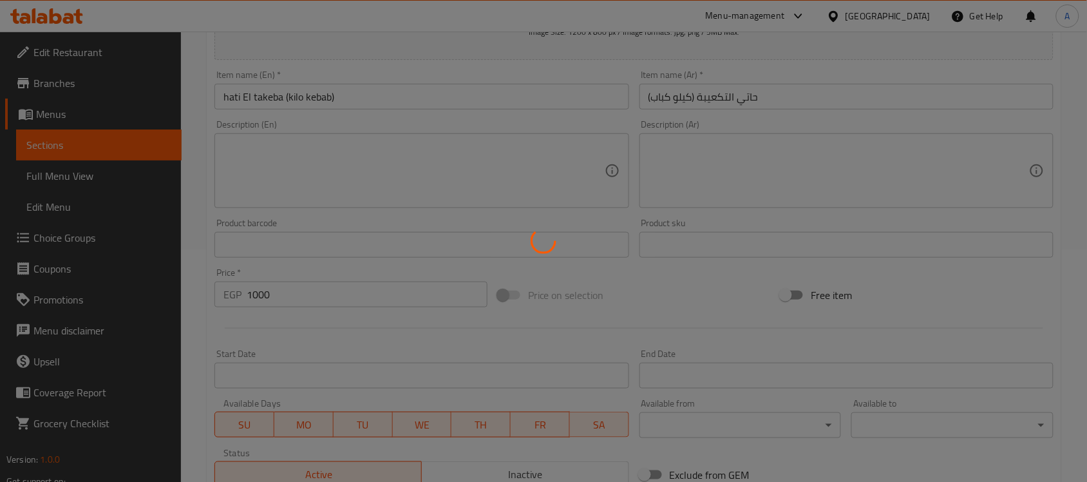
scroll to position [0, 0]
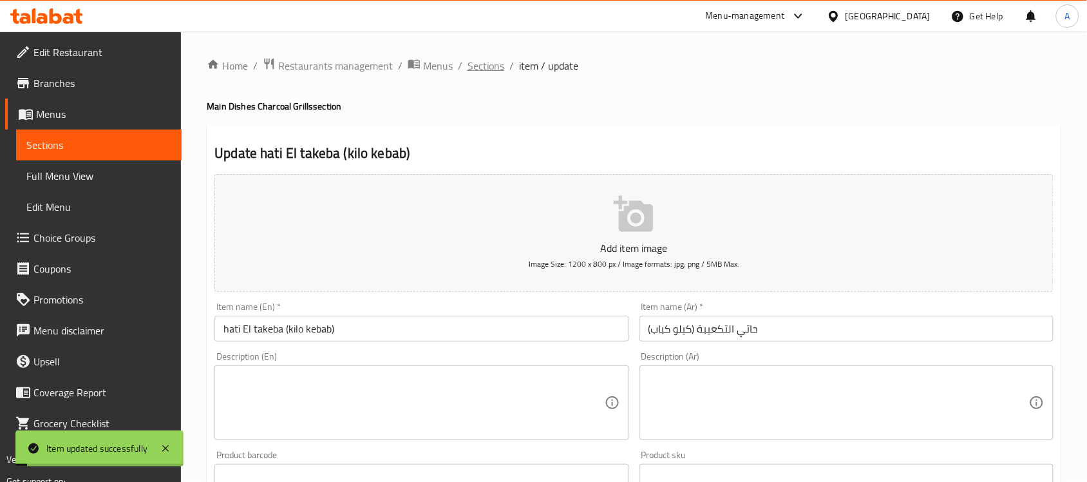
click at [484, 68] on span "Sections" at bounding box center [486, 65] width 37 height 15
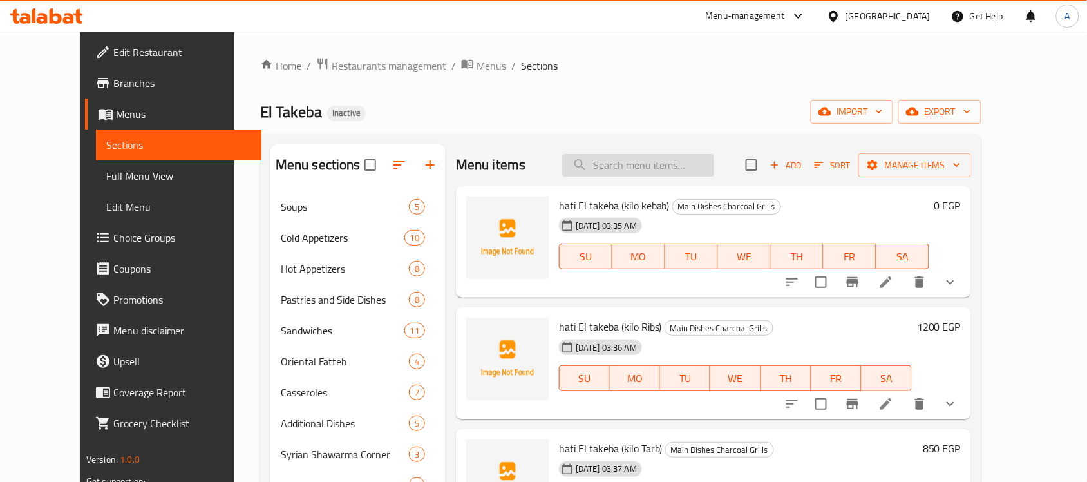
click at [638, 171] on input "search" at bounding box center [638, 165] width 152 height 23
paste input "Veal Liver (Grilled )"
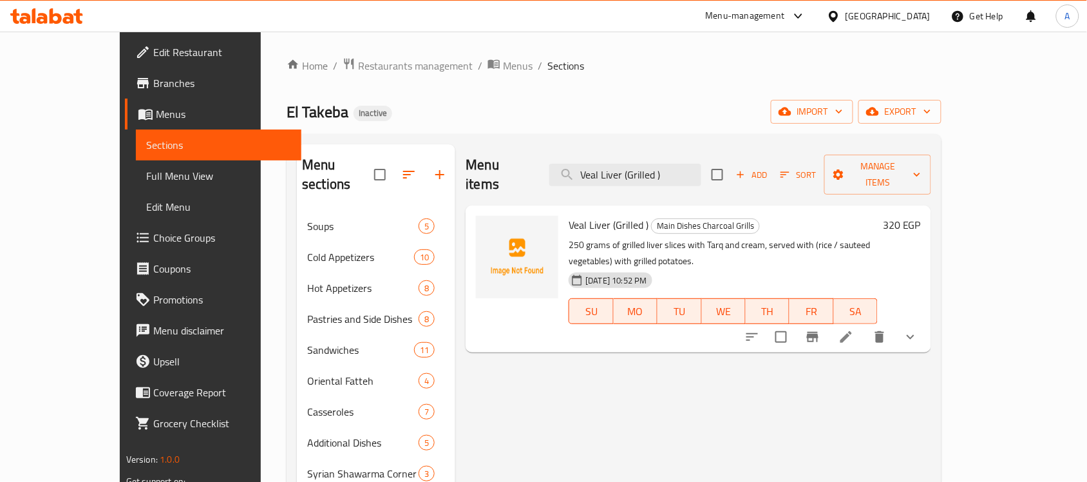
type input "Veal Liver (Grilled )"
click at [852, 331] on icon at bounding box center [847, 337] width 12 height 12
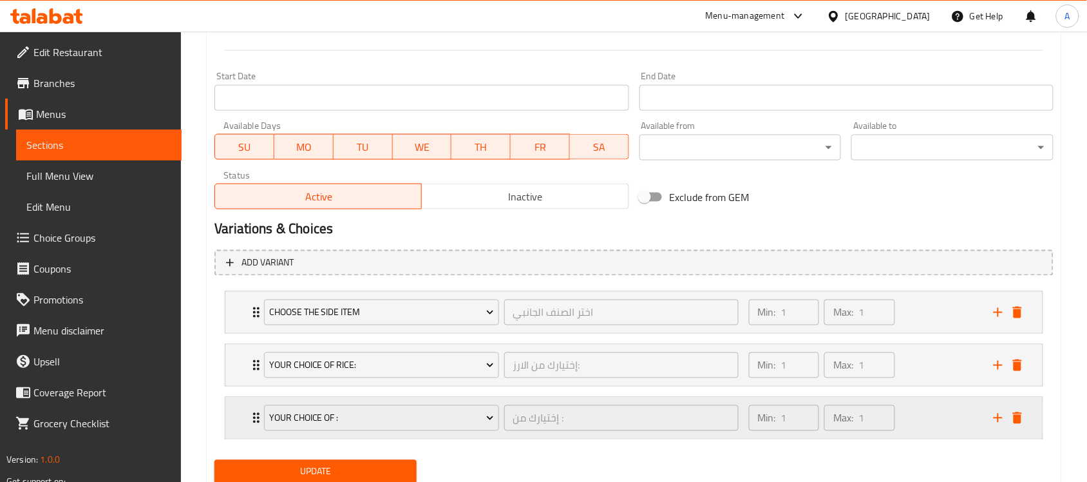
scroll to position [555, 0]
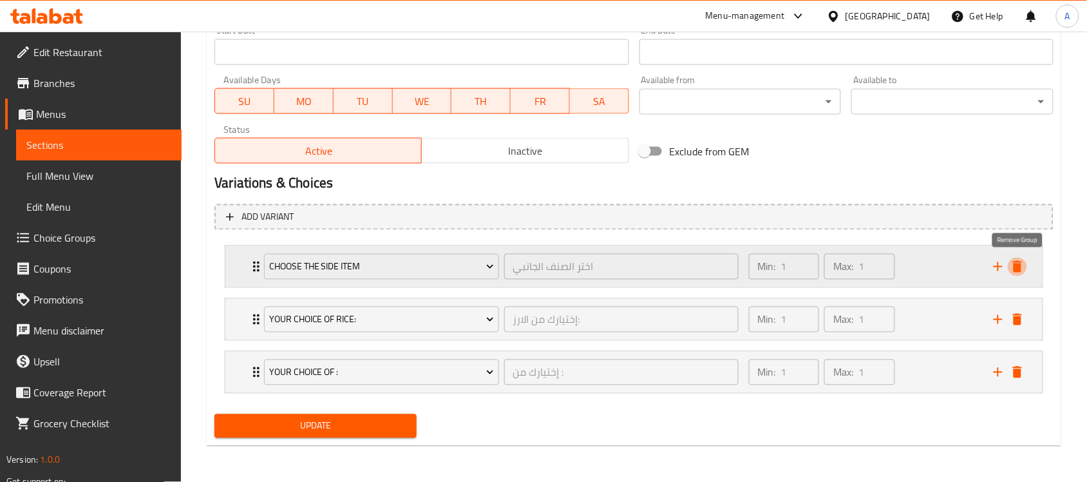
click at [1016, 265] on icon "delete" at bounding box center [1017, 267] width 9 height 12
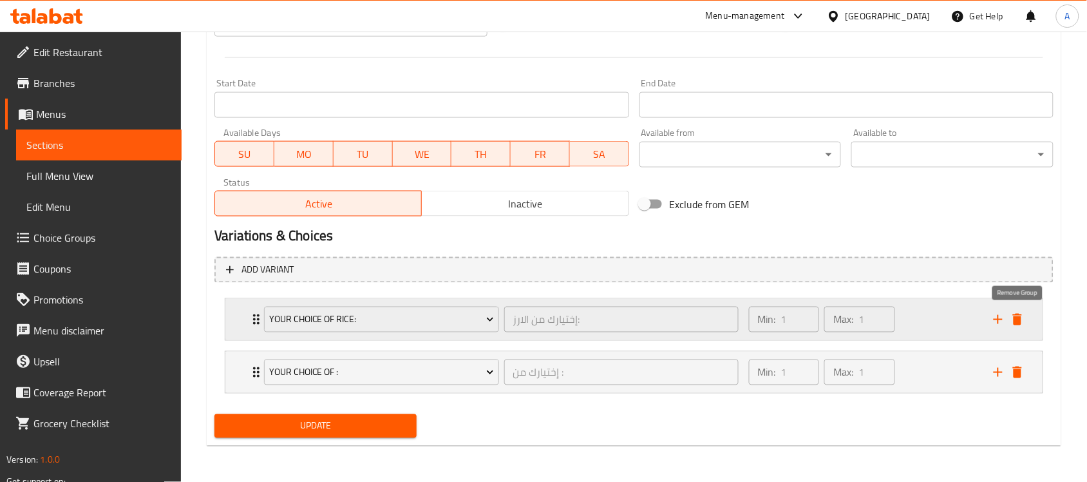
click at [1016, 312] on icon "delete" at bounding box center [1017, 319] width 15 height 15
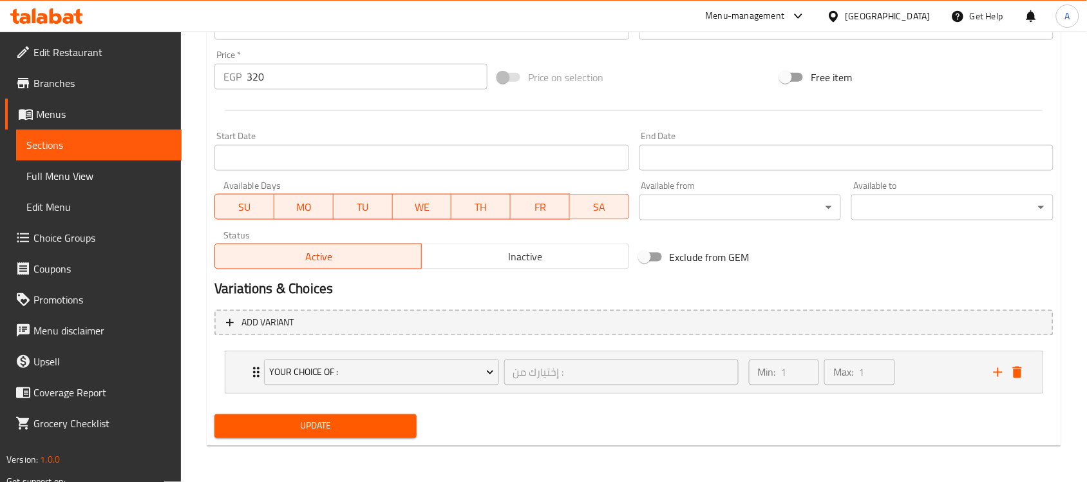
scroll to position [448, 0]
click at [279, 428] on span "Update" at bounding box center [316, 427] width 182 height 16
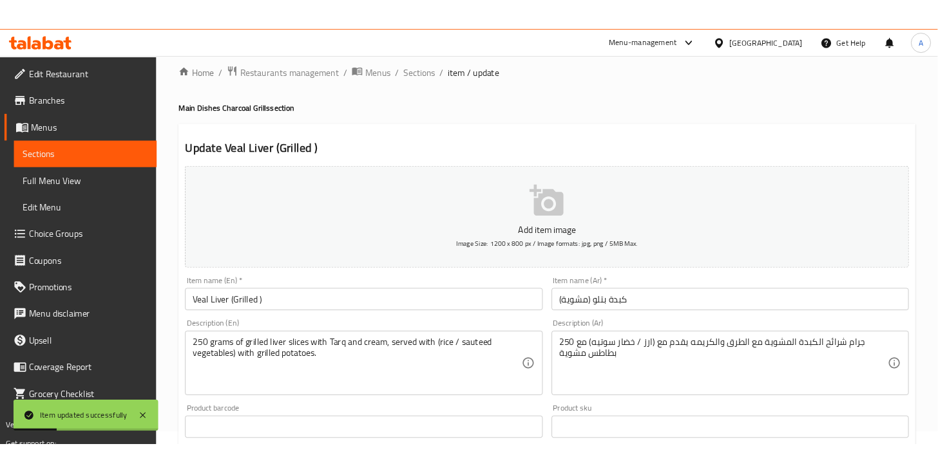
scroll to position [0, 0]
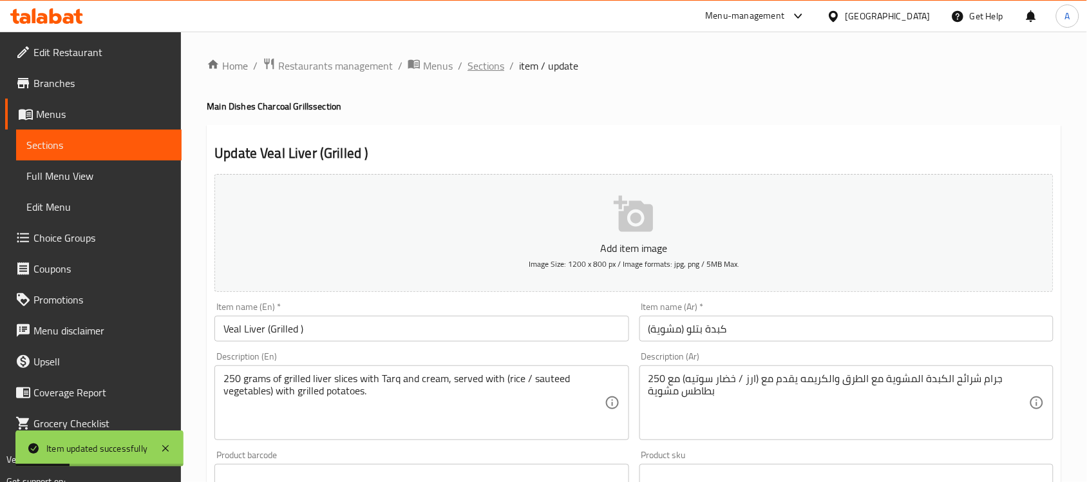
click at [479, 68] on span "Sections" at bounding box center [486, 65] width 37 height 15
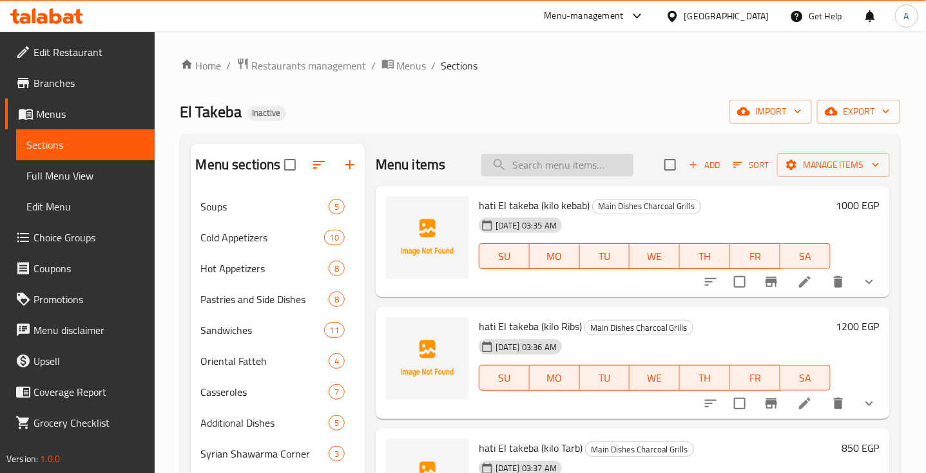
click at [581, 162] on input "search" at bounding box center [557, 165] width 152 height 23
paste input "Chicken El takeba"
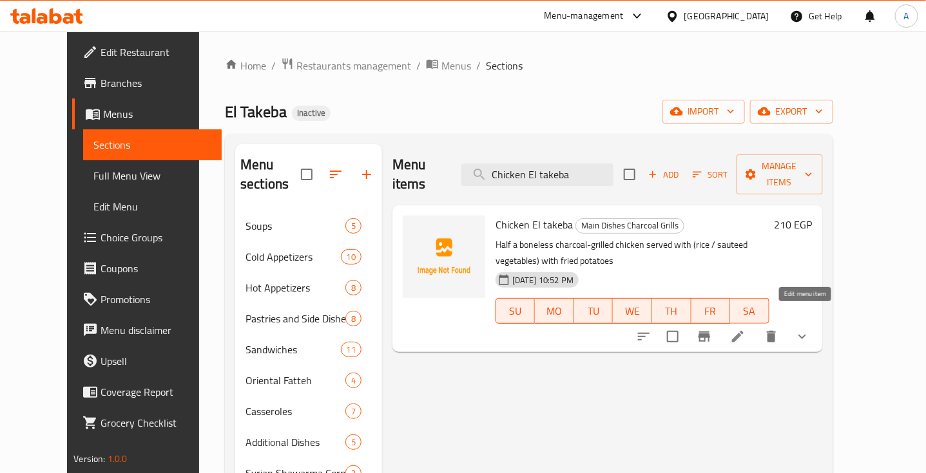
type input "Chicken El takeba"
click at [745, 329] on icon at bounding box center [737, 336] width 15 height 15
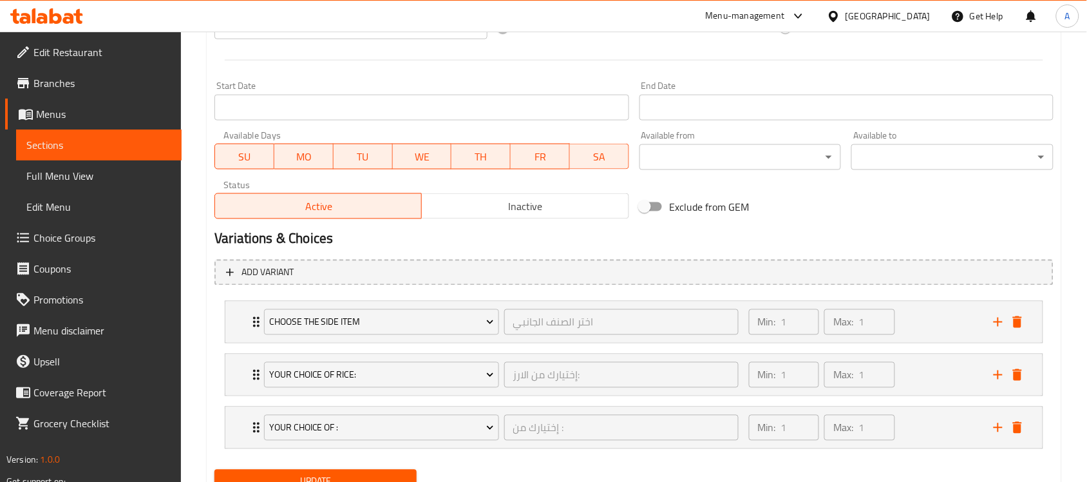
scroll to position [555, 0]
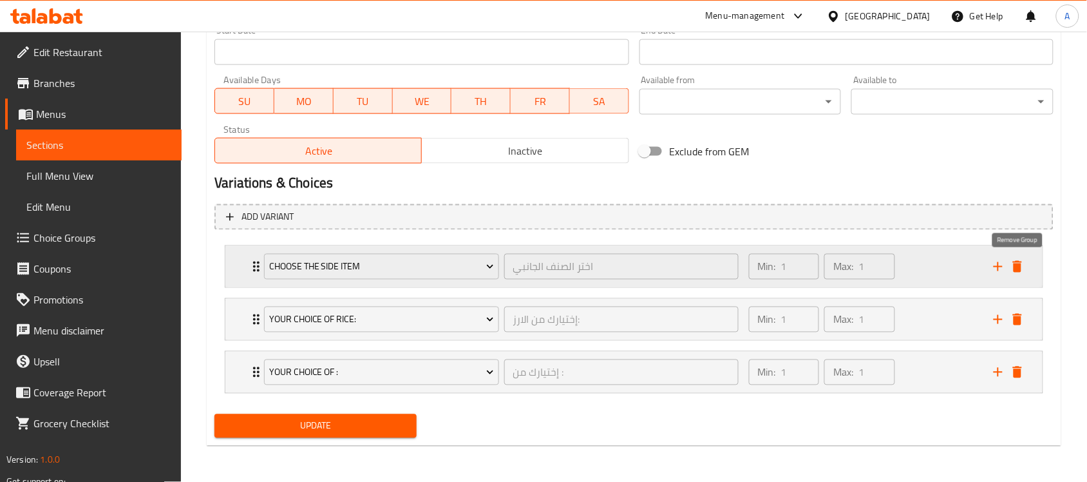
click at [1025, 272] on icon "delete" at bounding box center [1017, 266] width 15 height 15
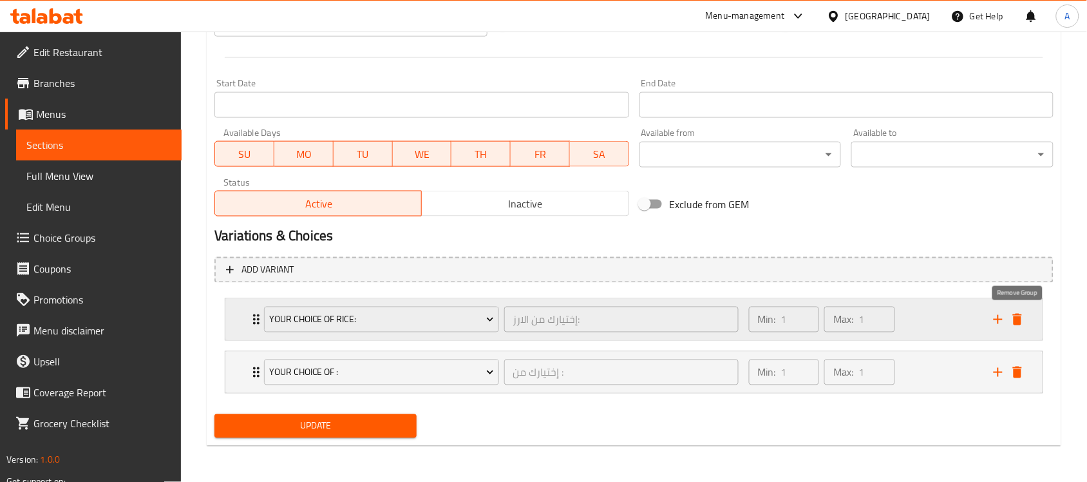
click at [1021, 323] on icon "delete" at bounding box center [1017, 320] width 9 height 12
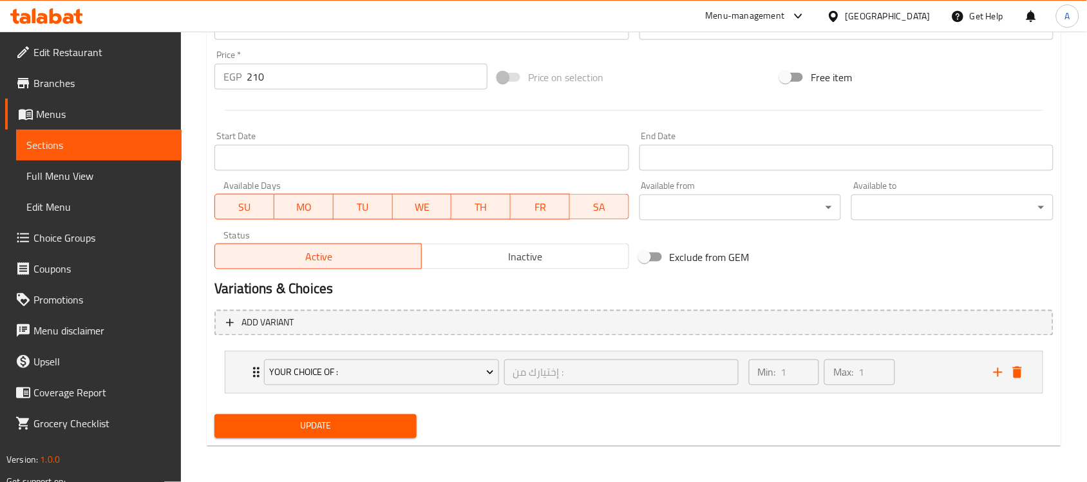
scroll to position [448, 0]
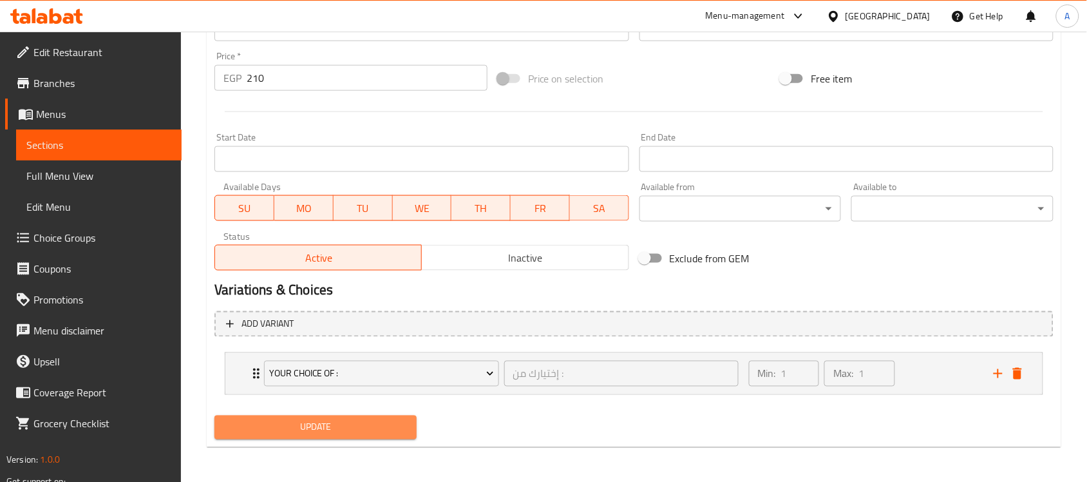
click at [337, 423] on span "Update" at bounding box center [316, 427] width 182 height 16
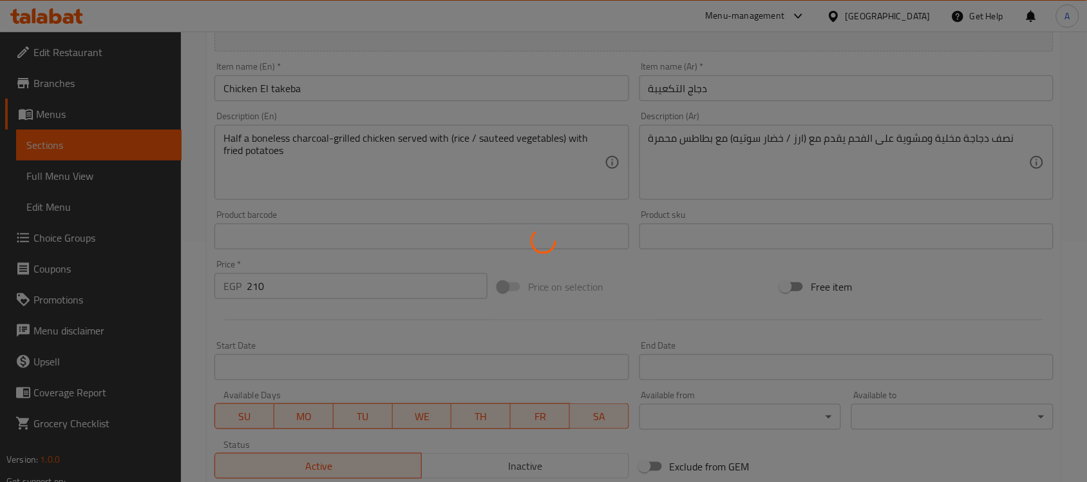
scroll to position [0, 0]
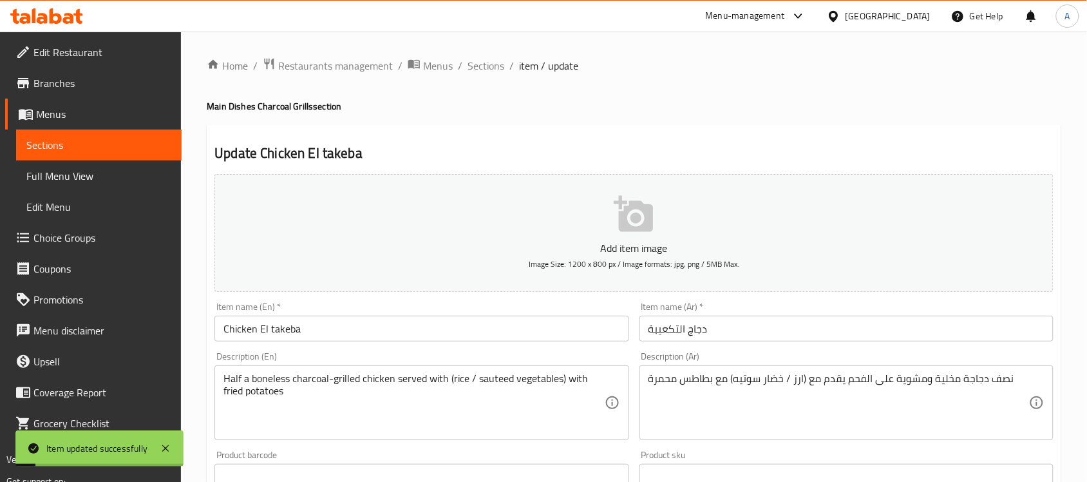
click at [490, 69] on span "Sections" at bounding box center [486, 65] width 37 height 15
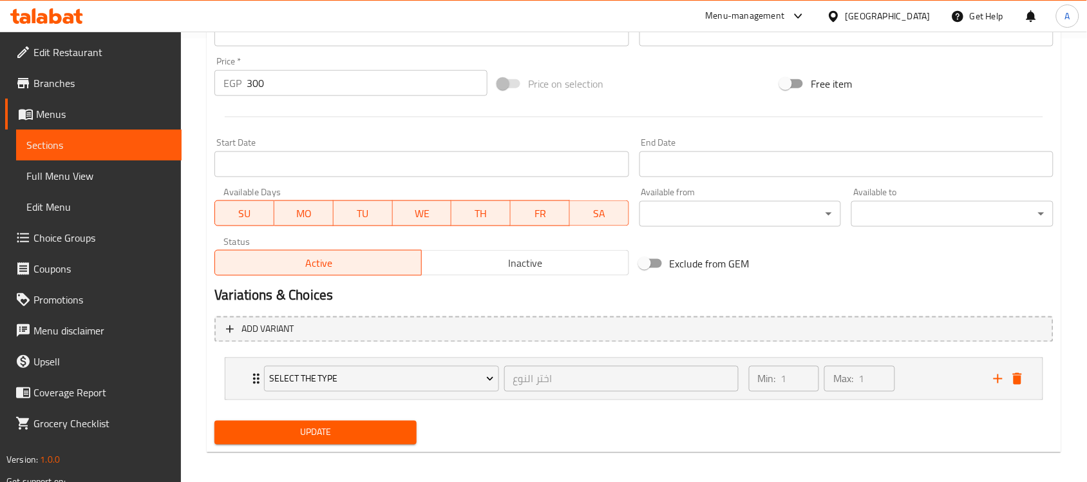
scroll to position [448, 0]
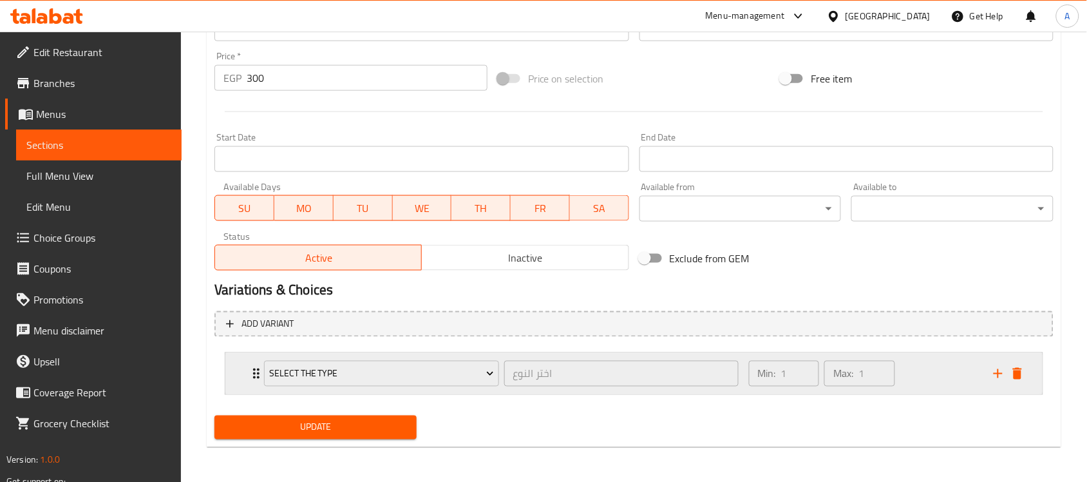
click at [947, 362] on div "Min: 1 ​ Max: 1 ​" at bounding box center [863, 373] width 245 height 41
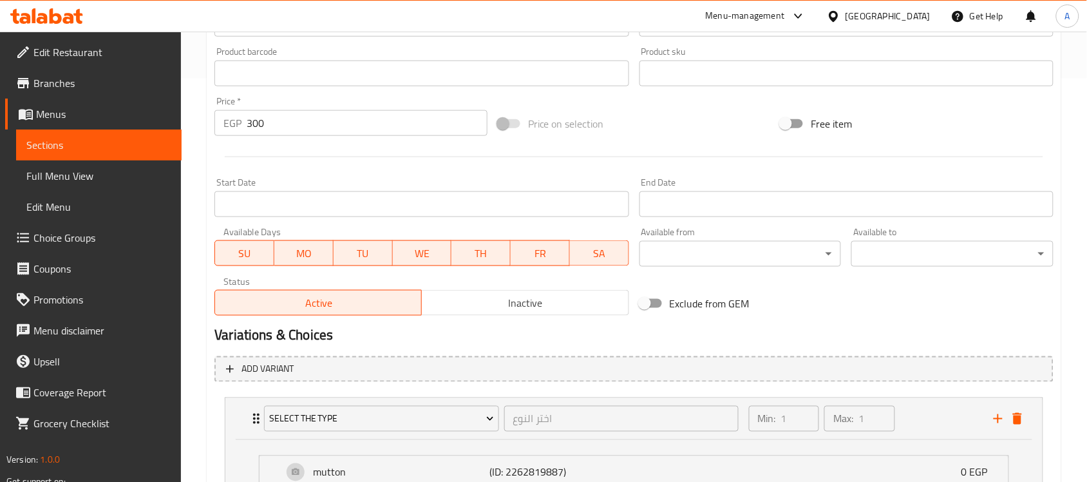
scroll to position [81, 0]
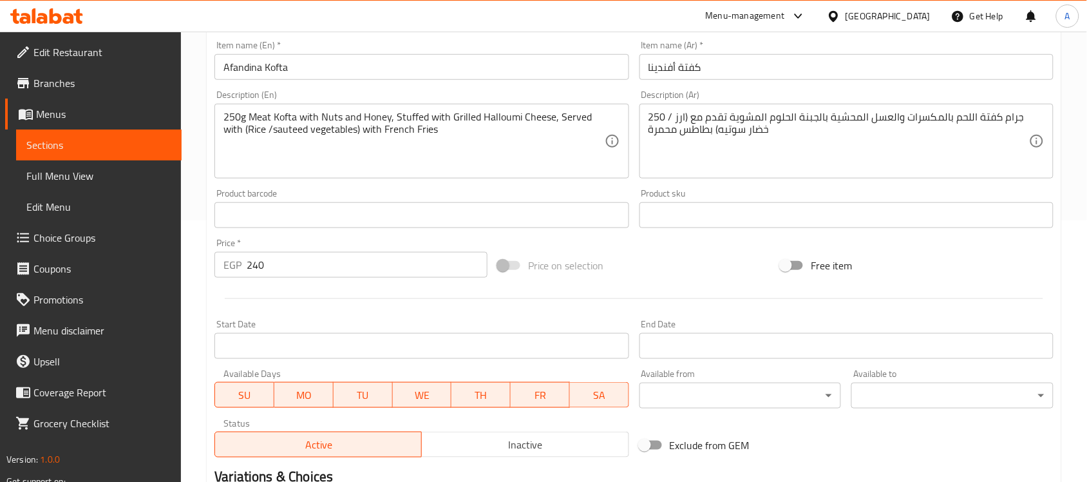
scroll to position [502, 0]
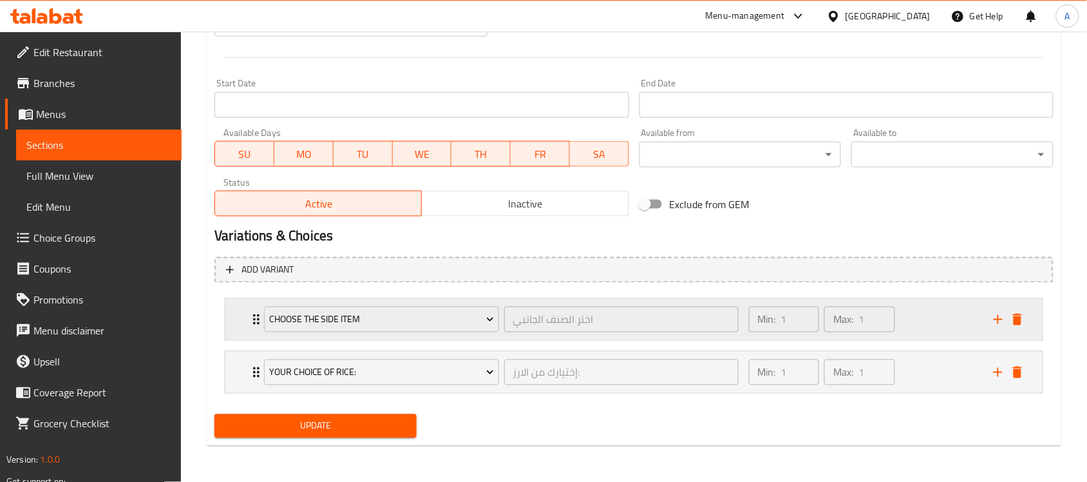
click at [1022, 316] on icon "delete" at bounding box center [1017, 319] width 15 height 15
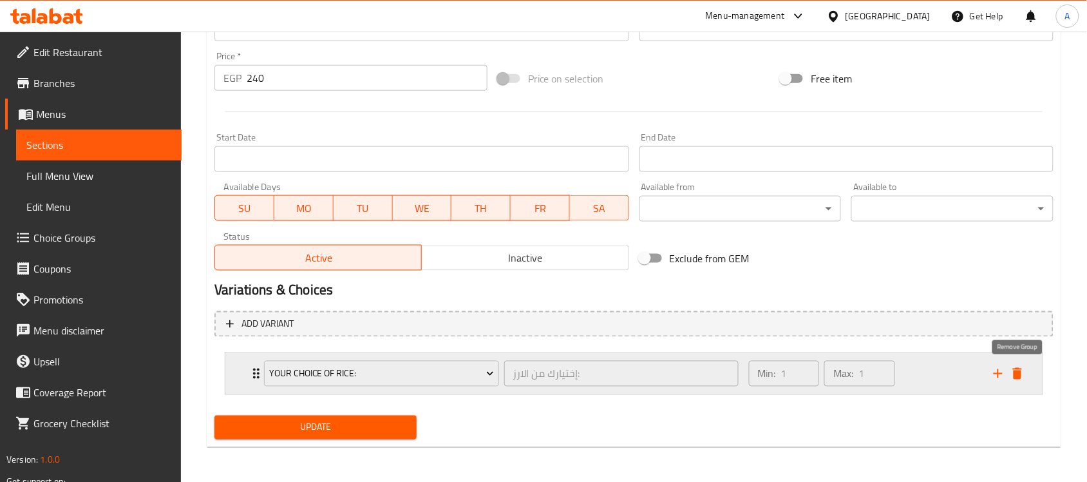
click at [1022, 379] on icon "delete" at bounding box center [1017, 373] width 15 height 15
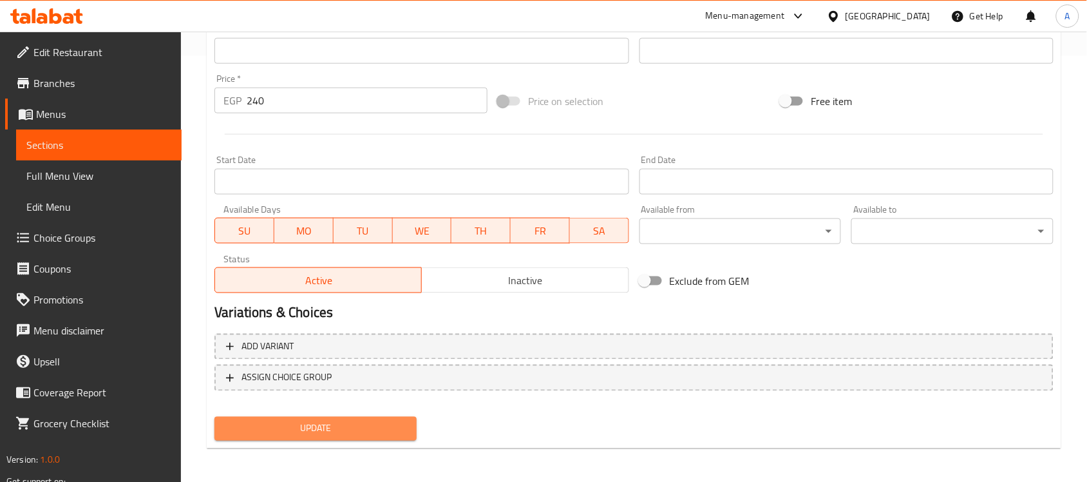
drag, startPoint x: 312, startPoint y: 433, endPoint x: 301, endPoint y: 207, distance: 226.4
click at [313, 433] on span "Update" at bounding box center [316, 429] width 182 height 16
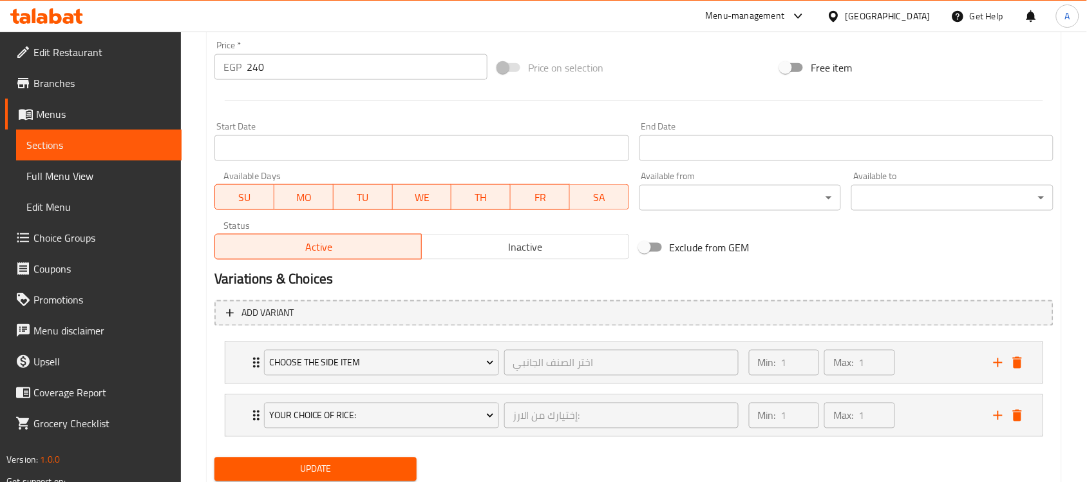
scroll to position [483, 0]
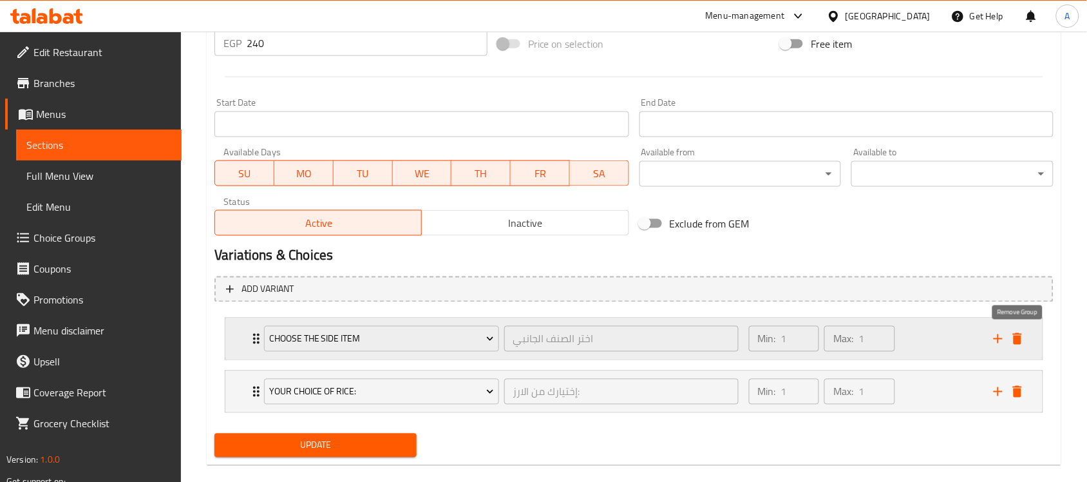
click at [1018, 336] on icon "delete" at bounding box center [1017, 339] width 9 height 12
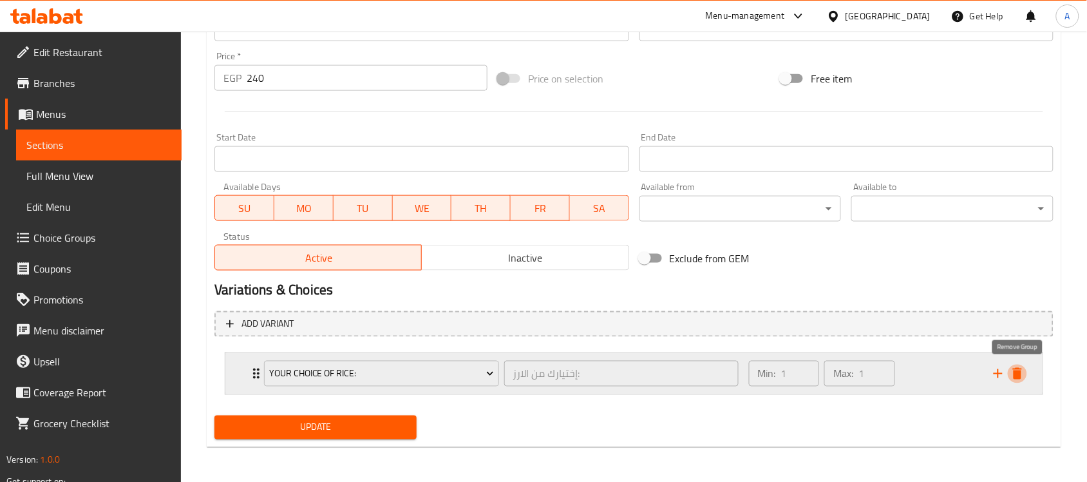
click at [1019, 381] on button "delete" at bounding box center [1017, 373] width 19 height 19
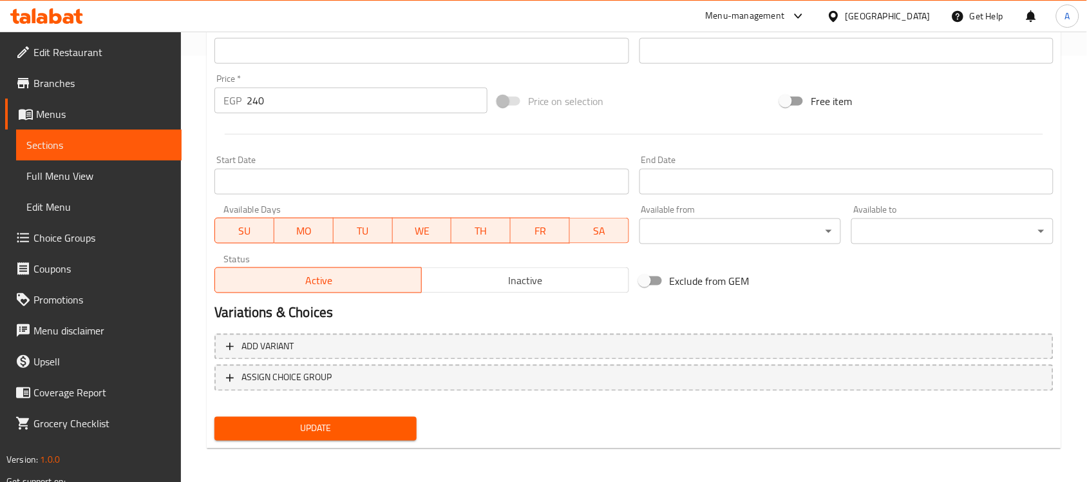
click at [330, 424] on span "Update" at bounding box center [316, 429] width 182 height 16
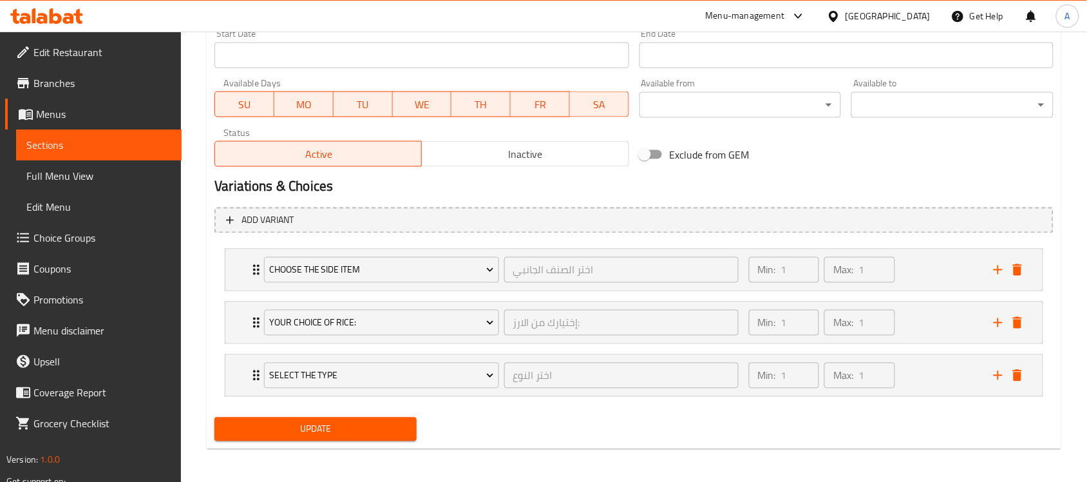
scroll to position [555, 0]
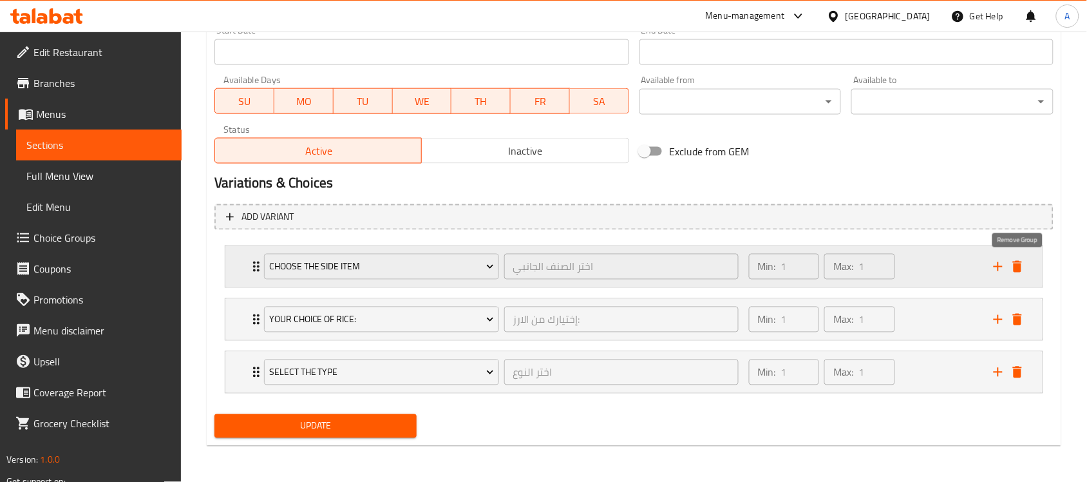
click at [1015, 271] on icon "delete" at bounding box center [1017, 267] width 9 height 12
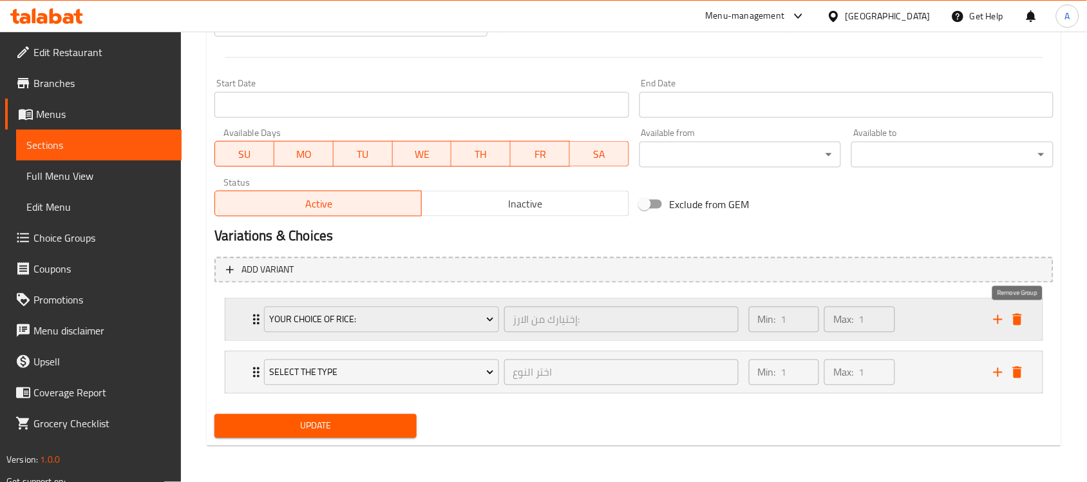
click at [1021, 310] on button "delete" at bounding box center [1017, 319] width 19 height 19
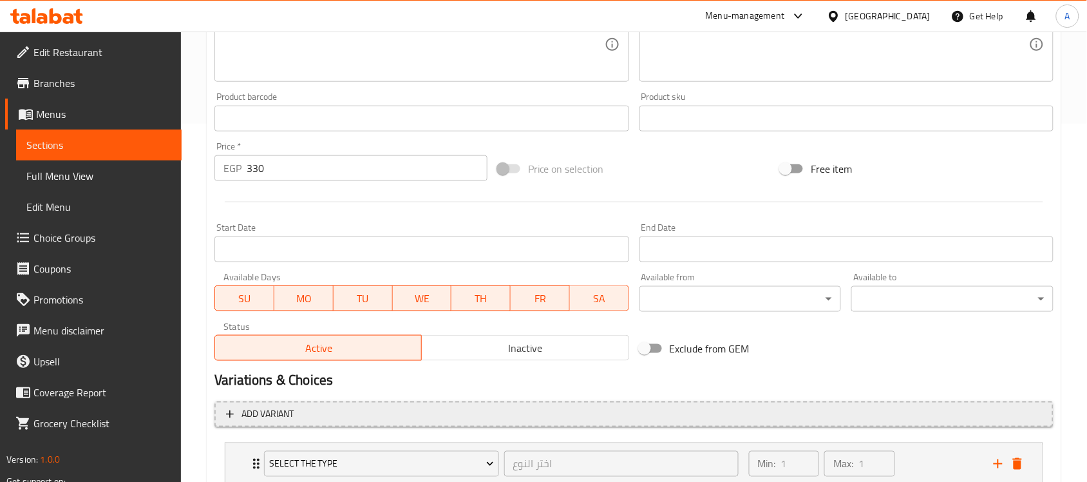
scroll to position [448, 0]
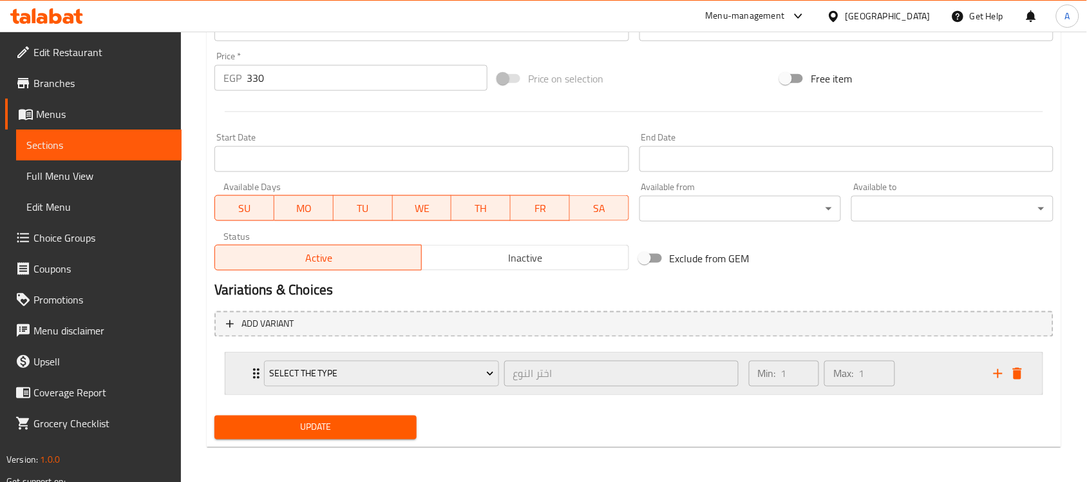
click at [937, 371] on div "Min: 1 ​ Max: 1 ​" at bounding box center [863, 373] width 245 height 41
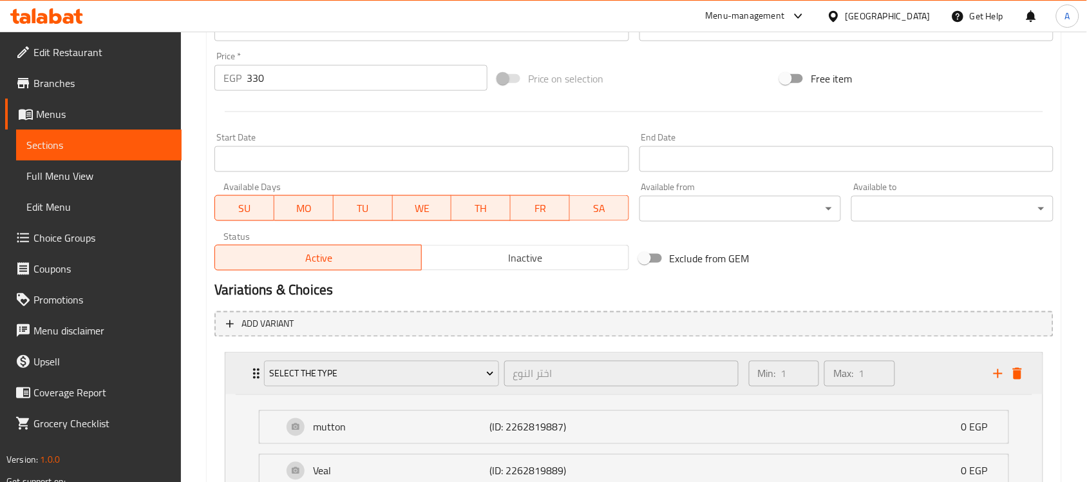
scroll to position [564, 0]
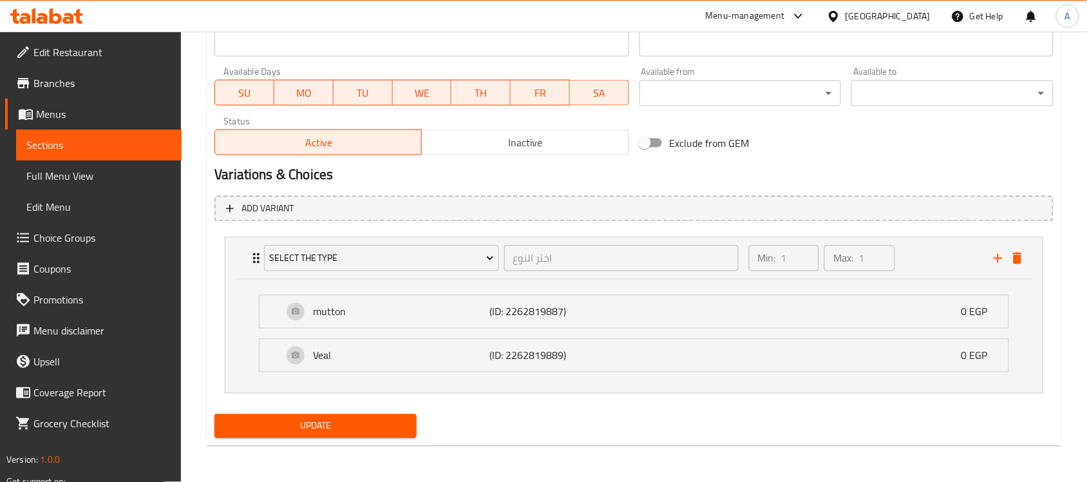
click at [348, 433] on span "Update" at bounding box center [316, 426] width 182 height 16
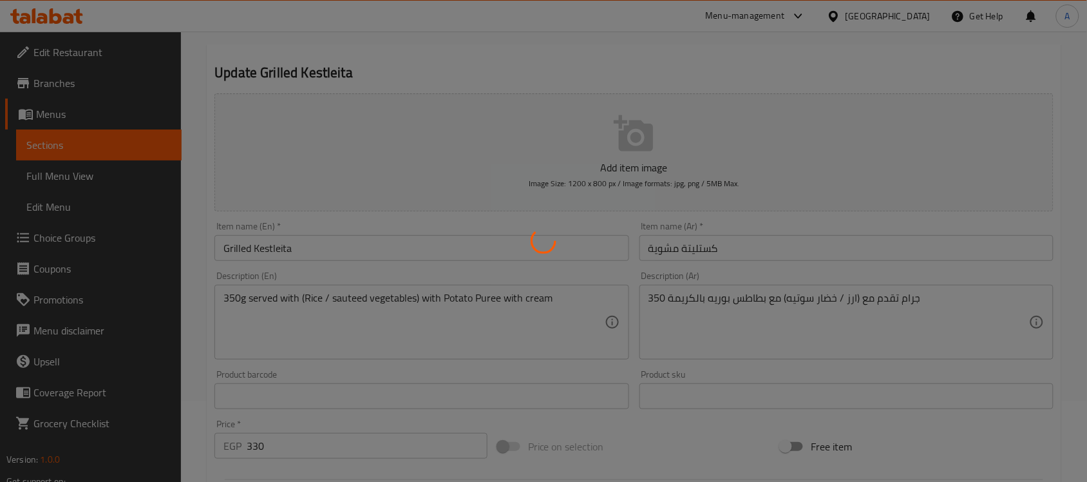
scroll to position [0, 0]
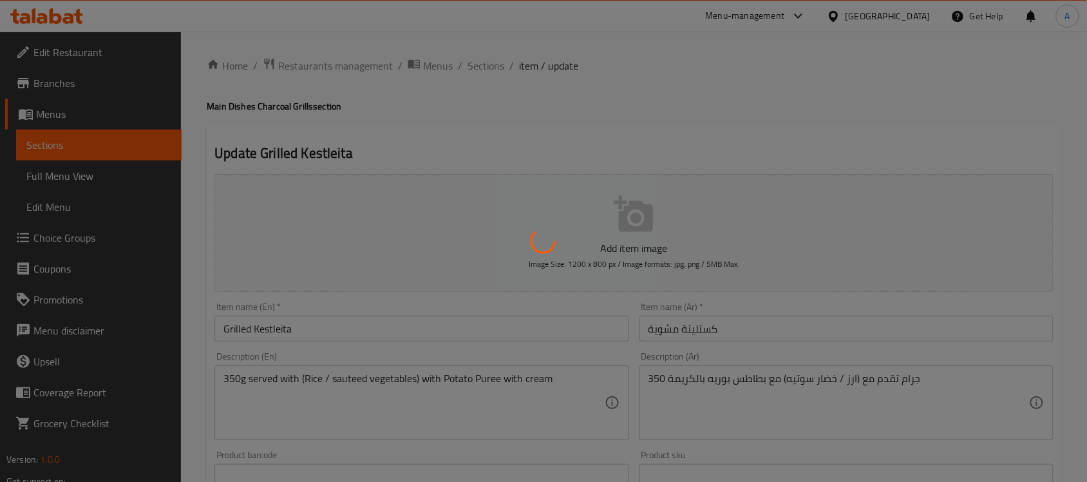
click at [394, 123] on div at bounding box center [543, 241] width 1087 height 482
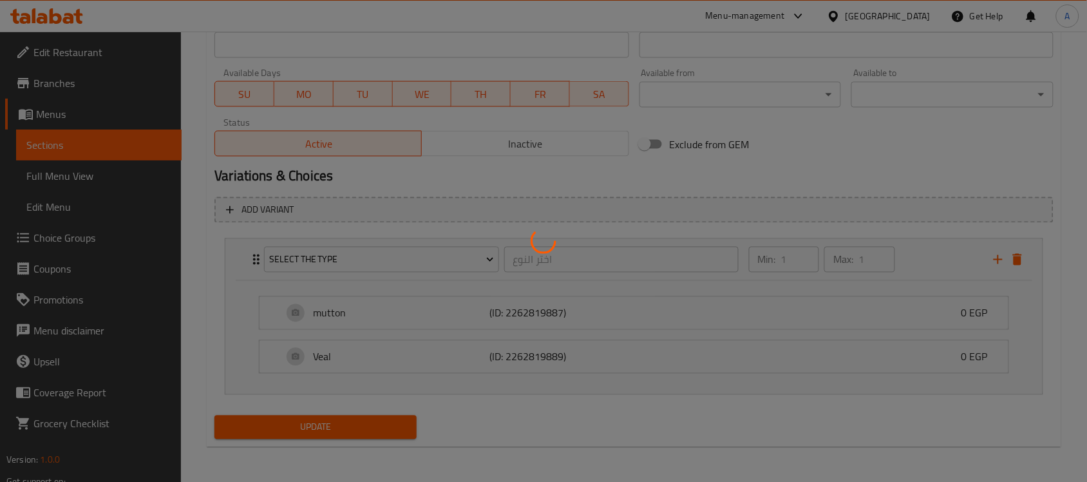
scroll to position [564, 0]
click at [365, 416] on div at bounding box center [543, 241] width 1087 height 482
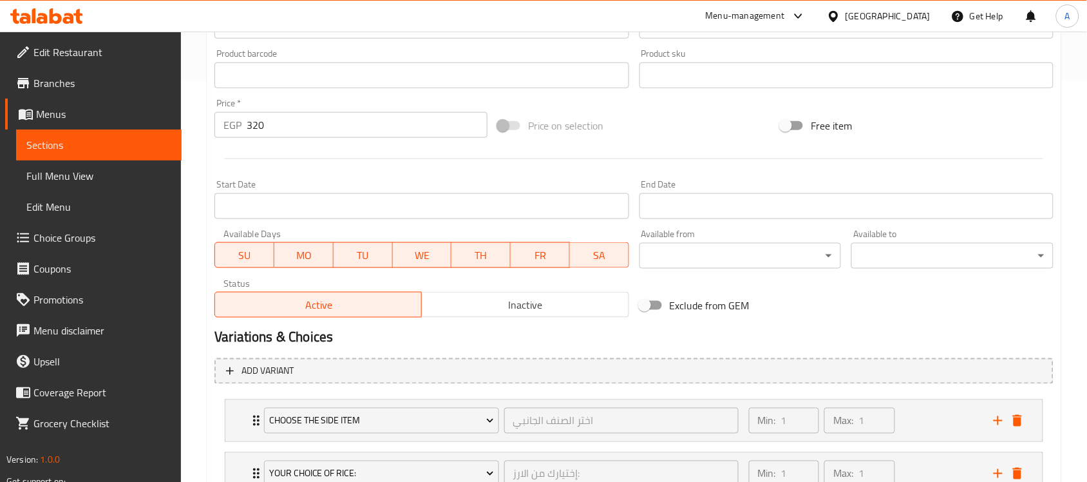
scroll to position [502, 0]
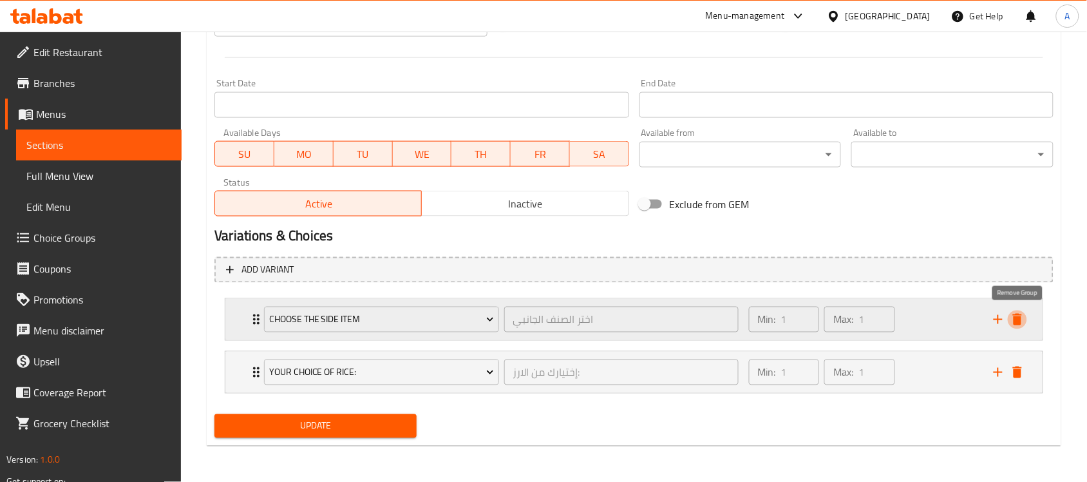
click at [1020, 323] on icon "delete" at bounding box center [1017, 320] width 9 height 12
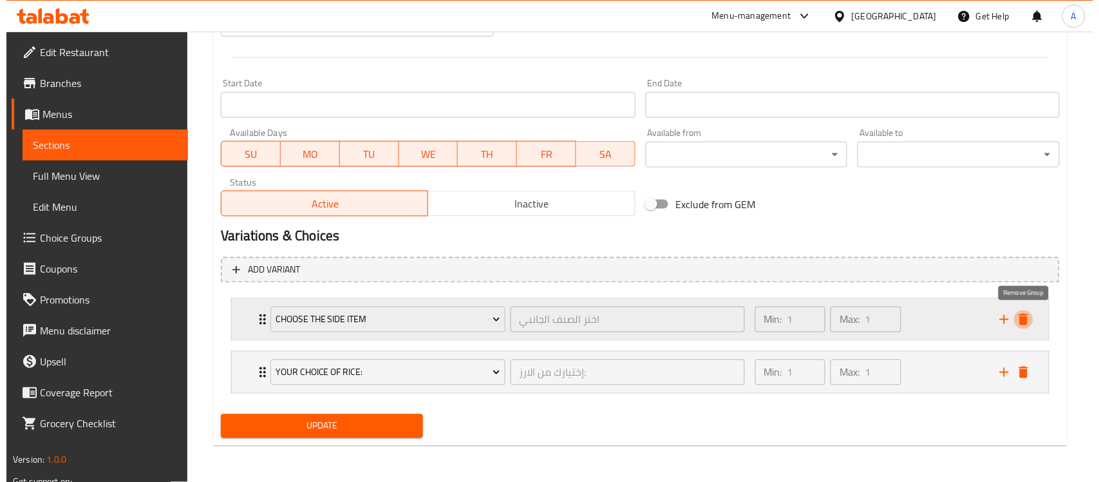
scroll to position [448, 0]
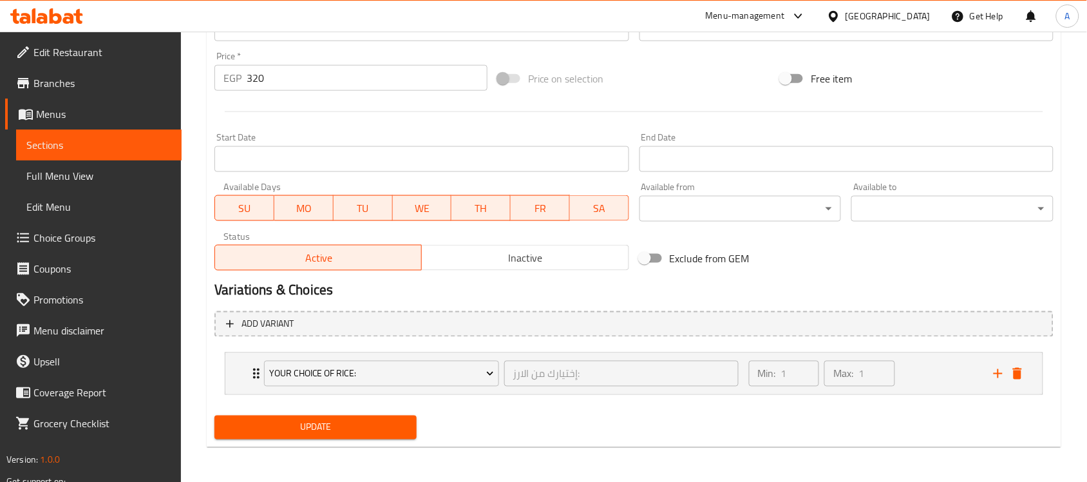
click at [1020, 323] on span "Add variant" at bounding box center [634, 324] width 816 height 16
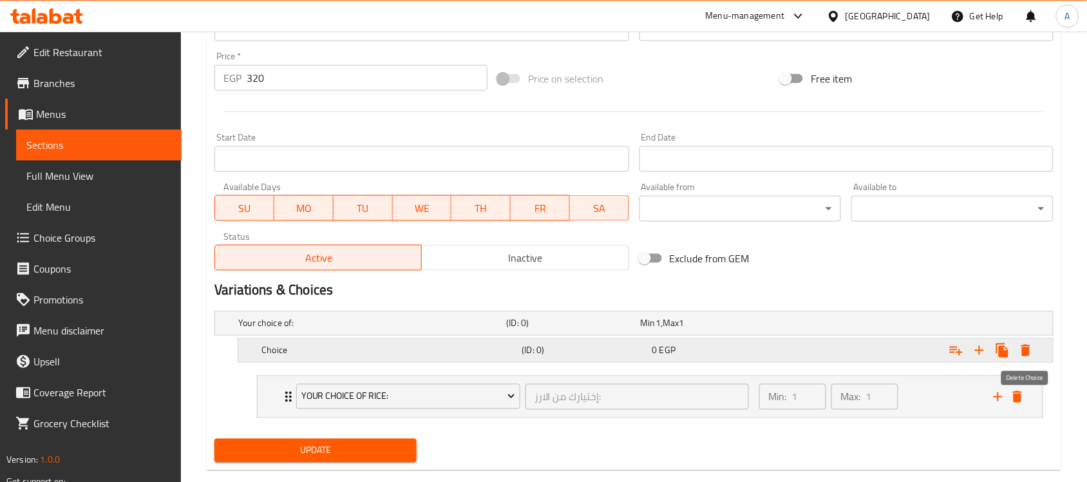
click at [1025, 352] on icon "Expand" at bounding box center [1026, 351] width 9 height 12
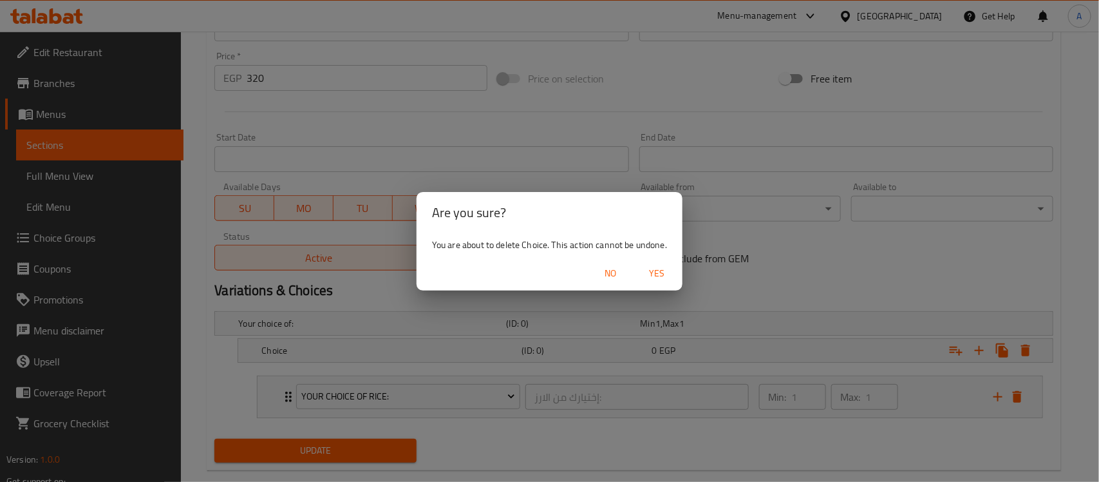
click at [660, 269] on span "Yes" at bounding box center [657, 273] width 31 height 16
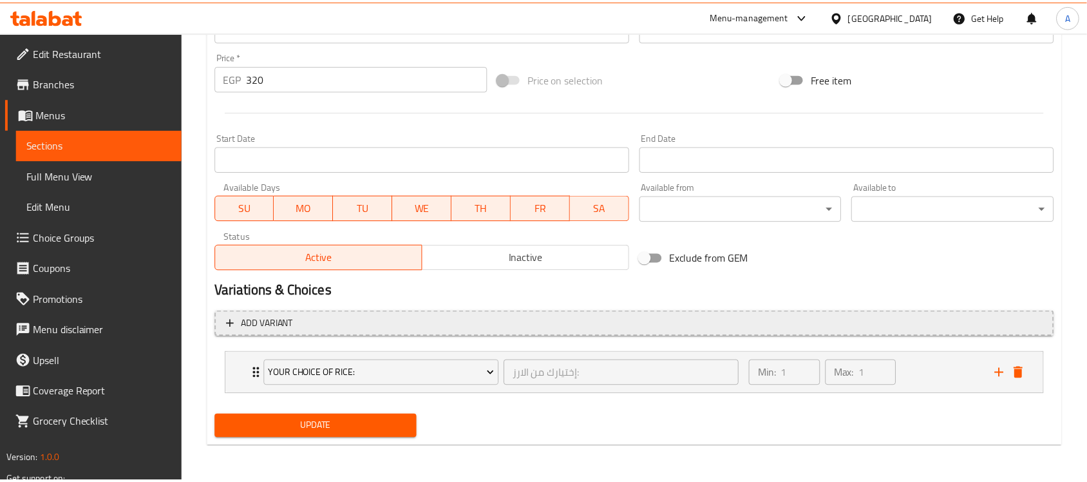
scroll to position [445, 0]
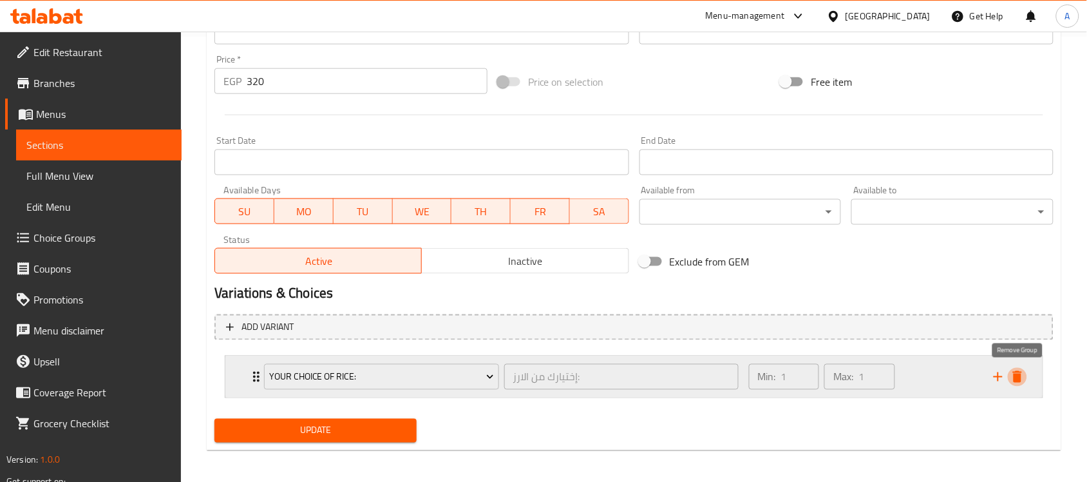
click at [1021, 374] on icon "delete" at bounding box center [1017, 377] width 9 height 12
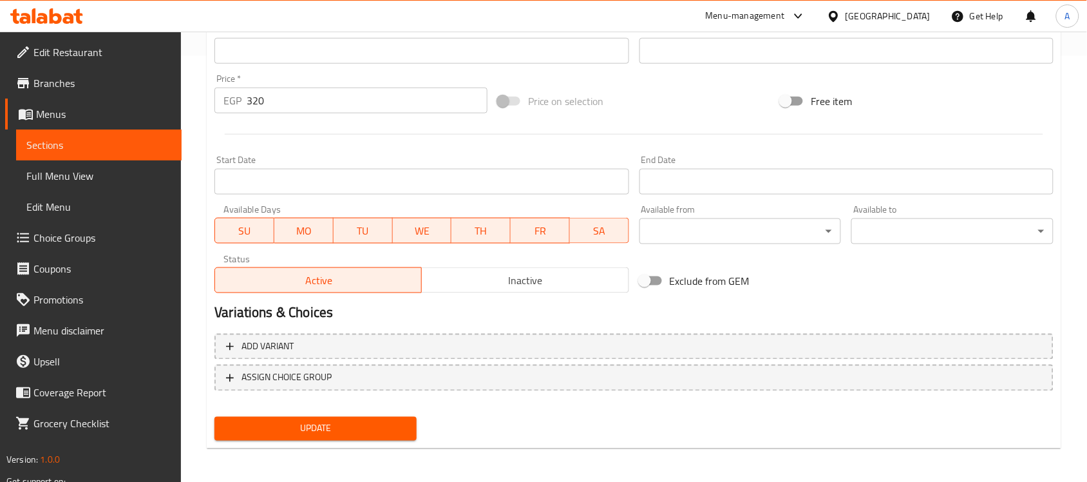
click at [287, 430] on span "Update" at bounding box center [316, 429] width 182 height 16
click at [348, 432] on span "Update" at bounding box center [316, 429] width 182 height 16
click at [312, 426] on span "Update" at bounding box center [316, 429] width 182 height 16
click at [386, 417] on button "Update" at bounding box center [315, 429] width 202 height 24
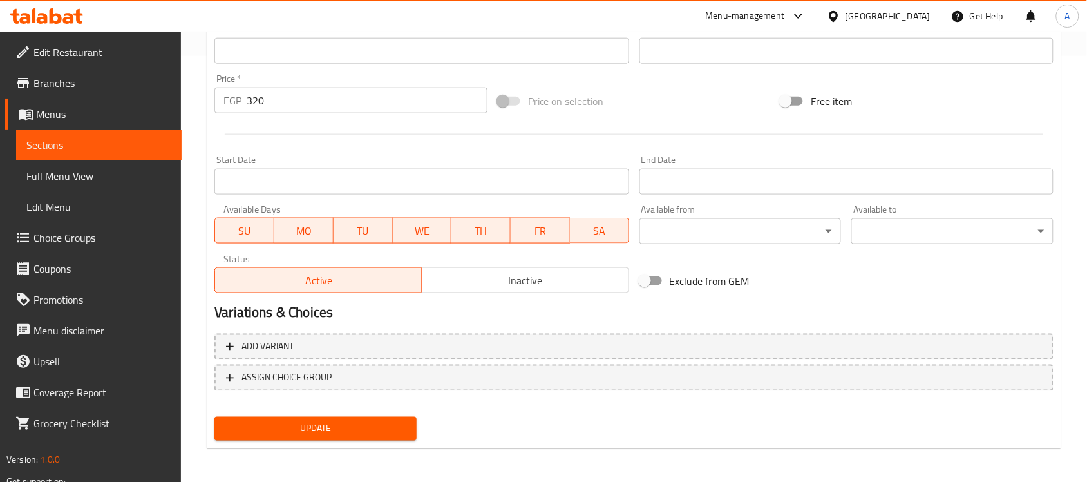
click at [391, 428] on span "Update" at bounding box center [316, 429] width 182 height 16
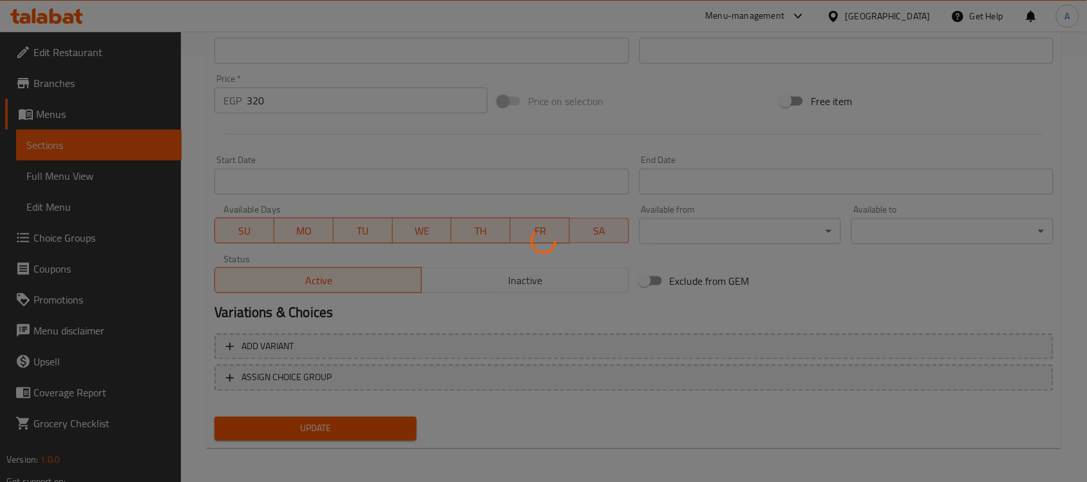
click at [391, 428] on div at bounding box center [543, 241] width 1087 height 482
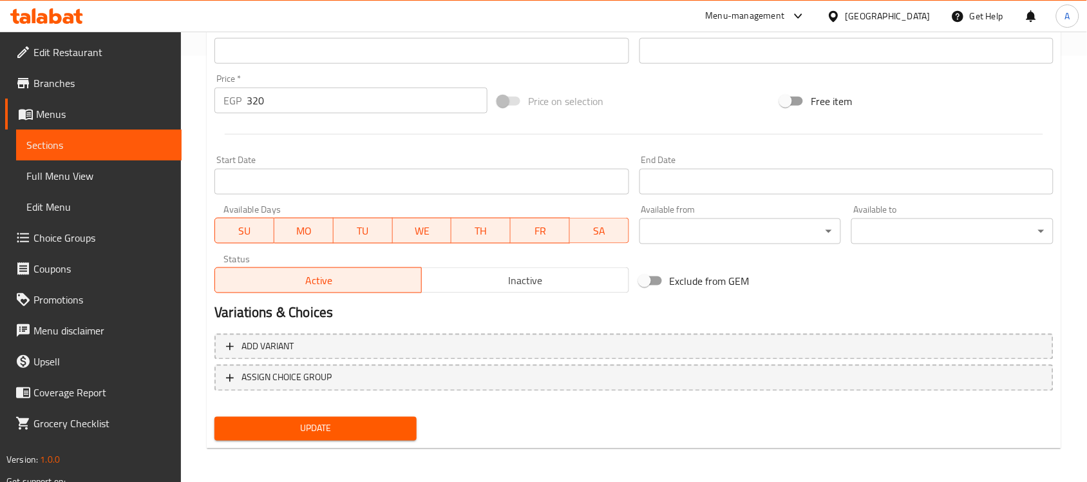
click at [377, 433] on span "Update" at bounding box center [316, 429] width 182 height 16
click at [357, 432] on span "Update" at bounding box center [316, 429] width 182 height 16
click at [354, 417] on button "Update" at bounding box center [315, 429] width 202 height 24
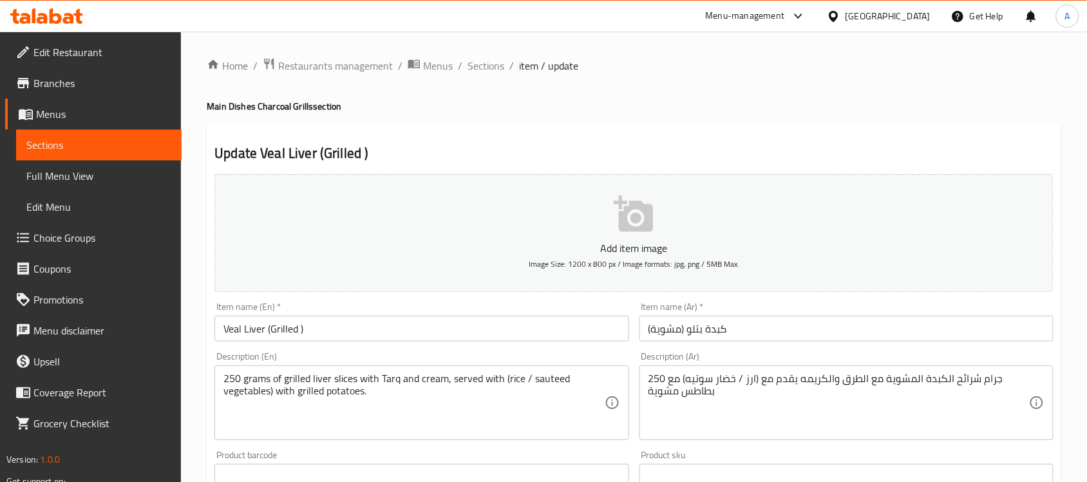
click at [274, 330] on input "Veal Liver (Grilled )" at bounding box center [421, 329] width 414 height 26
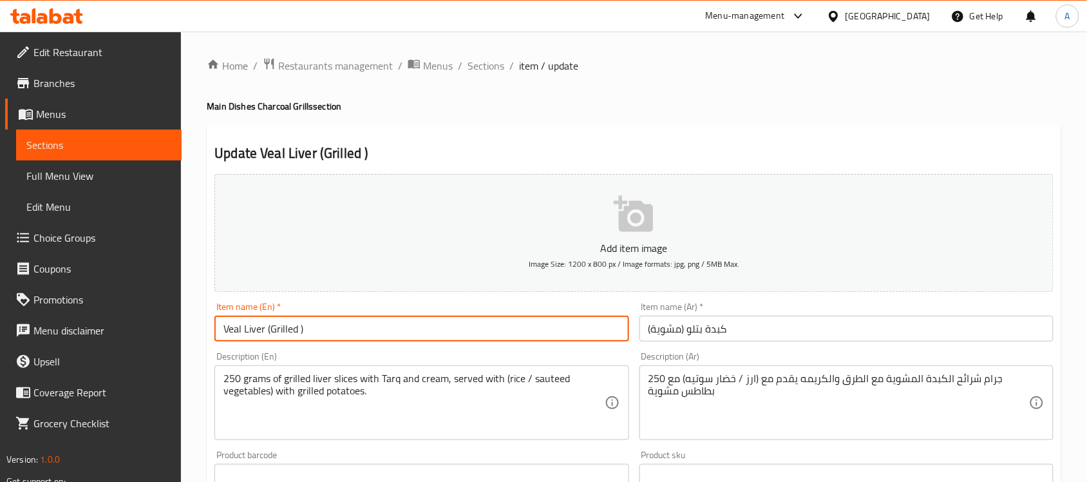
click at [274, 330] on input "Veal Liver (Grilled )" at bounding box center [421, 329] width 414 height 26
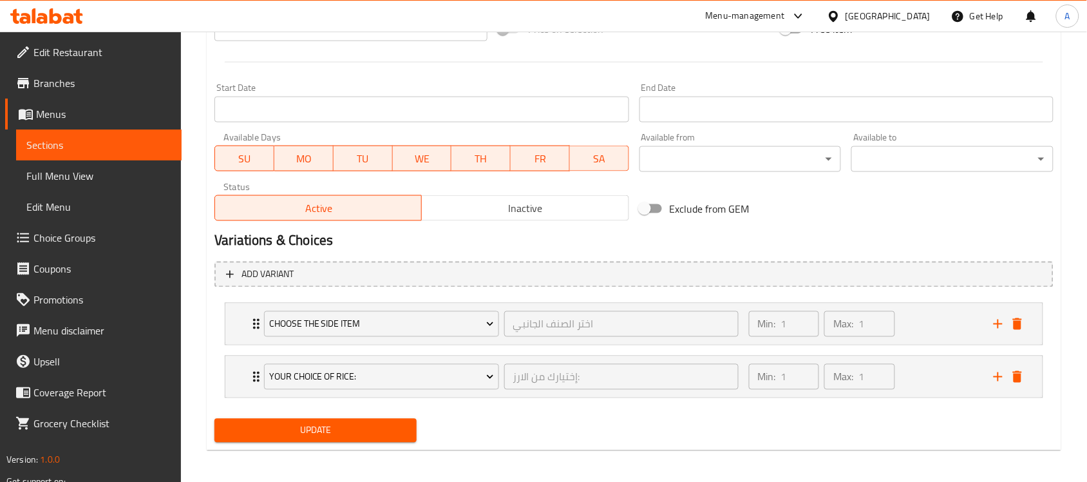
scroll to position [502, 0]
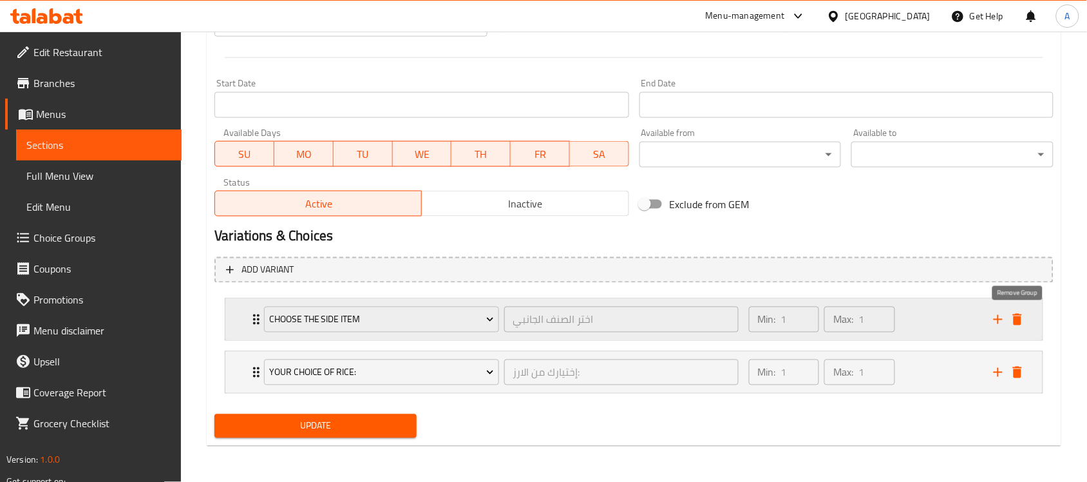
click at [1018, 324] on icon "delete" at bounding box center [1017, 320] width 9 height 12
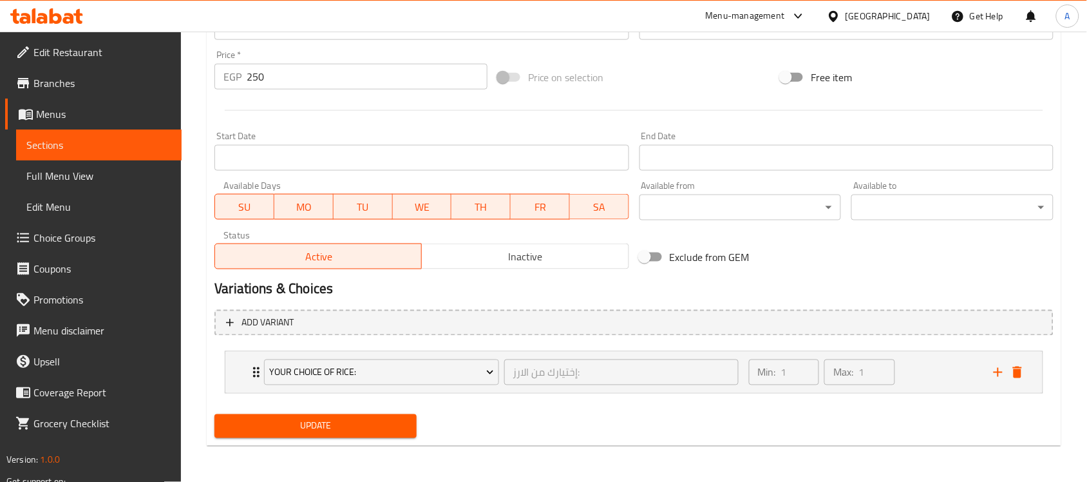
scroll to position [448, 0]
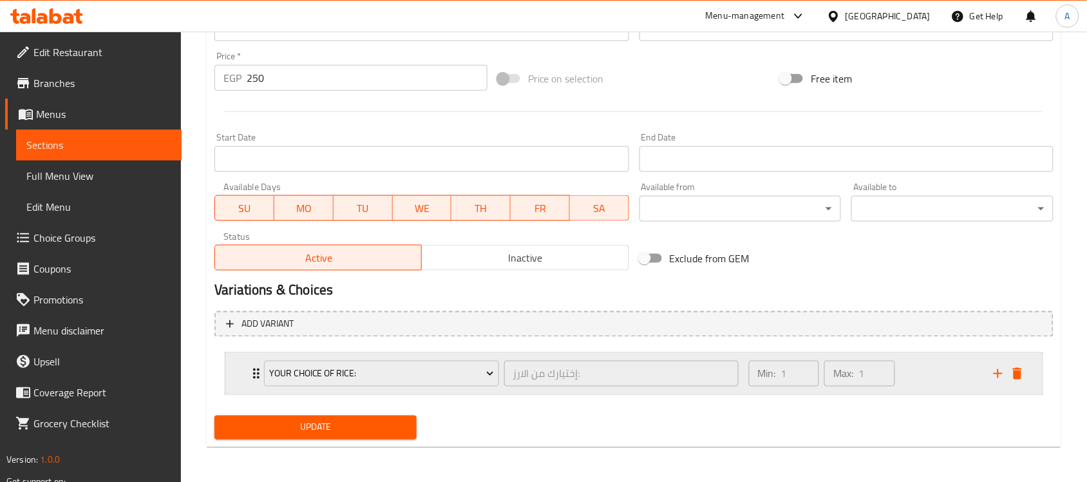
click at [1011, 381] on div "Expand" at bounding box center [1008, 373] width 39 height 19
click at [1016, 375] on icon "delete" at bounding box center [1017, 374] width 9 height 12
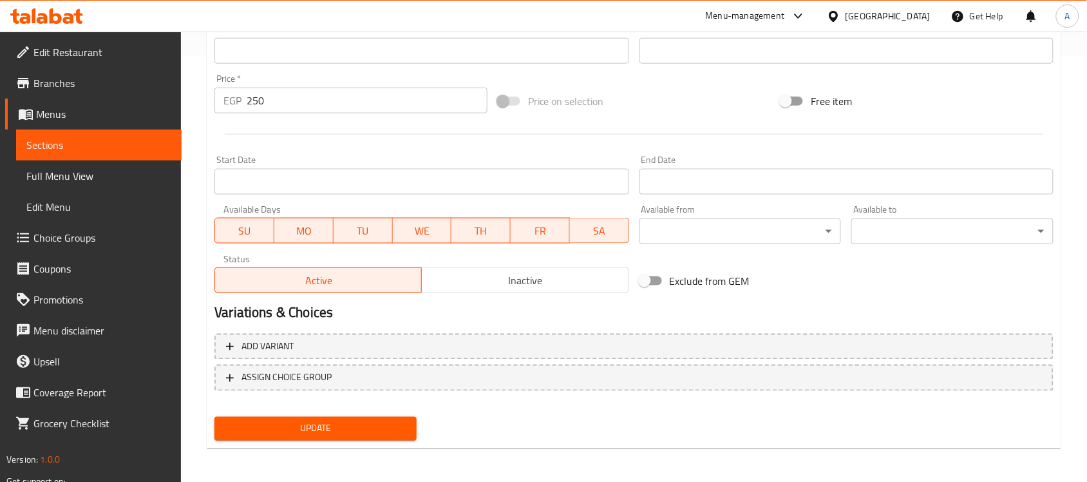
click at [380, 432] on span "Update" at bounding box center [316, 429] width 182 height 16
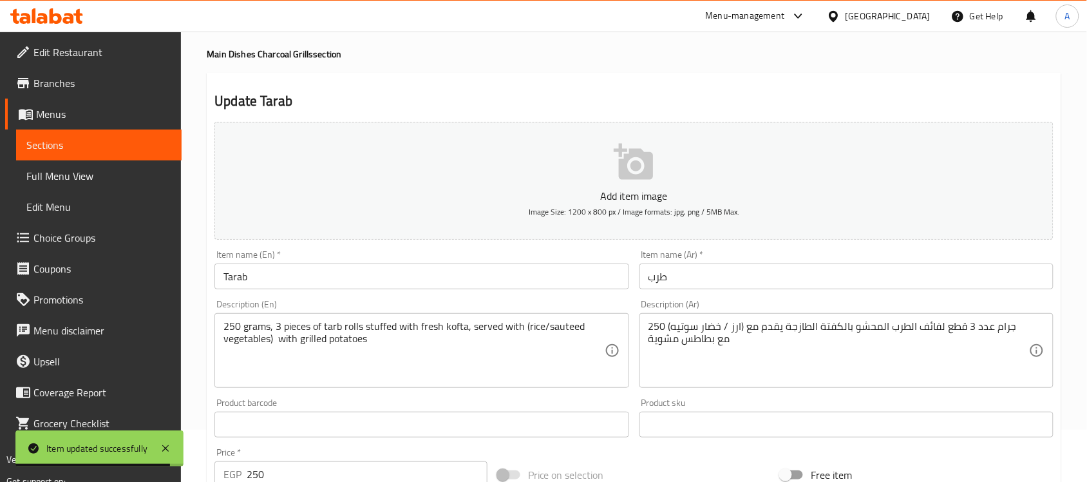
scroll to position [0, 0]
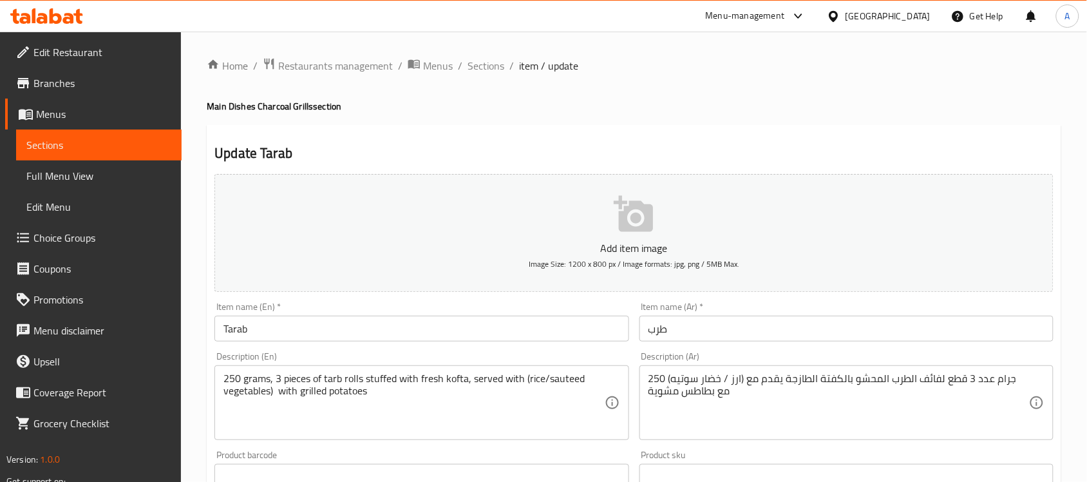
click at [59, 181] on span "Full Menu View" at bounding box center [98, 175] width 145 height 15
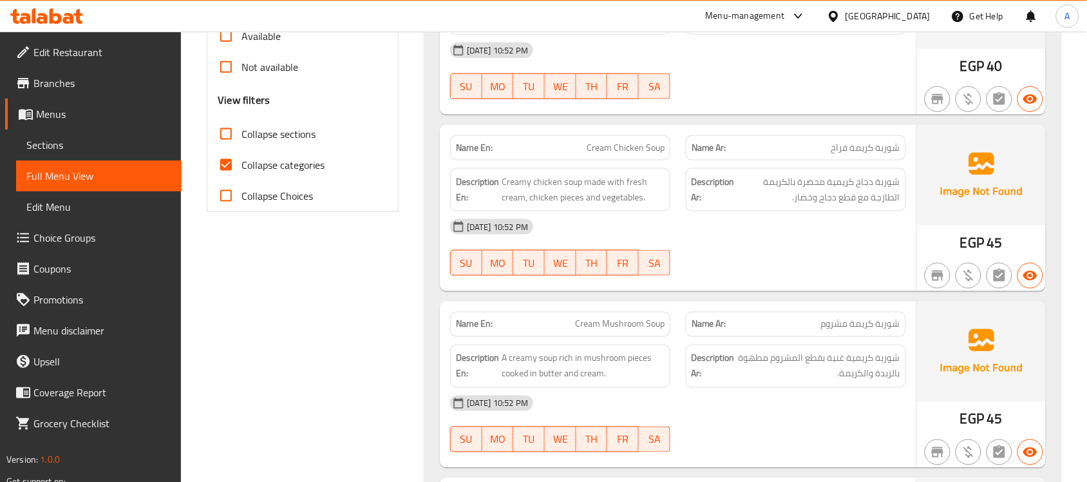
scroll to position [483, 0]
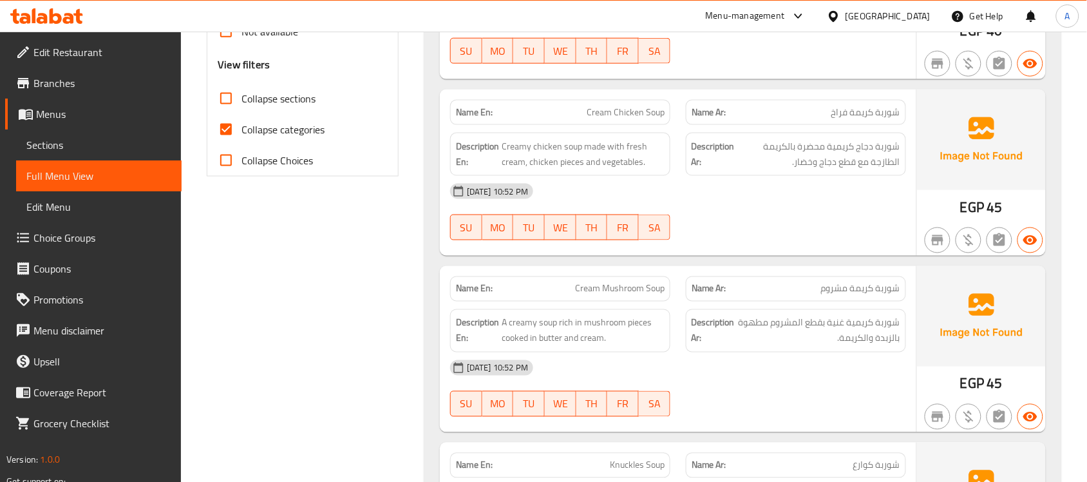
click at [227, 129] on input "Collapse categories" at bounding box center [226, 129] width 31 height 31
checkbox input "false"
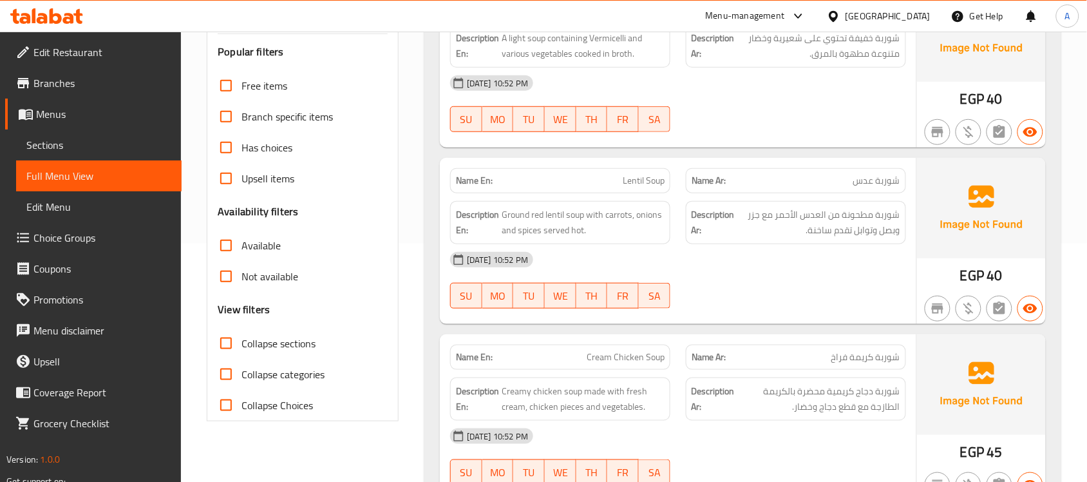
scroll to position [322, 0]
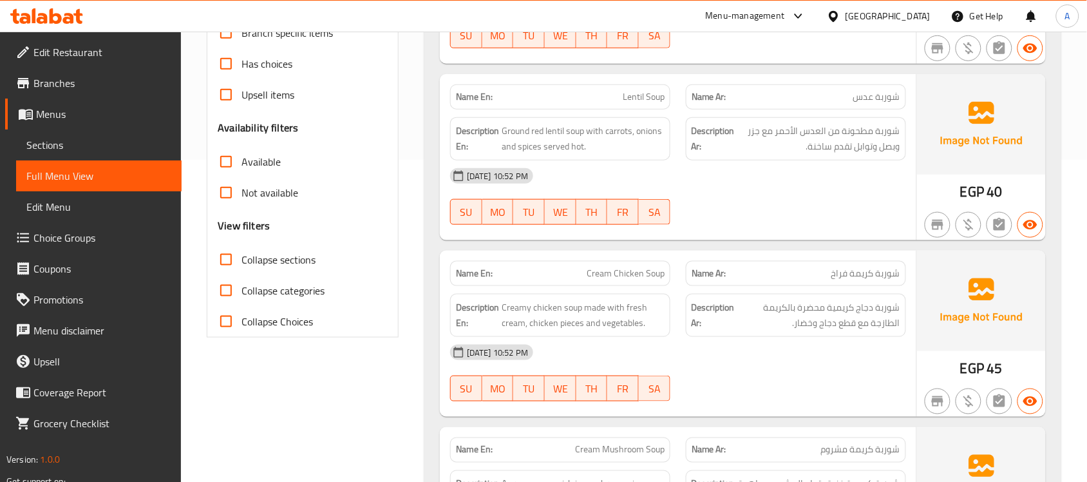
click at [236, 249] on input "Collapse sections" at bounding box center [226, 259] width 31 height 31
checkbox input "true"
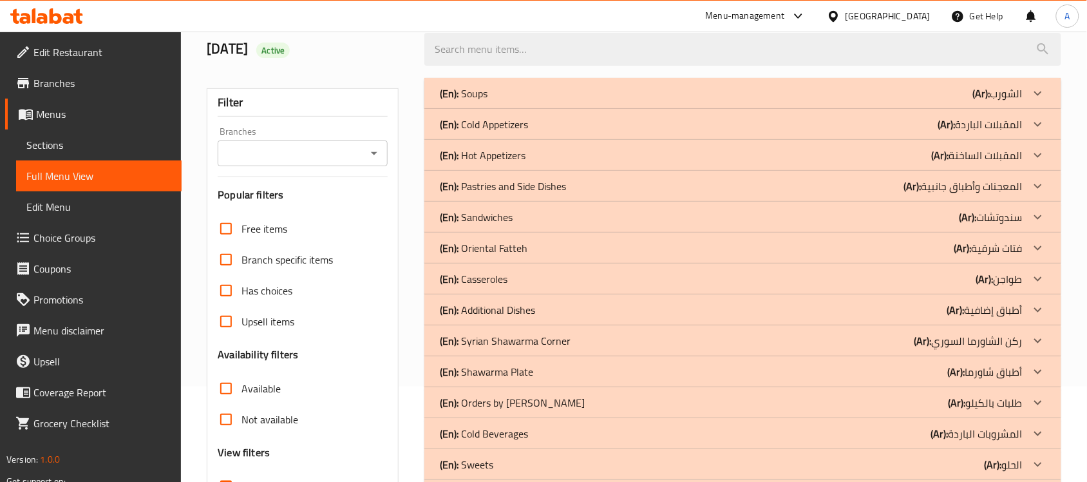
scroll to position [204, 0]
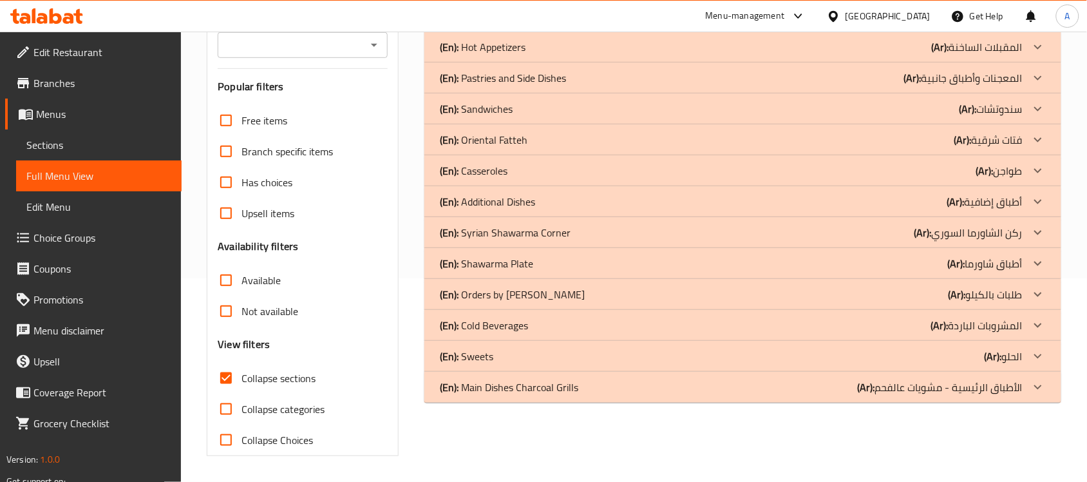
click at [524, 391] on p "(En): Main Dishes Charcoal Grills" at bounding box center [509, 386] width 138 height 15
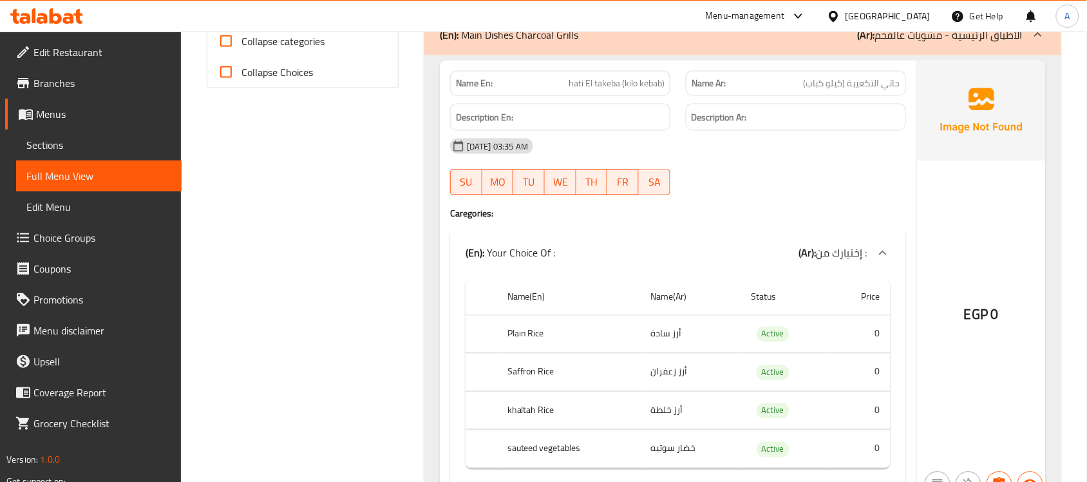
scroll to position [607, 0]
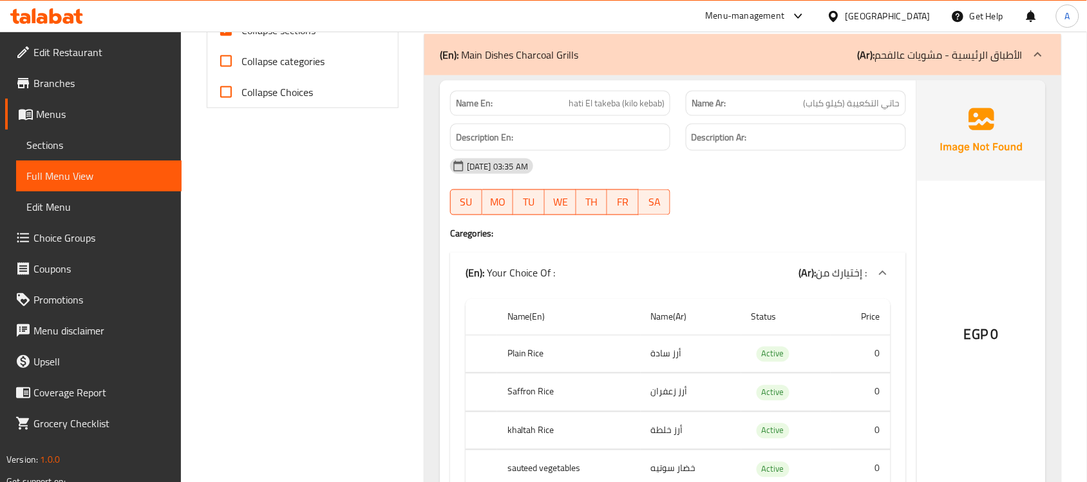
scroll to position [526, 0]
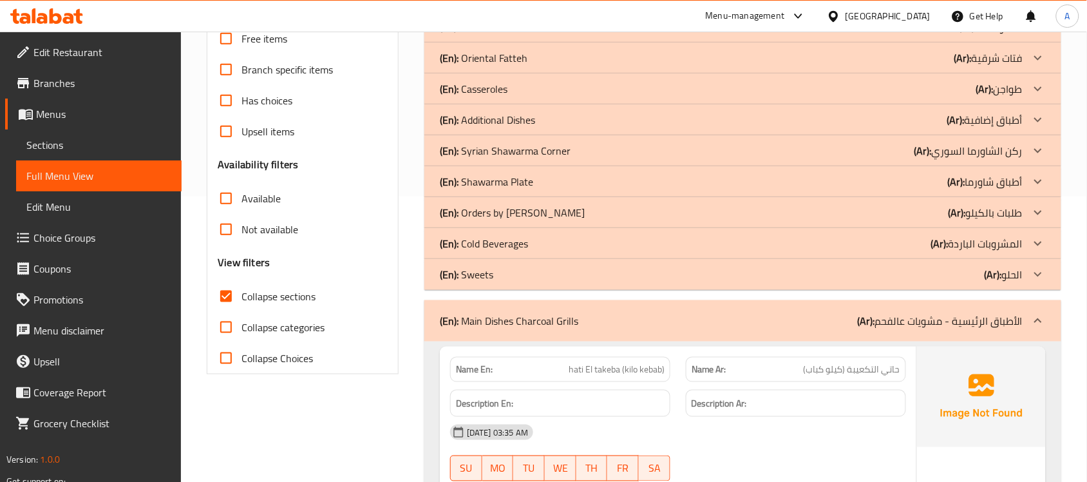
scroll to position [285, 0]
click at [569, 378] on div "Name En: hati El takeba (kilo kebab)" at bounding box center [560, 369] width 220 height 25
click at [576, 376] on span "hati El takeba (kilo kebab)" at bounding box center [617, 370] width 96 height 14
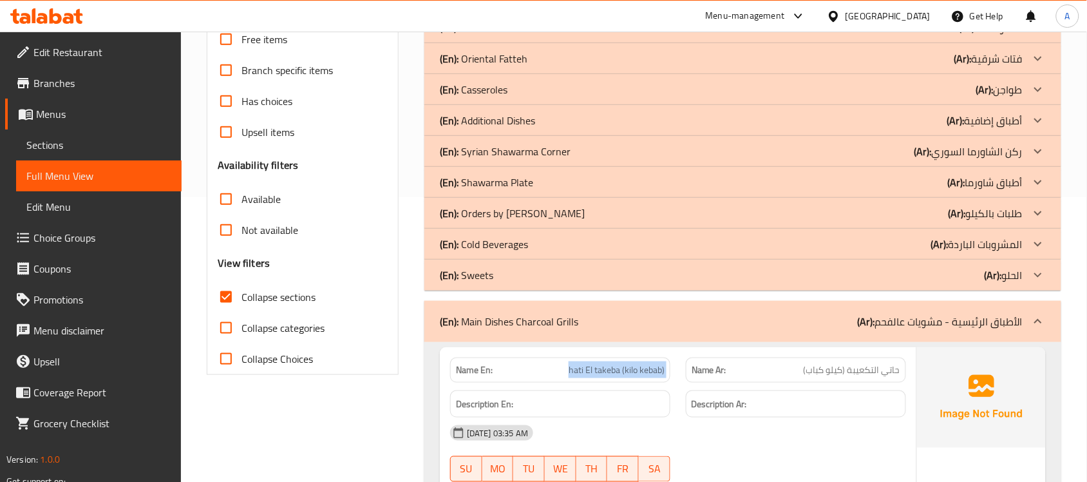
click at [576, 376] on span "hati El takeba (kilo kebab)" at bounding box center [617, 370] width 96 height 14
copy span "hati El takeba (kilo kebab)"
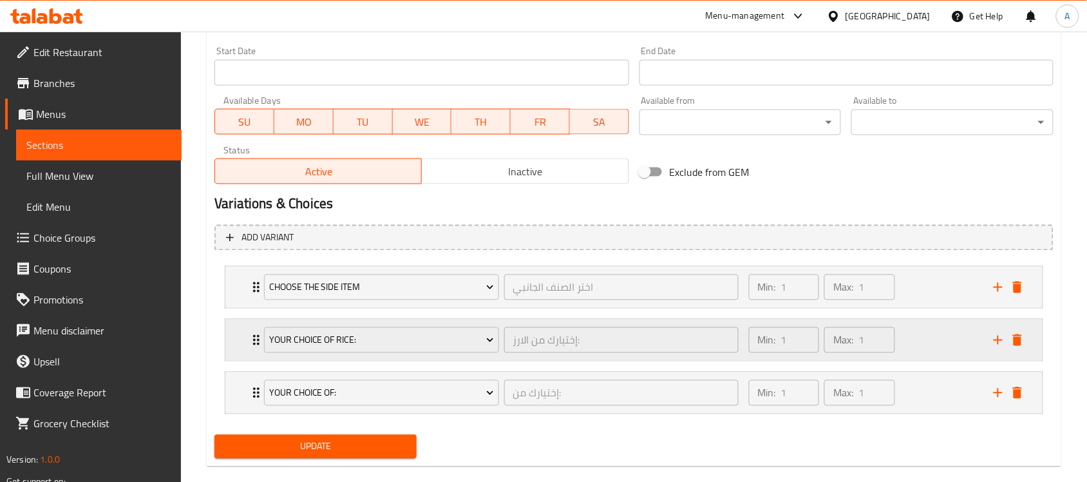
scroll to position [555, 0]
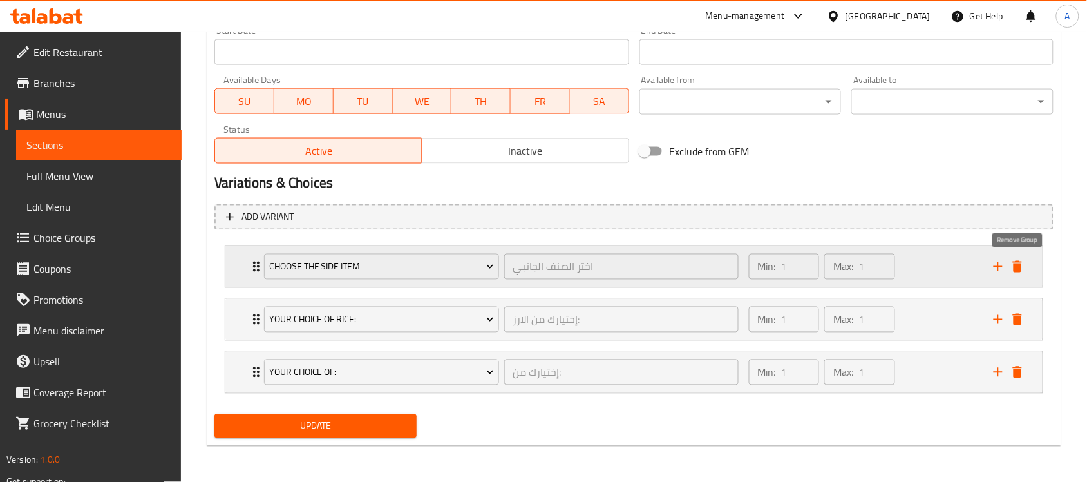
click at [1016, 267] on icon "delete" at bounding box center [1017, 267] width 9 height 12
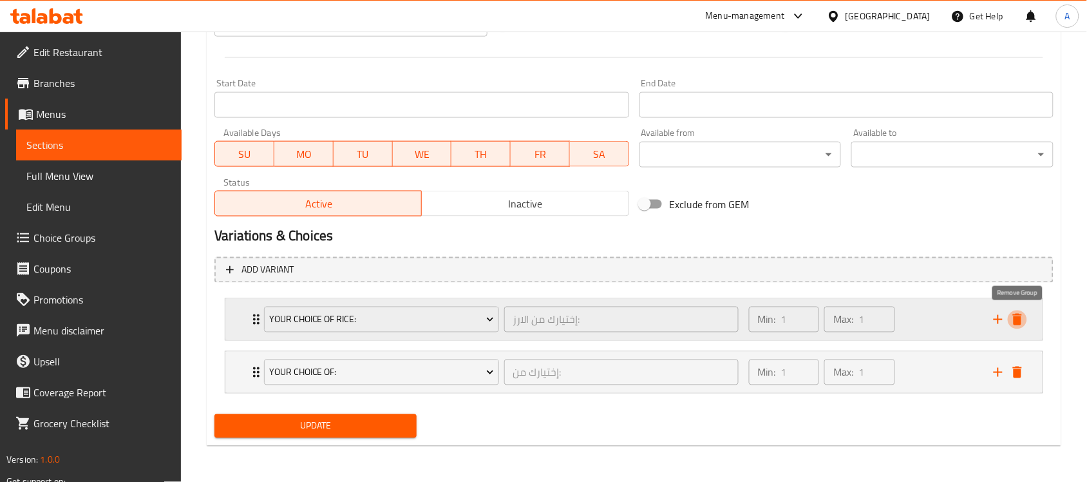
click at [1018, 316] on icon "delete" at bounding box center [1017, 319] width 15 height 15
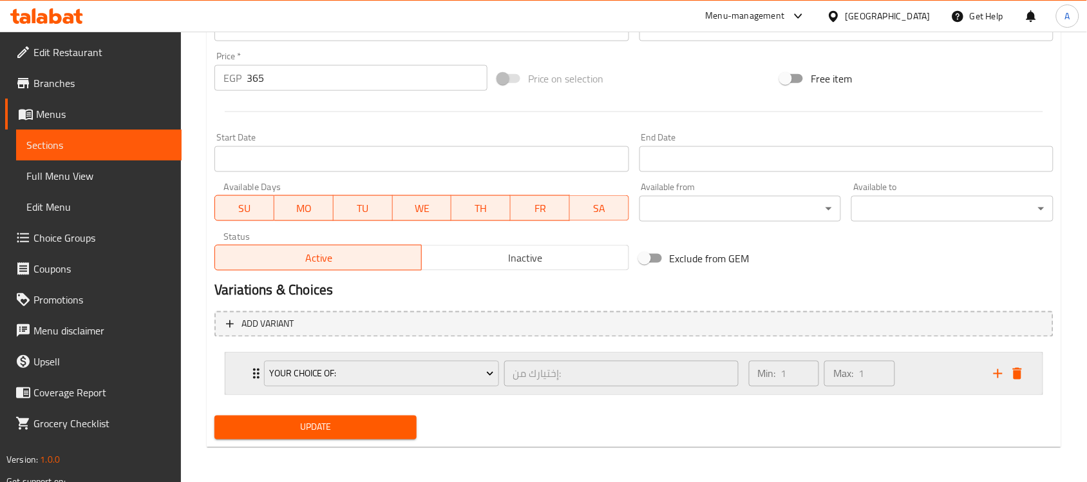
click at [940, 380] on div "Min: 1 ​ Max: 1 ​" at bounding box center [863, 373] width 245 height 41
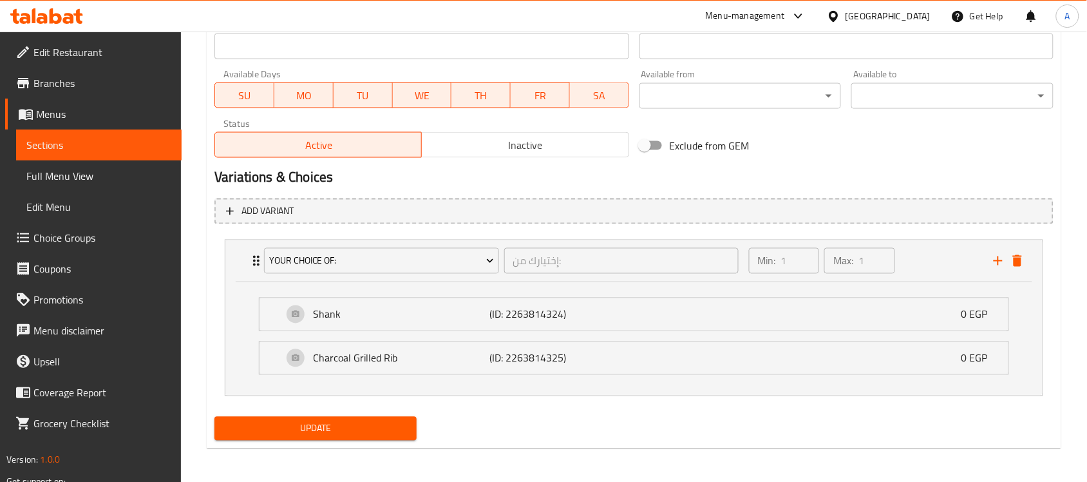
scroll to position [564, 0]
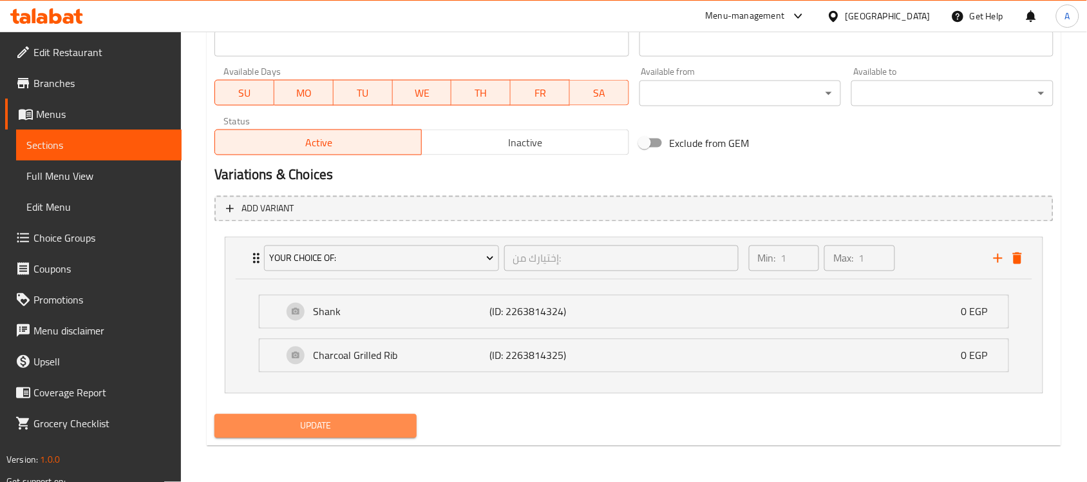
click at [296, 426] on span "Update" at bounding box center [316, 426] width 182 height 16
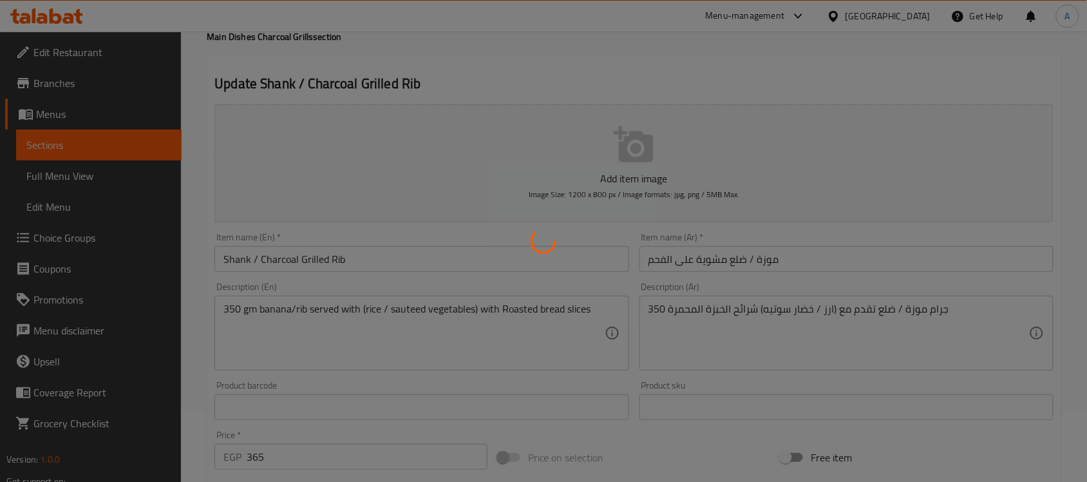
scroll to position [0, 0]
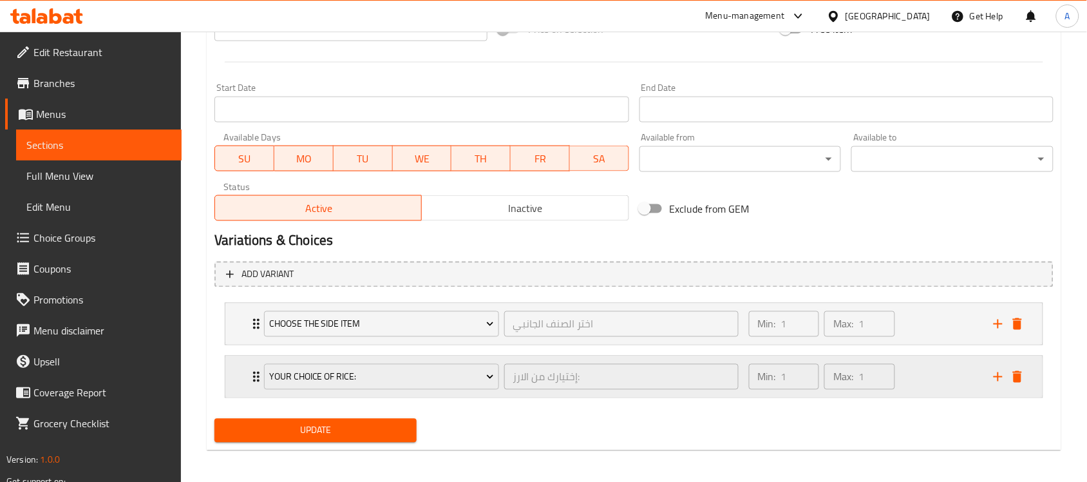
scroll to position [502, 0]
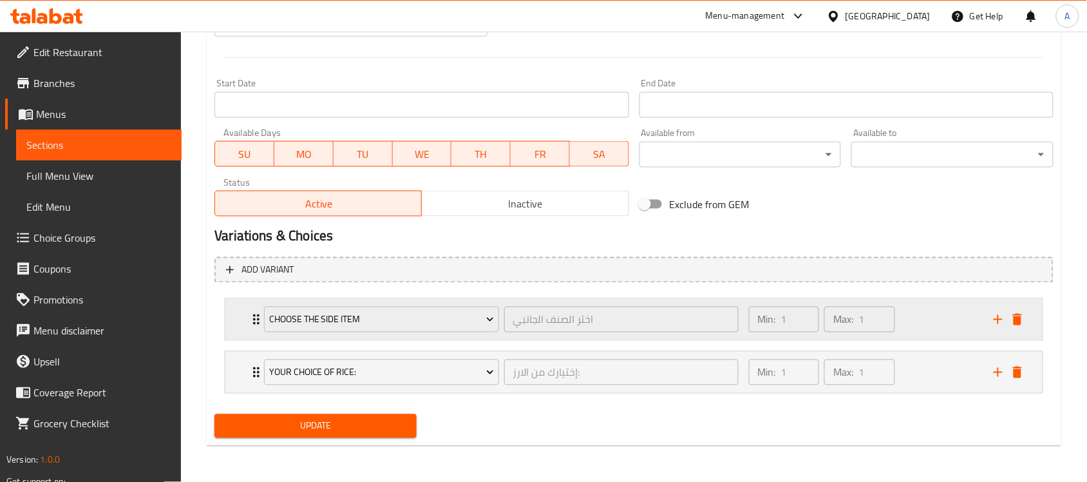
click at [1026, 323] on div "Expand" at bounding box center [1008, 319] width 39 height 19
click at [1022, 323] on icon "delete" at bounding box center [1017, 320] width 9 height 12
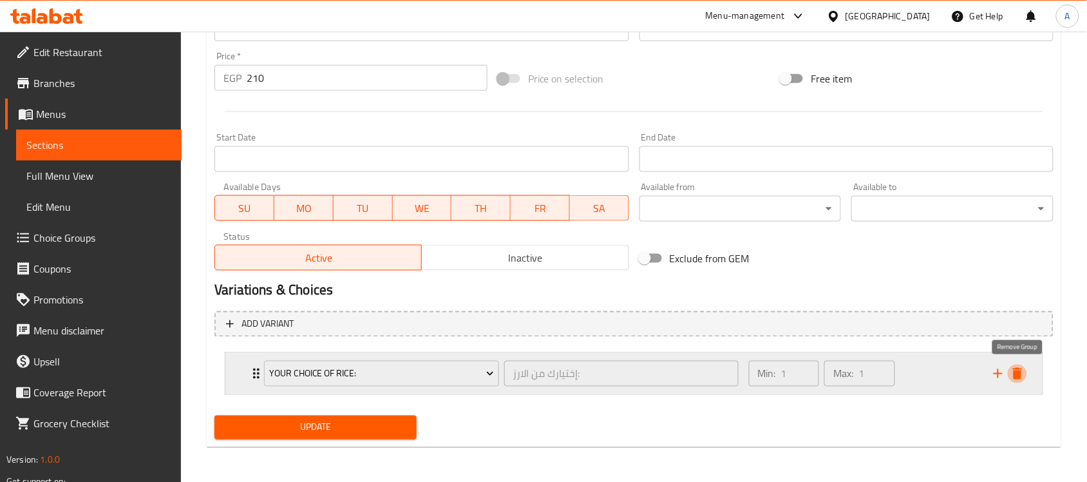
click at [1022, 375] on icon "delete" at bounding box center [1017, 373] width 15 height 15
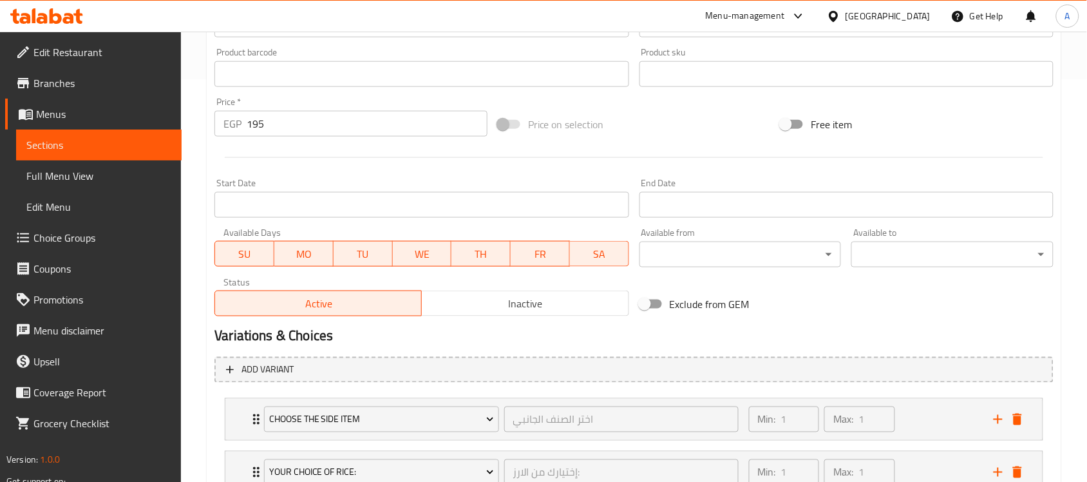
scroll to position [502, 0]
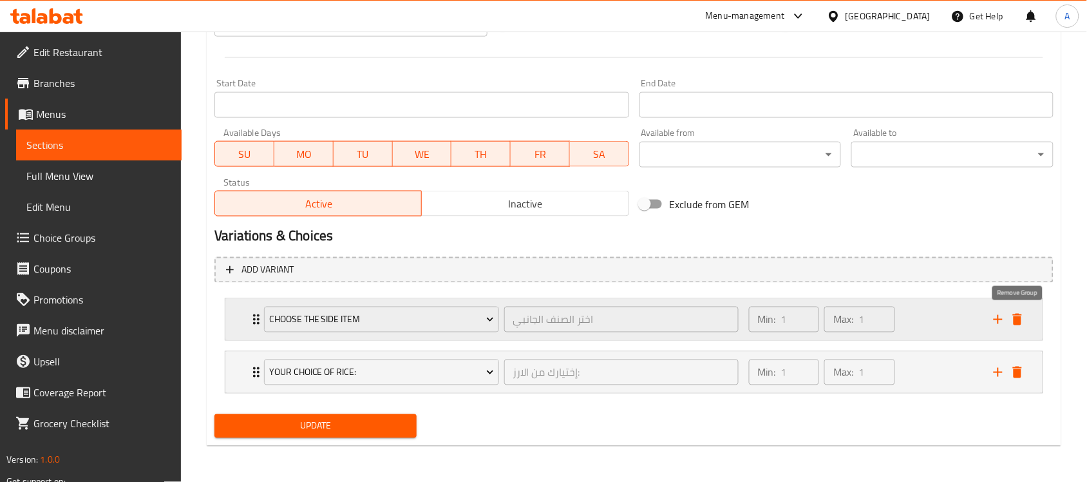
click at [1014, 323] on icon "delete" at bounding box center [1017, 320] width 9 height 12
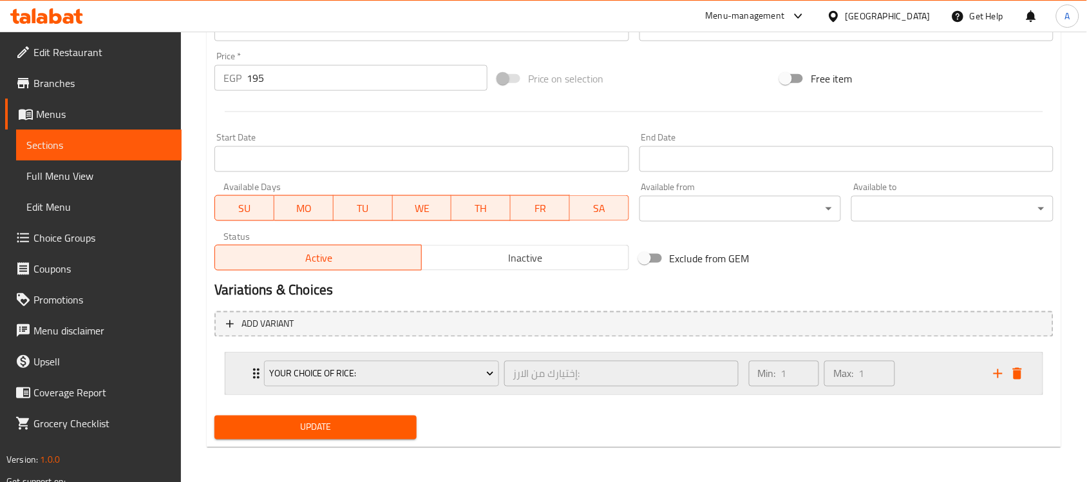
click at [1012, 366] on icon "delete" at bounding box center [1017, 373] width 15 height 15
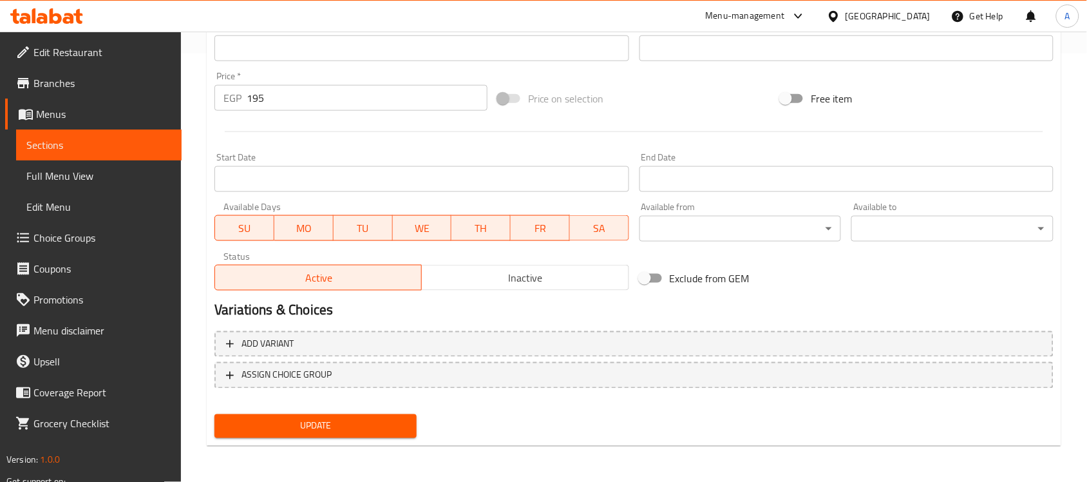
scroll to position [426, 0]
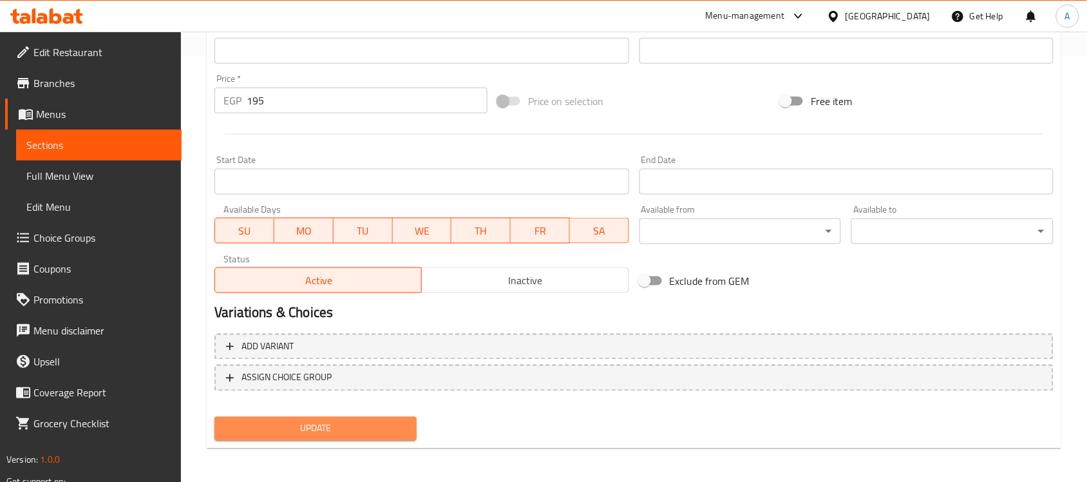
click at [397, 417] on button "Update" at bounding box center [315, 429] width 202 height 24
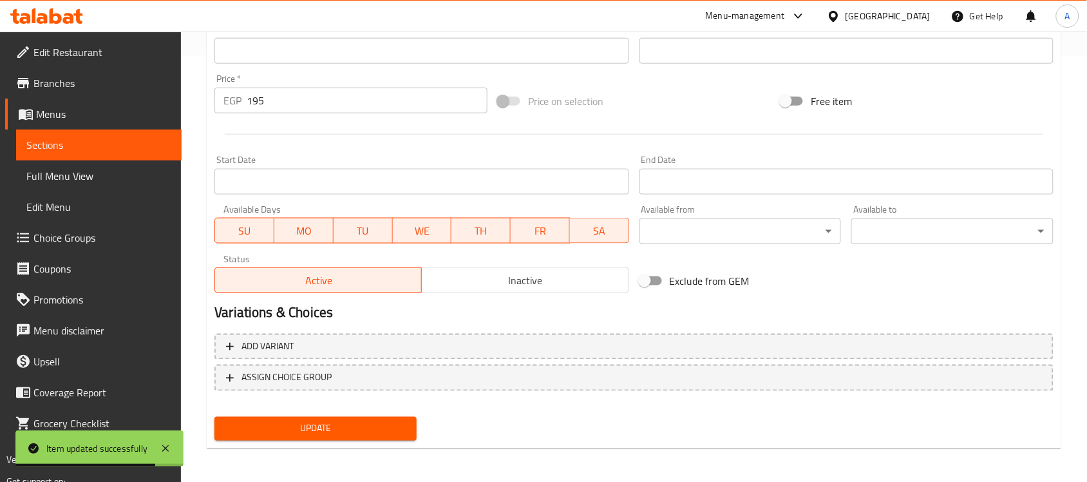
click at [413, 422] on button "Update" at bounding box center [315, 429] width 202 height 24
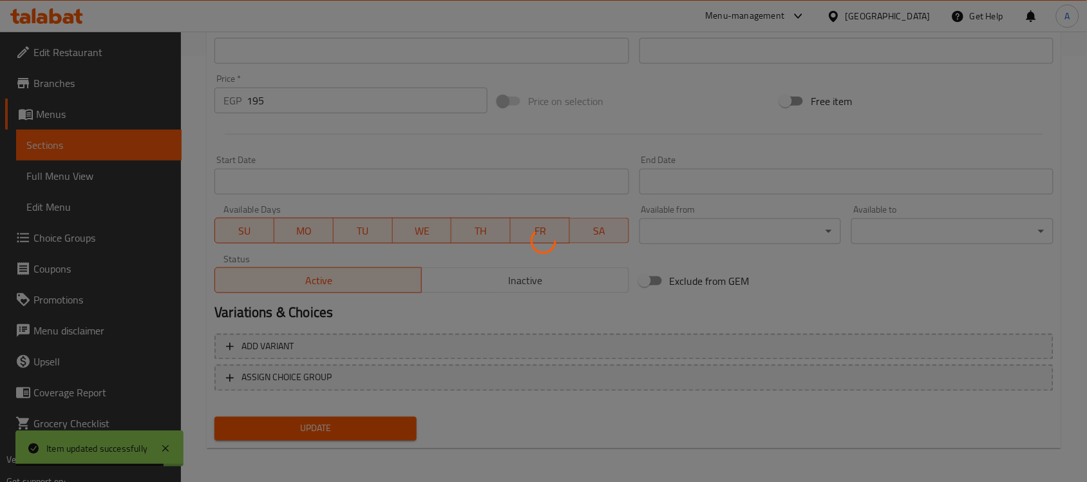
scroll to position [0, 0]
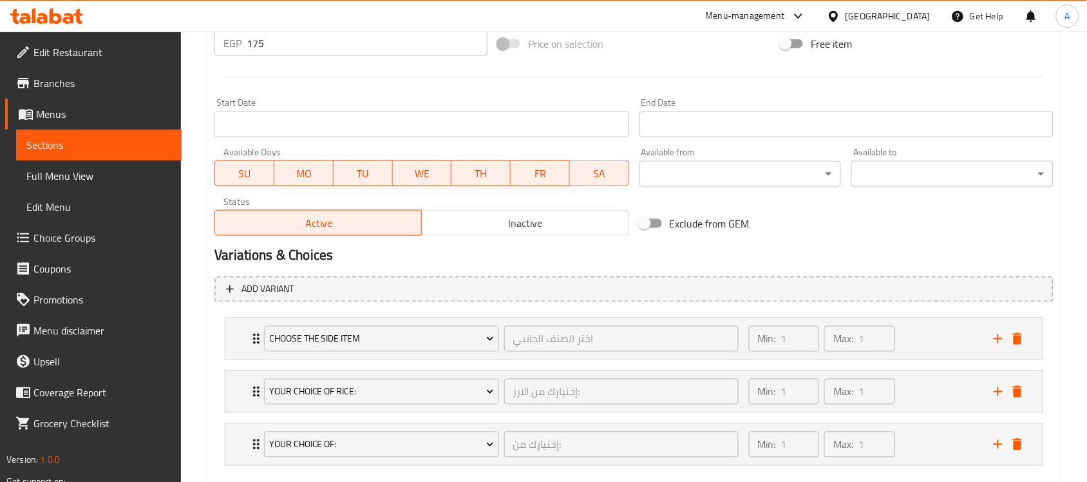
scroll to position [555, 0]
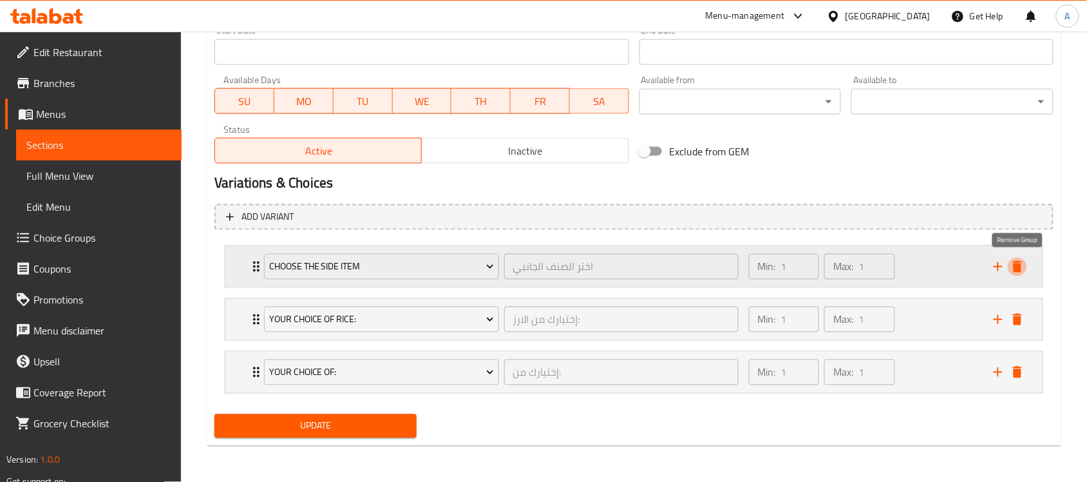
click at [1024, 263] on icon "delete" at bounding box center [1017, 266] width 15 height 15
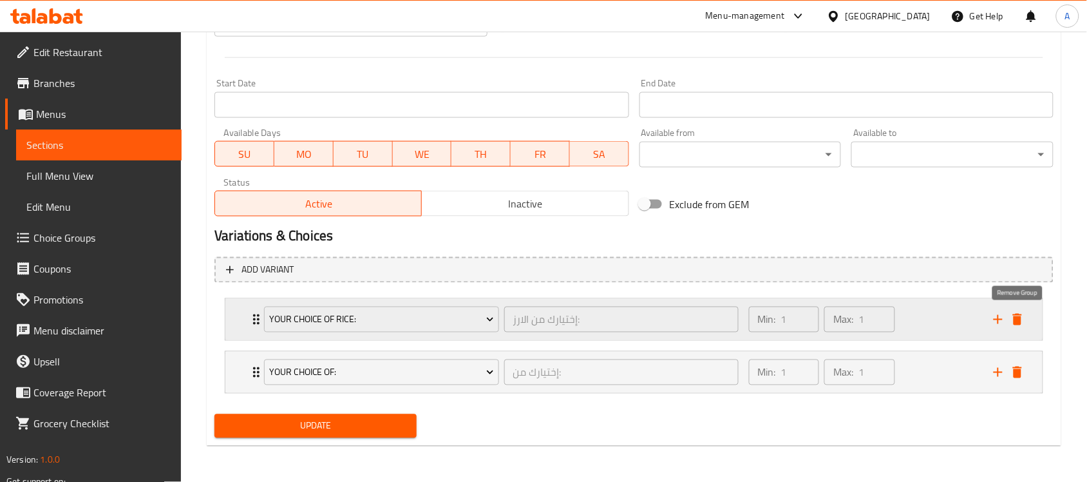
click at [1021, 319] on icon "delete" at bounding box center [1017, 320] width 9 height 12
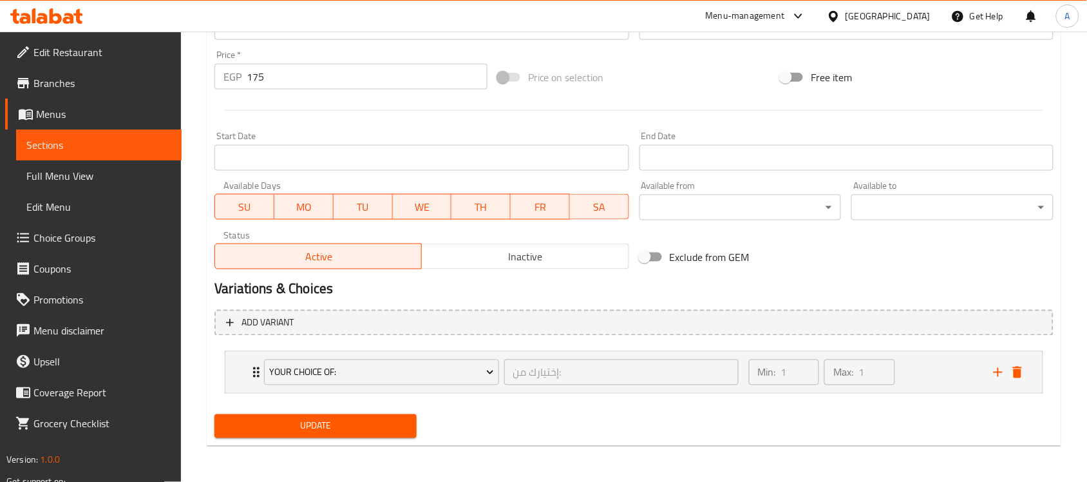
scroll to position [448, 0]
click at [375, 433] on span "Update" at bounding box center [316, 427] width 182 height 16
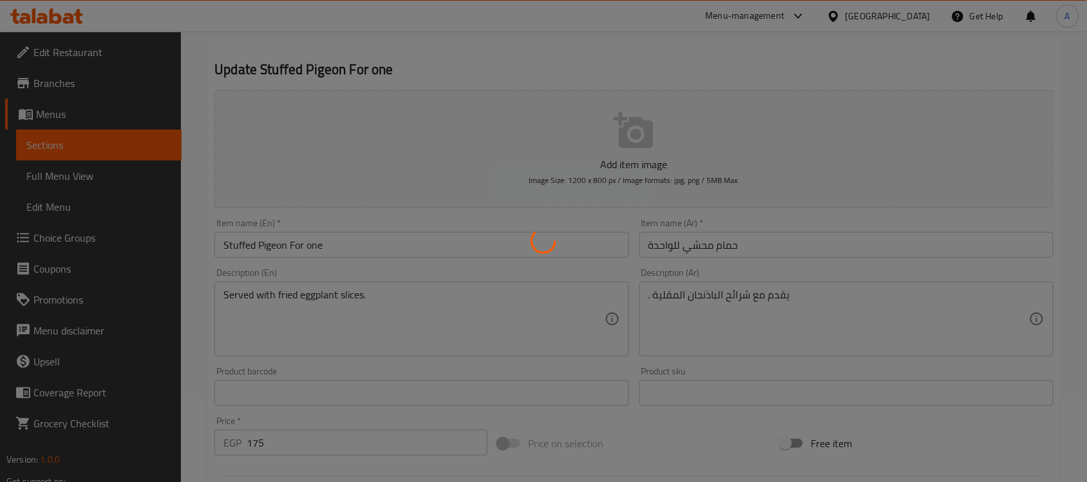
scroll to position [0, 0]
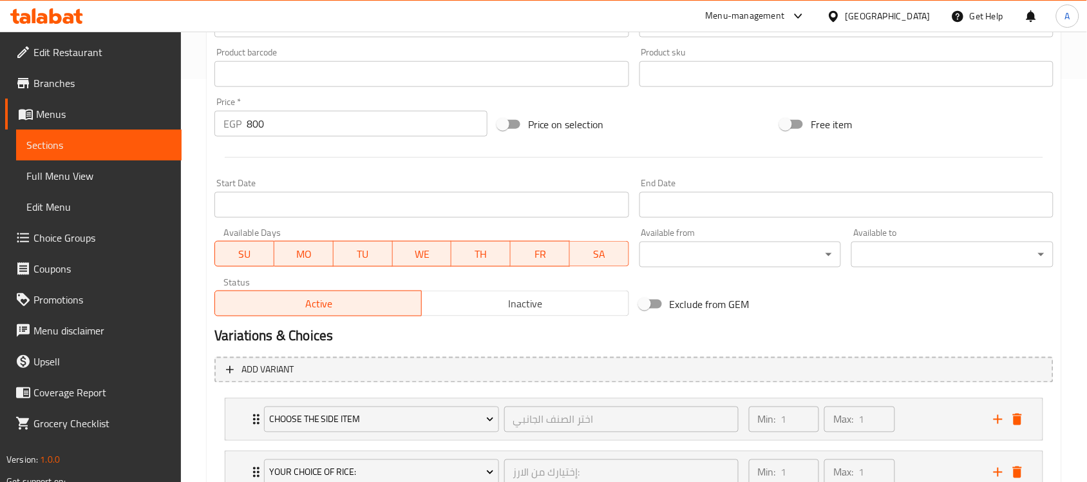
scroll to position [502, 0]
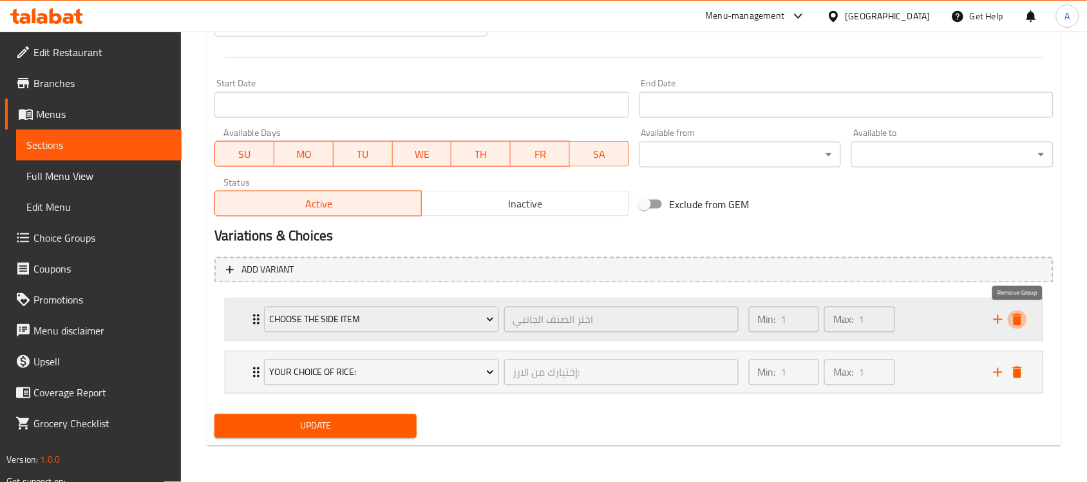
click at [1025, 320] on icon "delete" at bounding box center [1017, 319] width 15 height 15
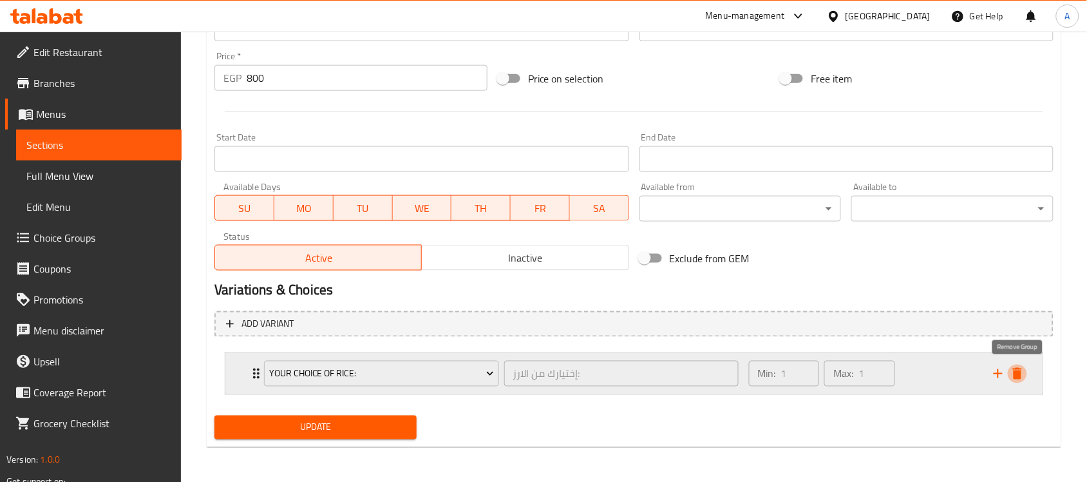
click at [1011, 380] on icon "delete" at bounding box center [1017, 373] width 15 height 15
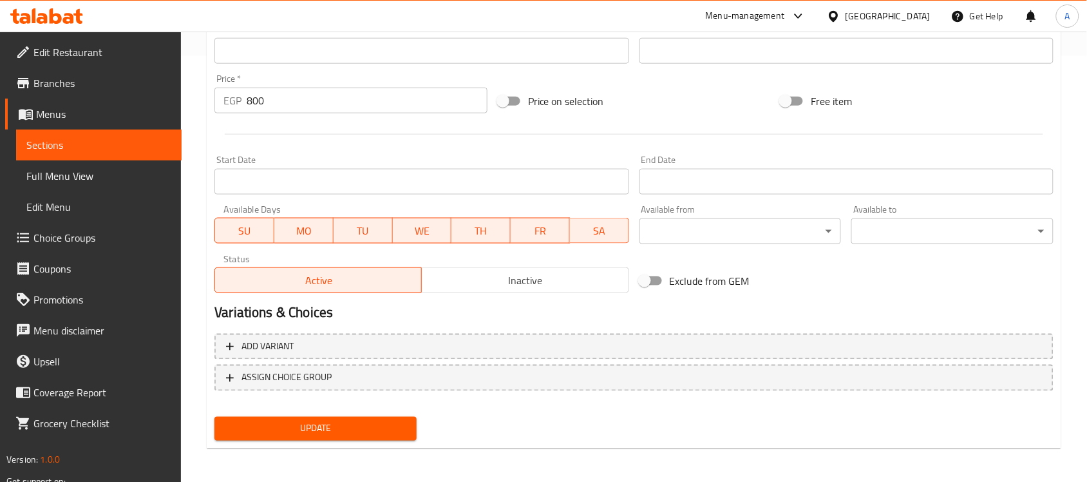
click at [372, 421] on span "Update" at bounding box center [316, 429] width 182 height 16
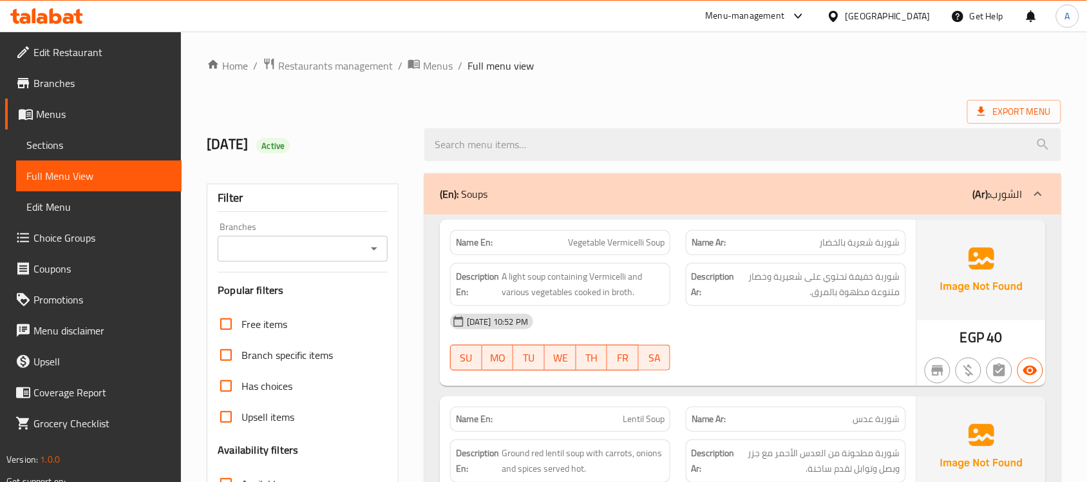
scroll to position [284, 0]
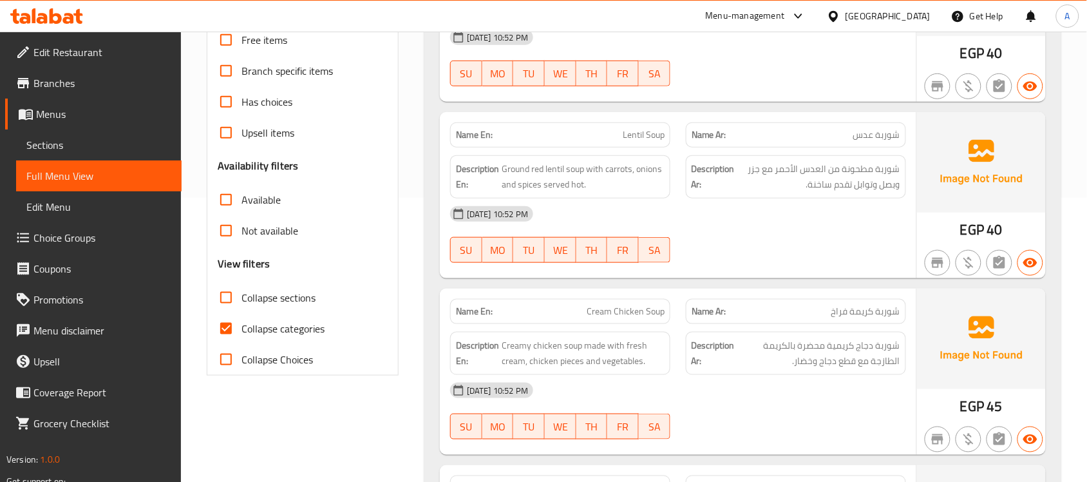
click at [224, 329] on input "Collapse categories" at bounding box center [226, 328] width 31 height 31
checkbox input "false"
click at [835, 74] on div "28-08-2025 10:52 PM SU MO TU WE TH FR SA" at bounding box center [677, 58] width 471 height 72
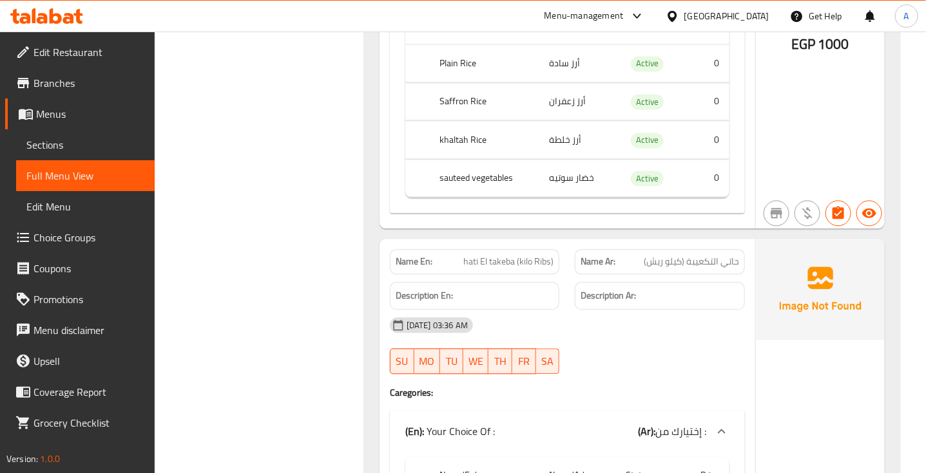
scroll to position [21434, 0]
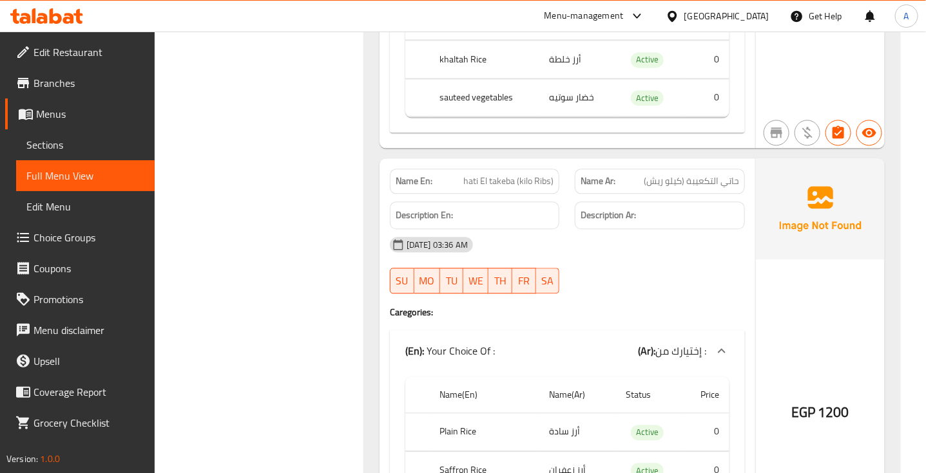
click at [690, 188] on span "حاتي التكعيبة (كيلو ريش)" at bounding box center [690, 182] width 95 height 14
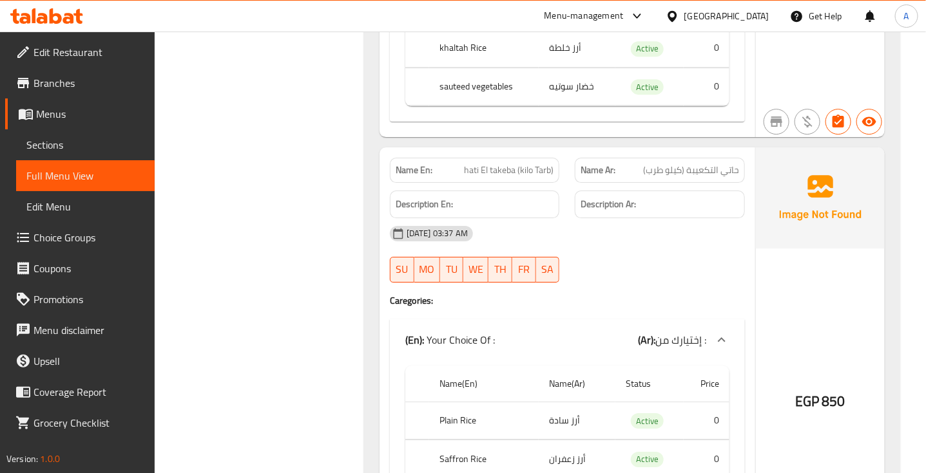
scroll to position [21997, 0]
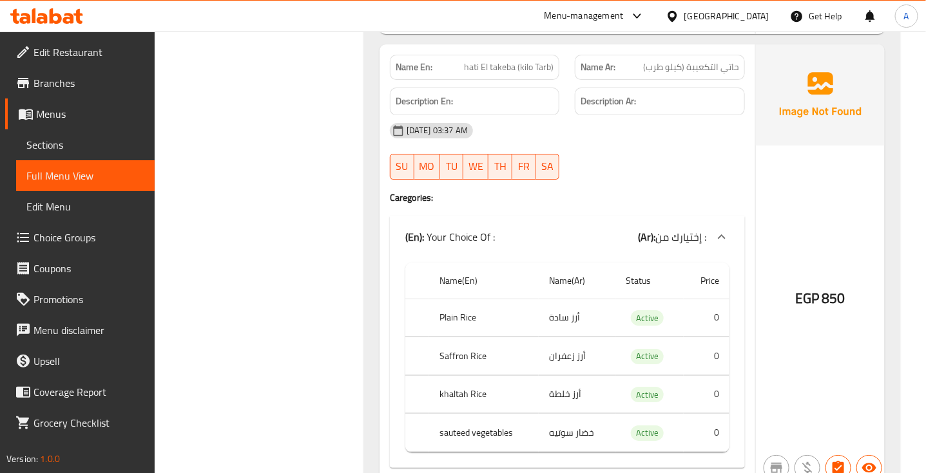
click at [690, 74] on span "حاتي التكعيبة (كيلو طرب)" at bounding box center [691, 68] width 96 height 14
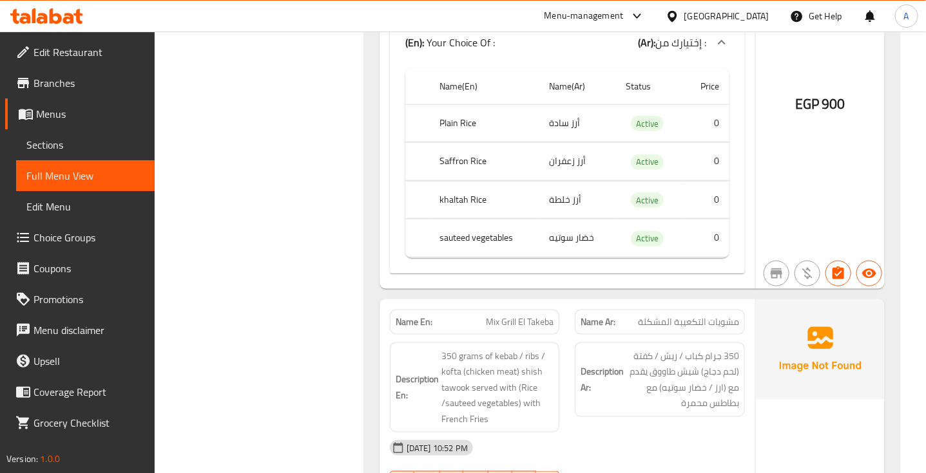
scroll to position [22883, 0]
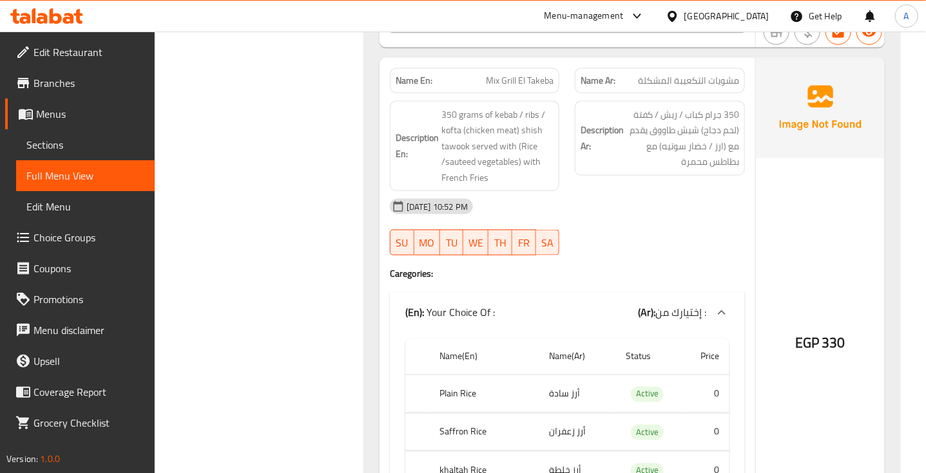
click at [663, 259] on div "28-08-2025 10:52 PM SU MO TU WE TH FR SA" at bounding box center [567, 227] width 370 height 72
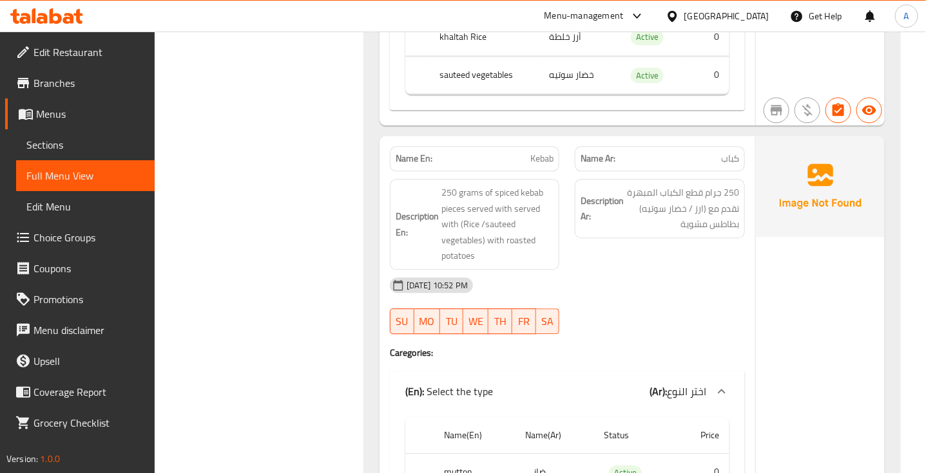
scroll to position [23366, 0]
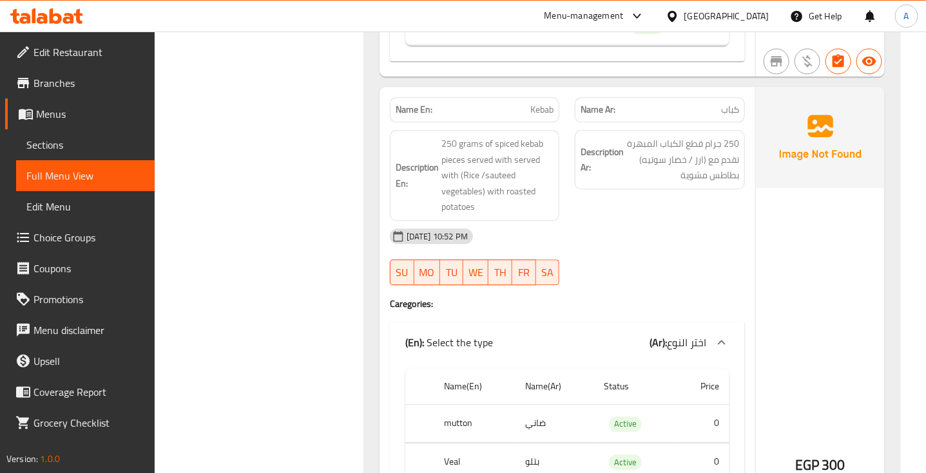
click at [728, 117] on span "كباب" at bounding box center [730, 110] width 18 height 14
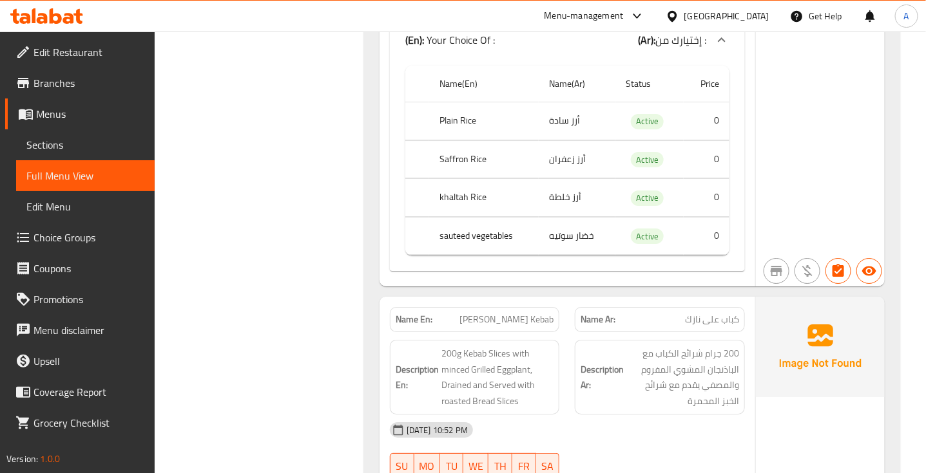
scroll to position [24010, 0]
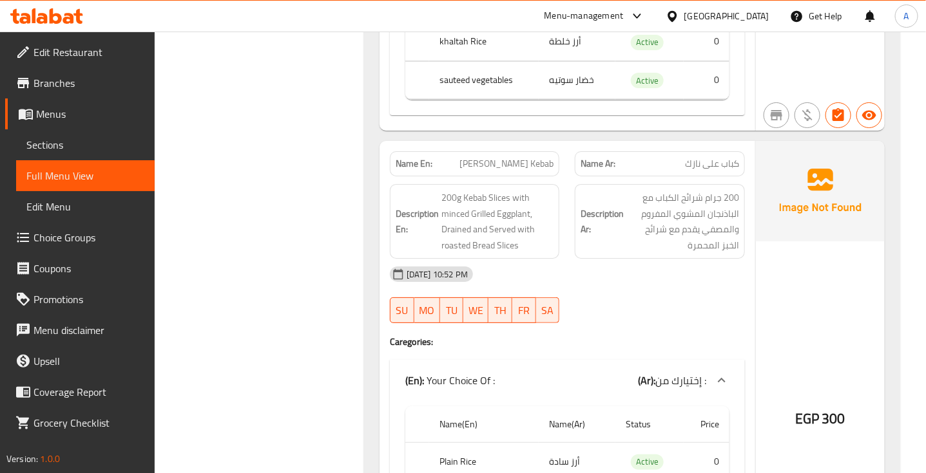
click at [720, 171] on span "كباب على نازك" at bounding box center [712, 164] width 54 height 14
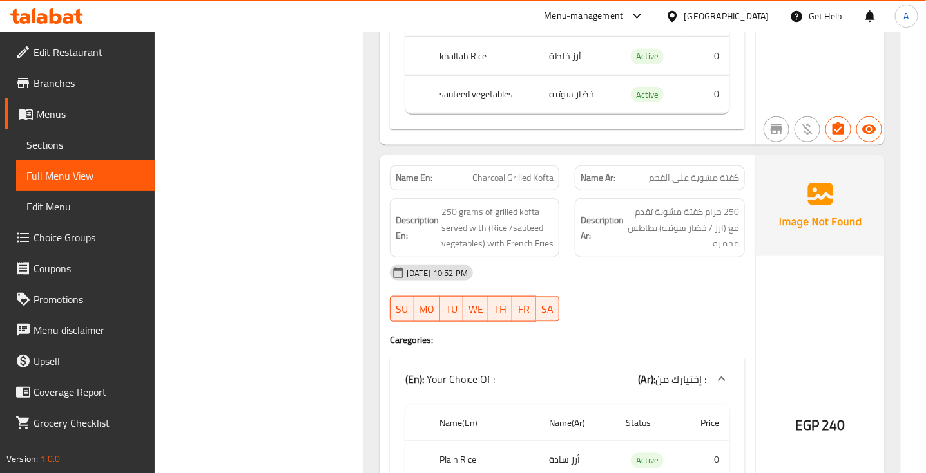
scroll to position [24493, 0]
click at [703, 184] on span "كفتة مشوية على الفحم" at bounding box center [694, 178] width 90 height 14
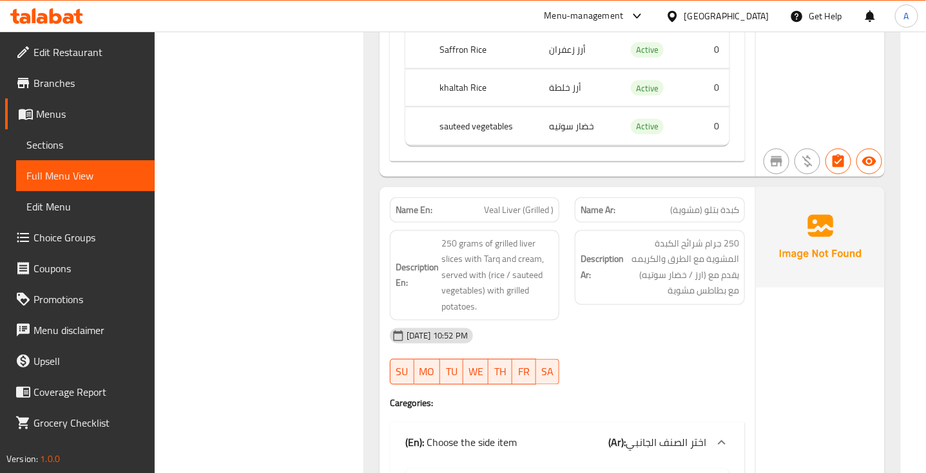
scroll to position [26747, 0]
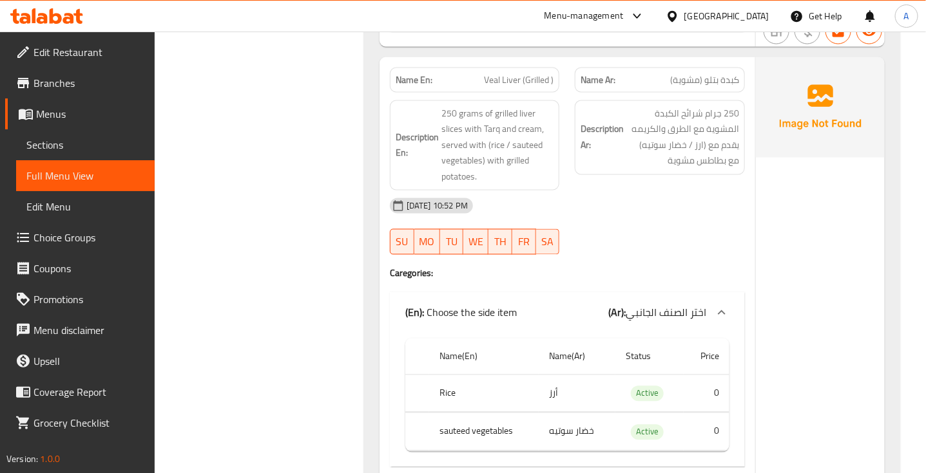
click at [713, 87] on span "كبدة بتلو (مشوية)" at bounding box center [704, 80] width 69 height 14
click at [513, 87] on span "Veal Liver (Grilled )" at bounding box center [519, 80] width 70 height 14
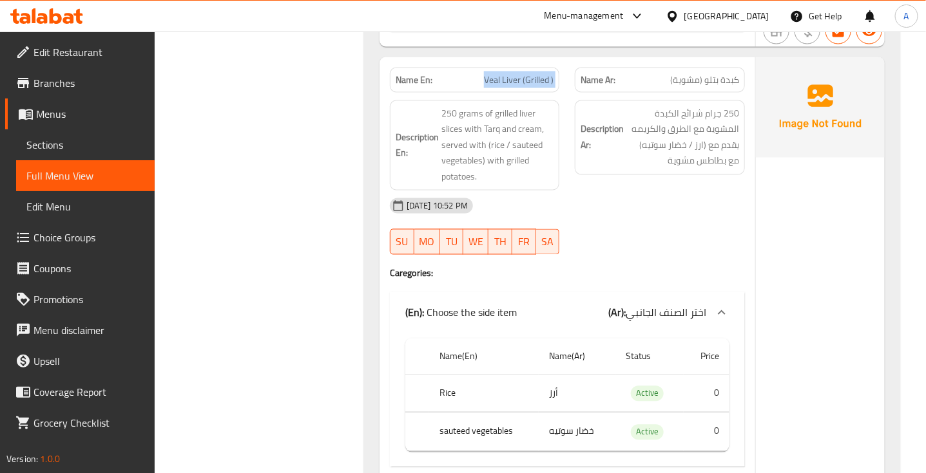
click at [513, 87] on span "Veal Liver (Grilled )" at bounding box center [519, 80] width 70 height 14
copy span "Veal Liver (Grilled )"
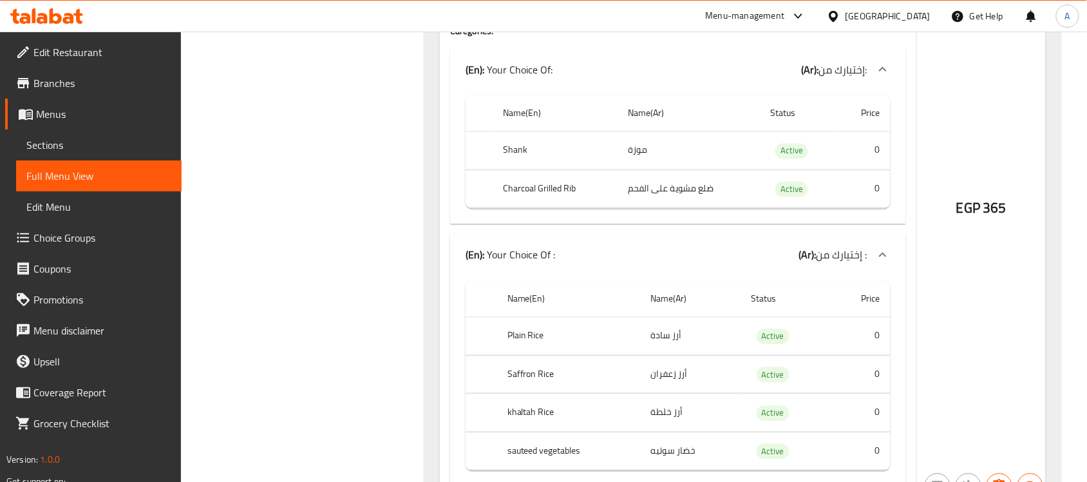
scroll to position [26586, 0]
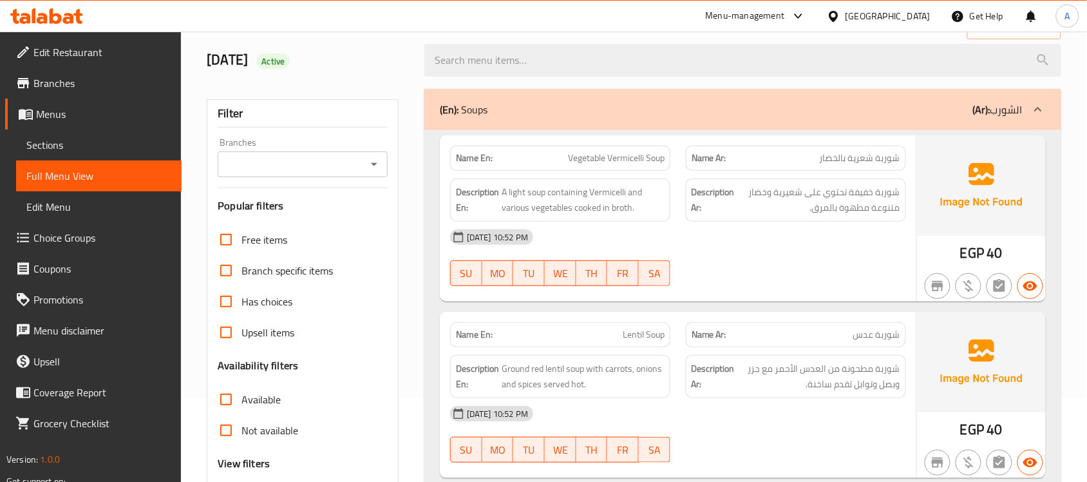
scroll to position [483, 0]
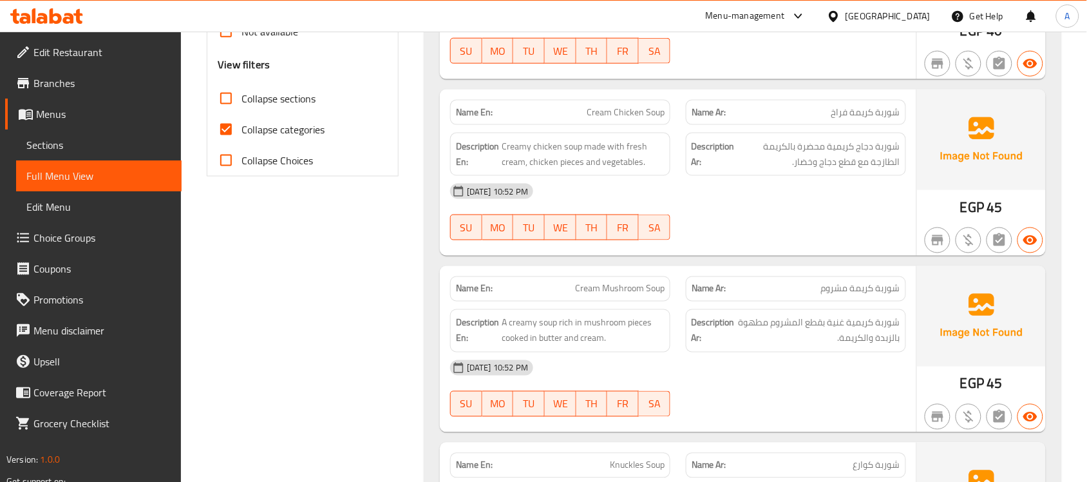
drag, startPoint x: 240, startPoint y: 122, endPoint x: 403, endPoint y: 300, distance: 241.2
click at [240, 123] on input "Collapse categories" at bounding box center [226, 129] width 31 height 31
checkbox input "false"
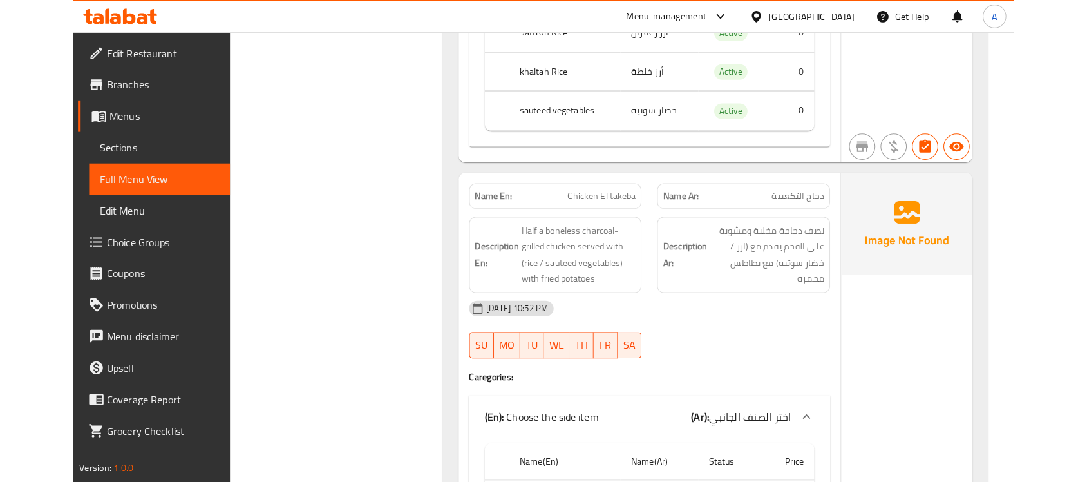
scroll to position [28341, 0]
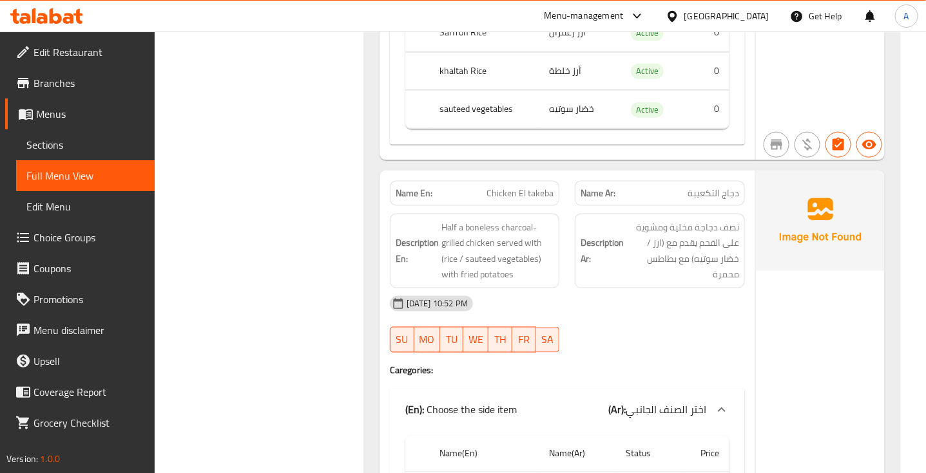
click at [520, 200] on span "Chicken El takeba" at bounding box center [519, 194] width 67 height 14
copy span "Chicken El takeba"
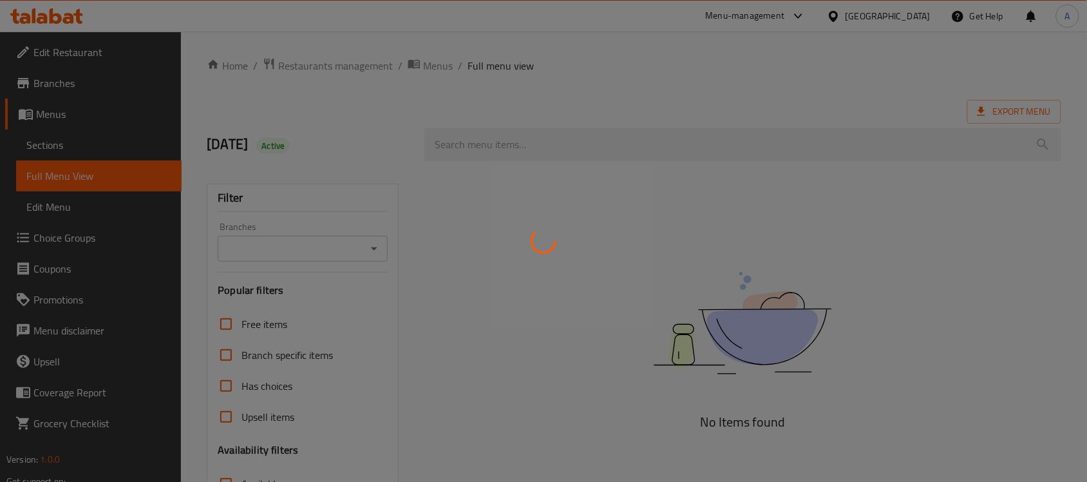
click at [723, 90] on div at bounding box center [543, 241] width 1087 height 482
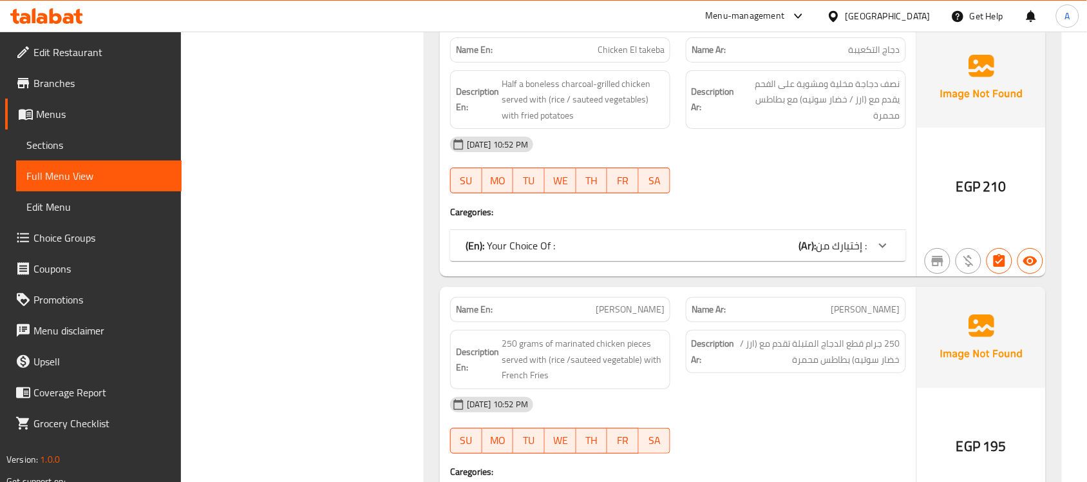
scroll to position [20203, 0]
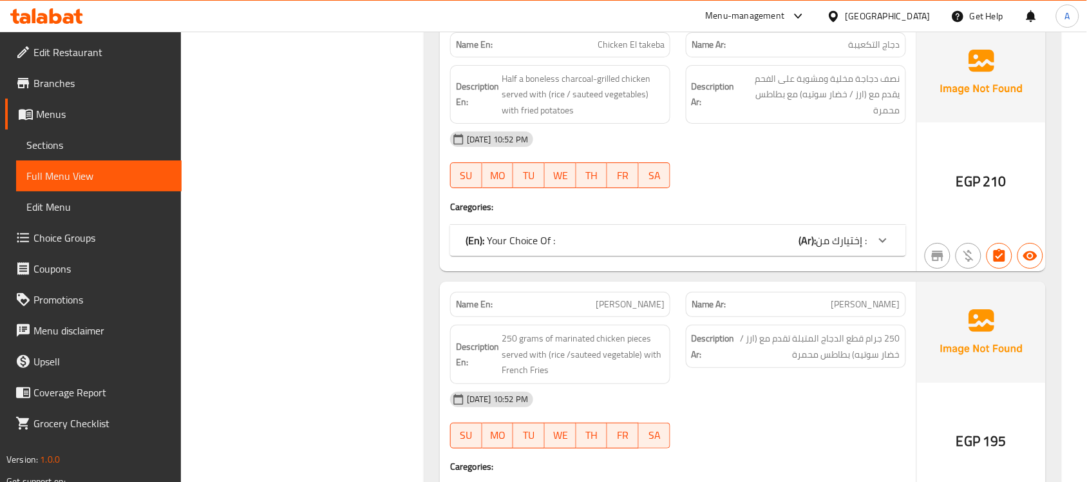
click at [836, 250] on span "إختيارك من :" at bounding box center [842, 240] width 51 height 19
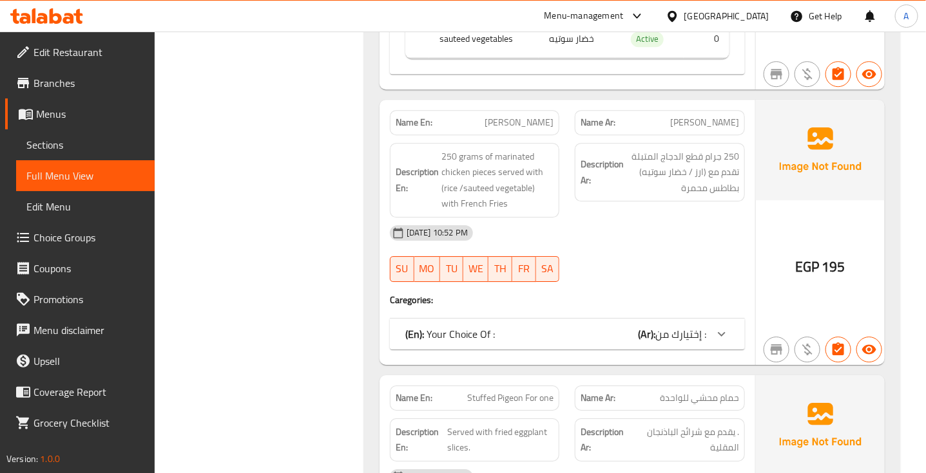
scroll to position [21830, 0]
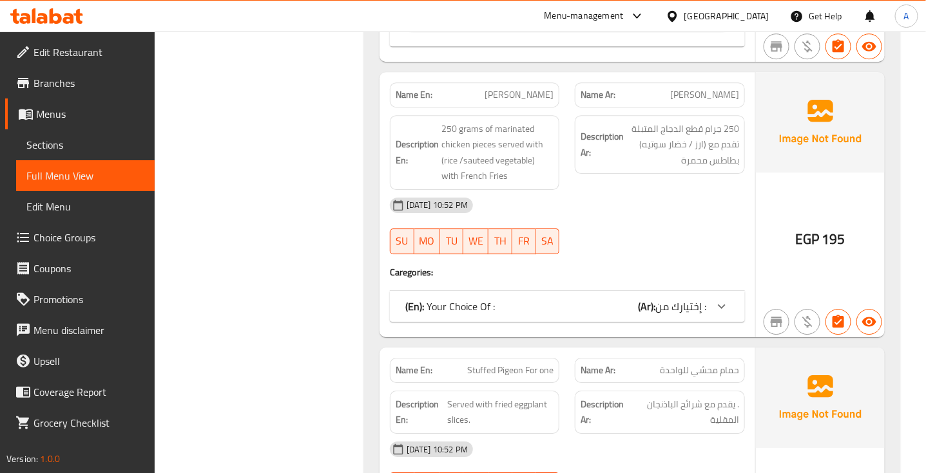
click at [696, 304] on span "إختيارك من :" at bounding box center [680, 306] width 51 height 19
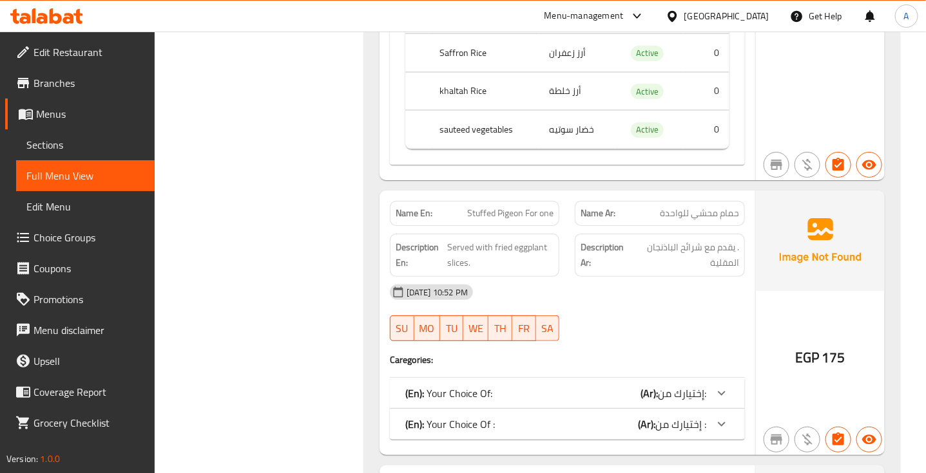
scroll to position [22233, 0]
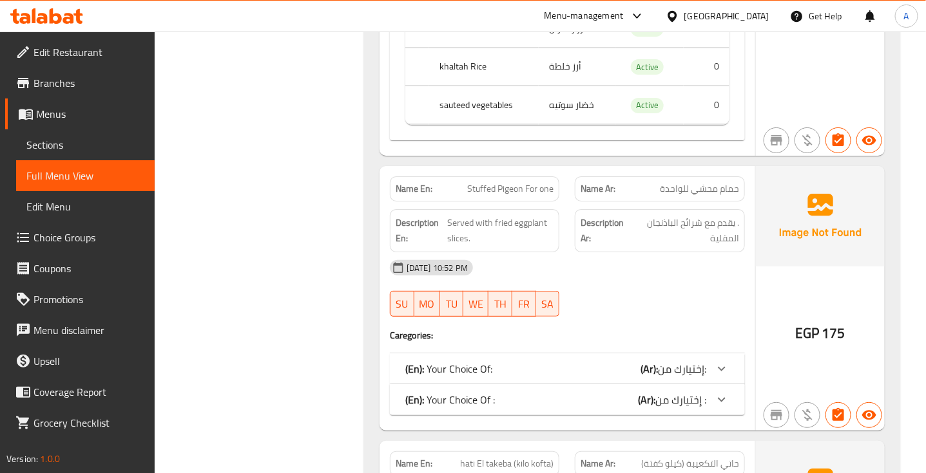
click at [648, 397] on b "(Ar):" at bounding box center [646, 399] width 17 height 19
click at [667, 359] on div "(En): Your Choice Of: (Ar): إختيارك من:" at bounding box center [567, 369] width 355 height 31
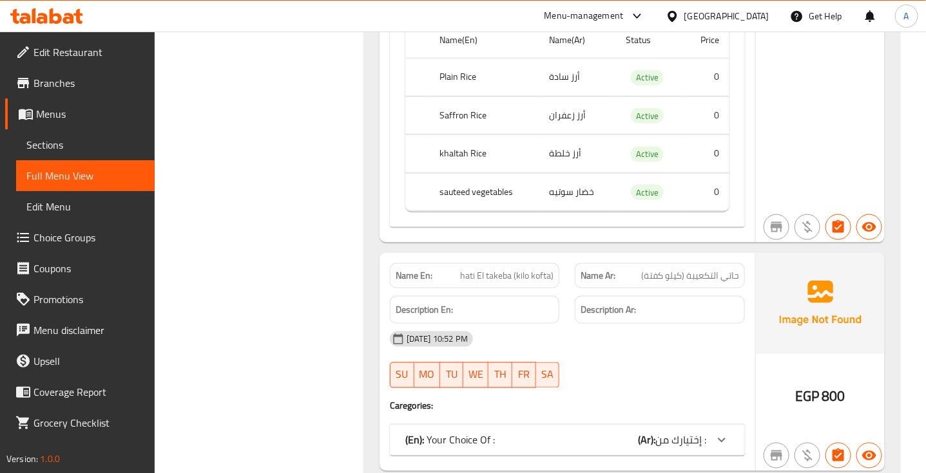
scroll to position [22852, 0]
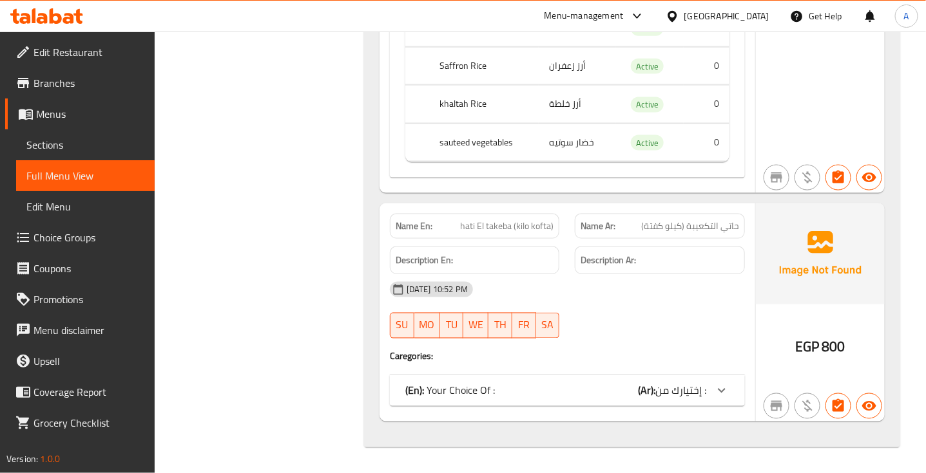
click at [680, 395] on span "إختيارك من :" at bounding box center [680, 390] width 51 height 19
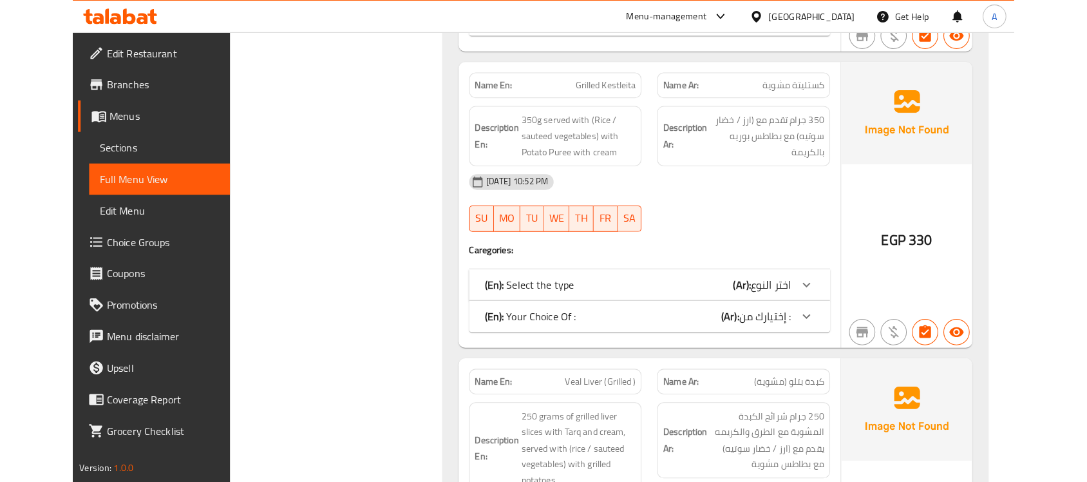
scroll to position [20164, 0]
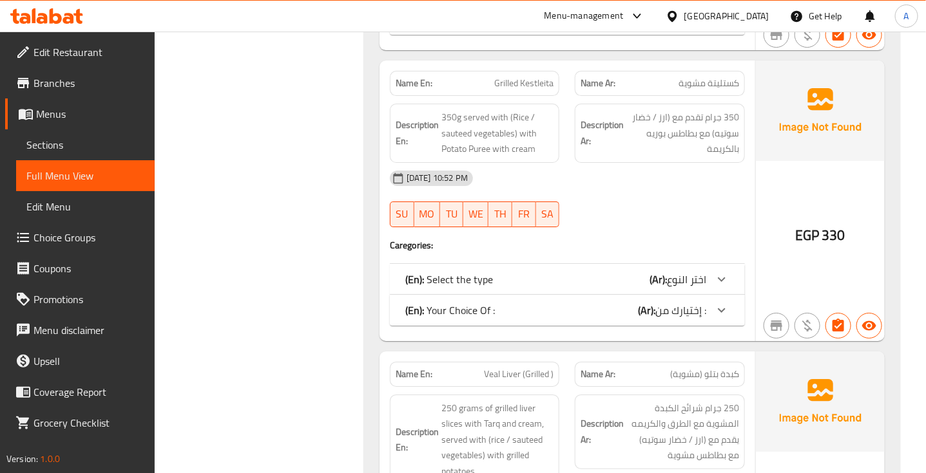
click at [596, 303] on div "(En): Your Choice Of : (Ar): إختيارك من :" at bounding box center [555, 310] width 301 height 15
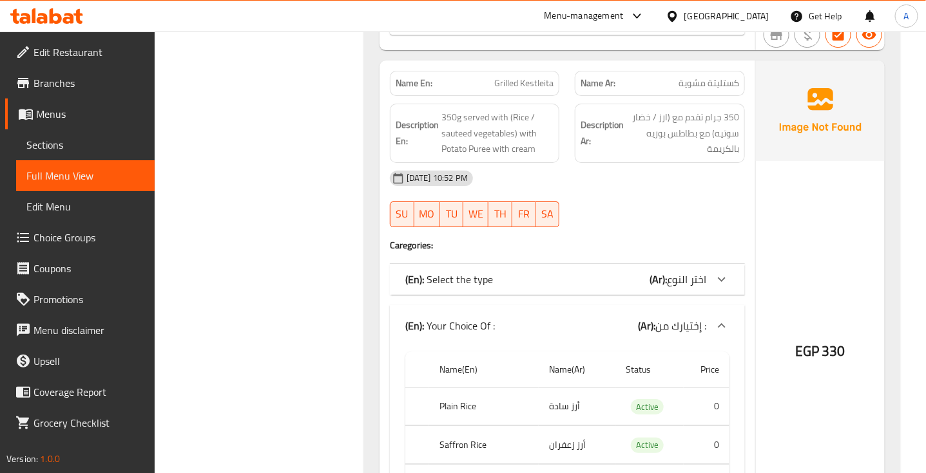
click at [604, 275] on div "(En): Select the type (Ar): اختر النوع" at bounding box center [555, 279] width 301 height 15
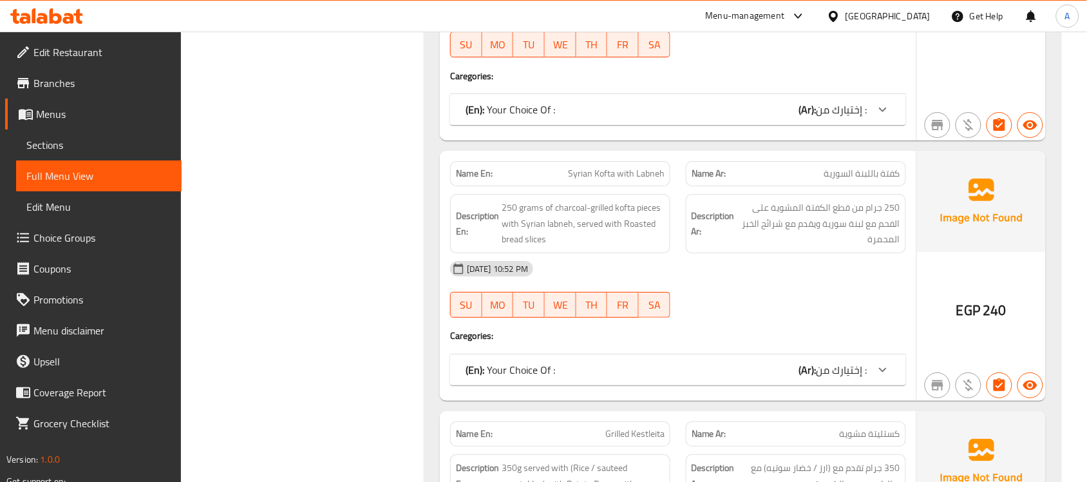
scroll to position [18715, 0]
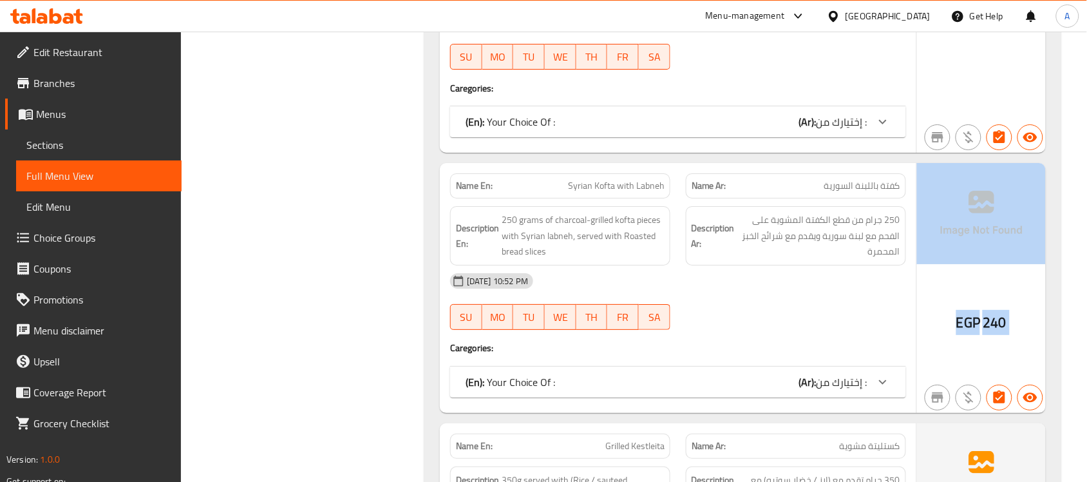
drag, startPoint x: 1087, startPoint y: 398, endPoint x: 1099, endPoint y: 234, distance: 164.7
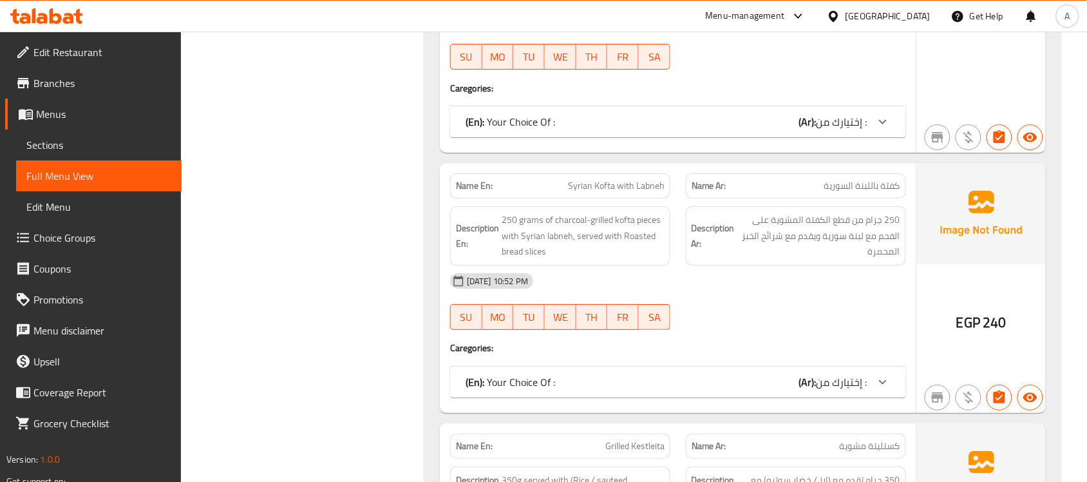
drag, startPoint x: 799, startPoint y: 314, endPoint x: 1035, endPoint y: 309, distance: 236.4
click at [799, 296] on div "[DATE] 10:52 PM" at bounding box center [677, 280] width 471 height 31
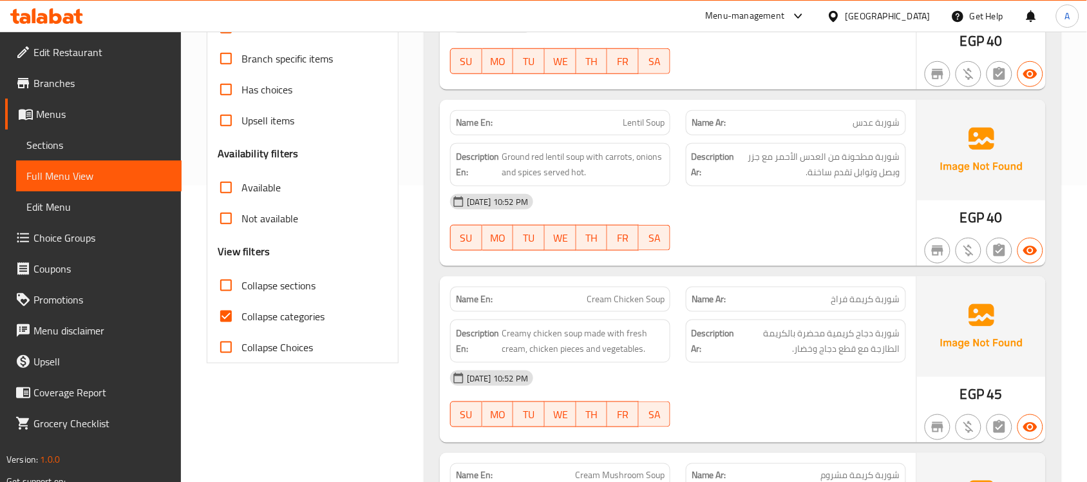
scroll to position [322, 0]
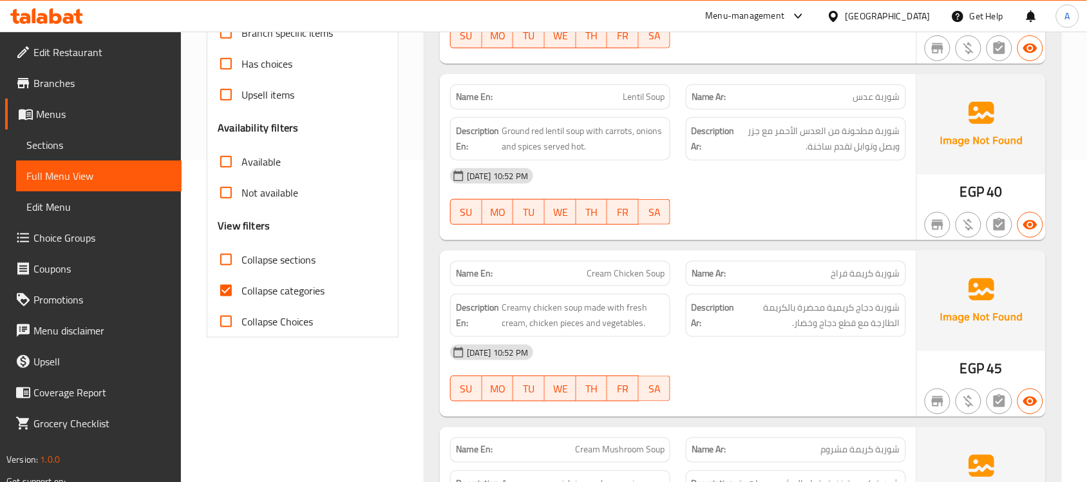
click at [242, 300] on label "Collapse categories" at bounding box center [268, 290] width 114 height 31
click at [242, 300] on input "Collapse categories" at bounding box center [226, 290] width 31 height 31
checkbox input "false"
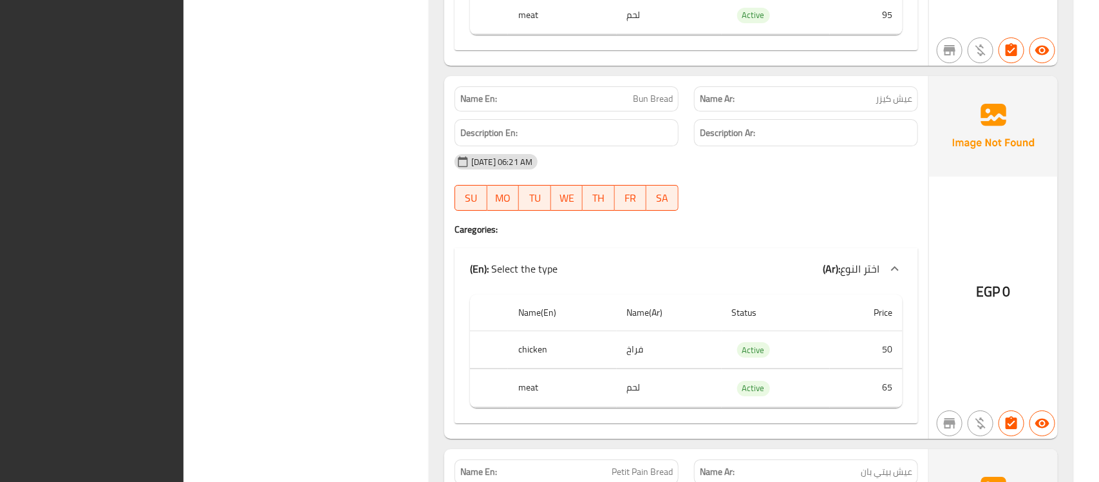
scroll to position [0, 0]
